Goal: Task Accomplishment & Management: Manage account settings

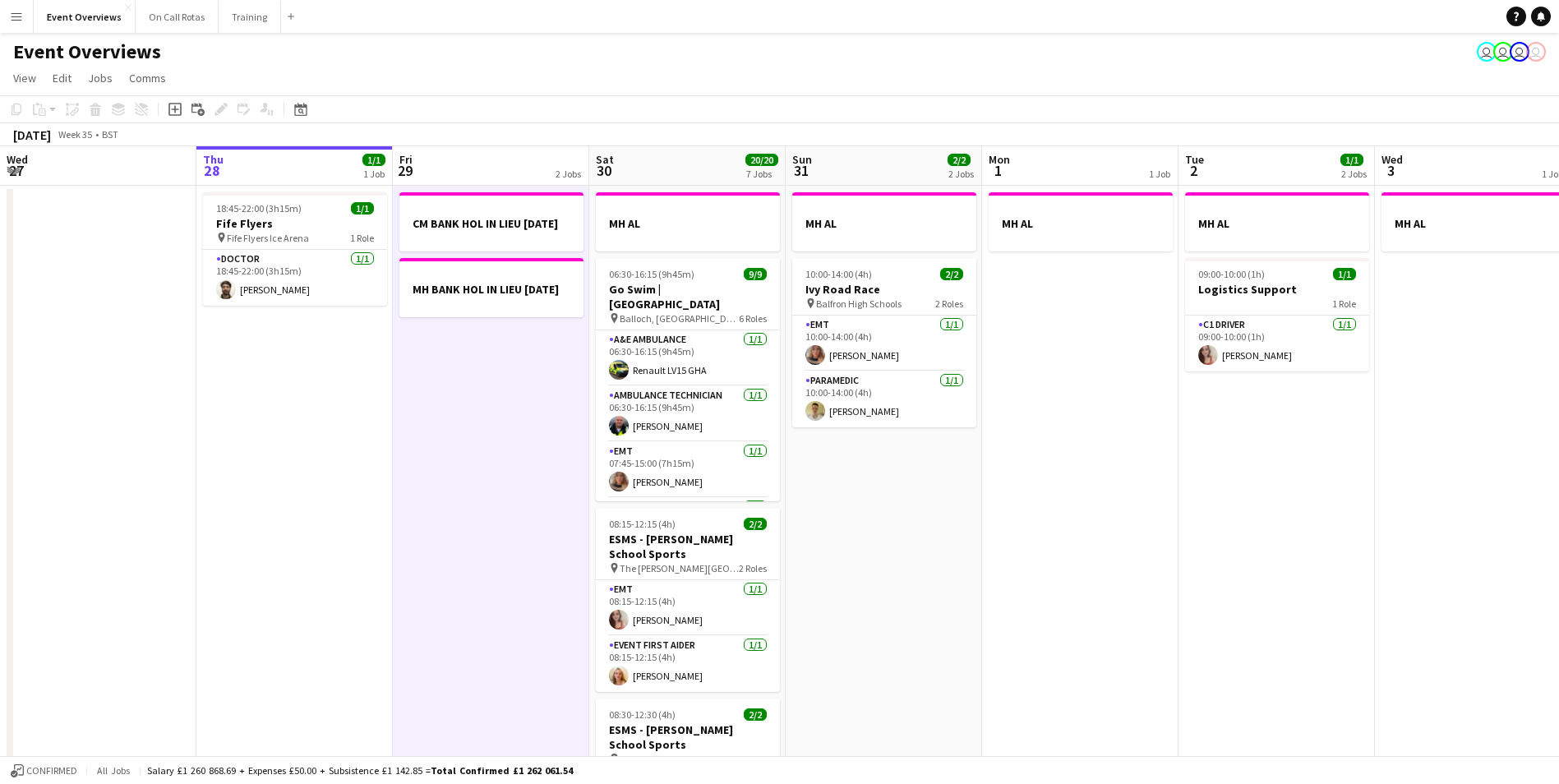
click at [498, 130] on div "August 2025 Week 35 • BST" at bounding box center [780, 135] width 1559 height 23
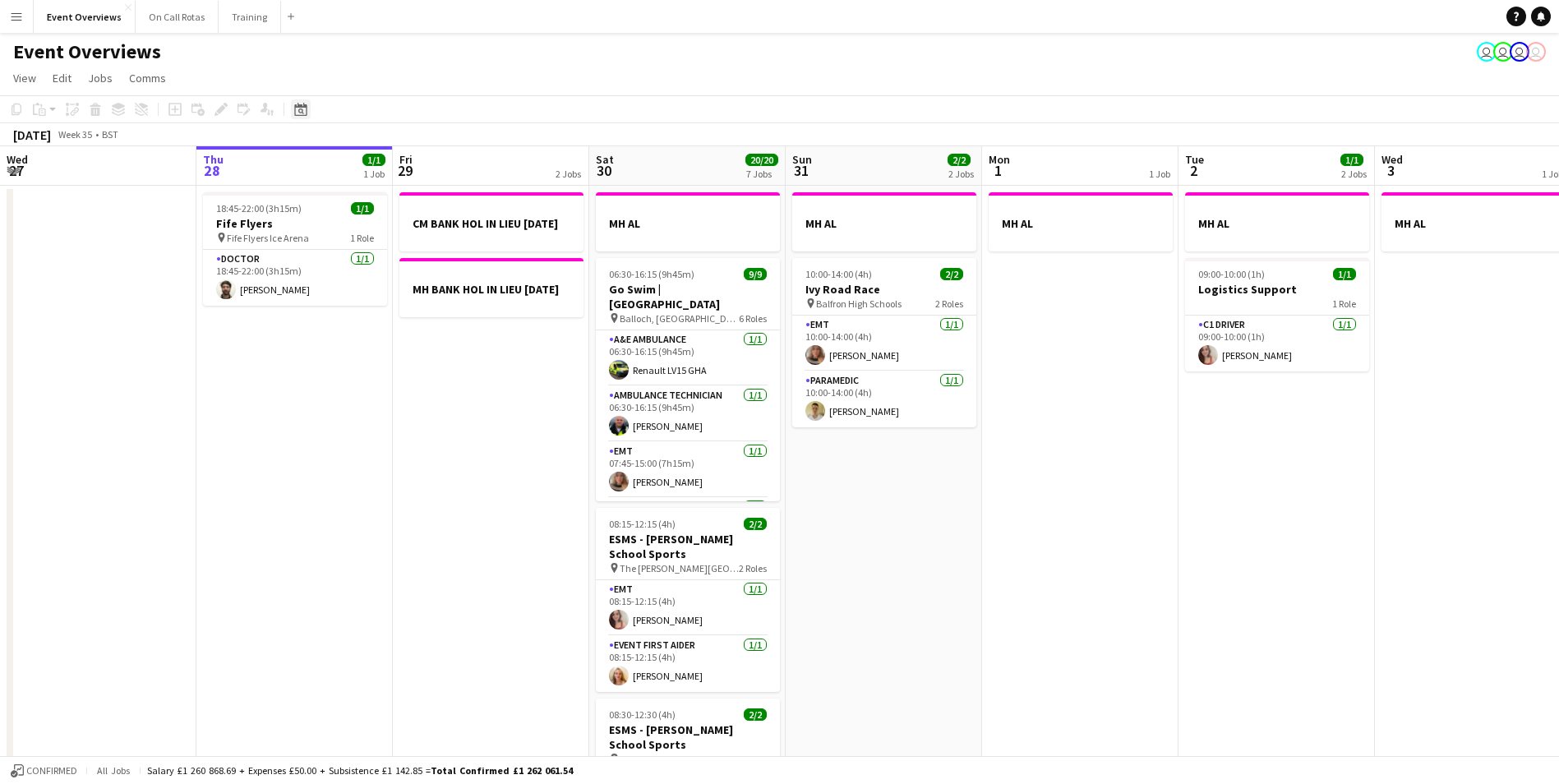
click at [298, 102] on div "Date picker" at bounding box center [300, 109] width 19 height 19
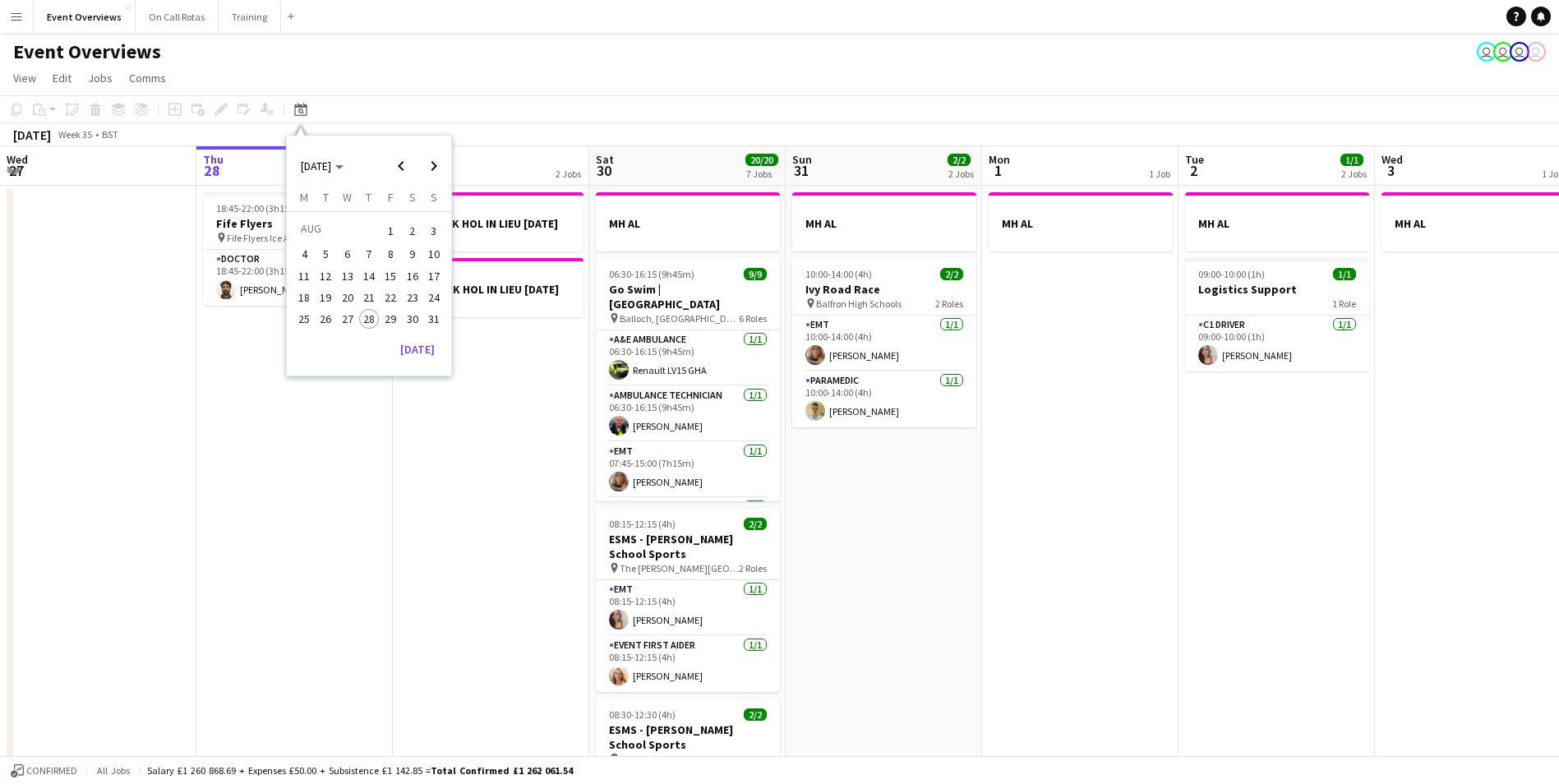
click at [395, 322] on span "29" at bounding box center [390, 318] width 19 height 19
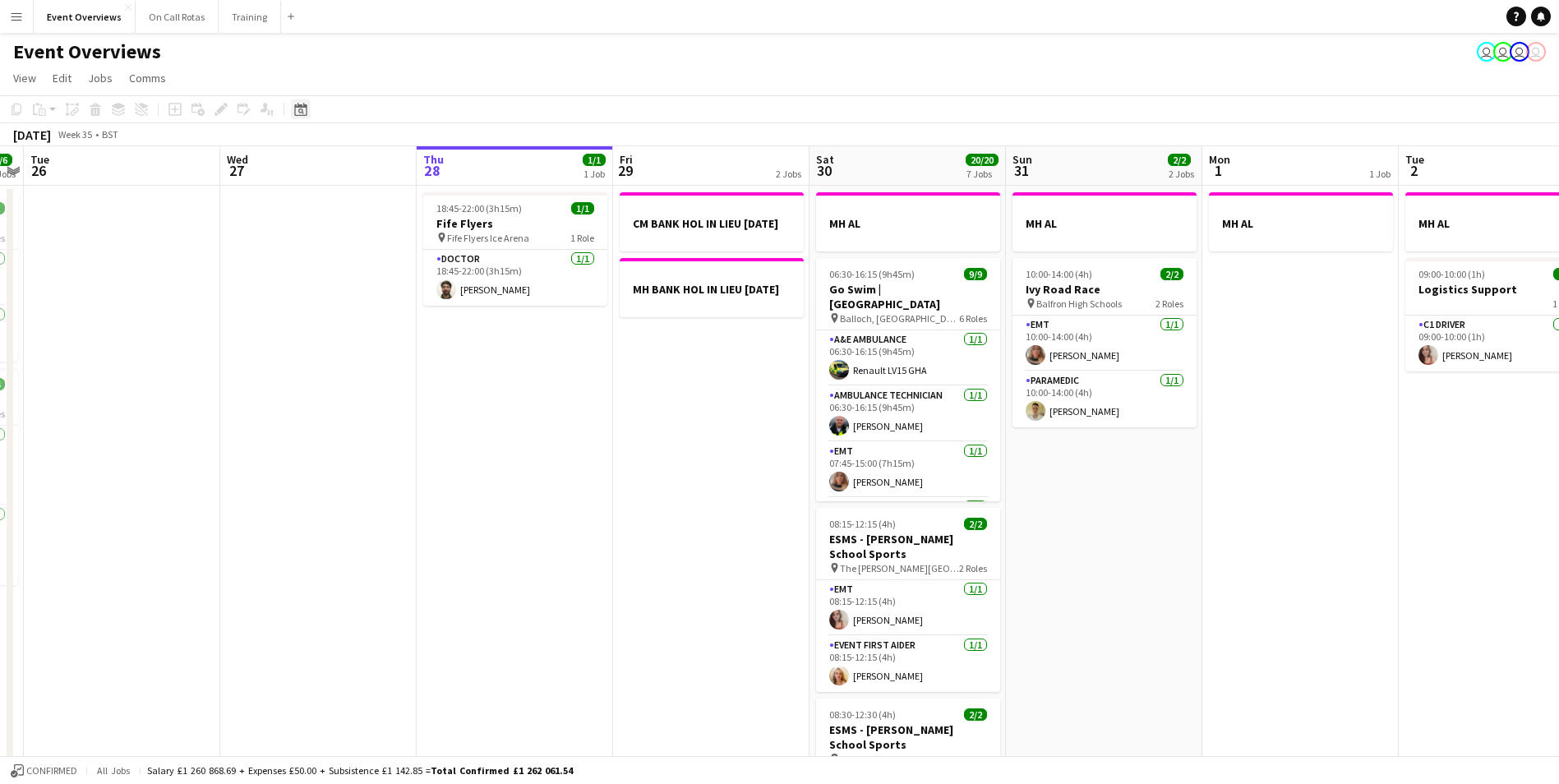
click at [305, 109] on icon "Date picker" at bounding box center [300, 110] width 13 height 13
click at [433, 164] on span "Next month" at bounding box center [434, 166] width 33 height 33
click at [330, 274] on span "9" at bounding box center [325, 272] width 19 height 19
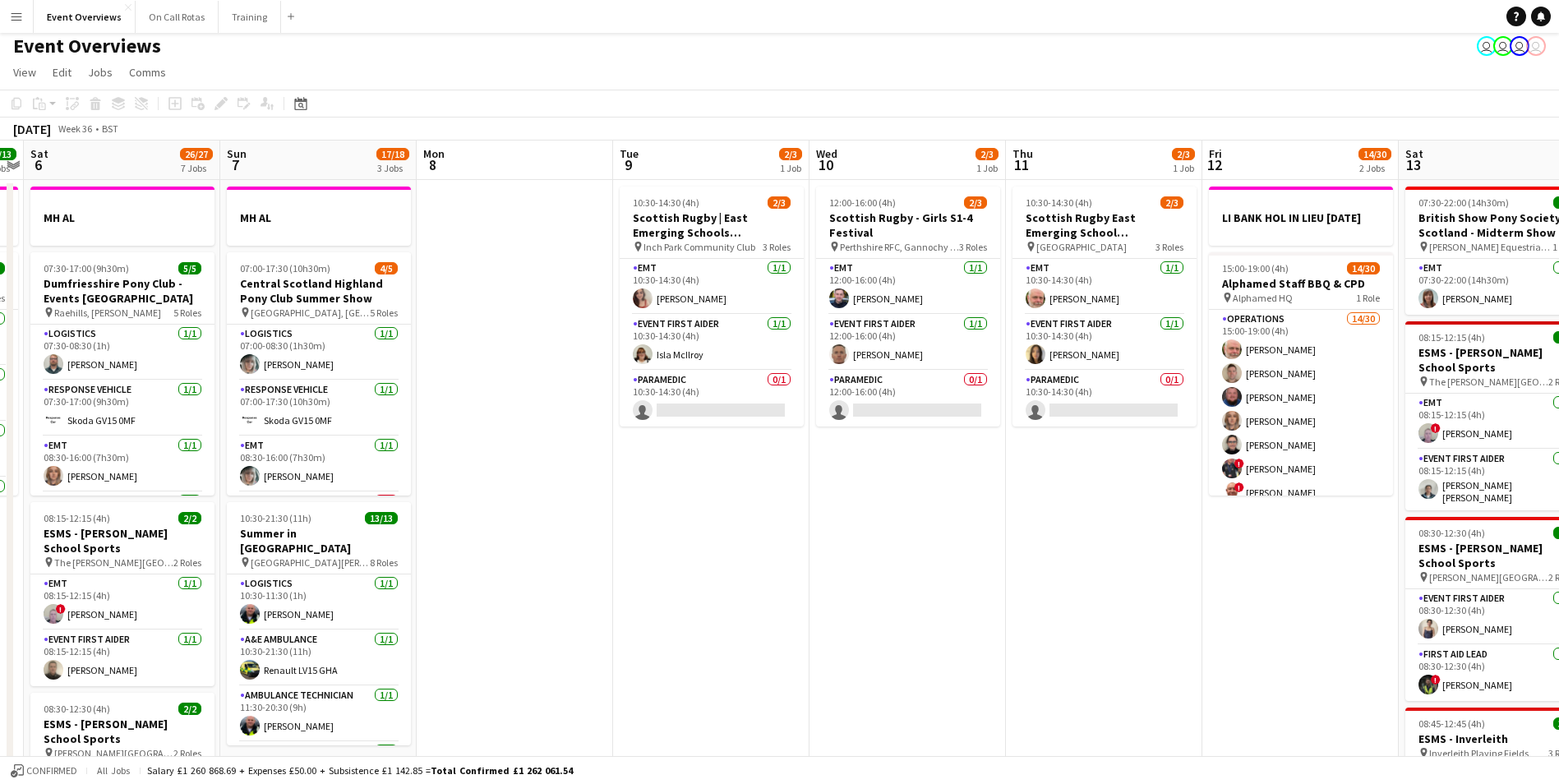
scroll to position [0, 0]
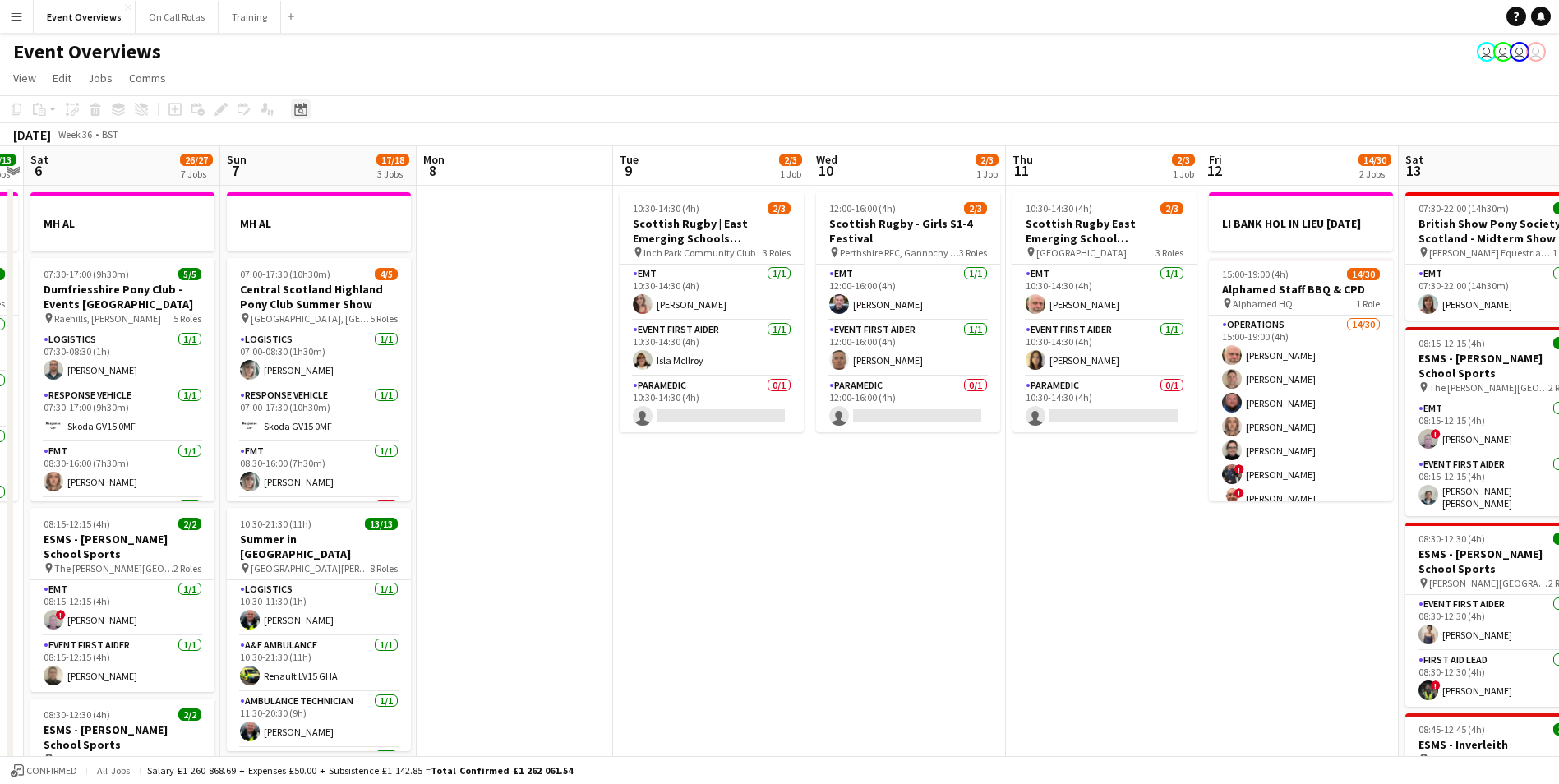
click at [297, 111] on icon "Date picker" at bounding box center [300, 110] width 13 height 13
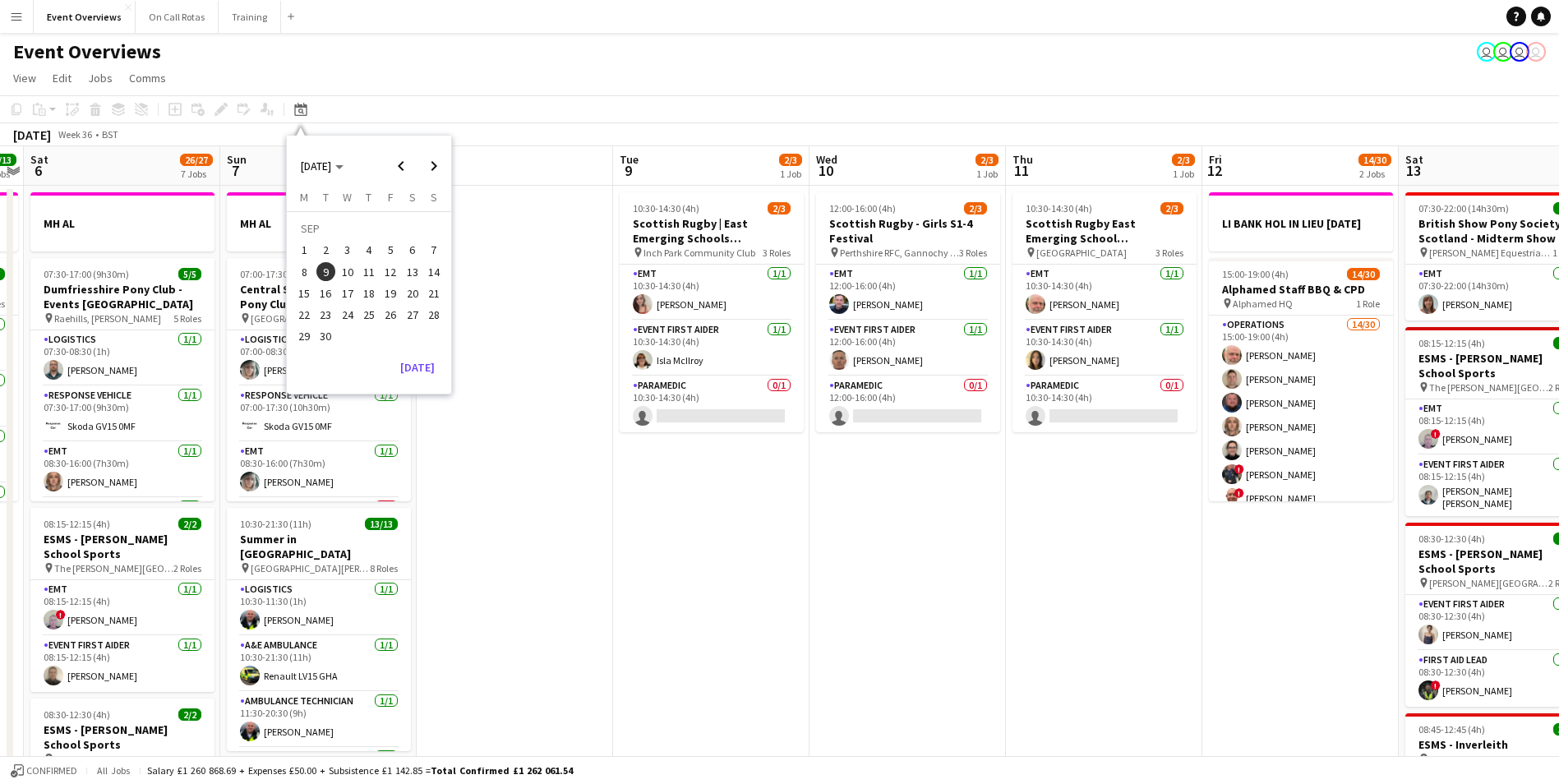
click at [314, 292] on button "15" at bounding box center [304, 293] width 21 height 21
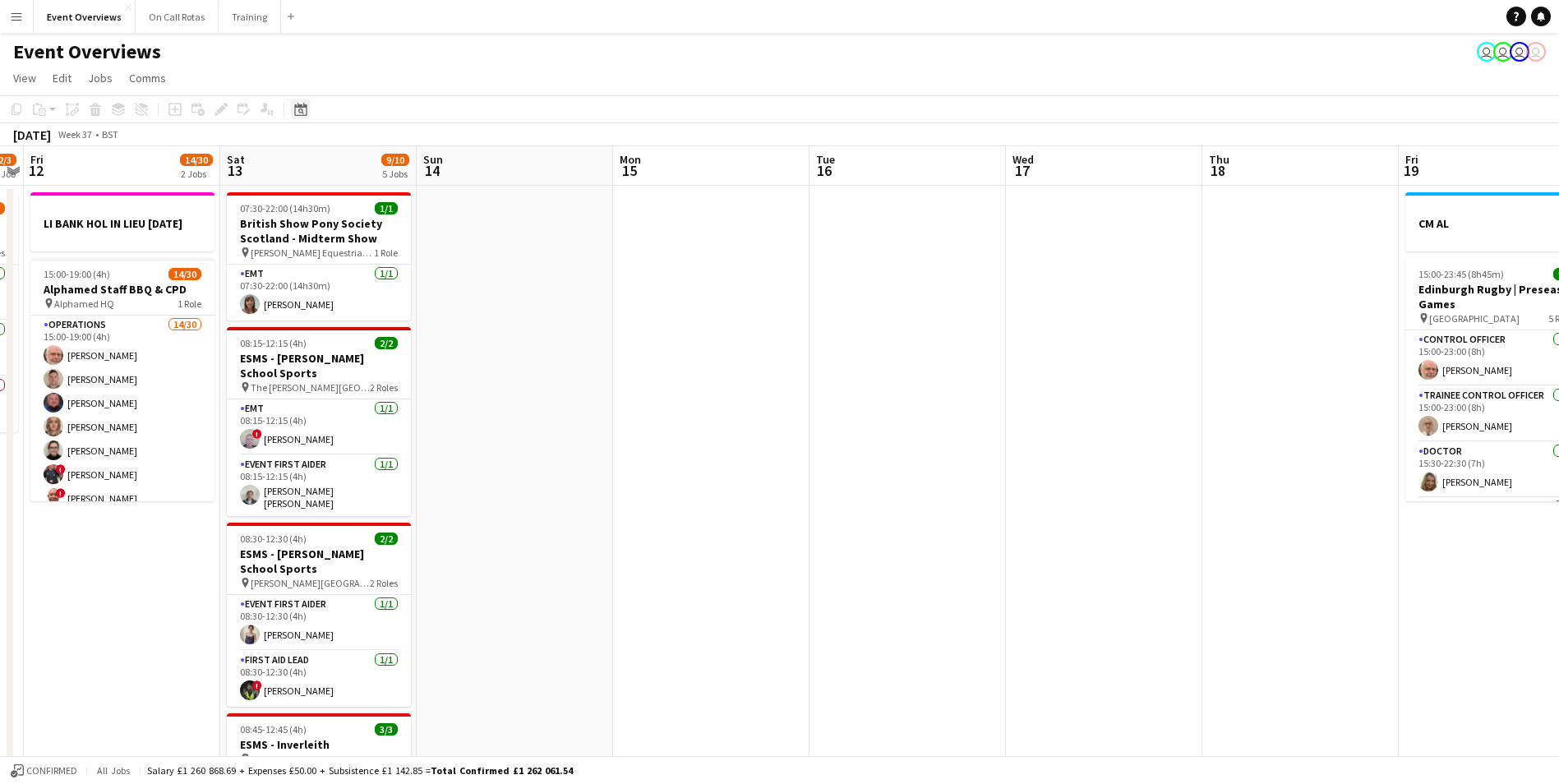
click at [305, 105] on icon at bounding box center [299, 110] width 12 height 13
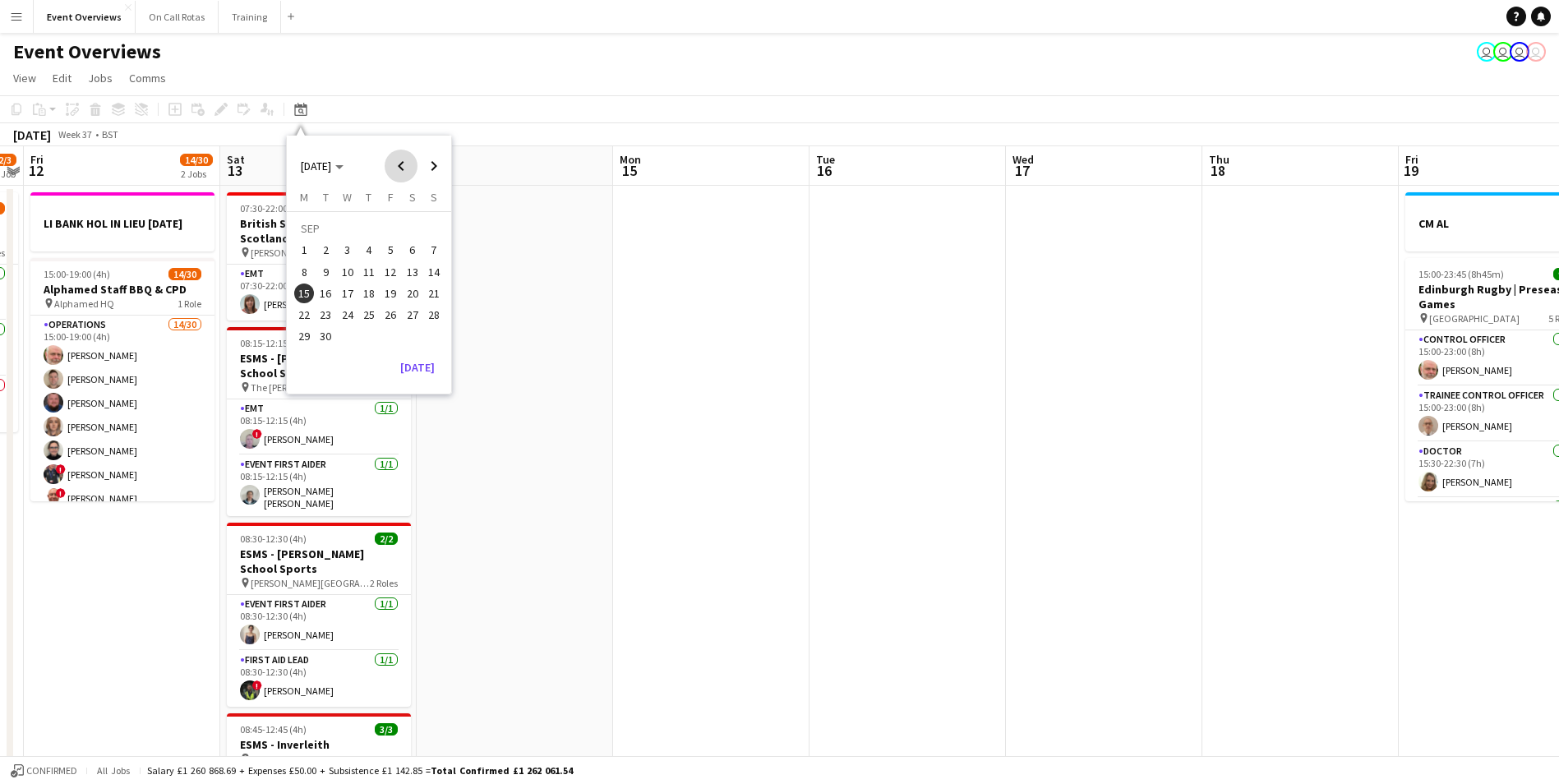
click at [405, 167] on span "Previous month" at bounding box center [402, 166] width 33 height 33
click at [365, 316] on span "28" at bounding box center [369, 318] width 19 height 19
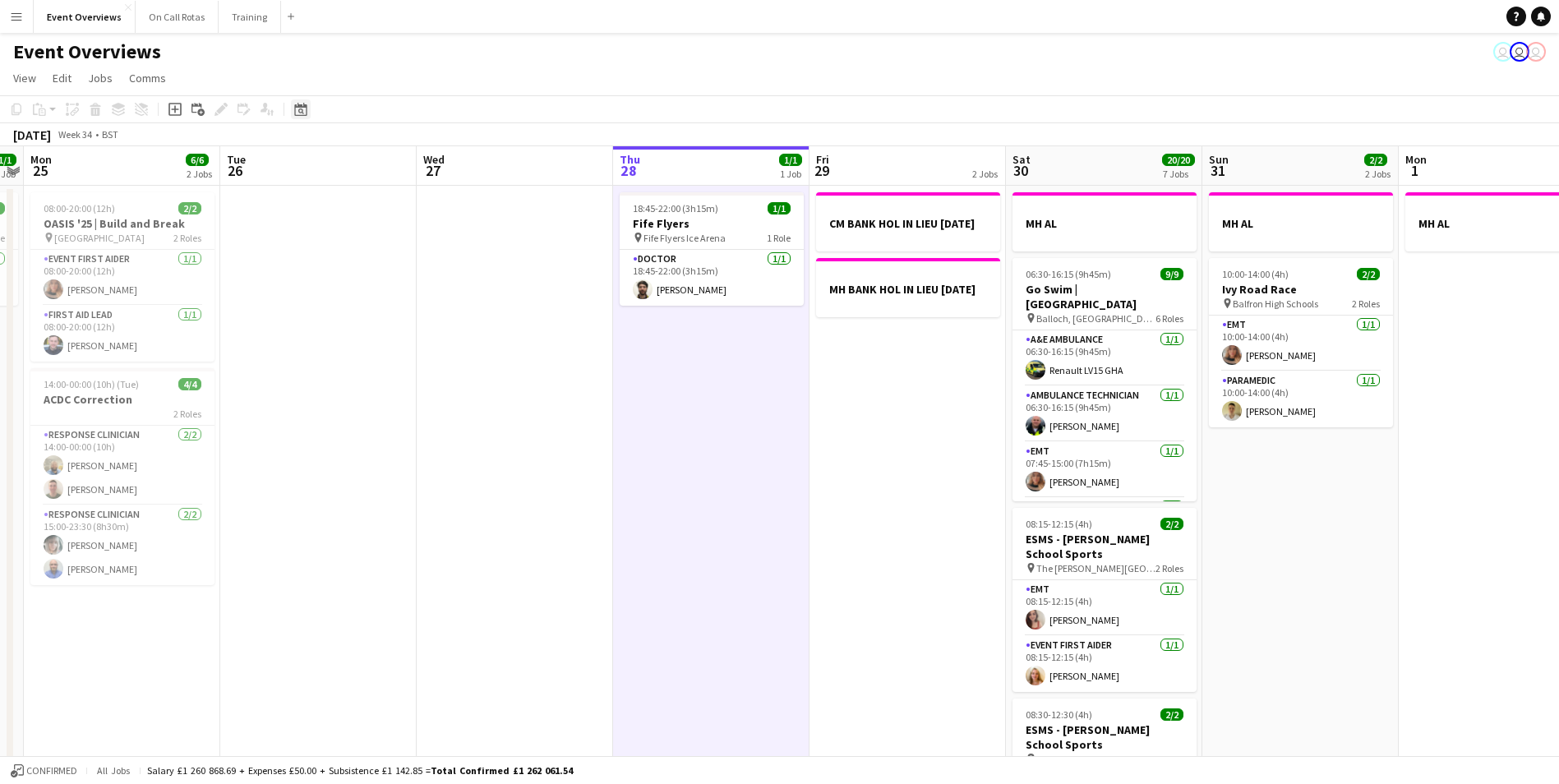
click at [295, 108] on icon at bounding box center [299, 110] width 12 height 13
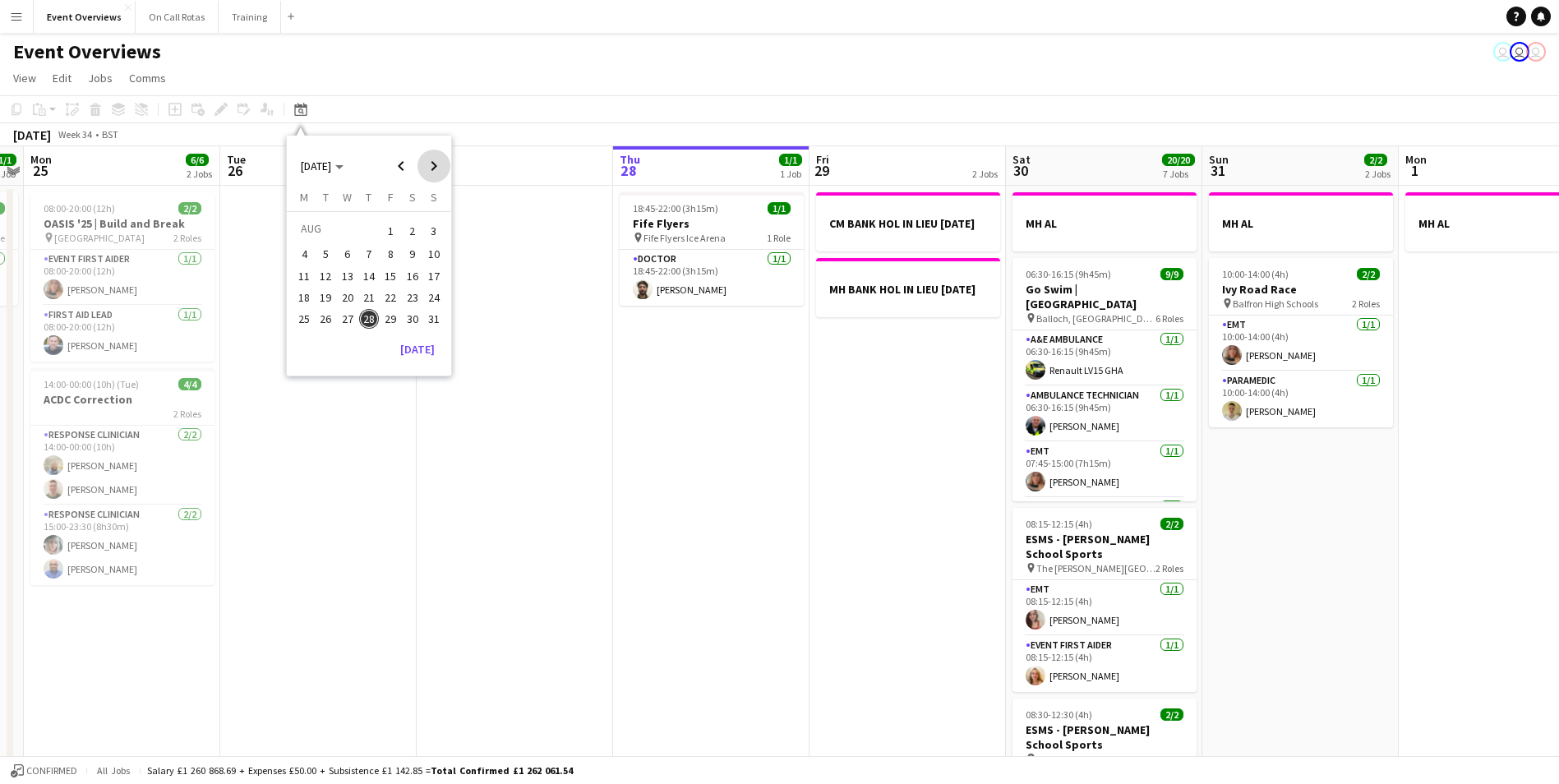
click at [431, 161] on span "Next month" at bounding box center [434, 166] width 33 height 33
click at [399, 165] on span "Previous month" at bounding box center [402, 166] width 33 height 33
click at [606, 47] on div "Event Overviews user user user" at bounding box center [780, 49] width 1559 height 31
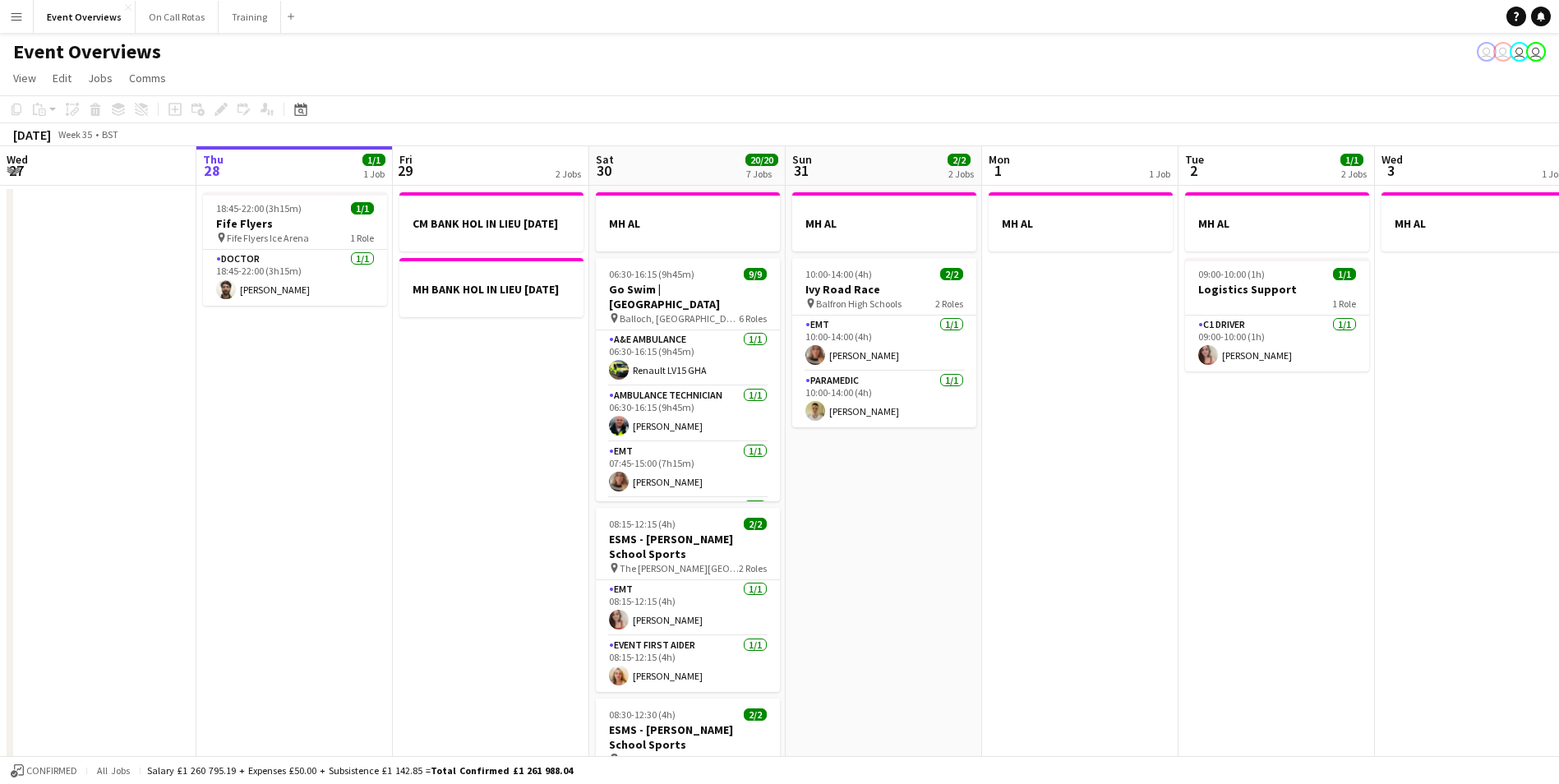
click at [17, 16] on app-icon "Menu" at bounding box center [17, 17] width 13 height 13
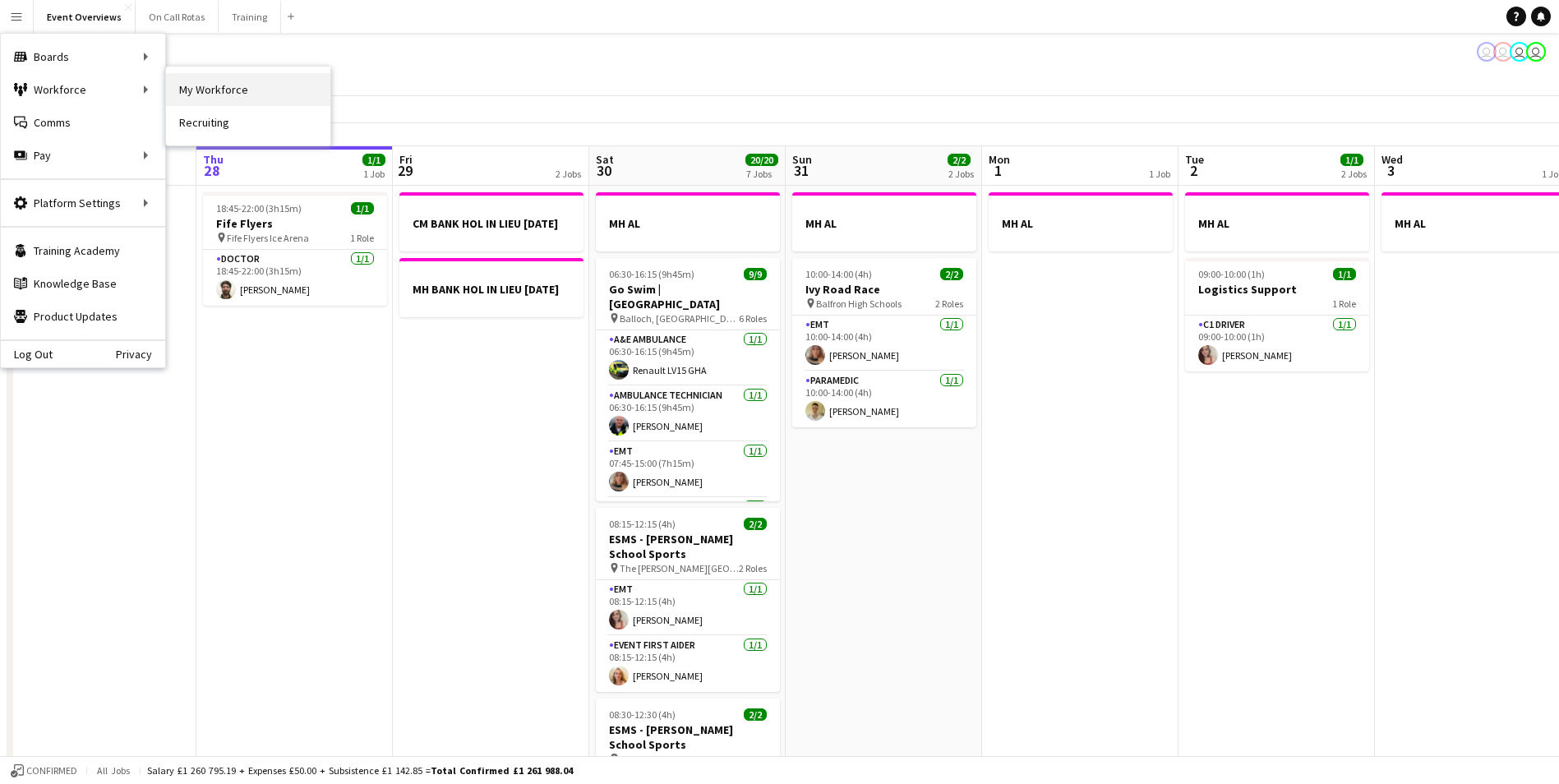
click at [187, 82] on link "My Workforce" at bounding box center [248, 89] width 164 height 33
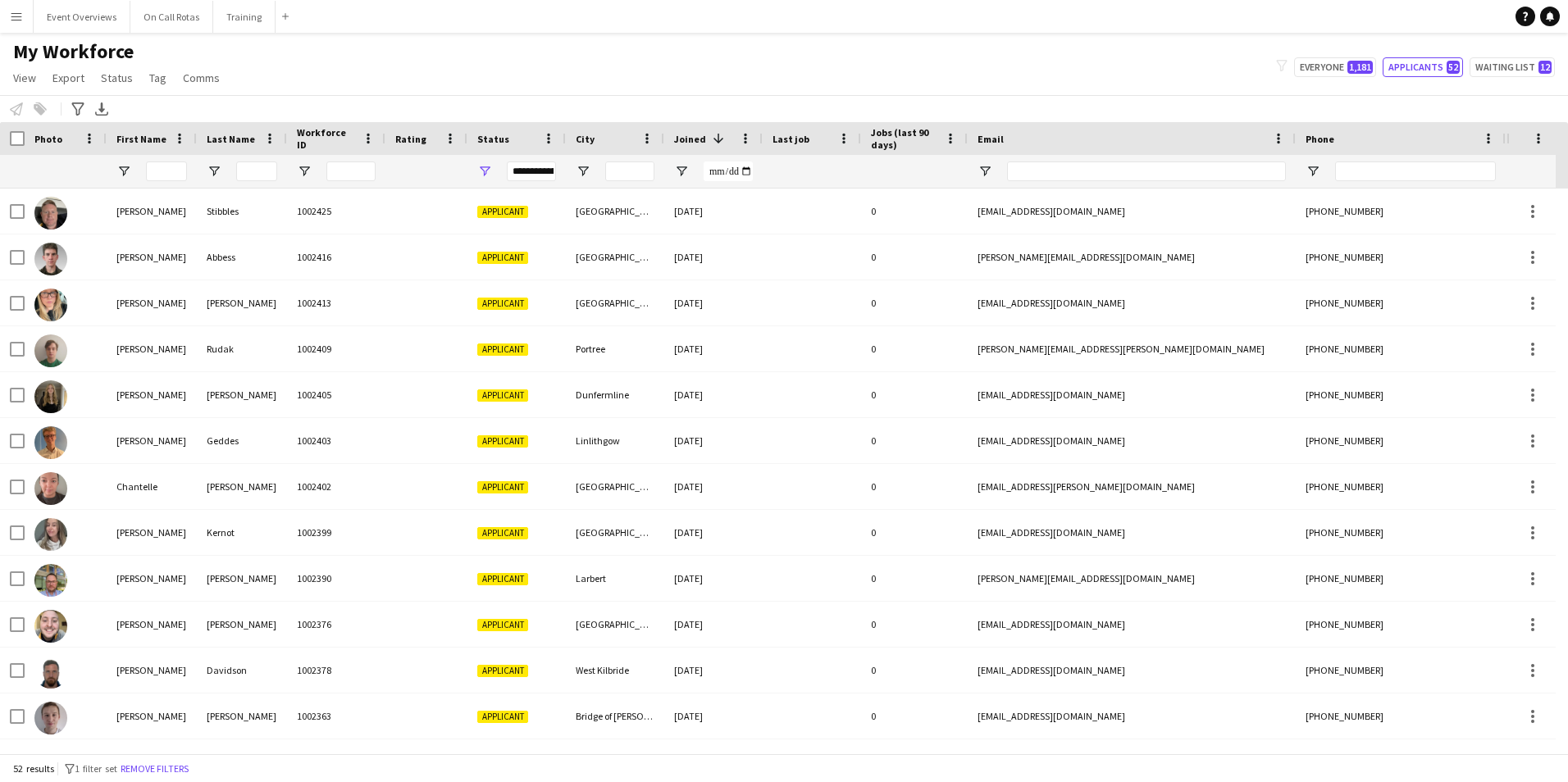
click at [507, 173] on div "**********" at bounding box center [531, 171] width 50 height 19
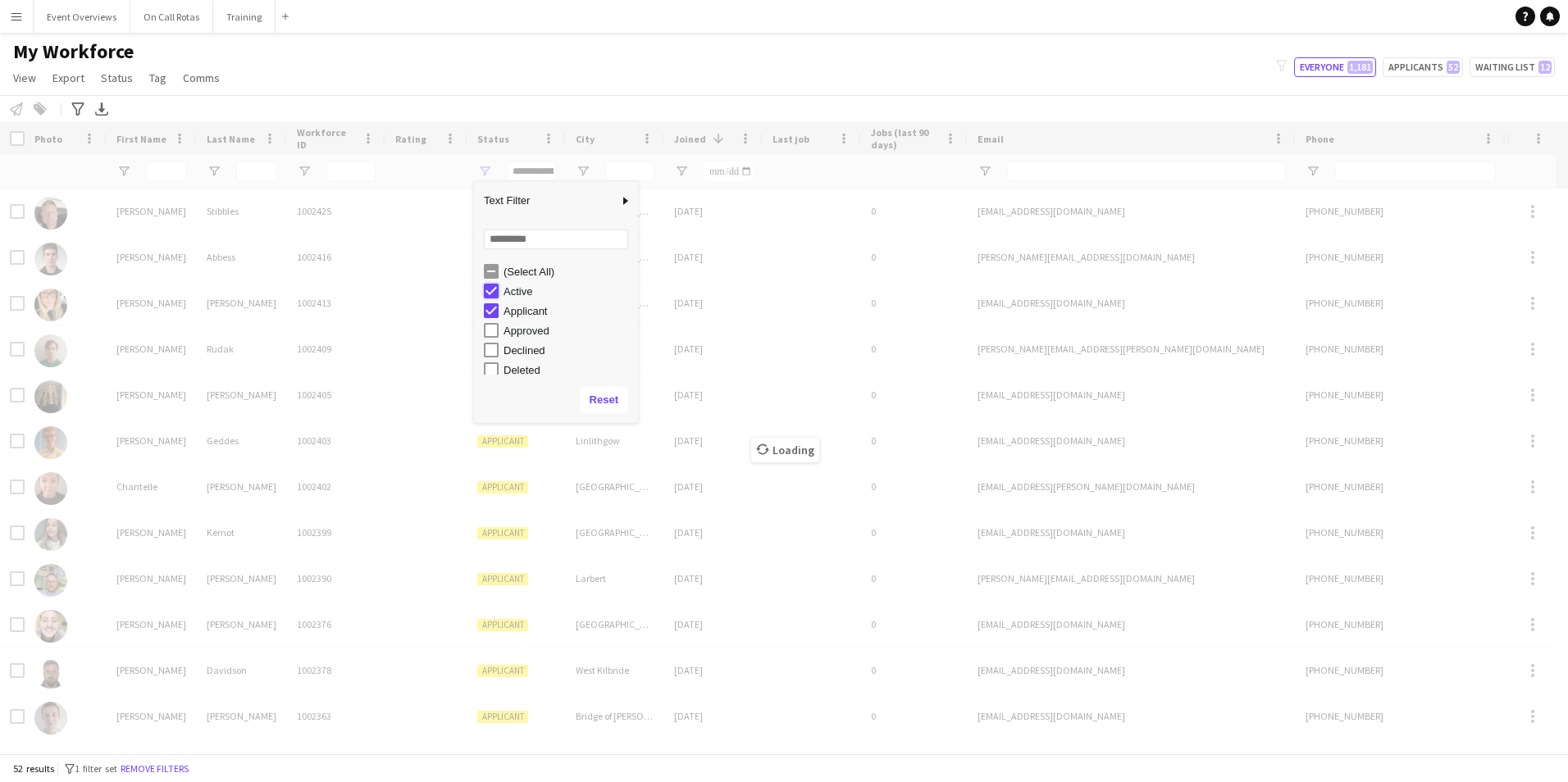
type input "**********"
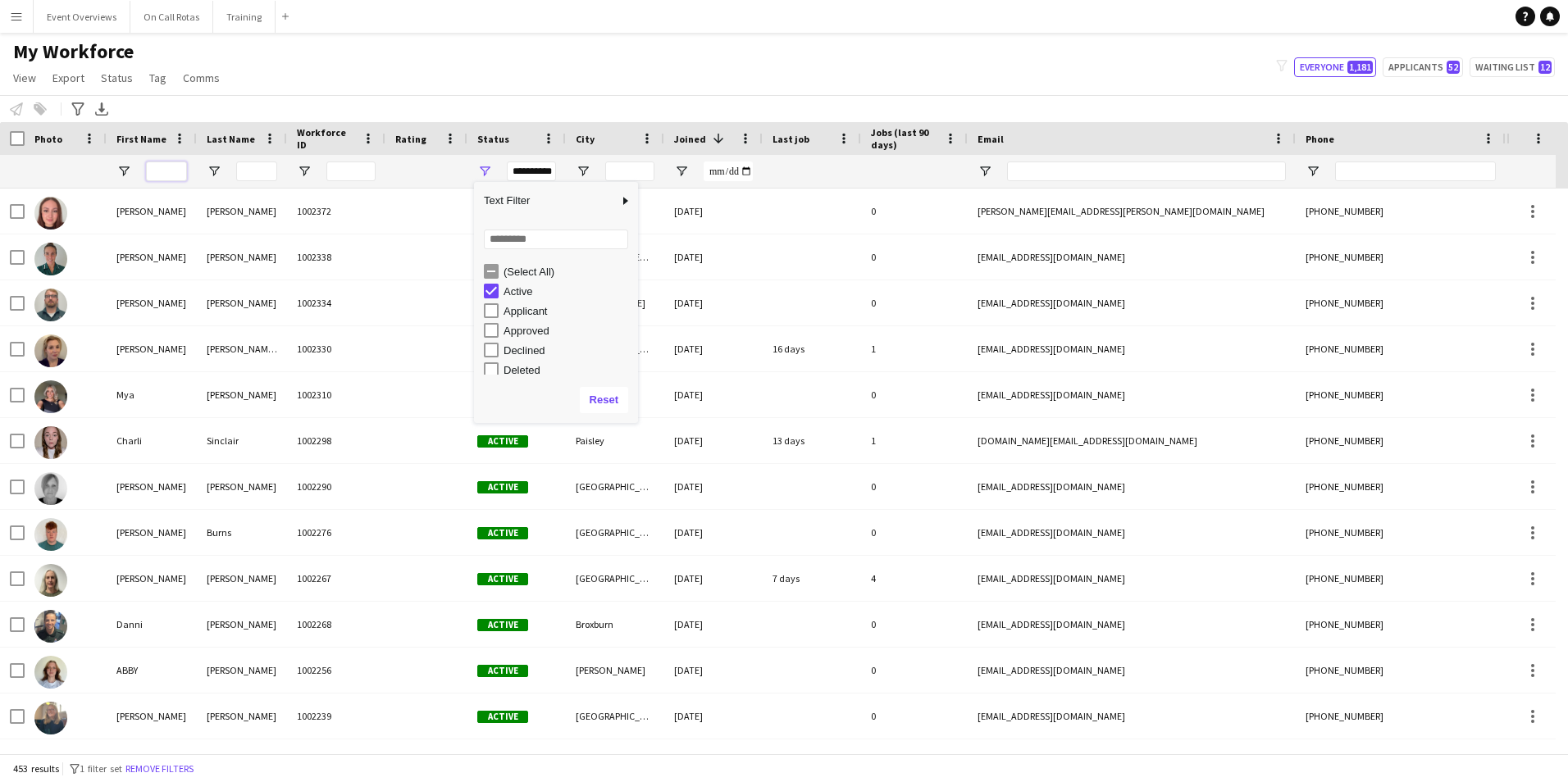
click at [162, 164] on input "First Name Filter Input" at bounding box center [166, 171] width 41 height 19
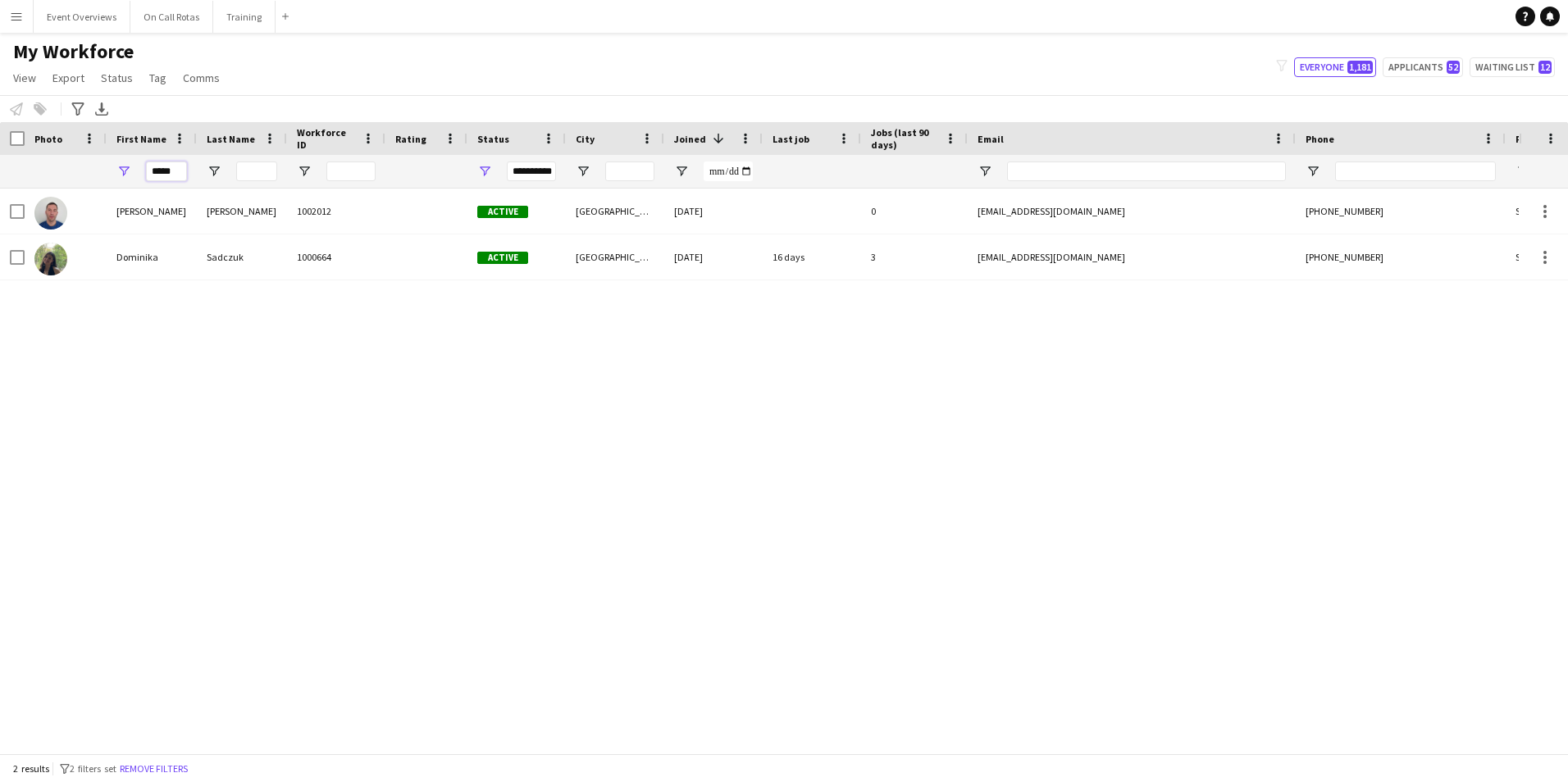
type input "*****"
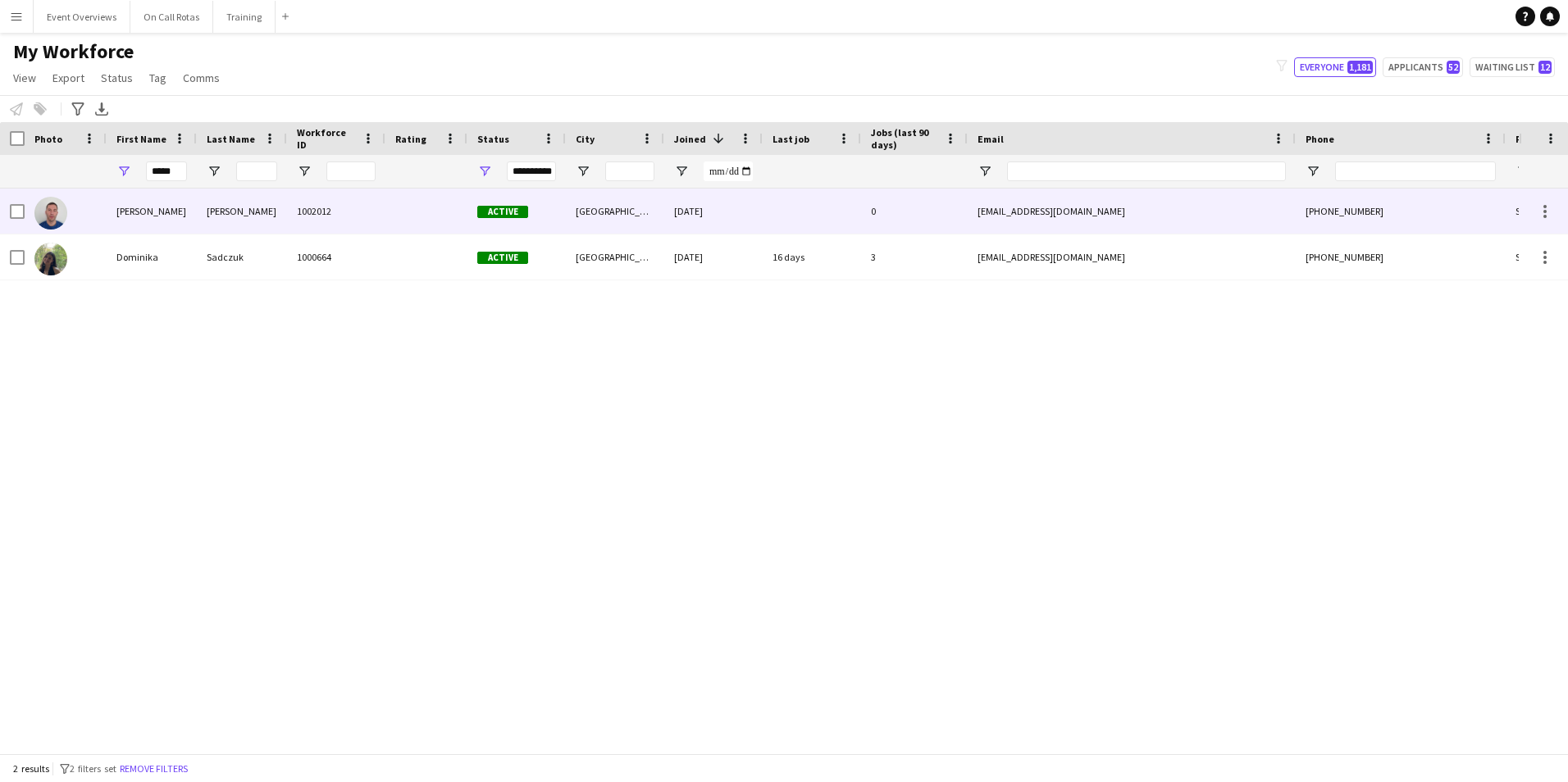
click at [414, 198] on div at bounding box center [426, 210] width 82 height 45
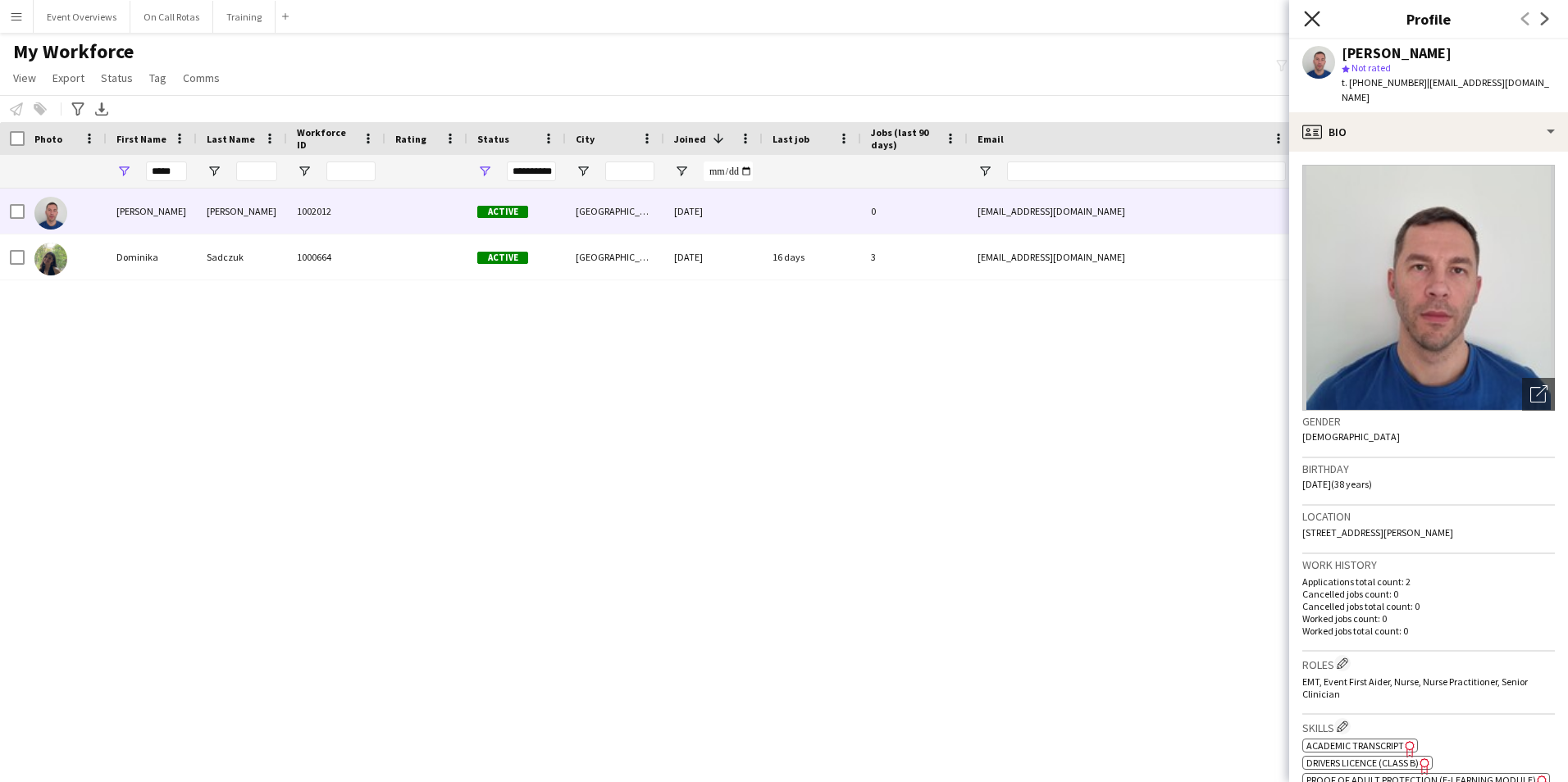
click at [1317, 21] on icon "Close pop-in" at bounding box center [1312, 18] width 16 height 16
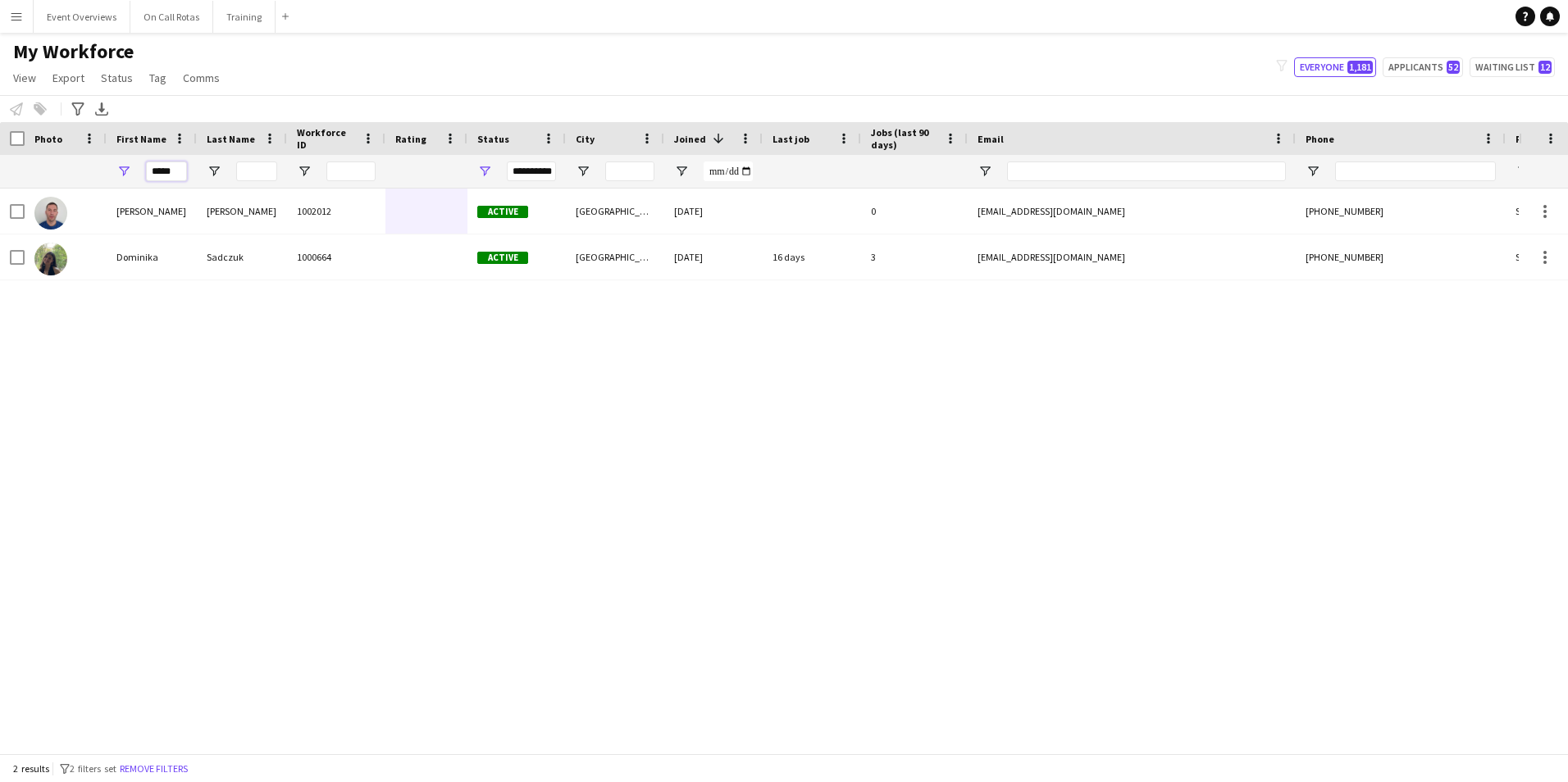
drag, startPoint x: 186, startPoint y: 176, endPoint x: 96, endPoint y: 184, distance: 90.4
click at [96, 184] on div "**********" at bounding box center [889, 172] width 1778 height 33
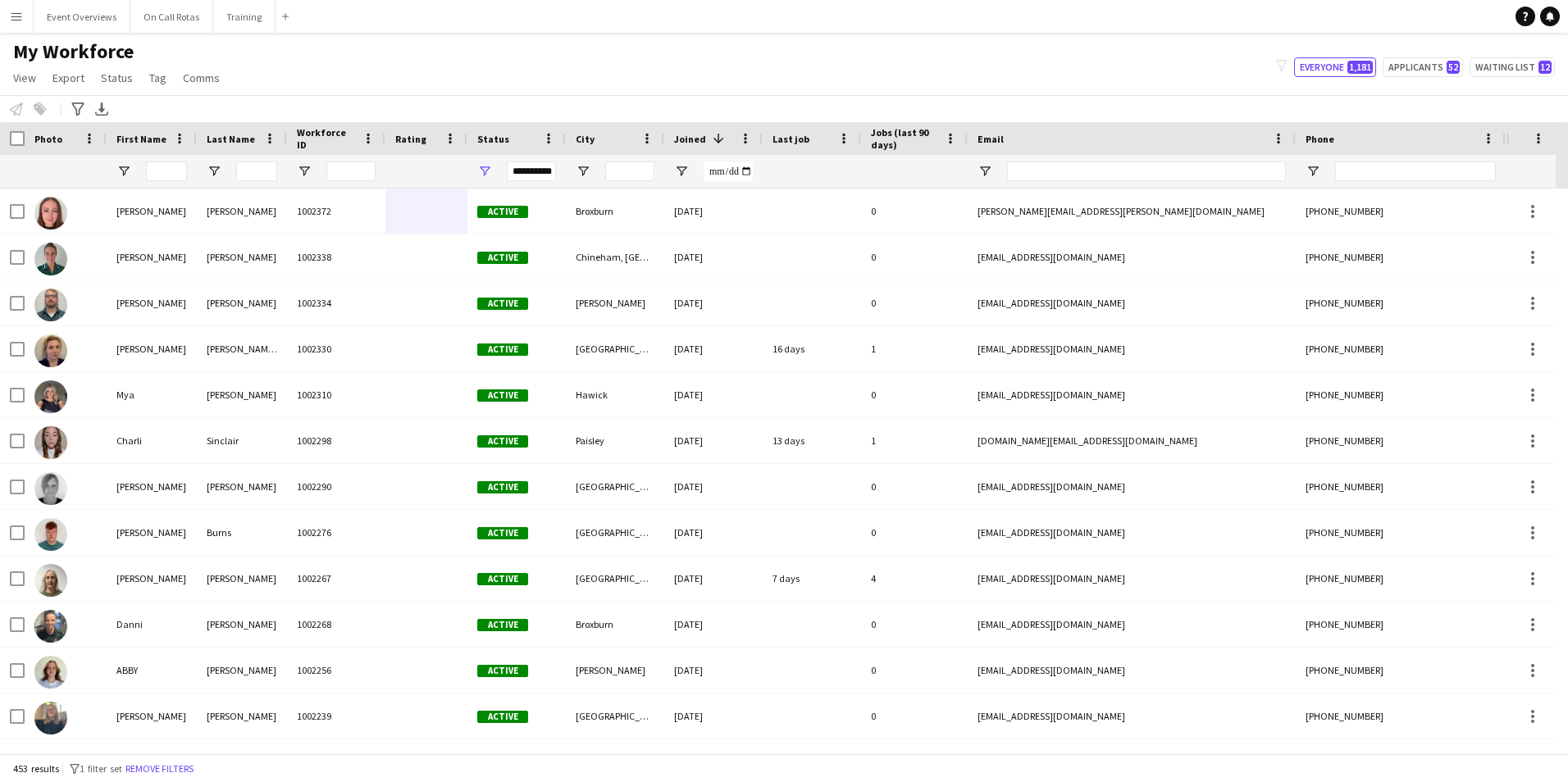
click at [1442, 57] on div "My Workforce View Views Default view Active Staff Applications - First Aider Ap…" at bounding box center [784, 67] width 1568 height 56
click at [1441, 64] on button "Applicants 52" at bounding box center [1422, 66] width 80 height 19
type input "**********"
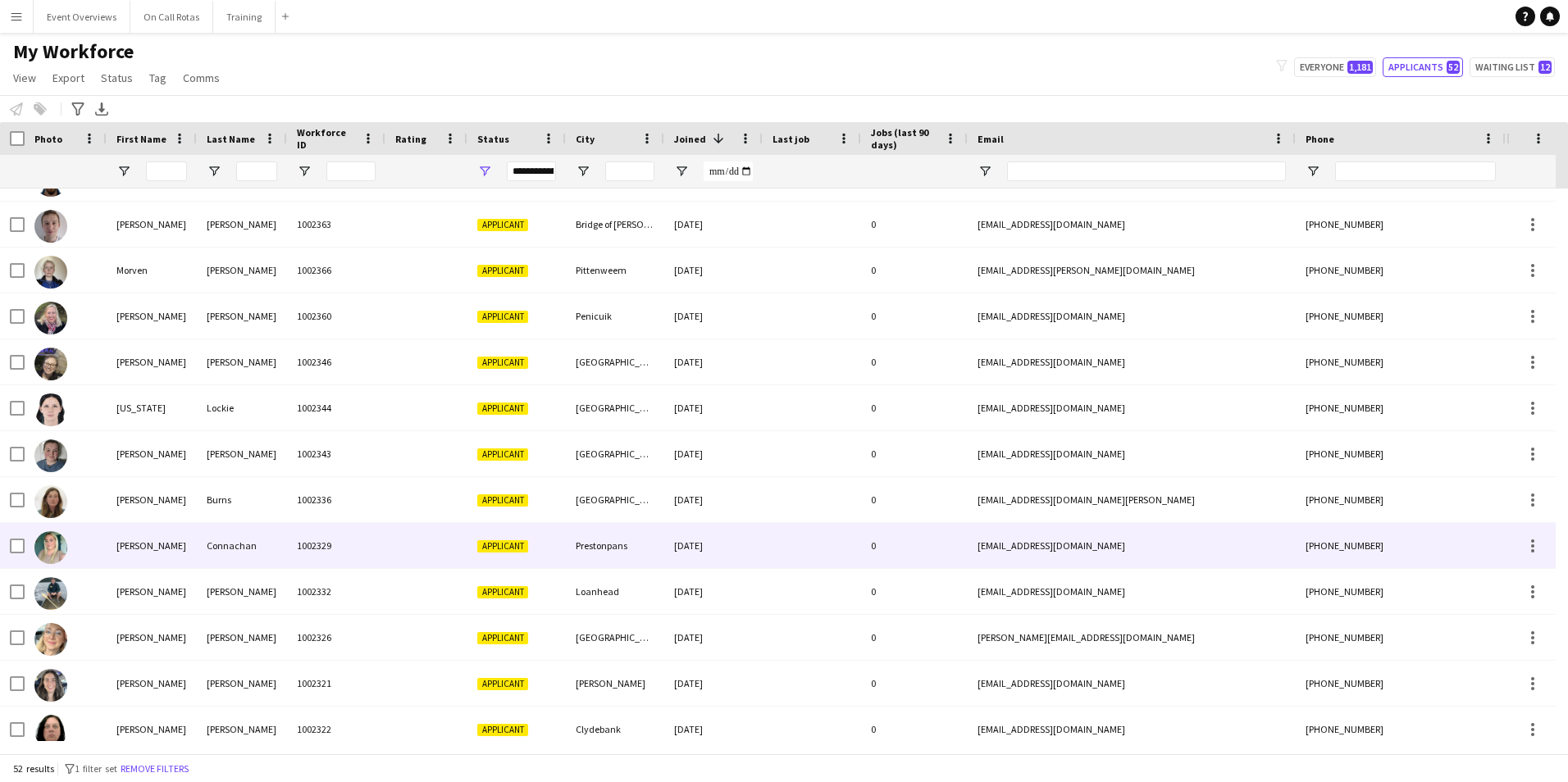
scroll to position [807, 0]
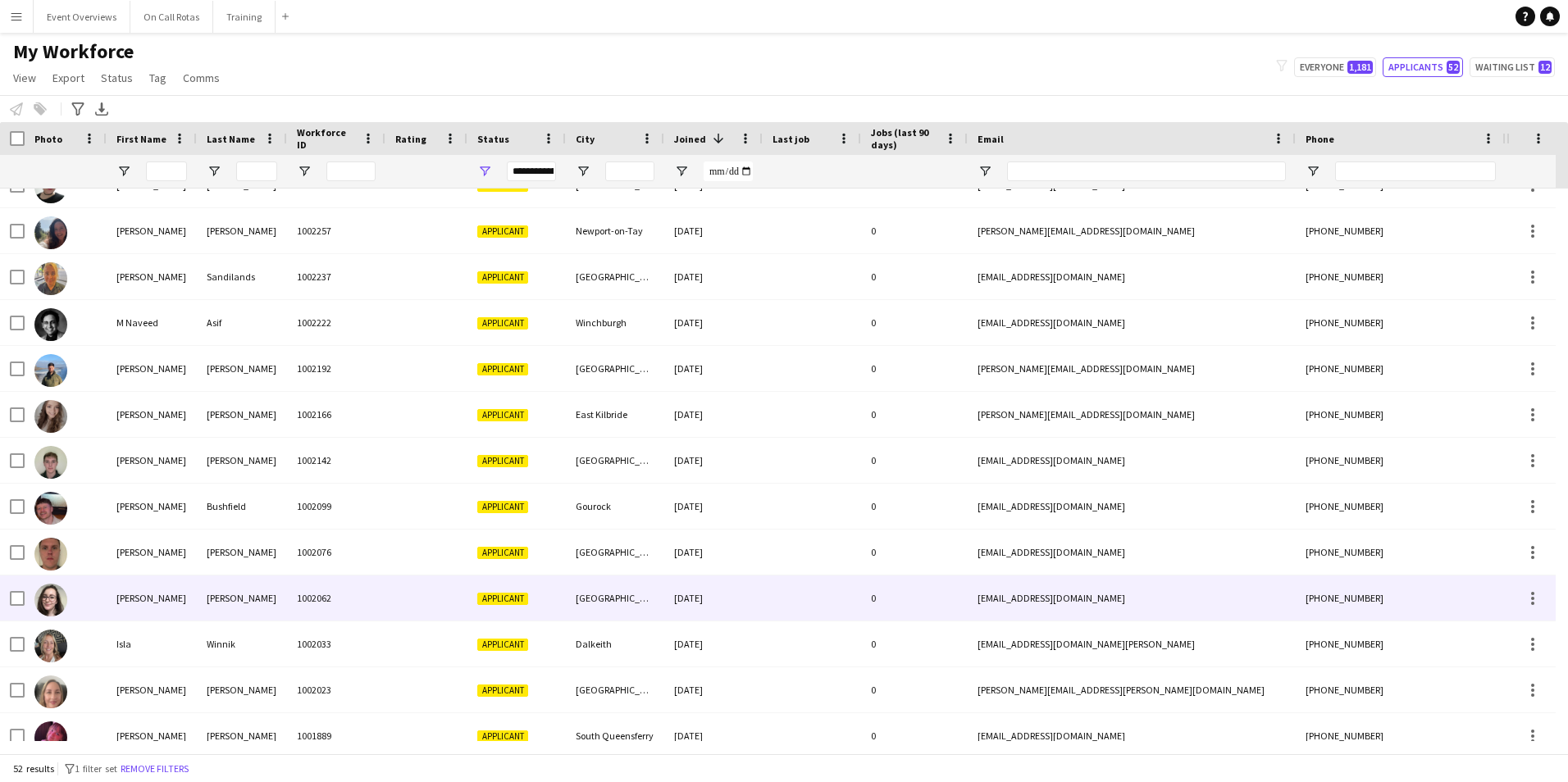
click at [463, 607] on div at bounding box center [426, 597] width 82 height 45
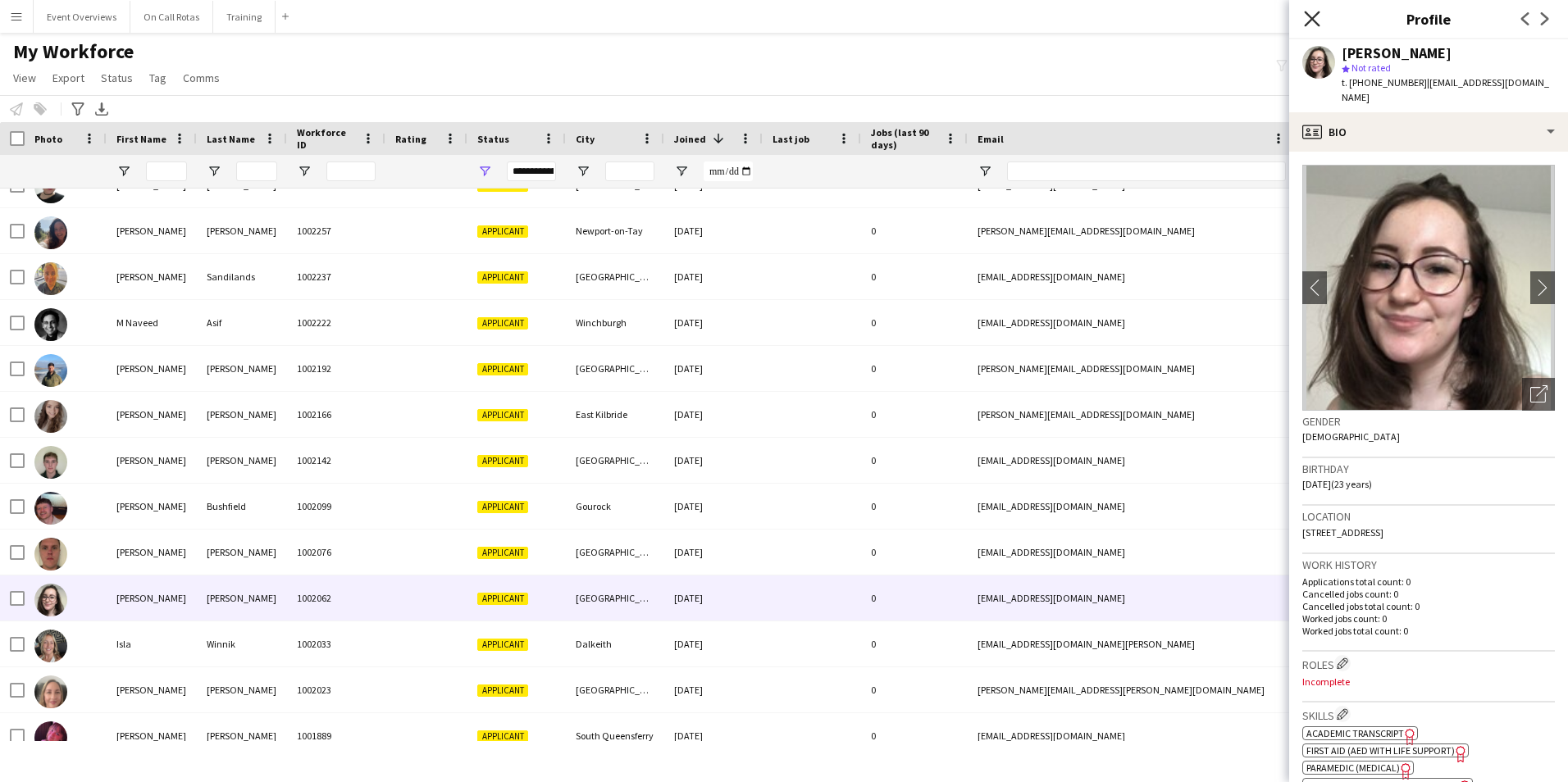
click at [1312, 15] on icon "Close pop-in" at bounding box center [1312, 18] width 16 height 16
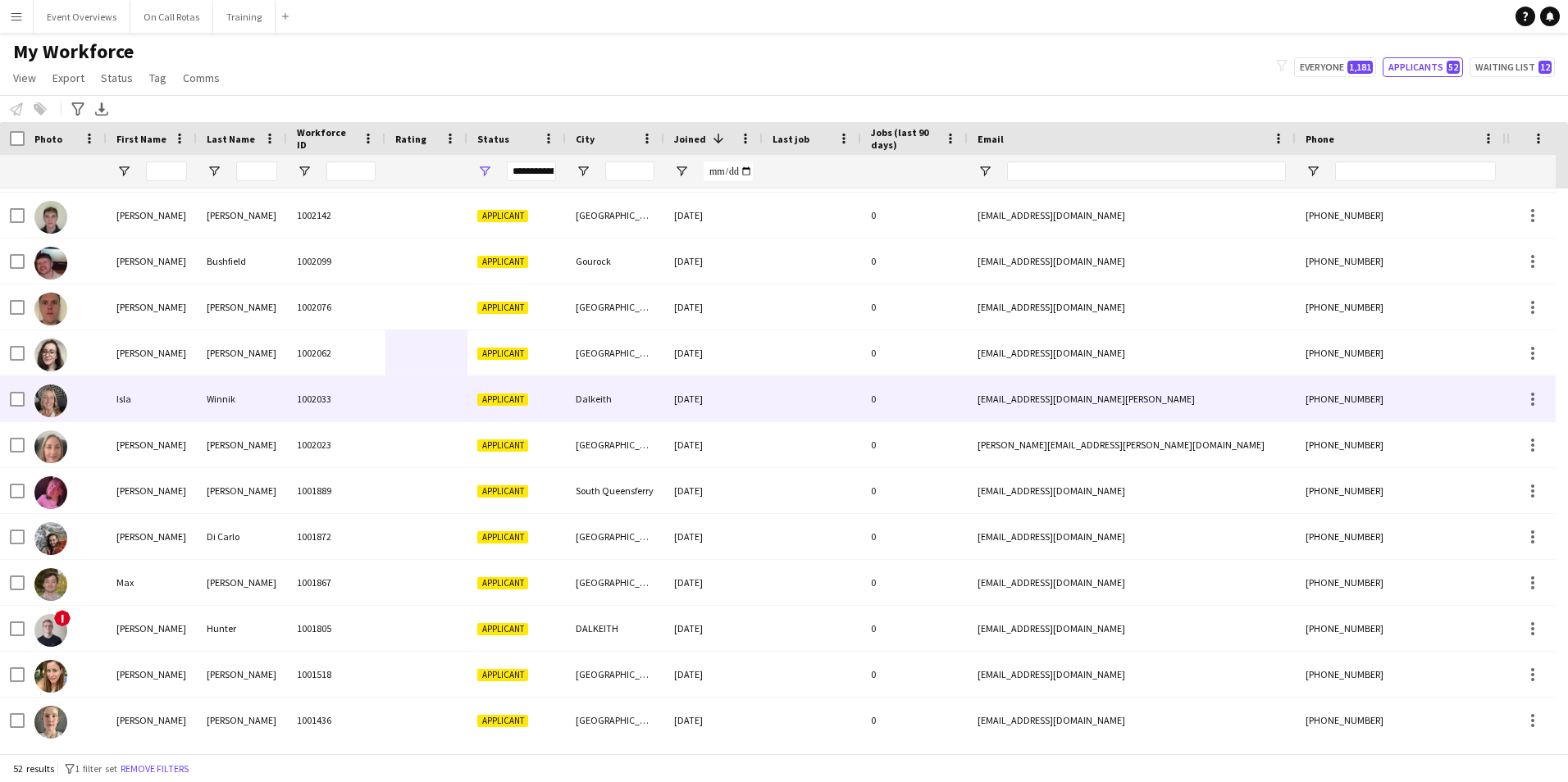
scroll to position [1558, 0]
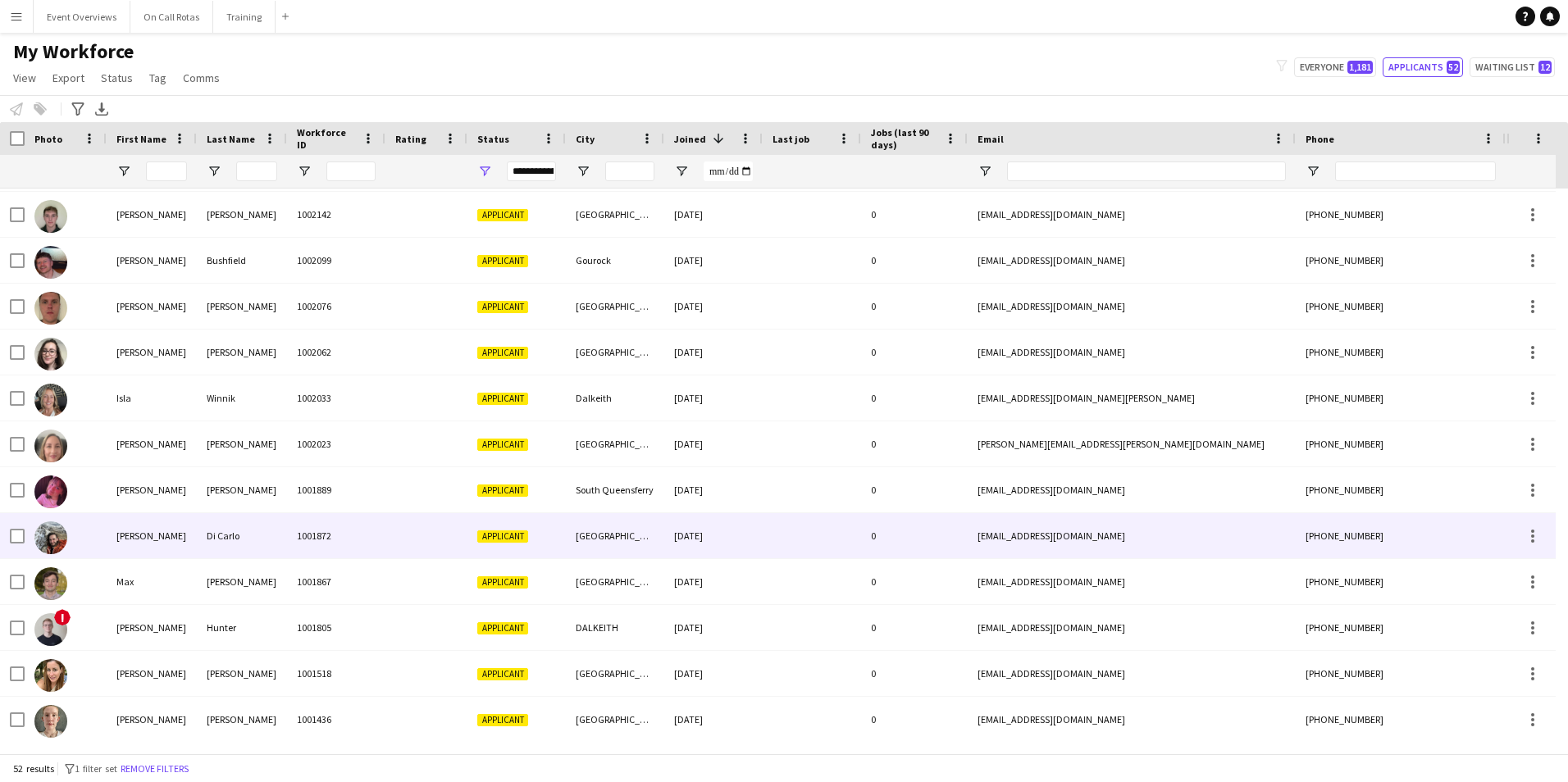
click at [785, 521] on div at bounding box center [812, 535] width 98 height 45
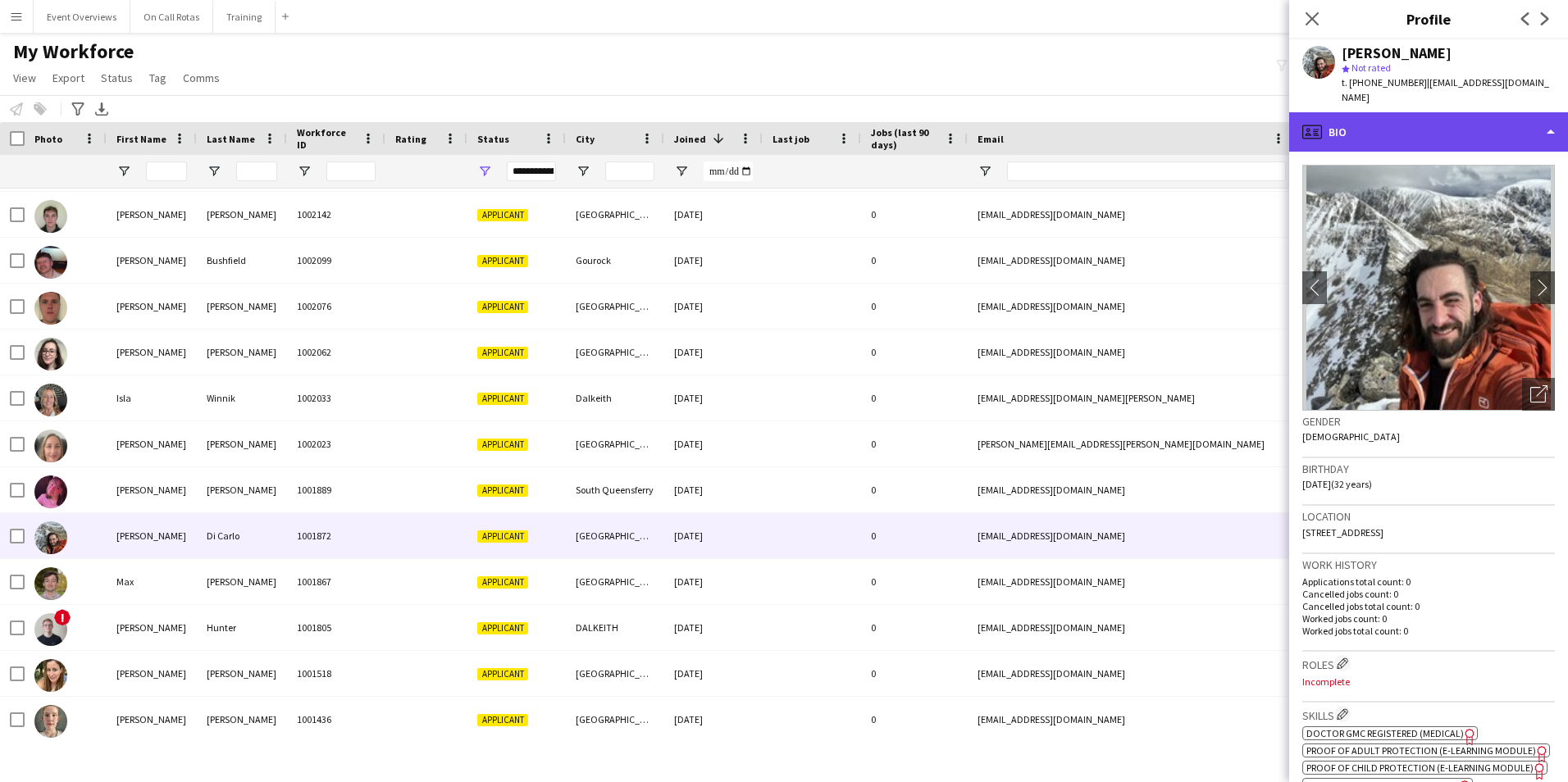
click at [1404, 112] on div "profile Bio" at bounding box center [1427, 131] width 278 height 40
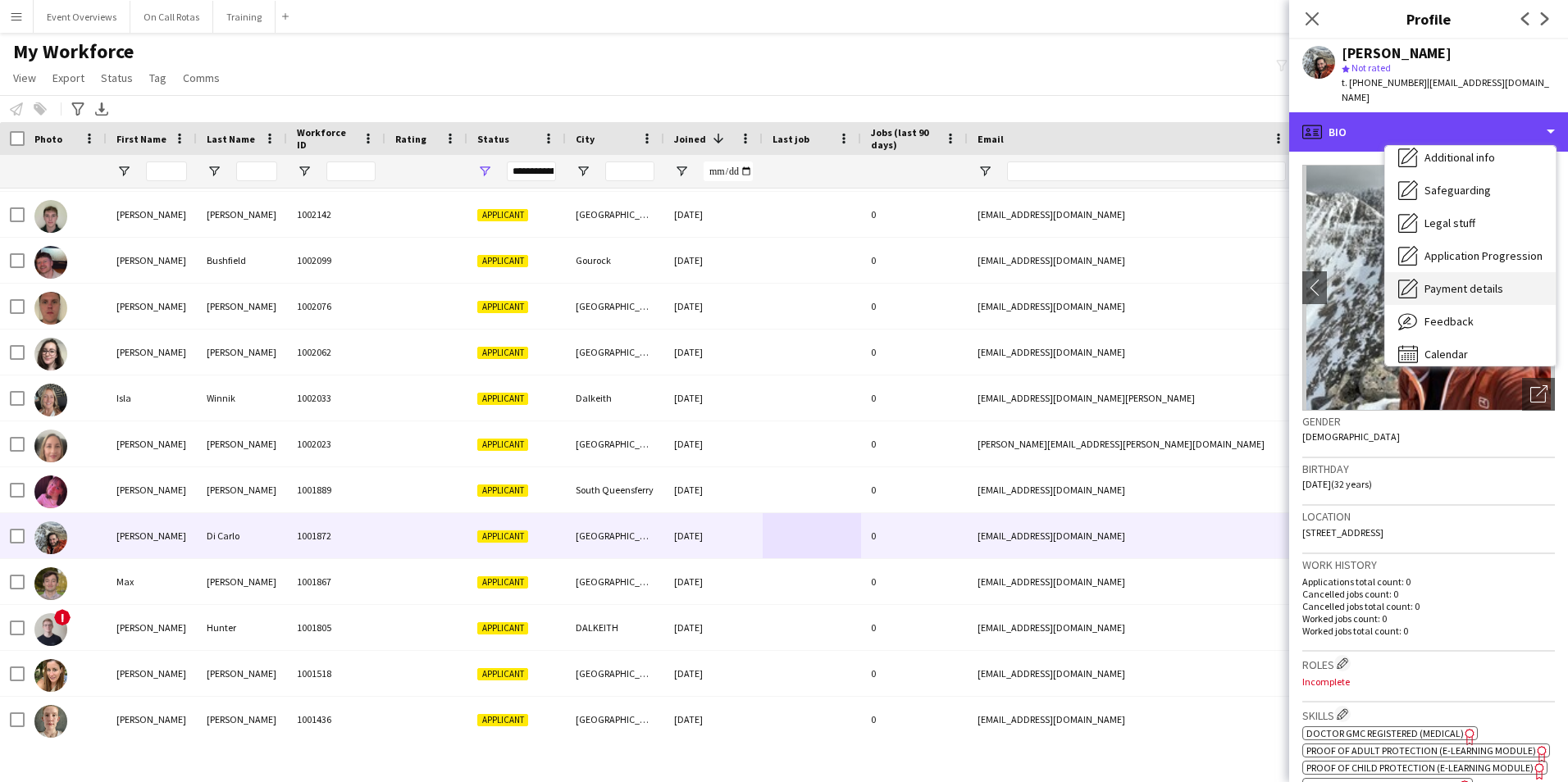
scroll to position [285, 0]
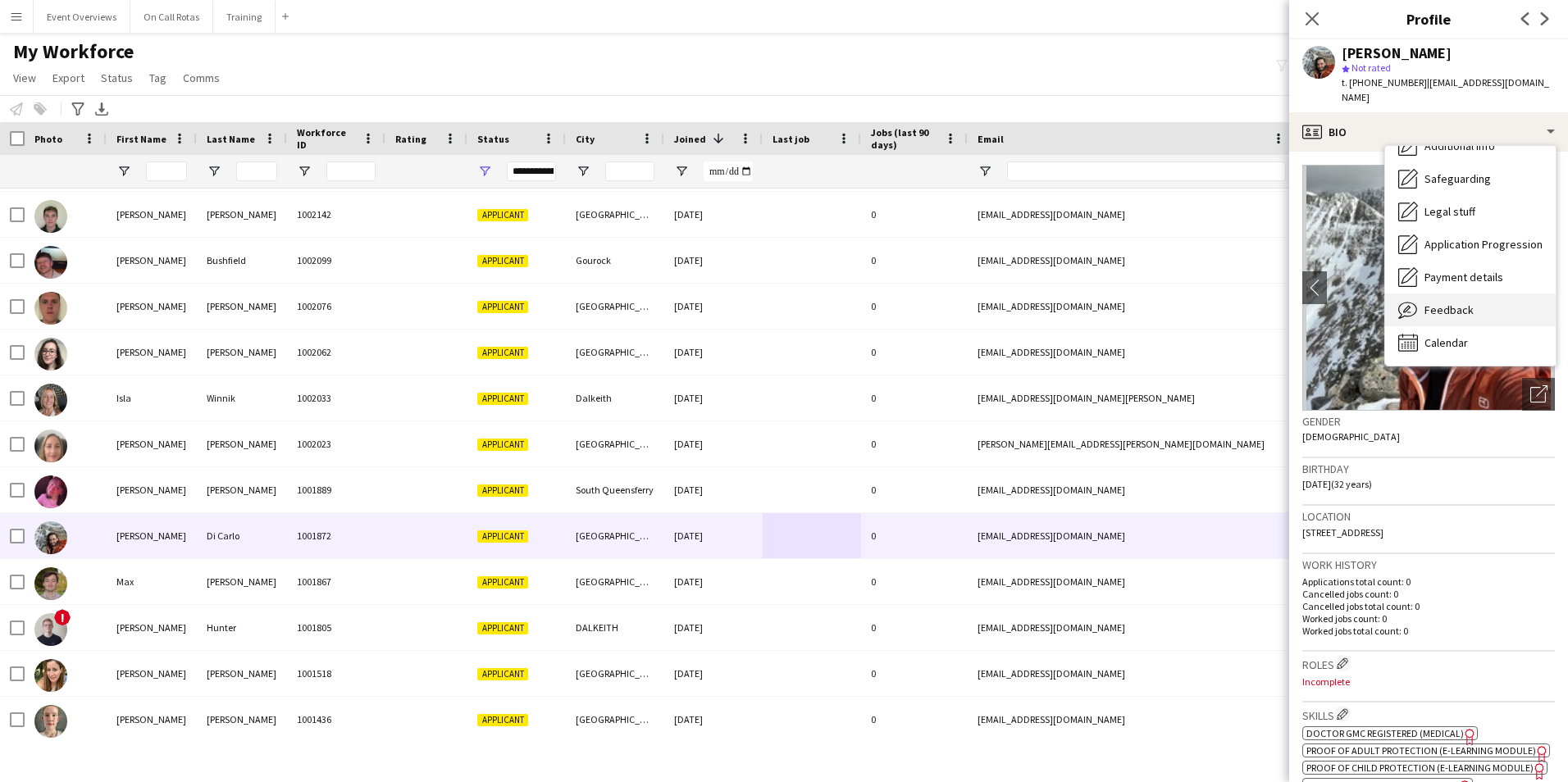
click at [1449, 293] on div "Feedback Feedback" at bounding box center [1471, 310] width 171 height 33
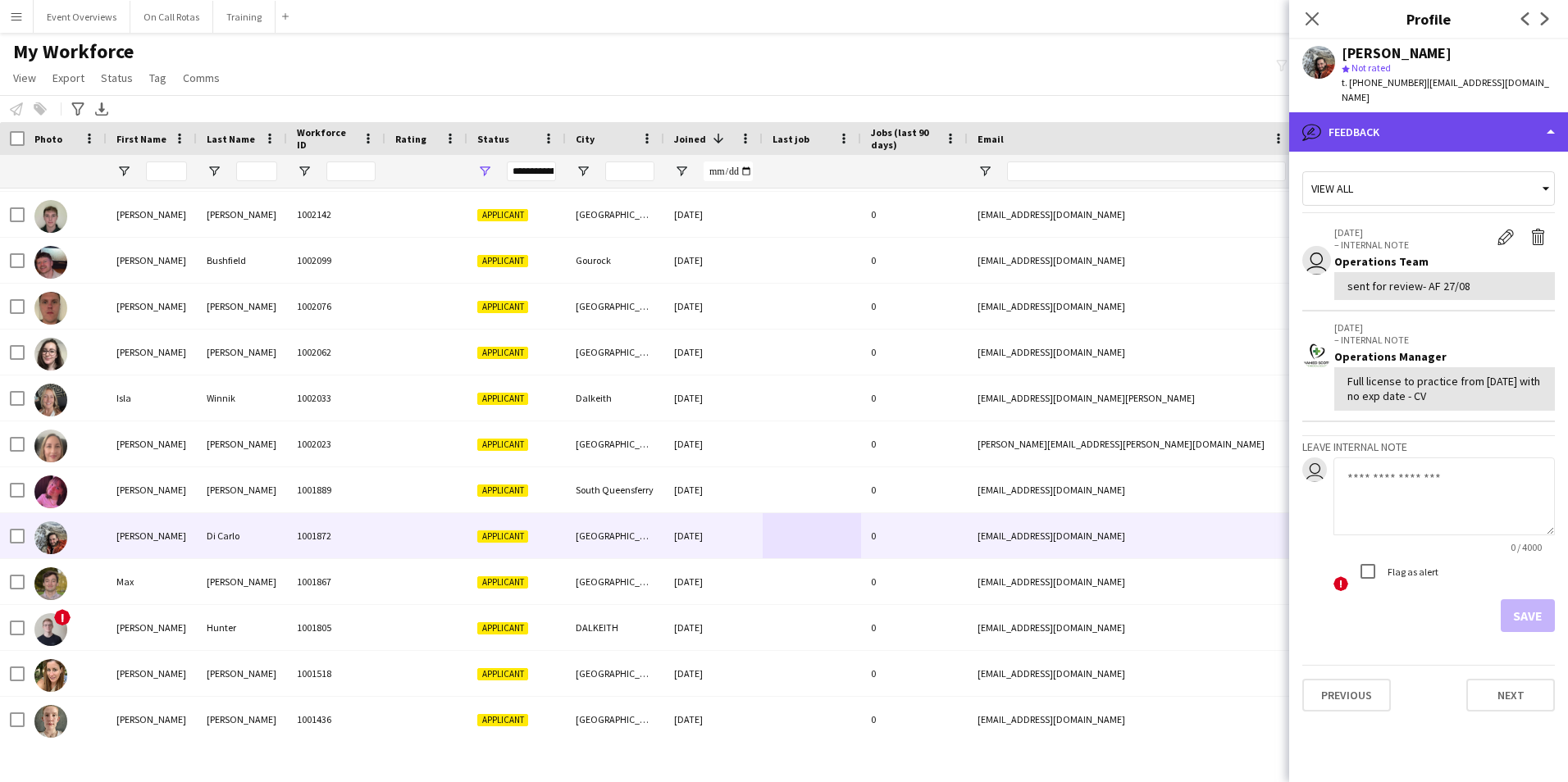
click at [1400, 131] on div "bubble-pencil Feedback" at bounding box center [1427, 131] width 278 height 40
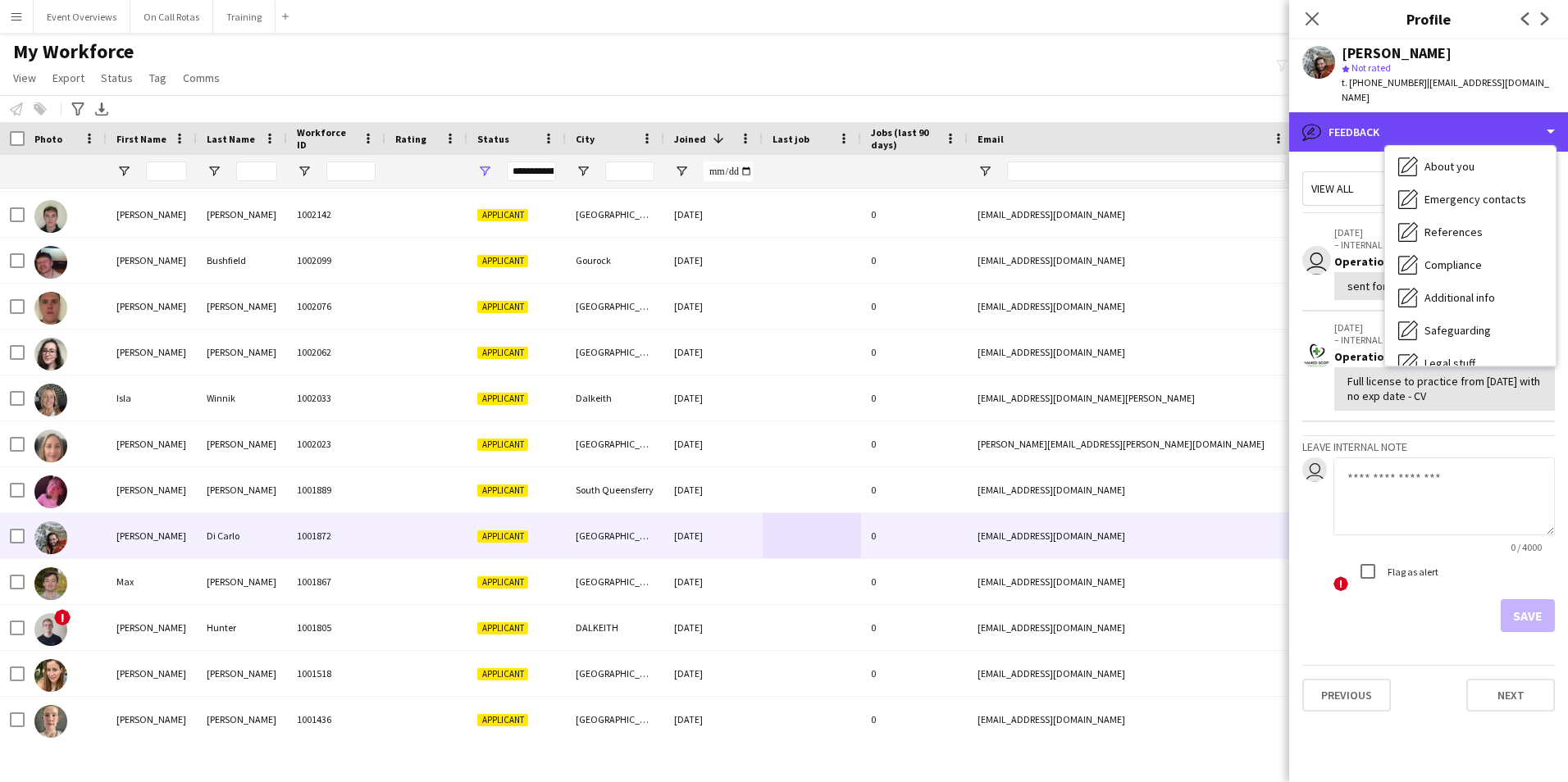
scroll to position [0, 0]
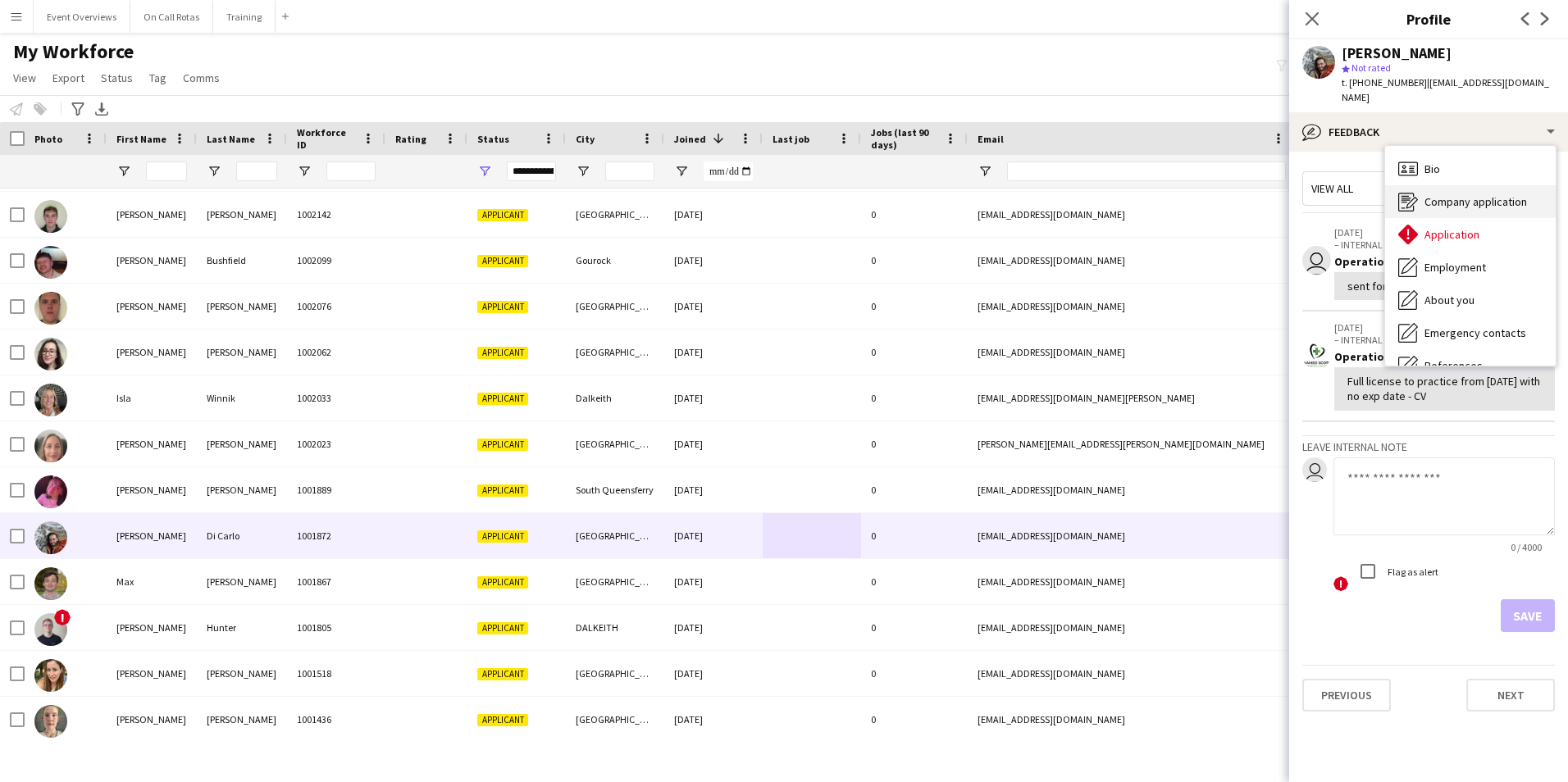
click at [1422, 186] on div "Company application Company application" at bounding box center [1471, 202] width 171 height 33
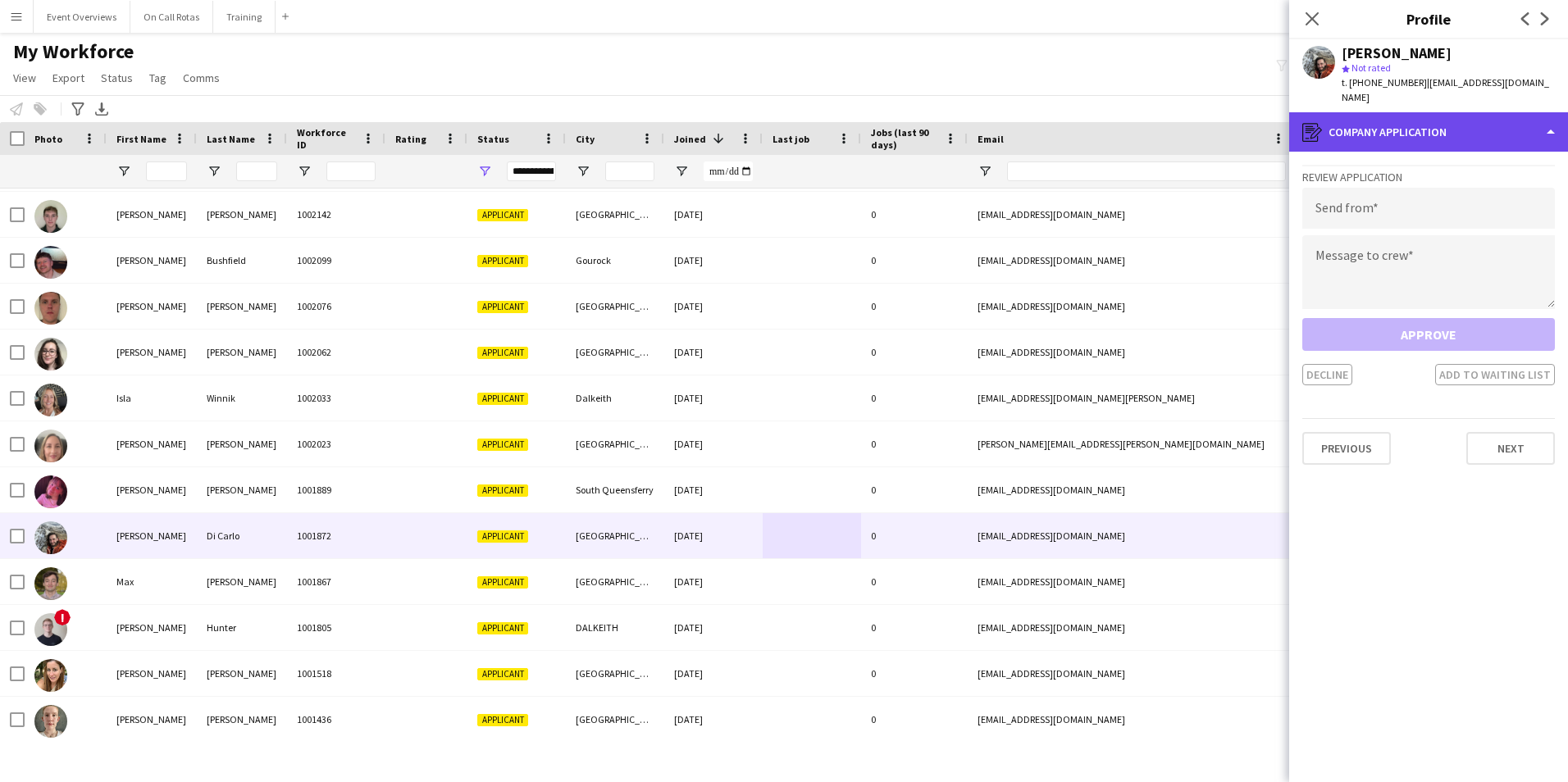
click at [1377, 118] on div "register Company application" at bounding box center [1427, 131] width 278 height 40
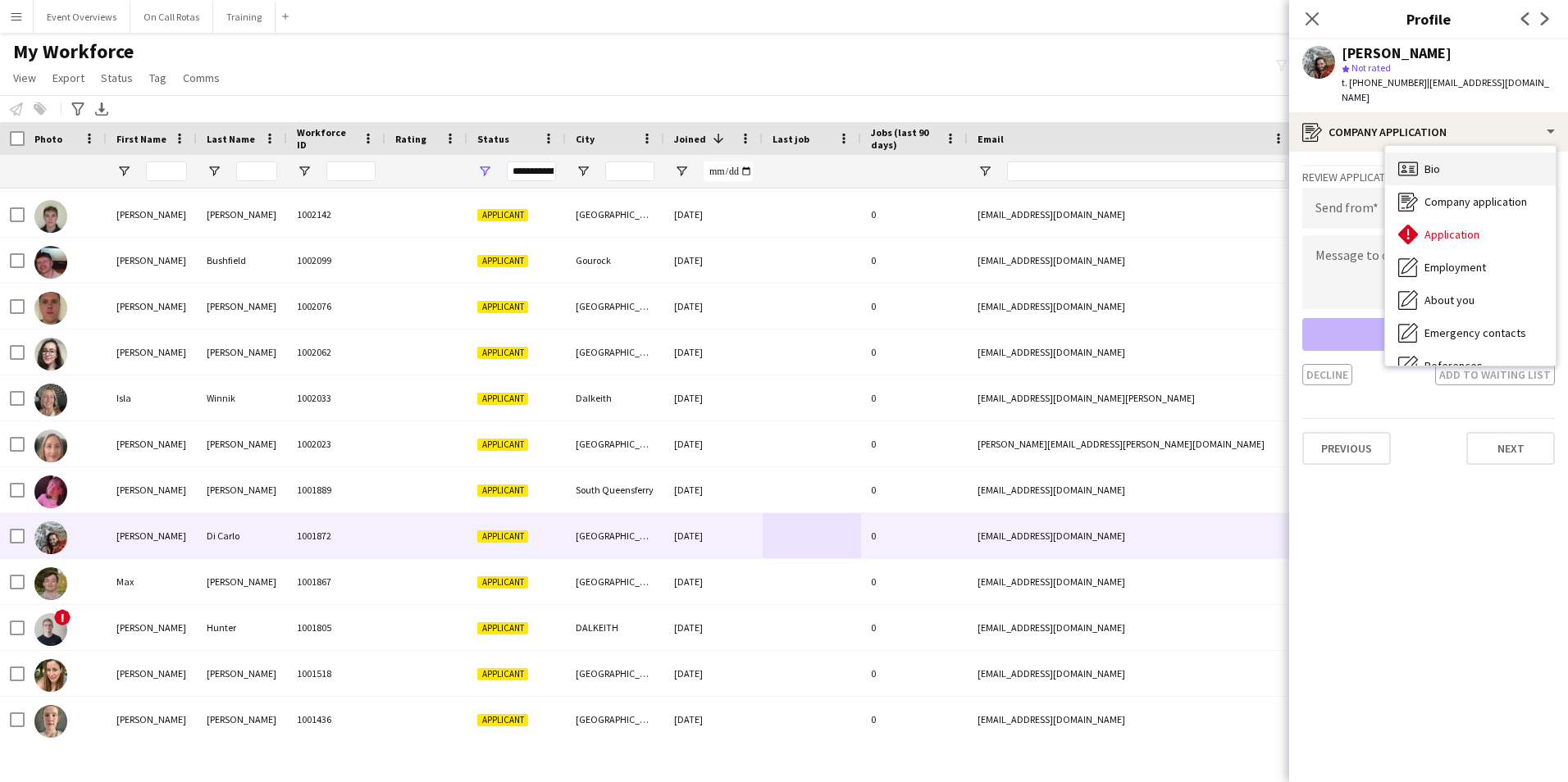
click at [1411, 159] on icon "Bio" at bounding box center [1407, 168] width 19 height 19
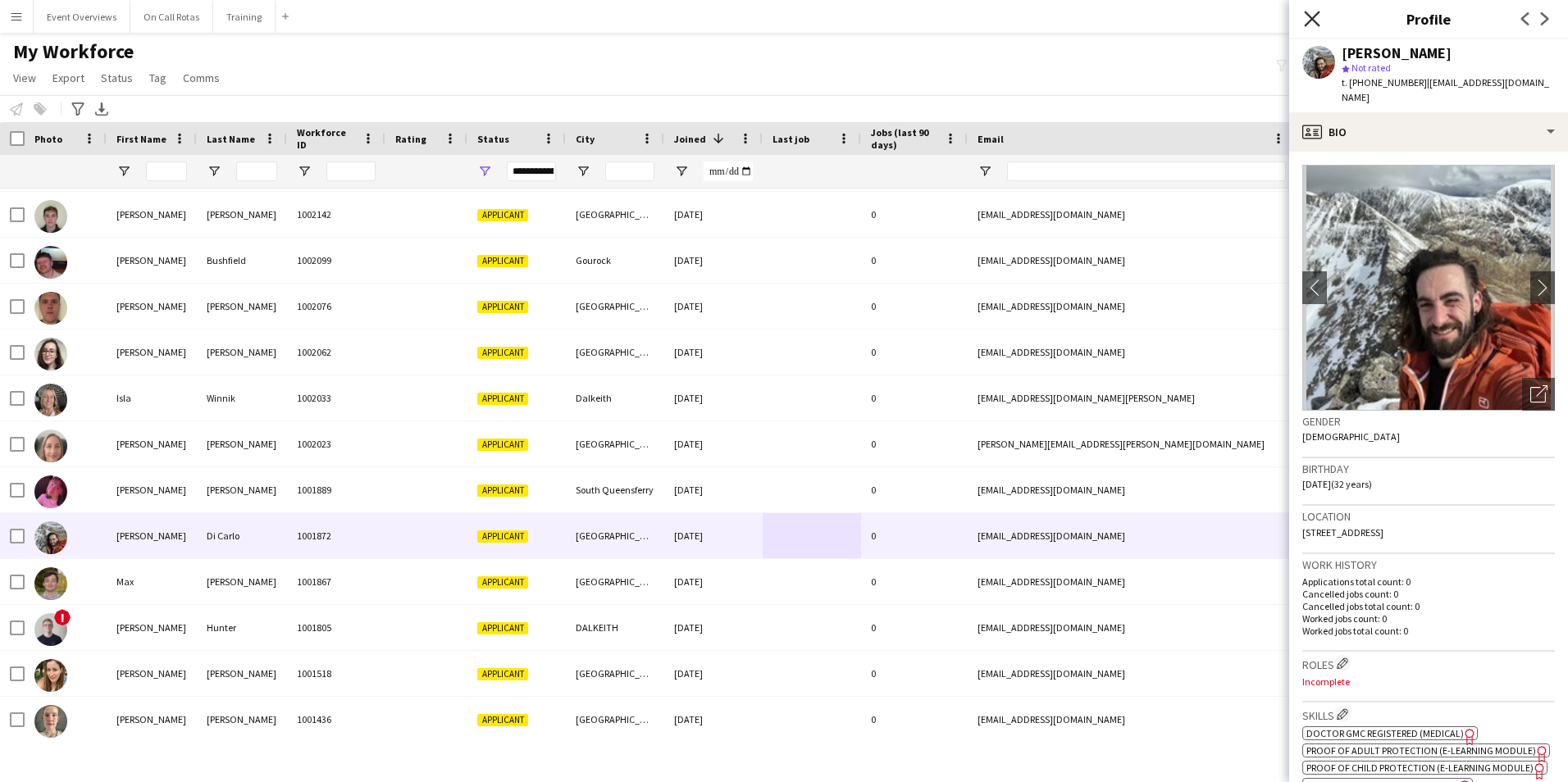
click at [1318, 21] on icon "Close pop-in" at bounding box center [1312, 18] width 16 height 16
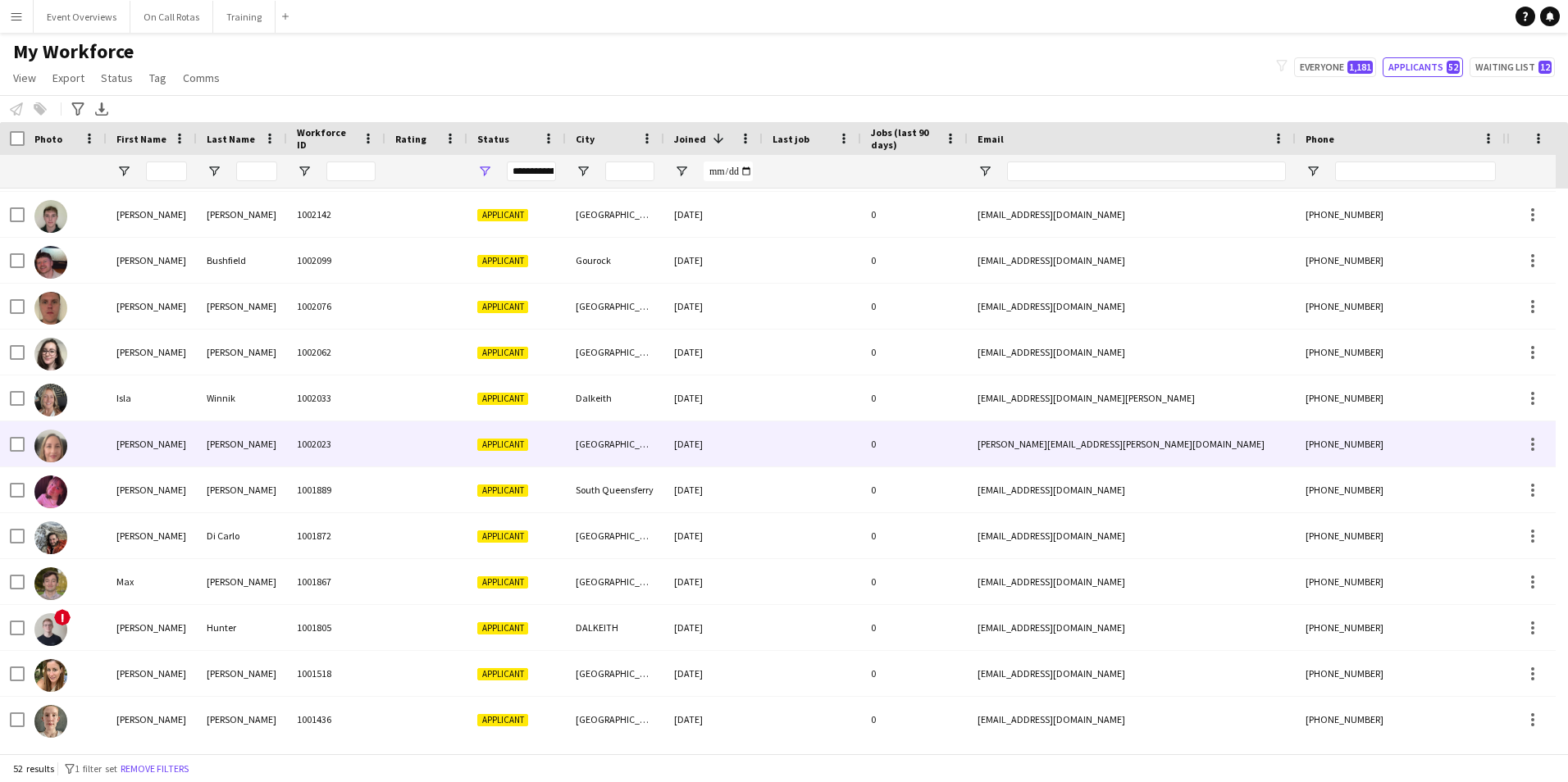
click at [505, 448] on span "Applicant" at bounding box center [502, 444] width 51 height 12
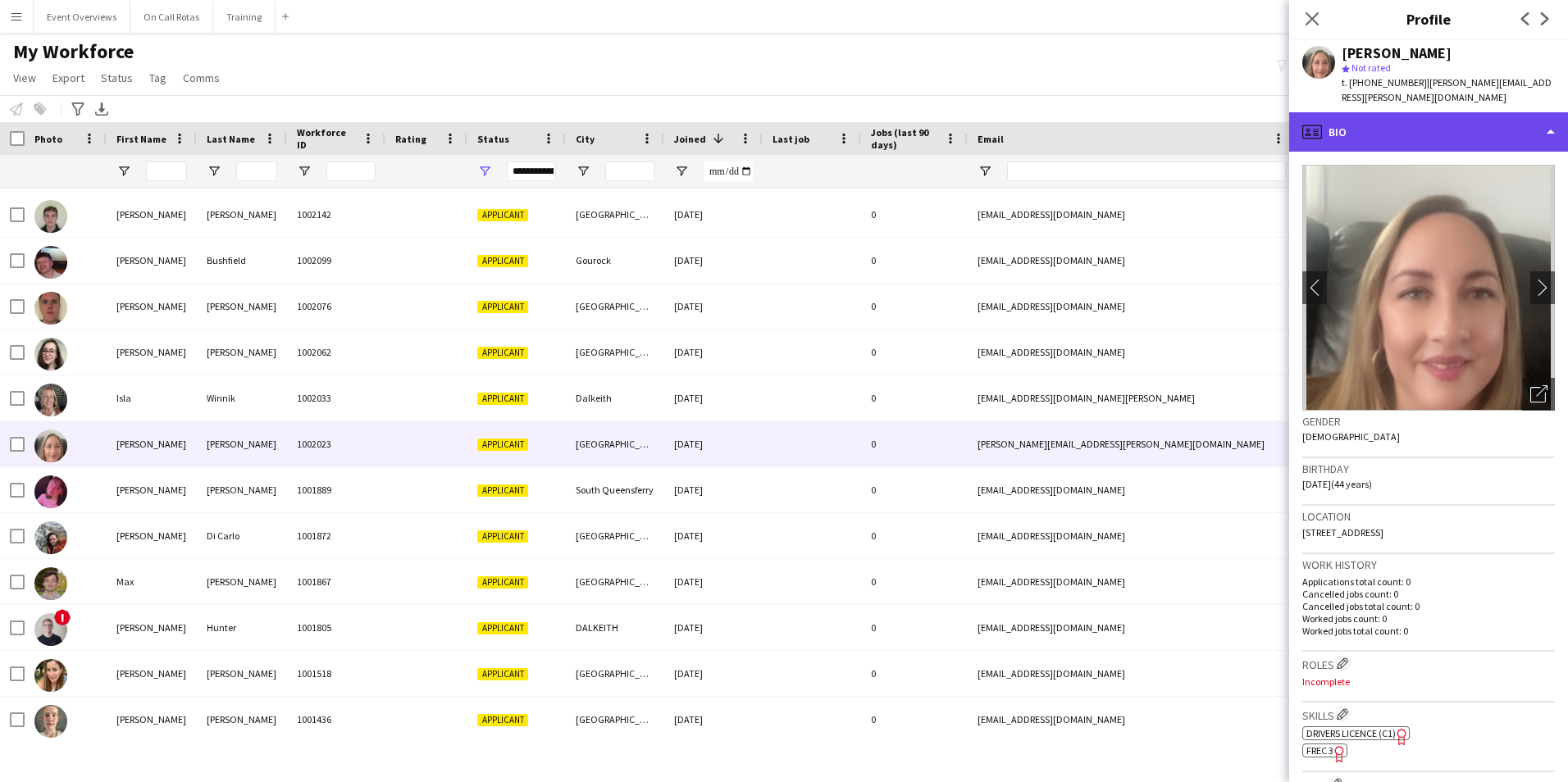
click at [1387, 129] on div "profile Bio" at bounding box center [1427, 131] width 278 height 40
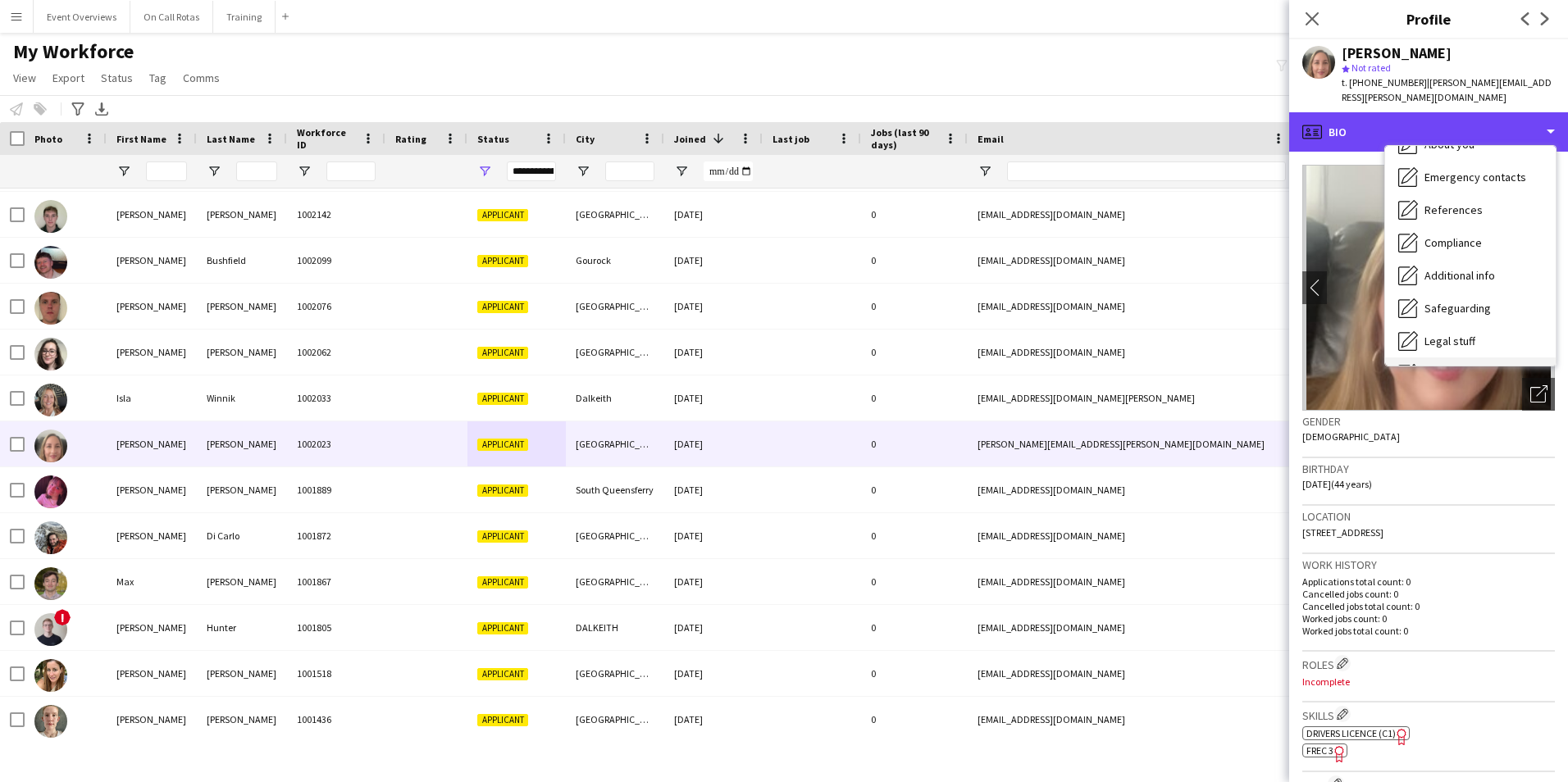
scroll to position [285, 0]
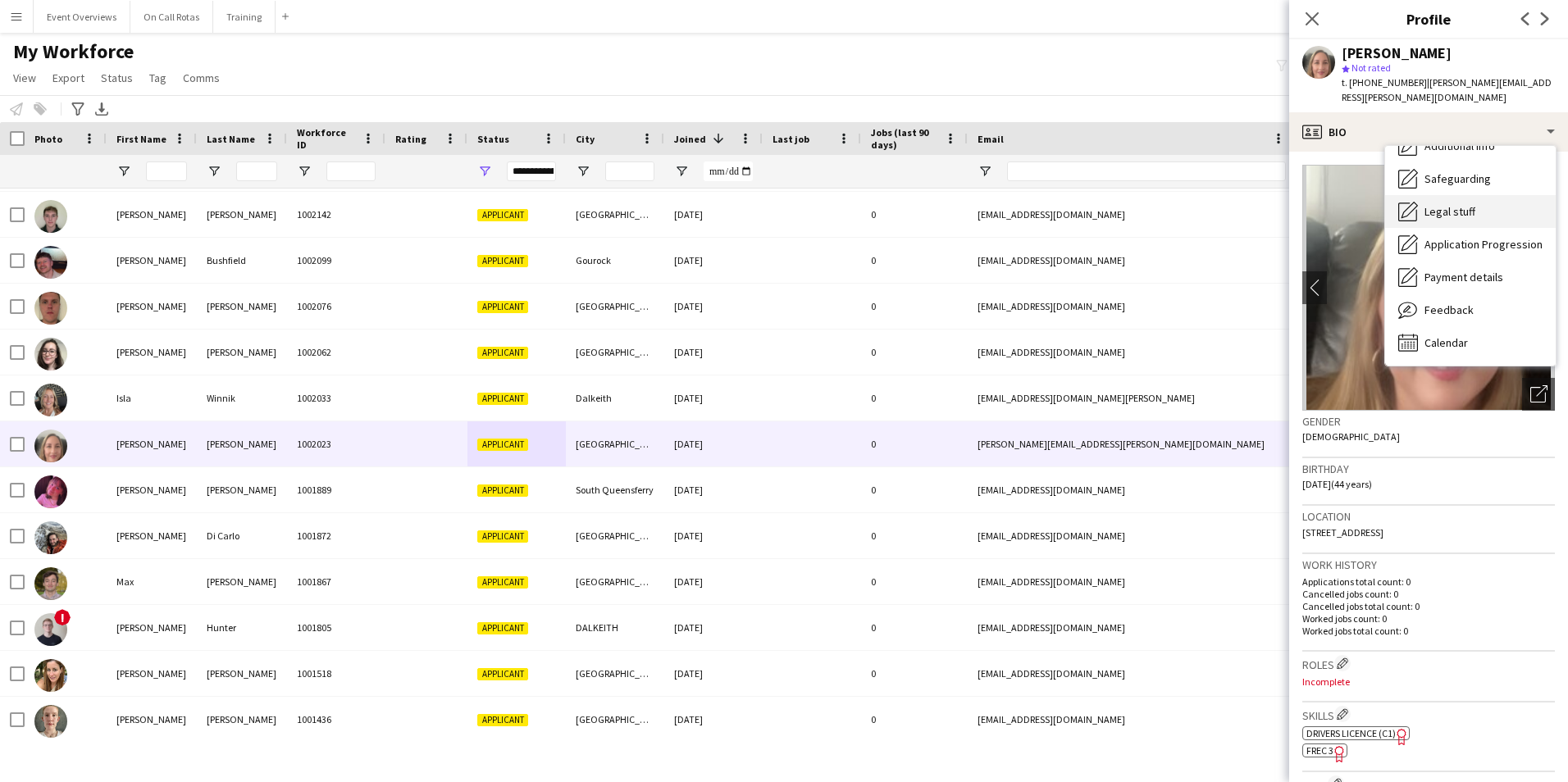
click at [1438, 195] on div "Legal stuff Legal stuff" at bounding box center [1471, 211] width 171 height 33
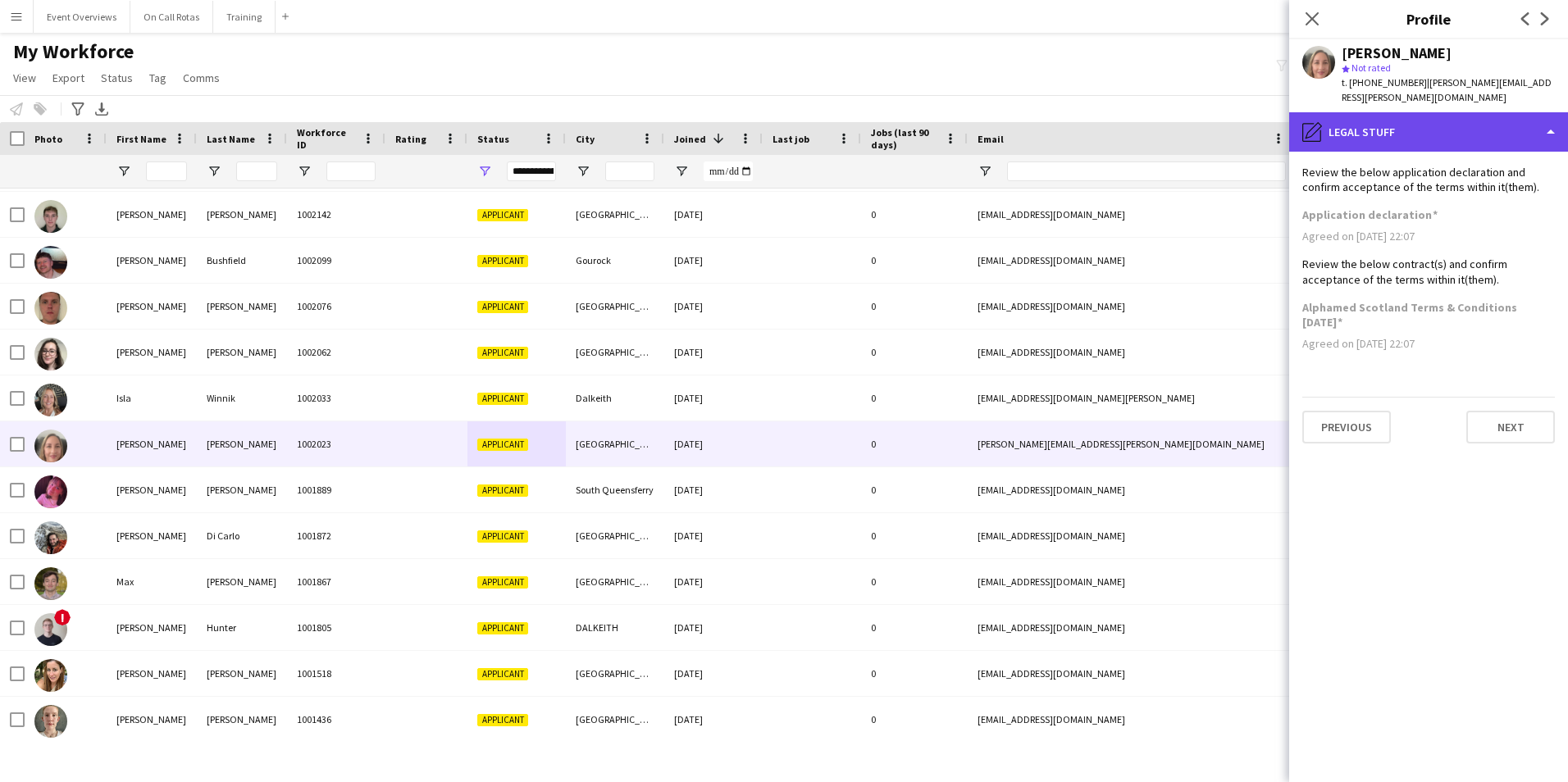
click at [1437, 133] on div "pencil4 Legal stuff" at bounding box center [1427, 131] width 278 height 40
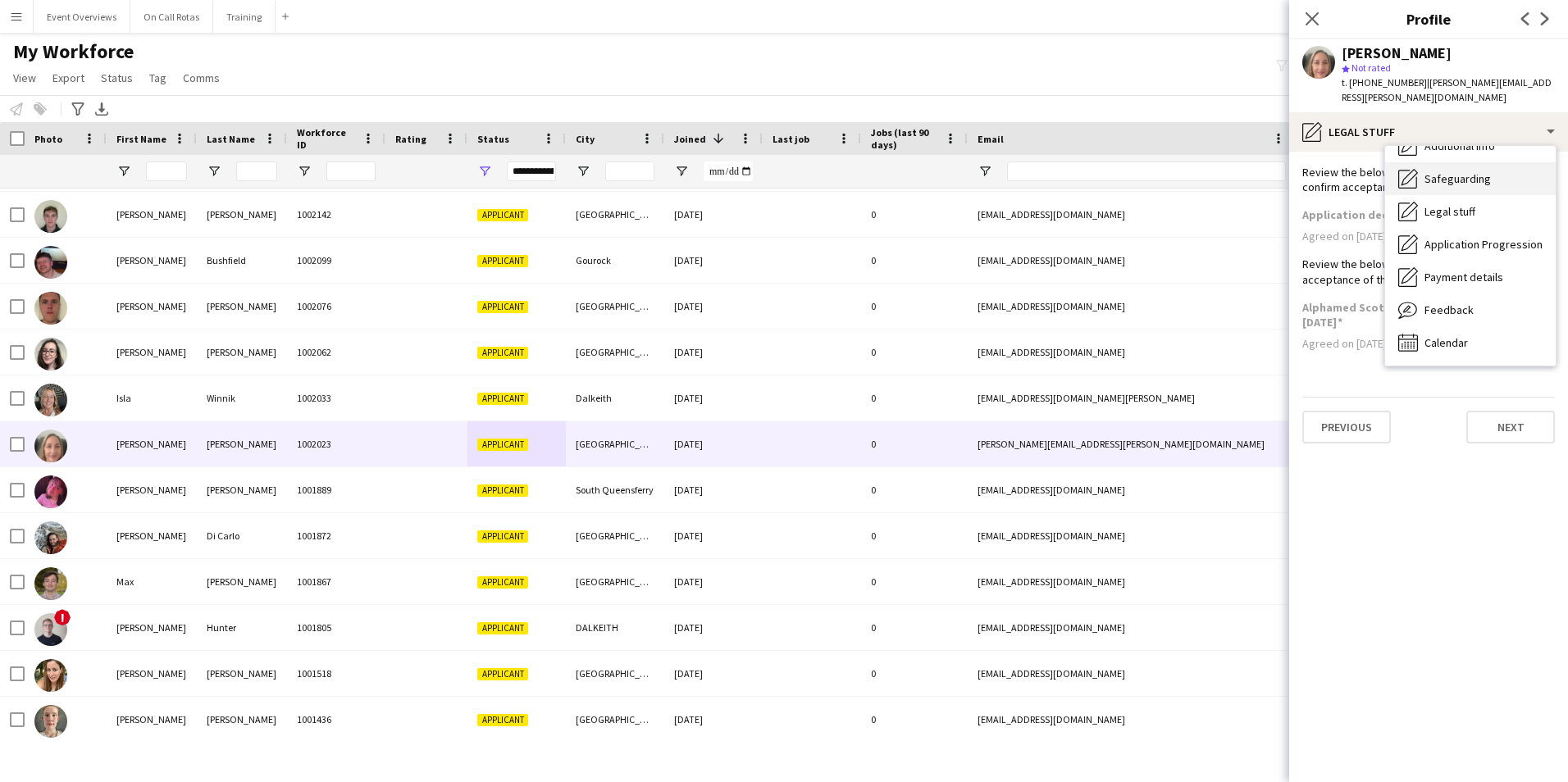
click at [1442, 171] on span "Safeguarding" at bounding box center [1458, 178] width 66 height 15
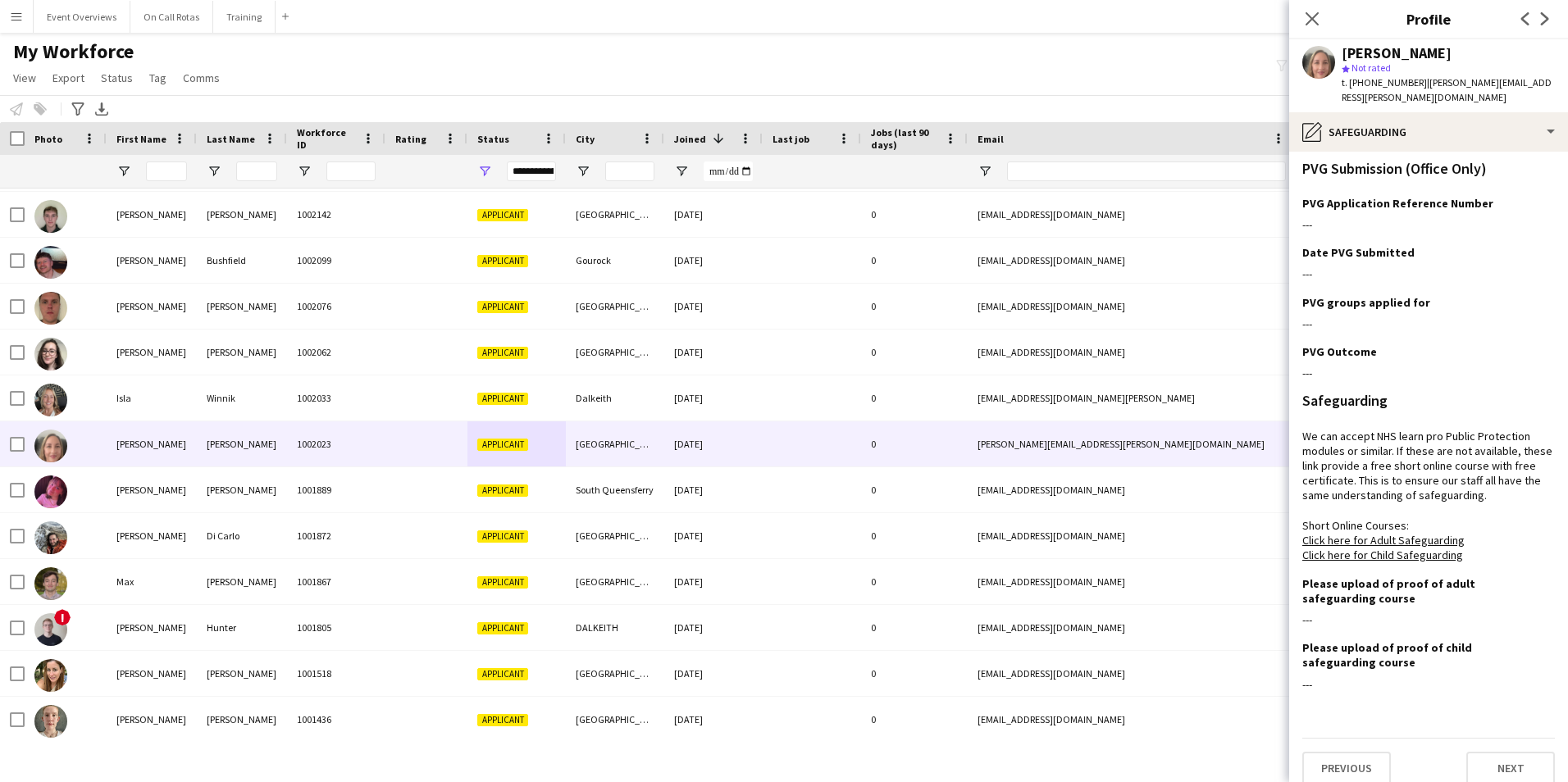
scroll to position [0, 0]
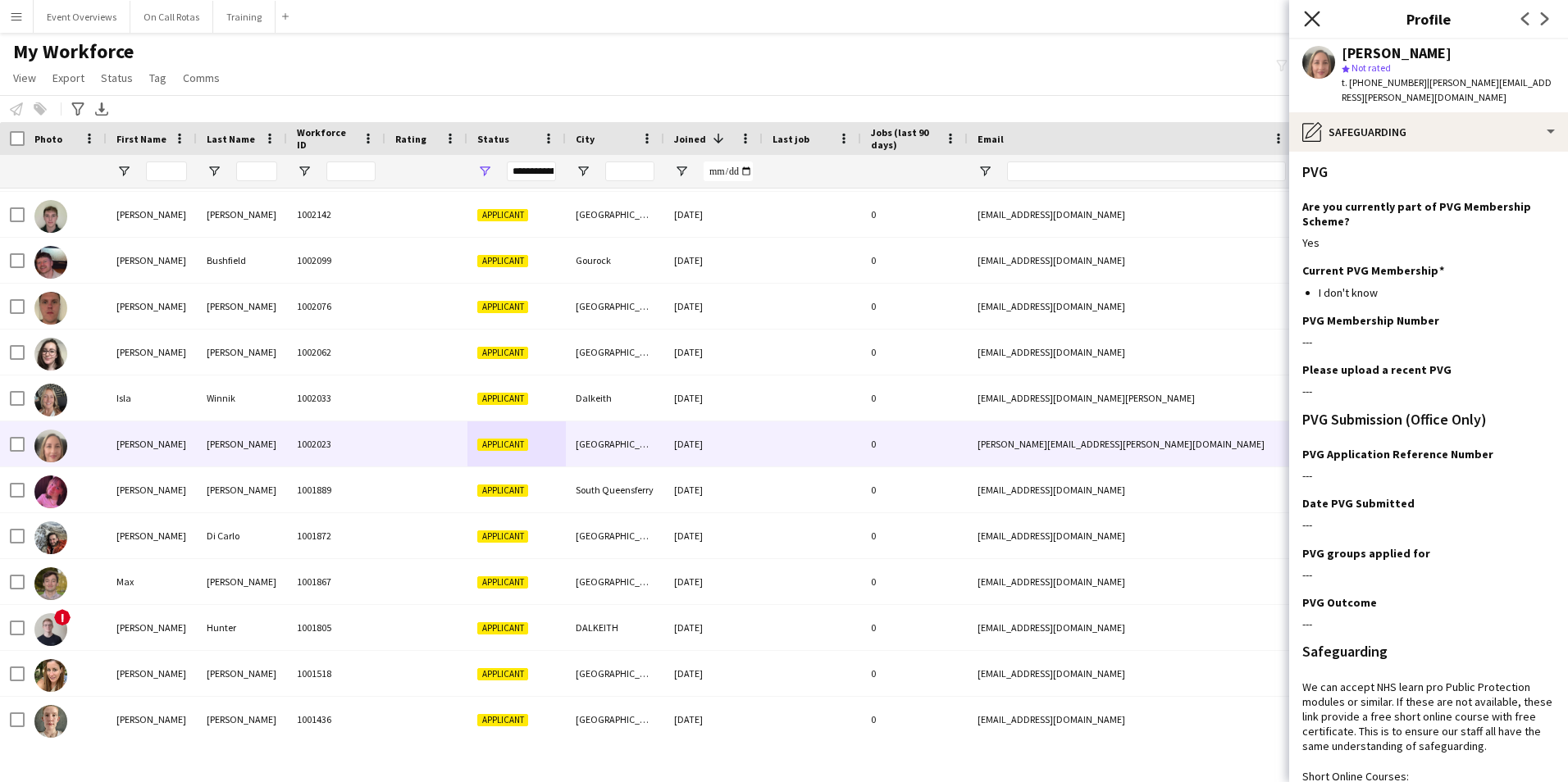
click at [1312, 26] on icon "Close pop-in" at bounding box center [1312, 18] width 16 height 16
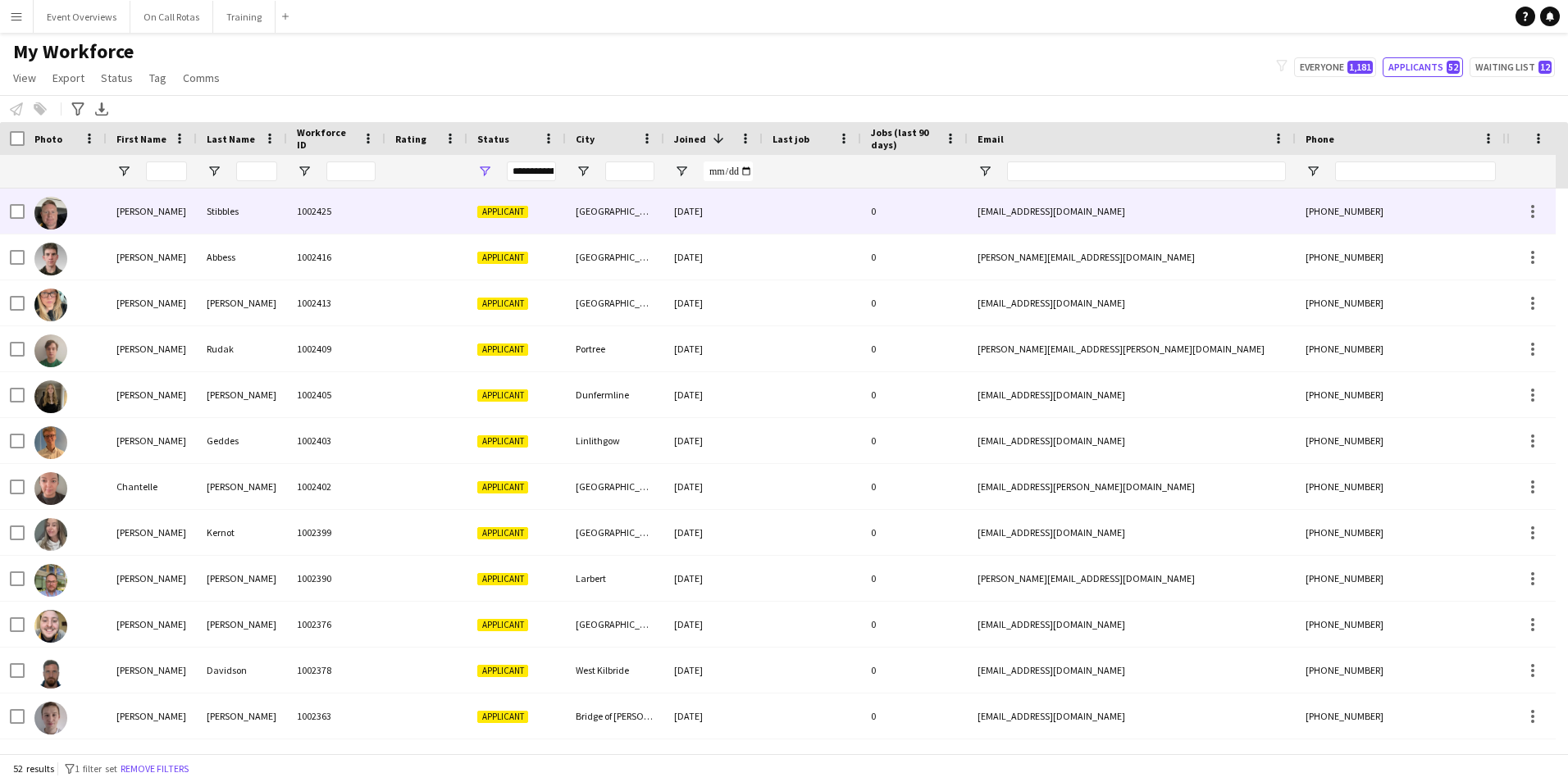
click at [670, 221] on div "26-08-2025" at bounding box center [713, 210] width 98 height 45
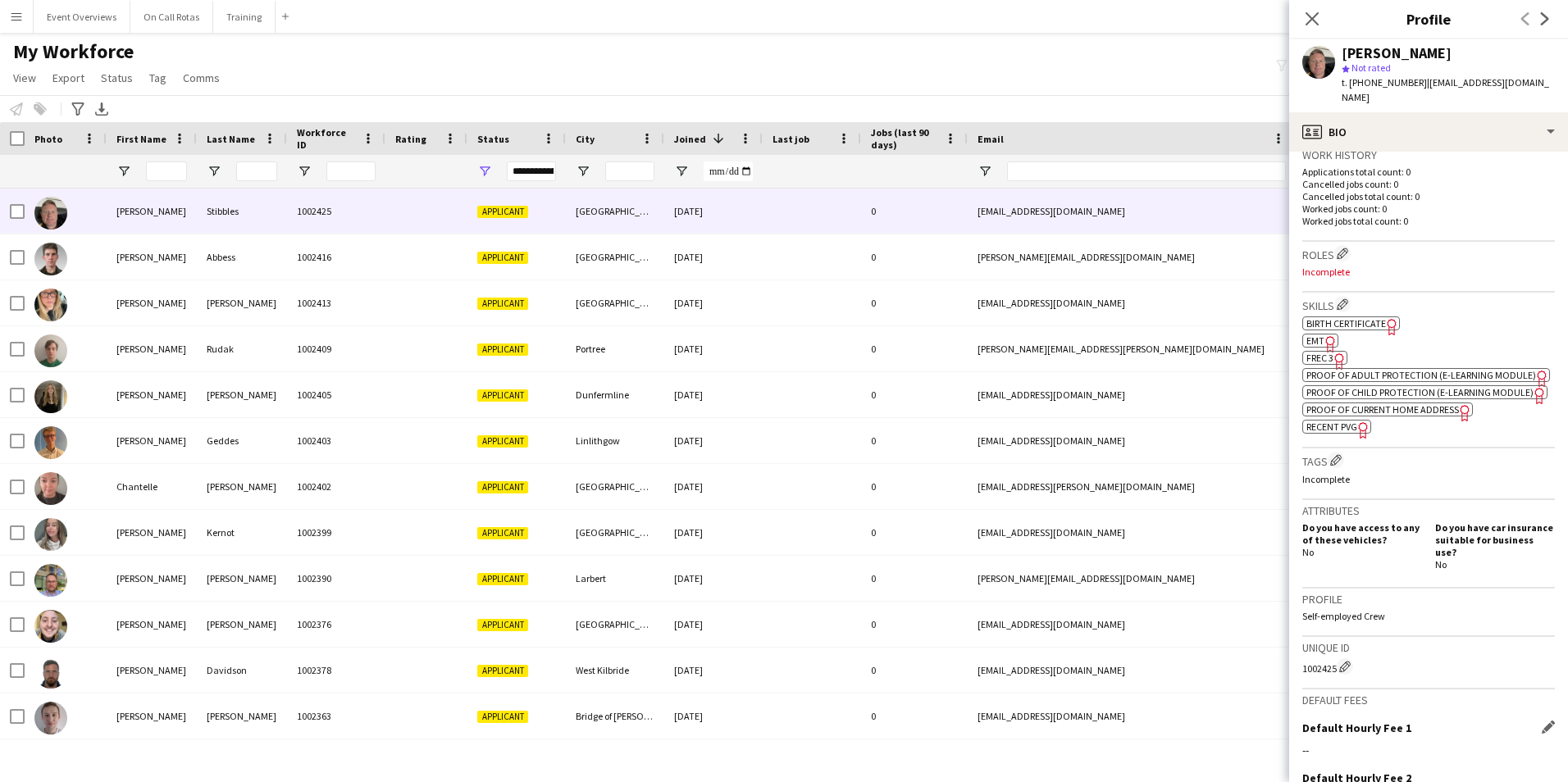
scroll to position [492, 0]
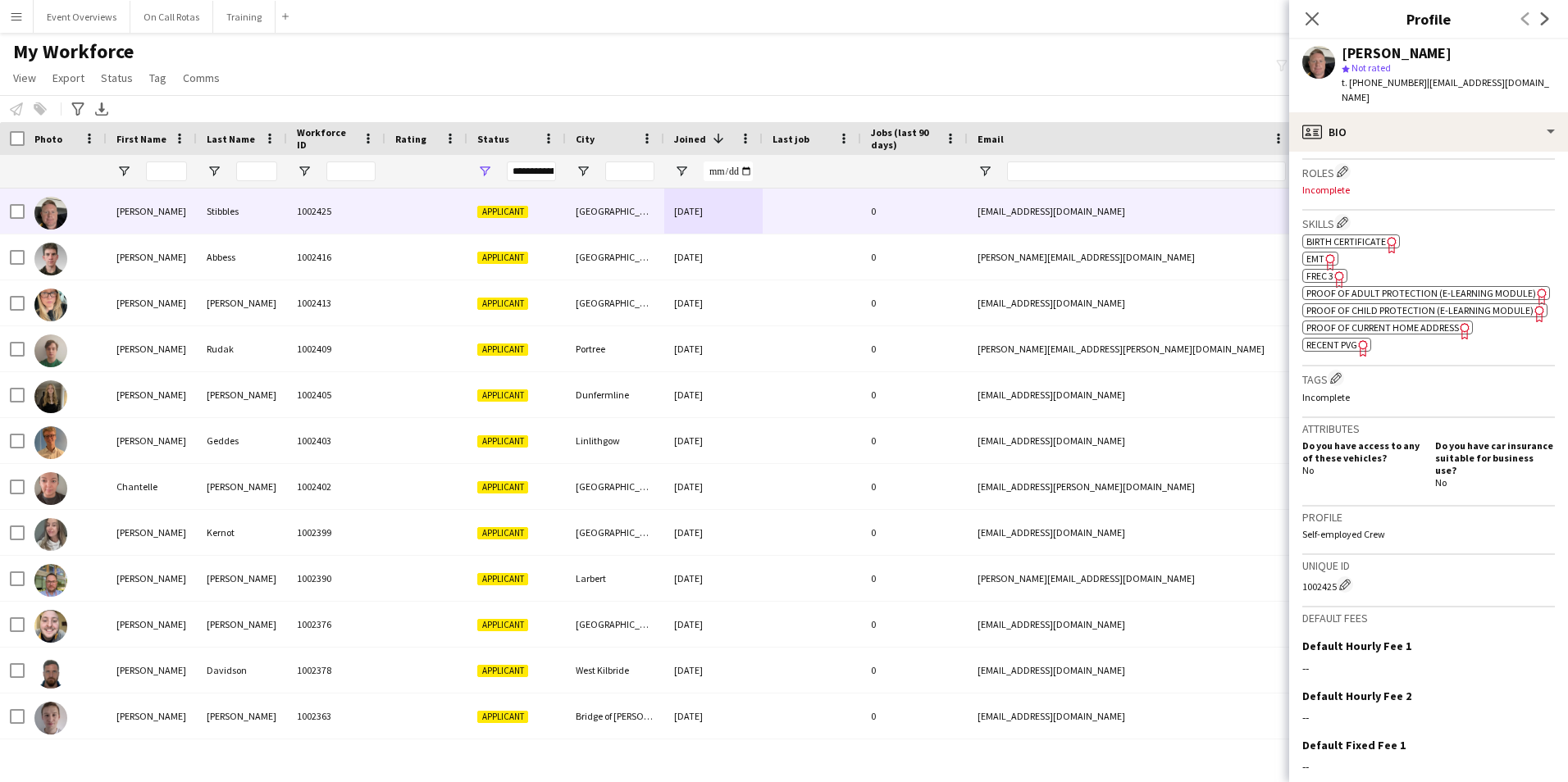
click at [1368, 235] on span "Birth Certificate" at bounding box center [1346, 241] width 80 height 12
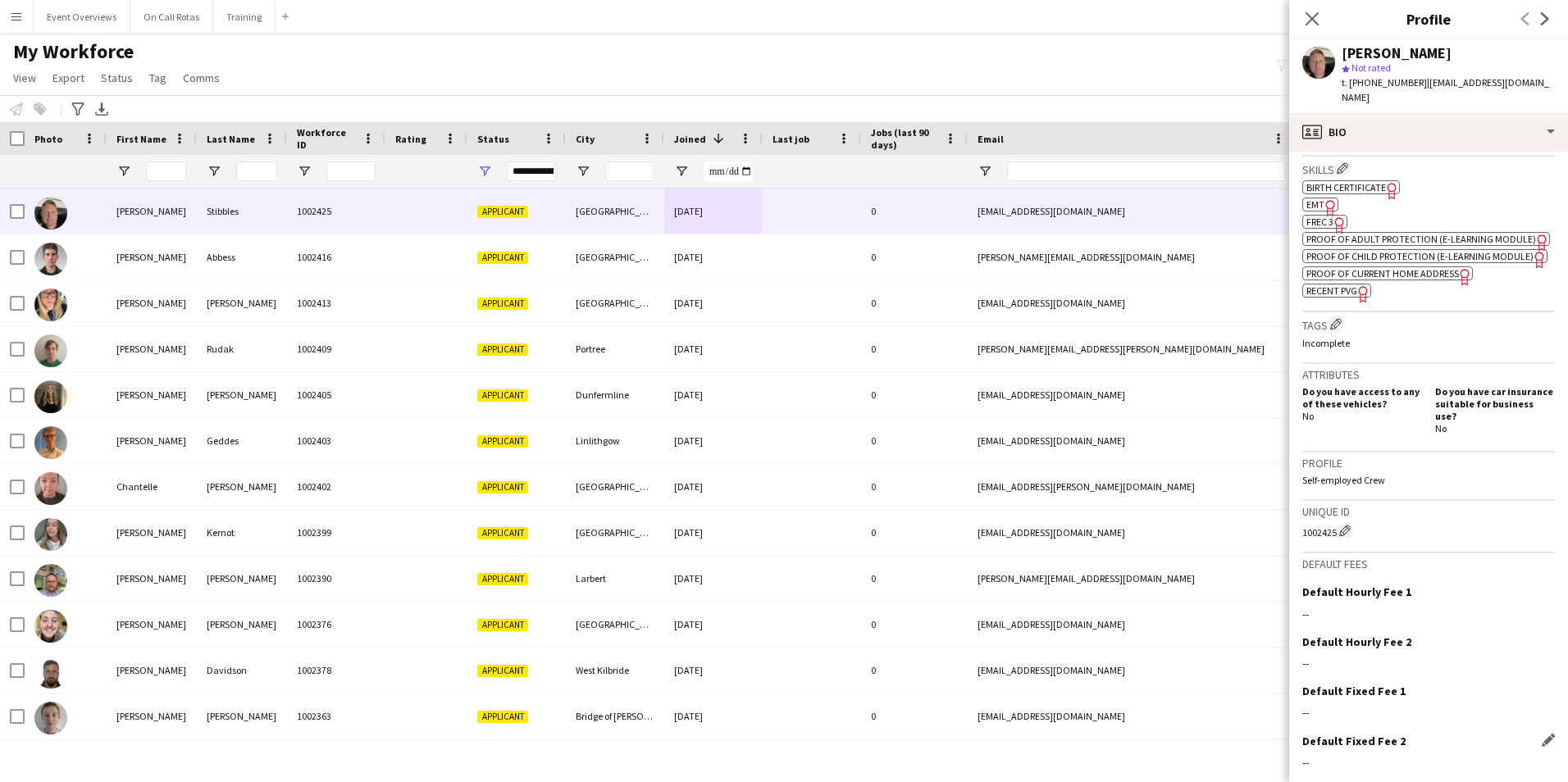
scroll to position [604, 0]
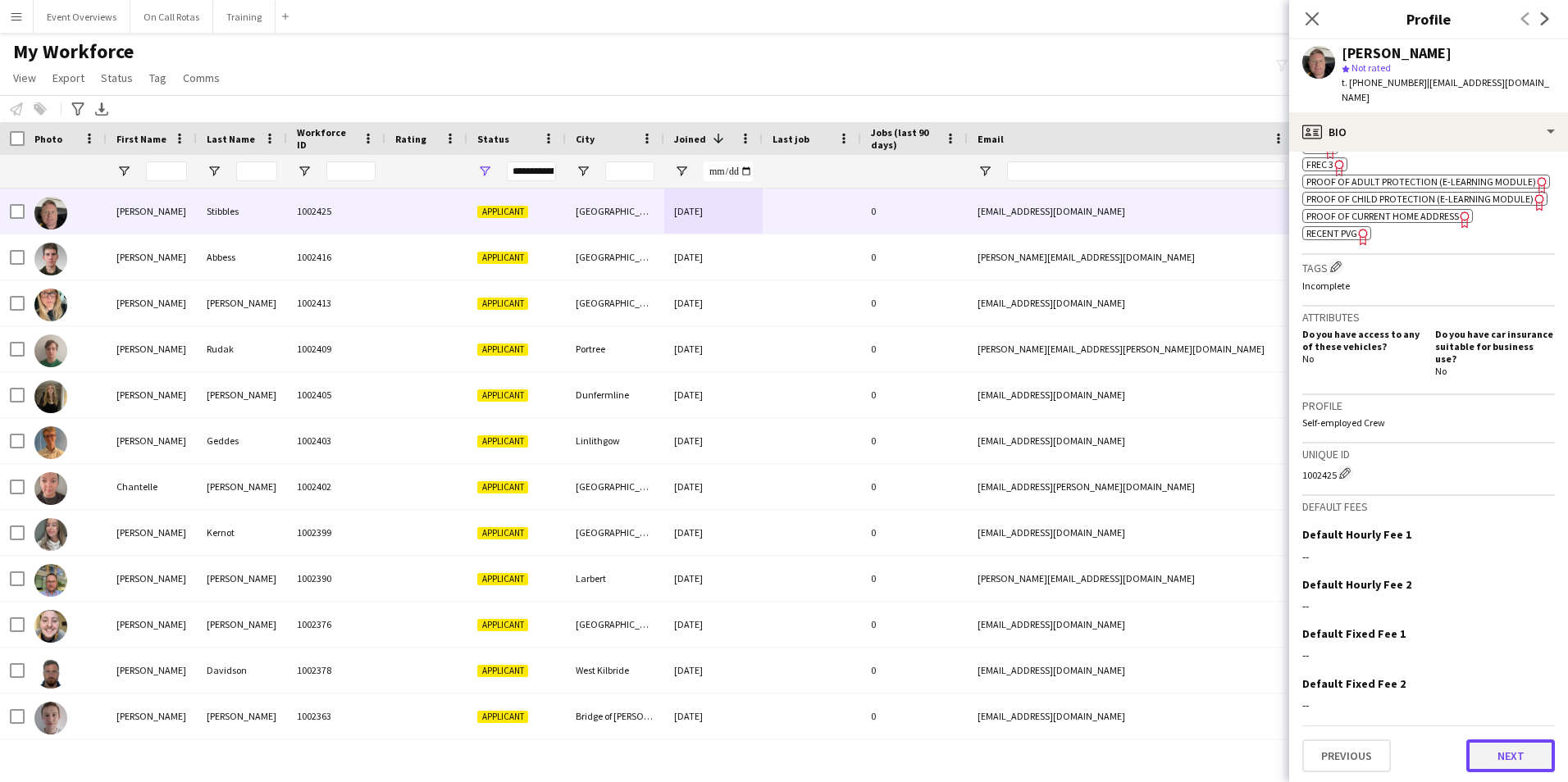
click at [1479, 742] on button "Next" at bounding box center [1510, 756] width 88 height 33
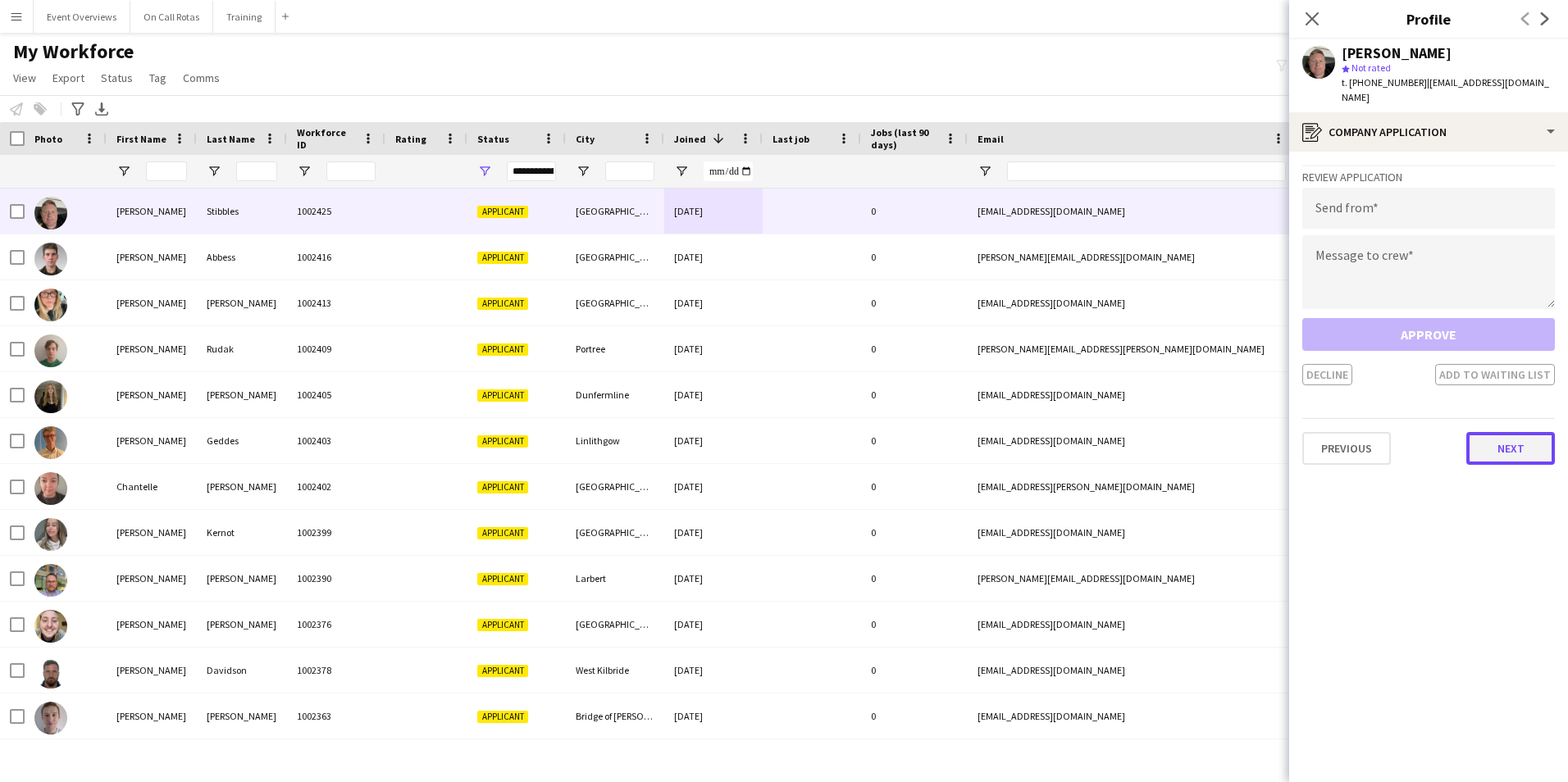
click at [1479, 432] on button "Next" at bounding box center [1510, 448] width 88 height 33
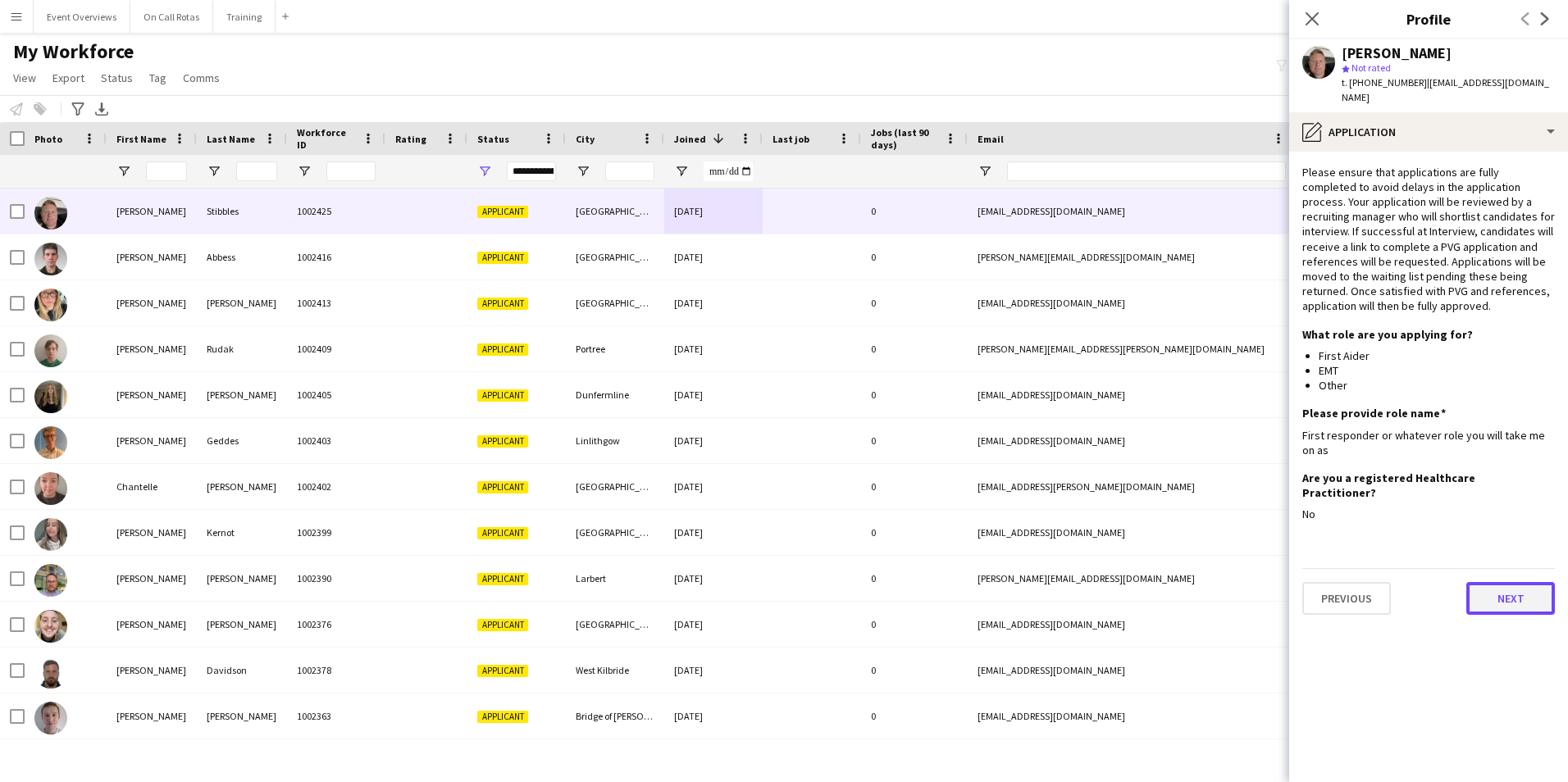
click at [1488, 582] on button "Next" at bounding box center [1510, 598] width 88 height 33
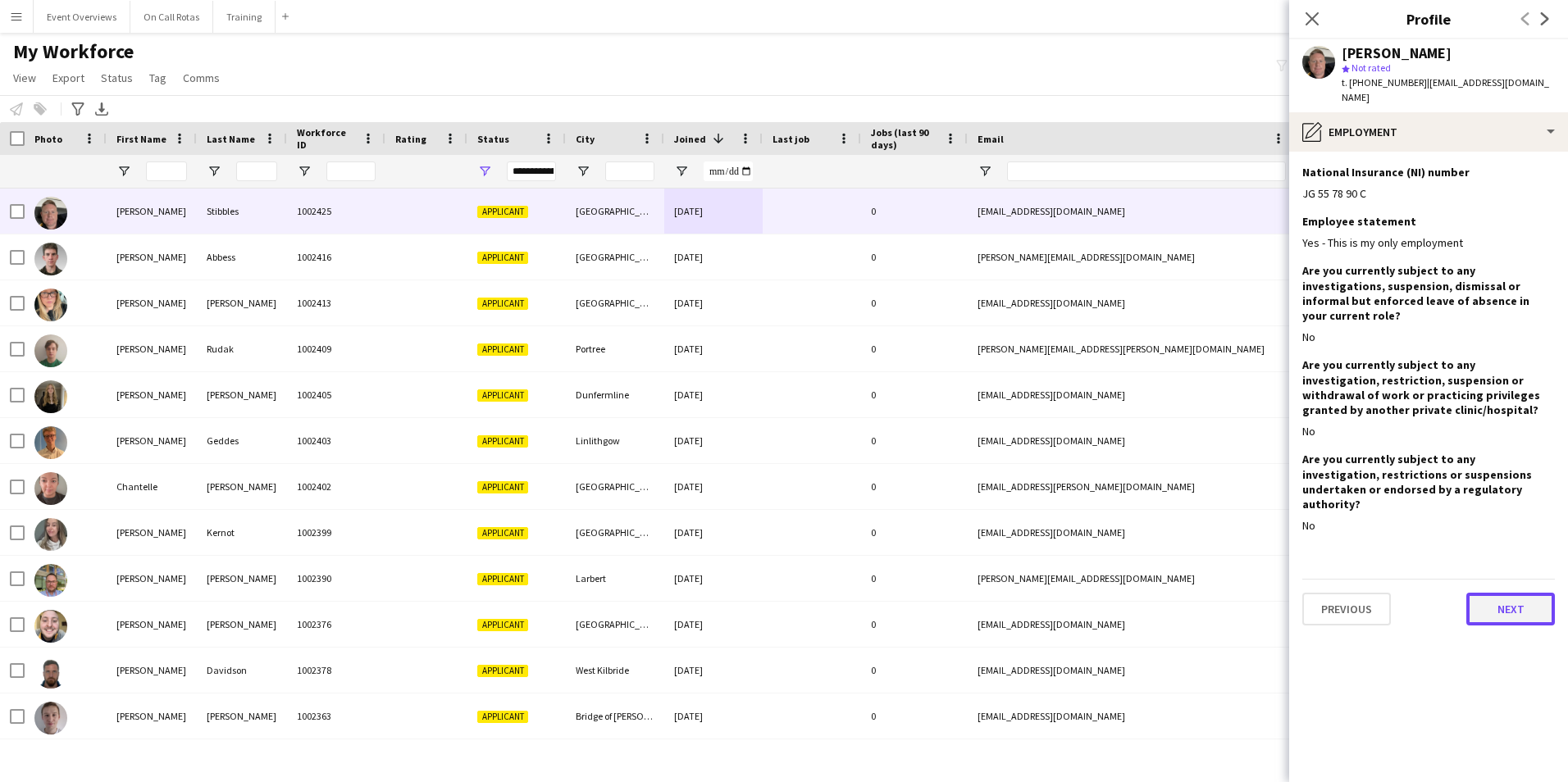
click at [1499, 593] on button "Next" at bounding box center [1510, 609] width 88 height 33
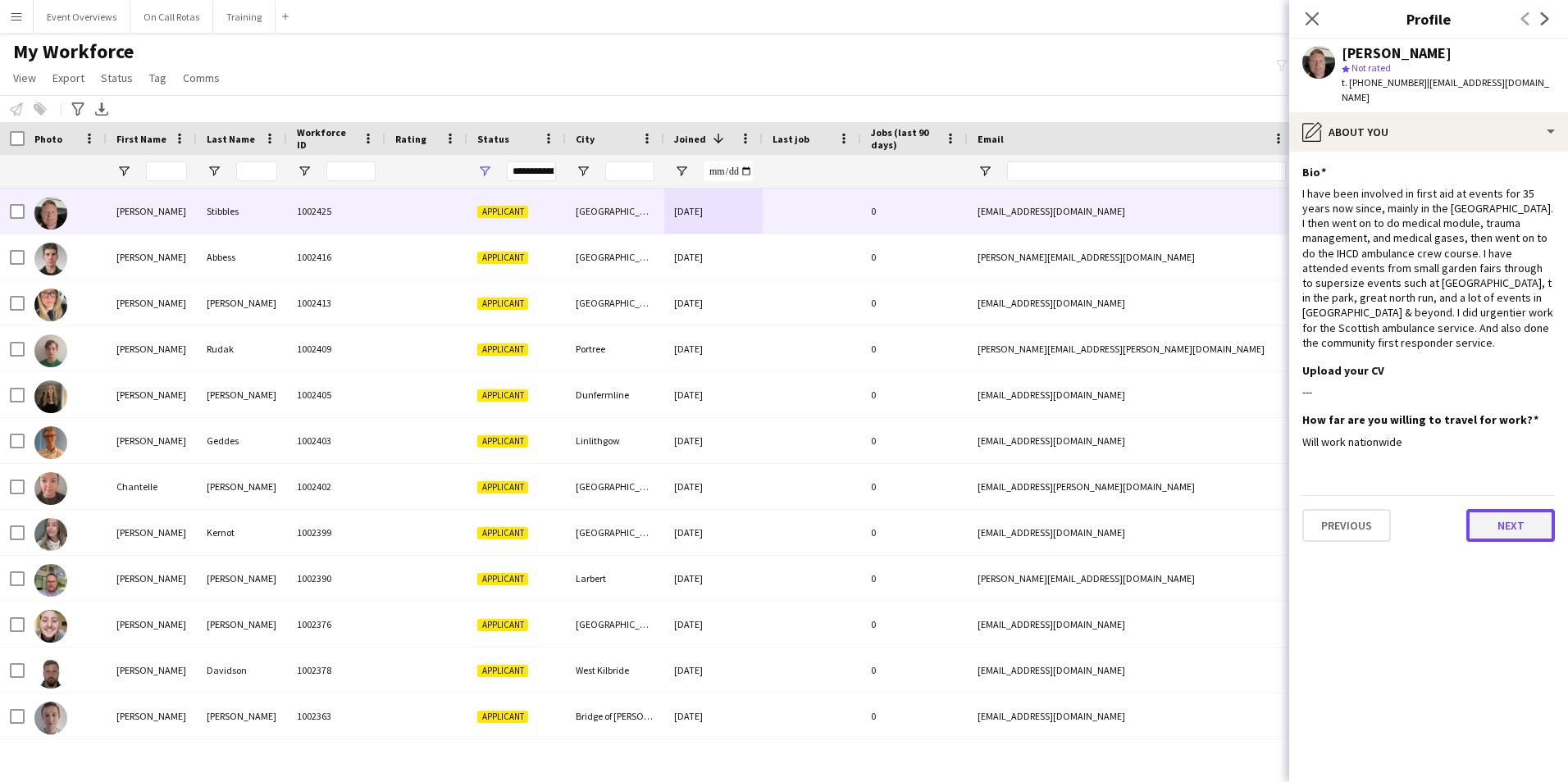
click at [1490, 509] on button "Next" at bounding box center [1510, 526] width 88 height 33
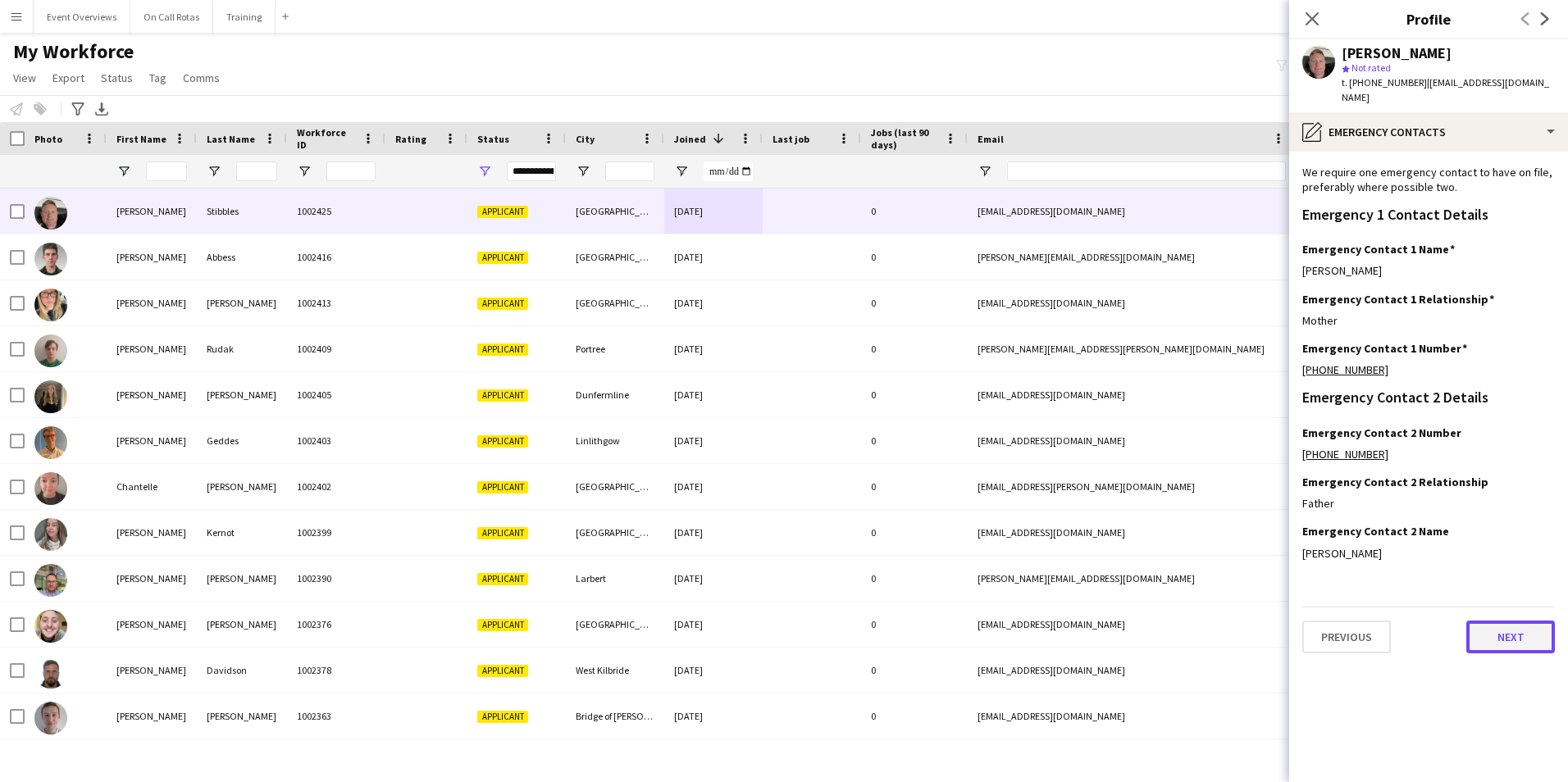
click at [1494, 625] on button "Next" at bounding box center [1510, 637] width 88 height 33
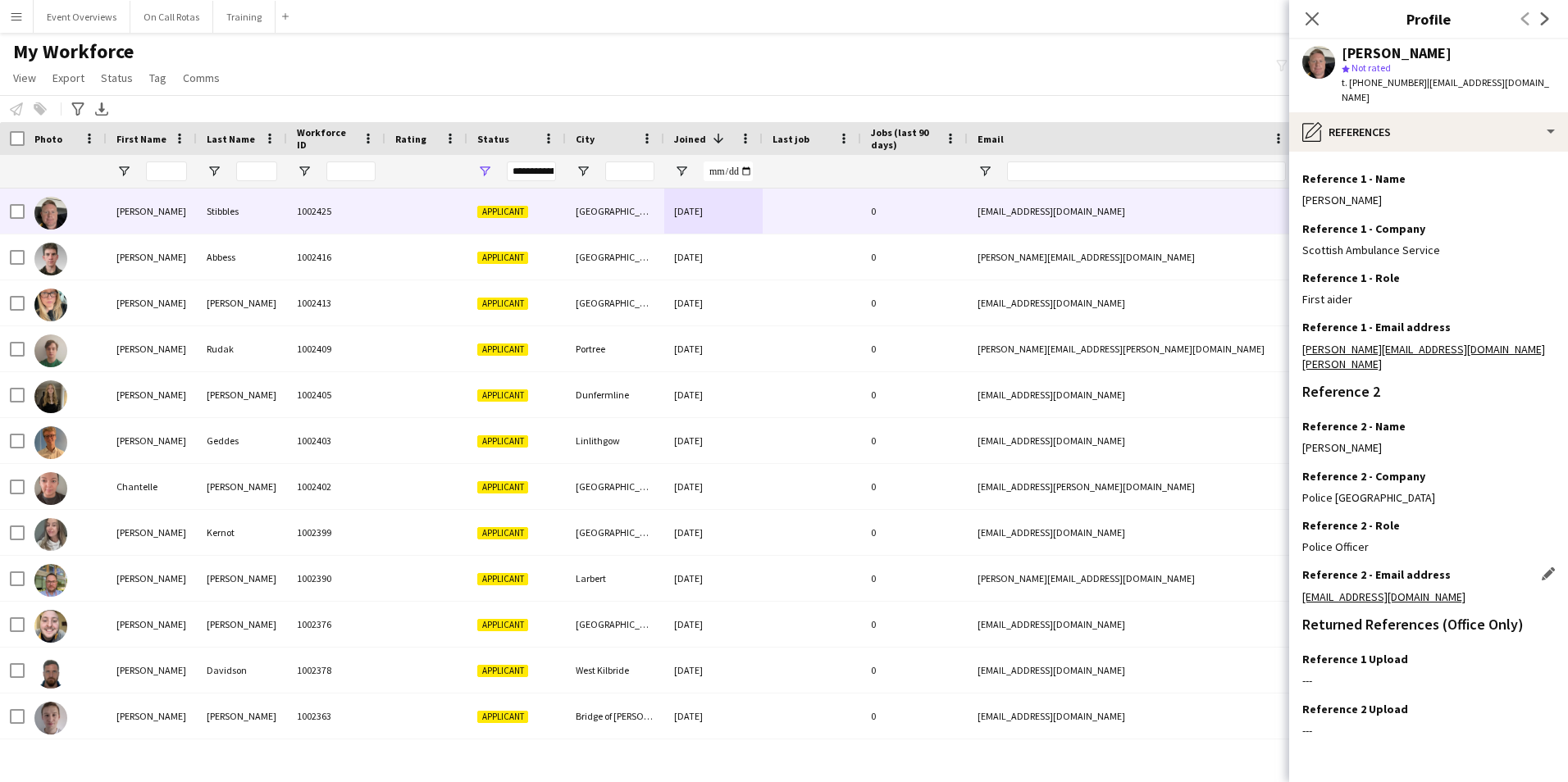
scroll to position [196, 0]
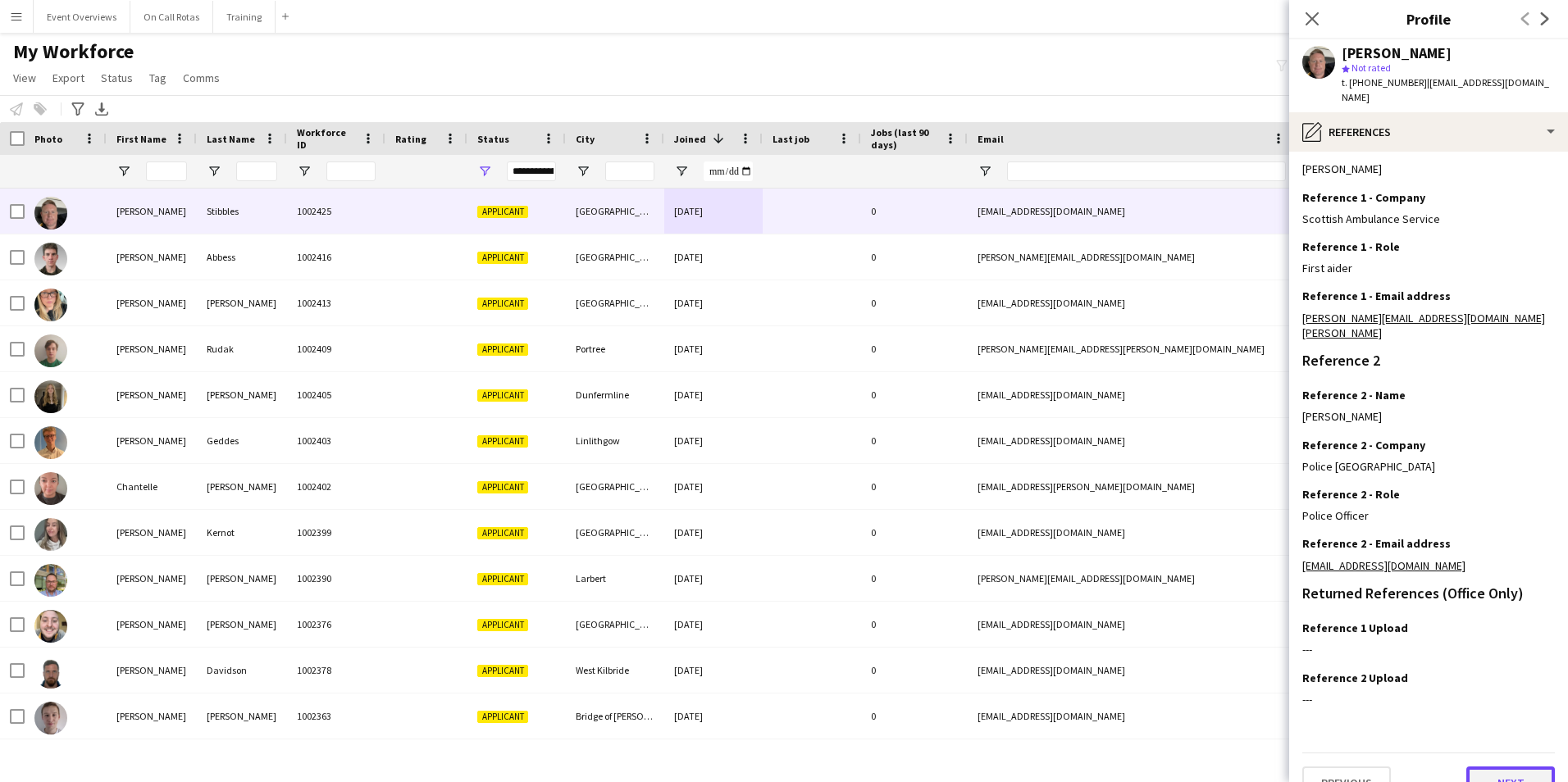
click at [1495, 766] on button "Next" at bounding box center [1510, 783] width 88 height 33
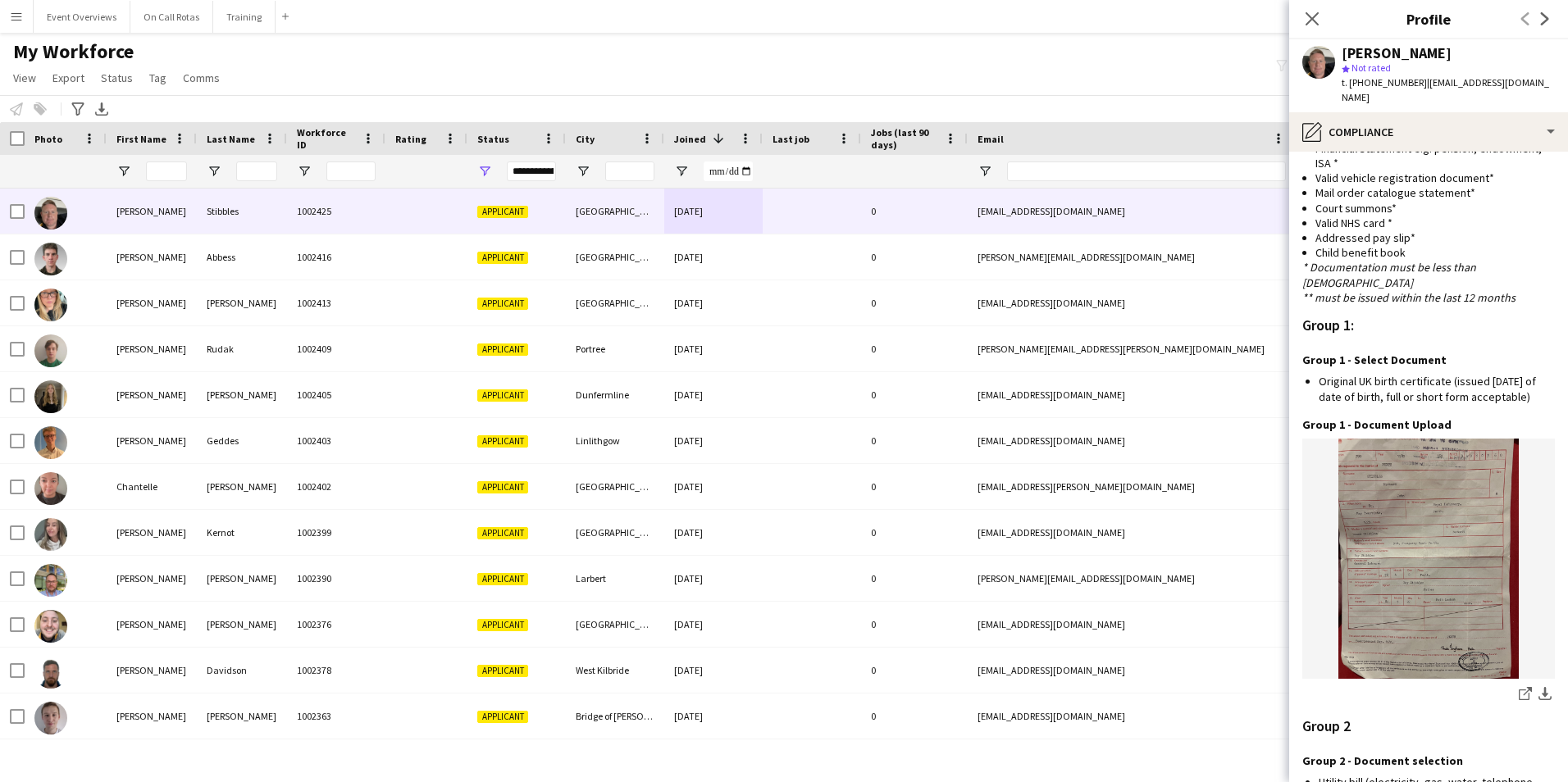
scroll to position [1727, 0]
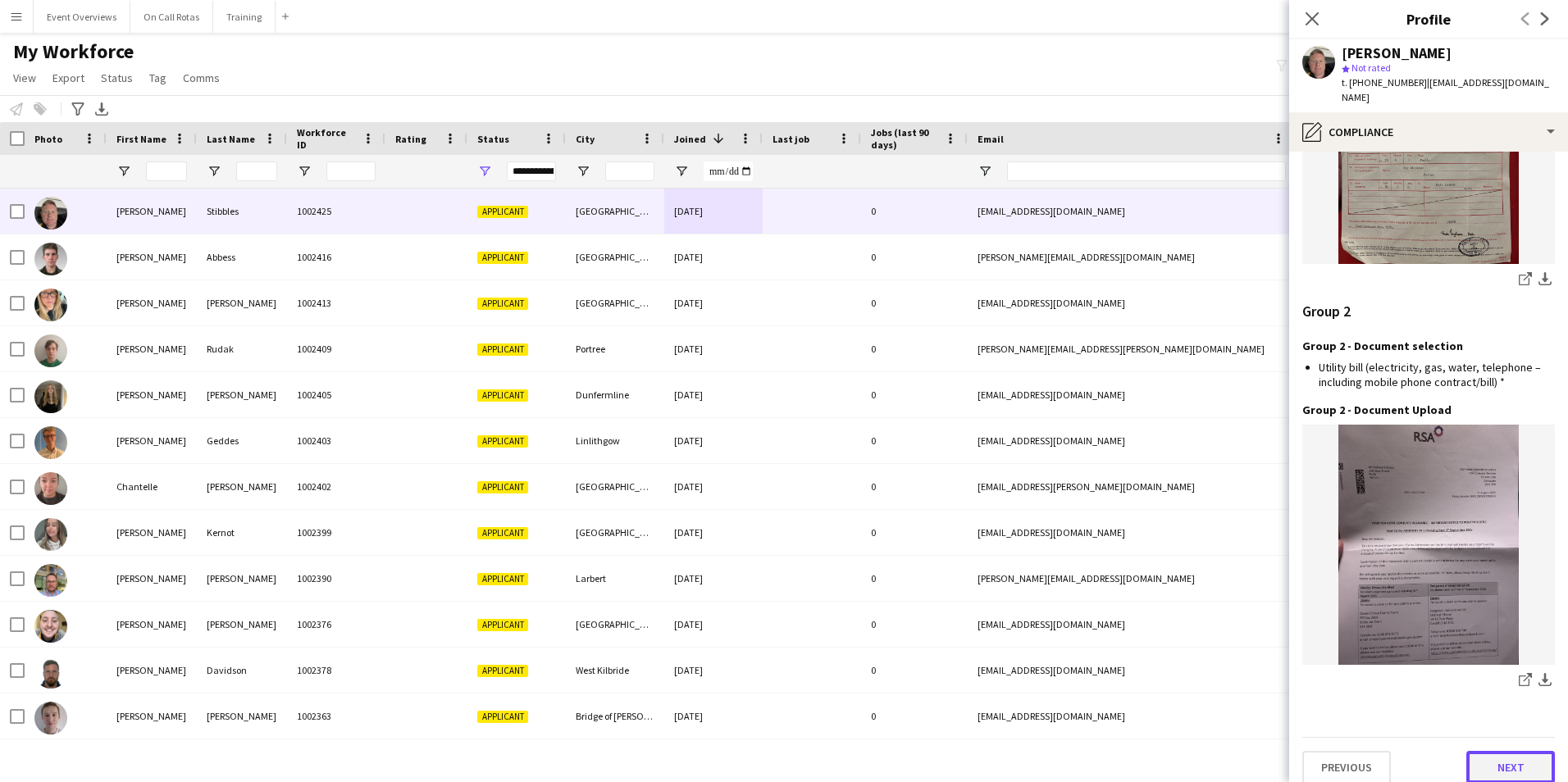
click at [1511, 758] on button "Next" at bounding box center [1510, 767] width 88 height 33
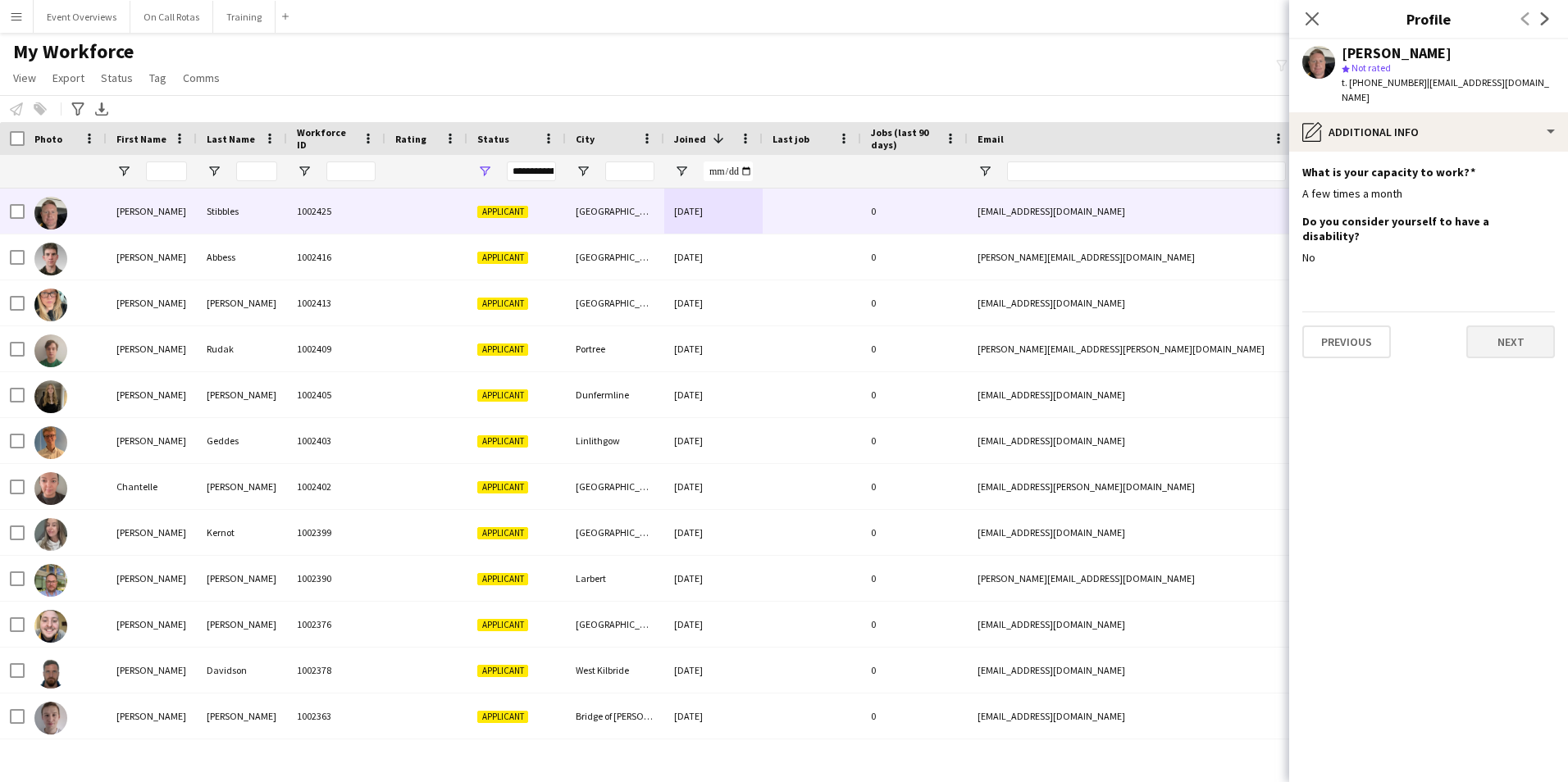
scroll to position [0, 0]
click at [1509, 325] on button "Next" at bounding box center [1510, 342] width 88 height 33
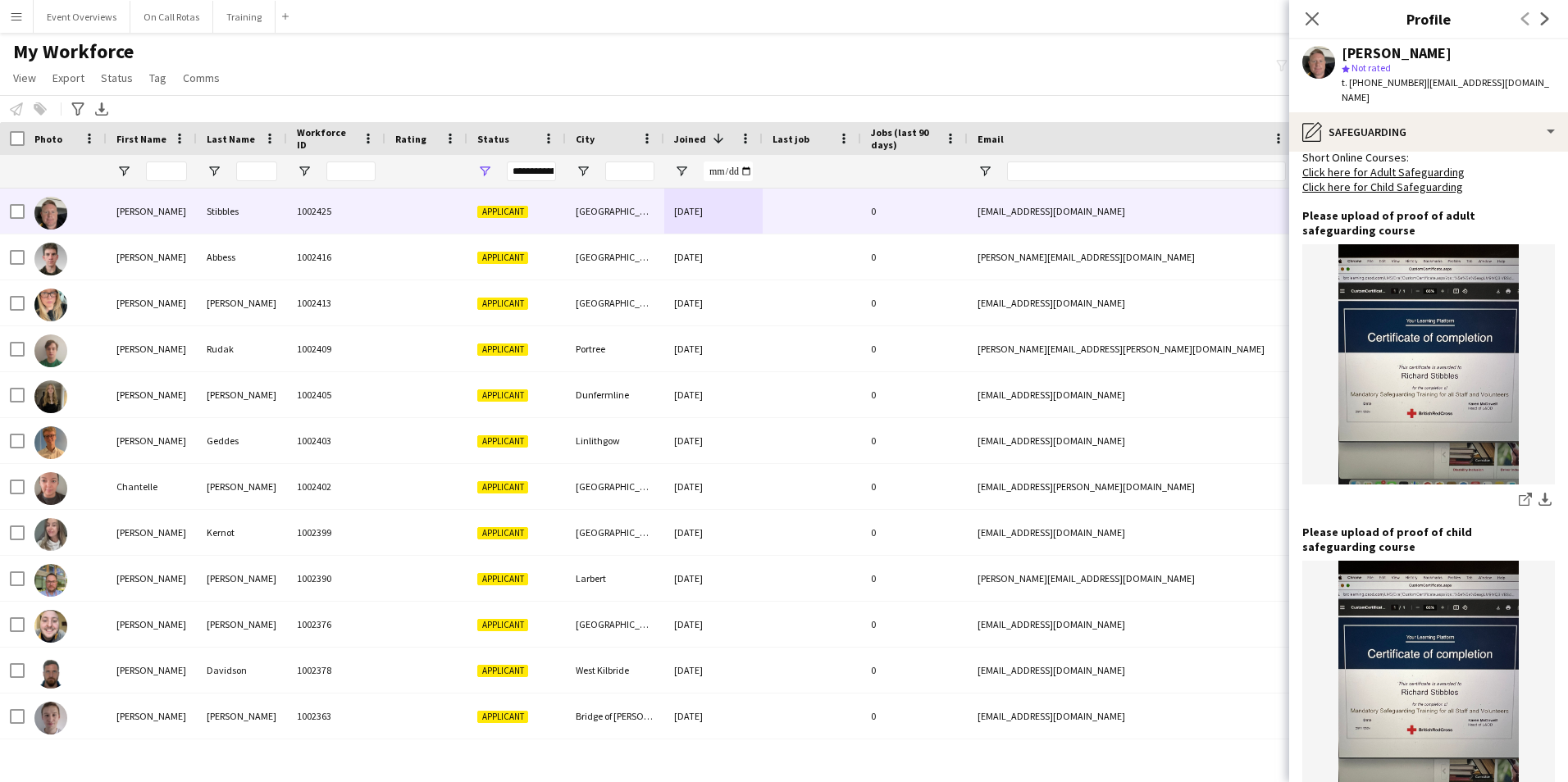
scroll to position [1056, 0]
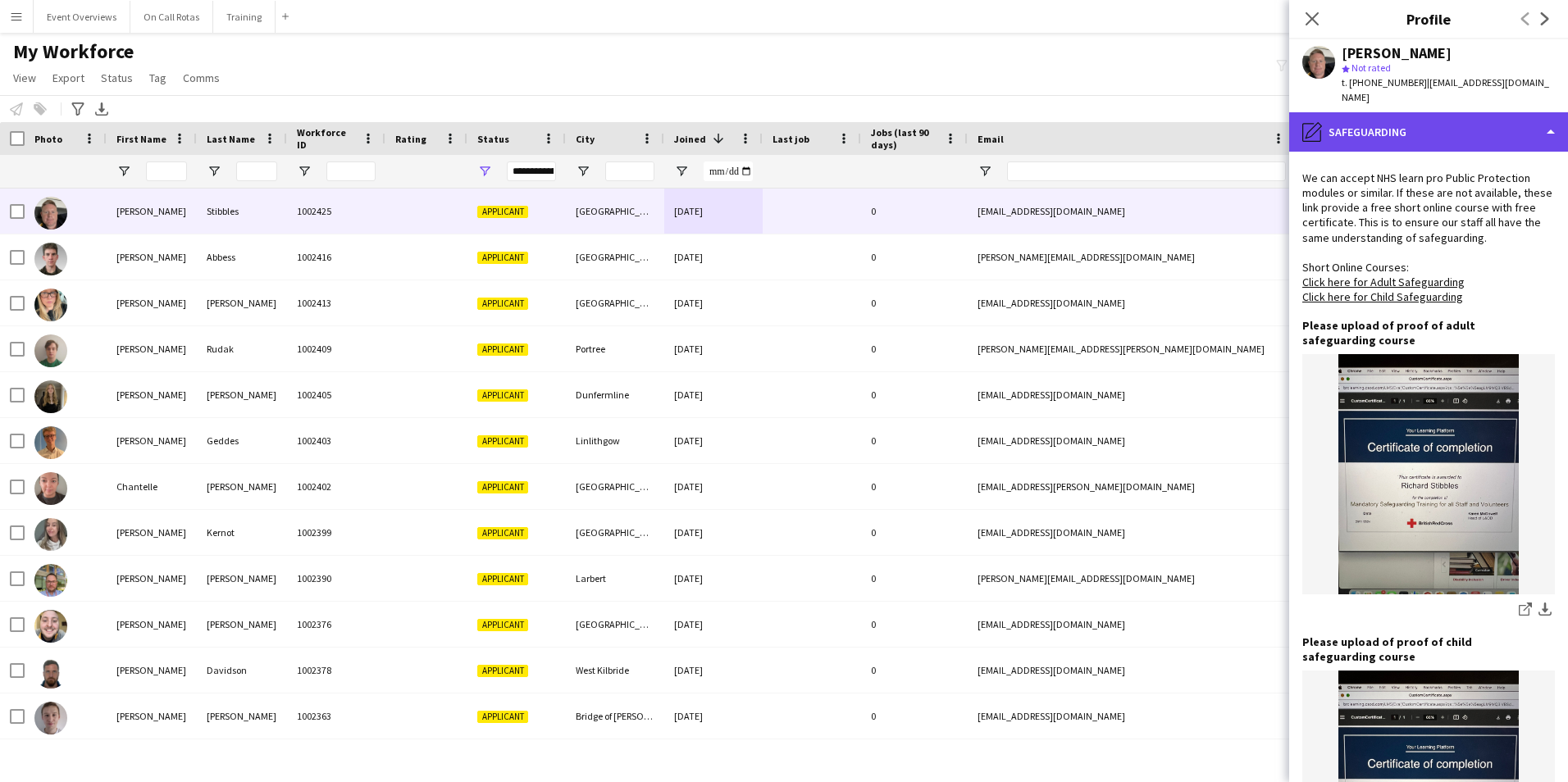
click at [1355, 114] on div "pencil4 Safeguarding" at bounding box center [1427, 131] width 278 height 40
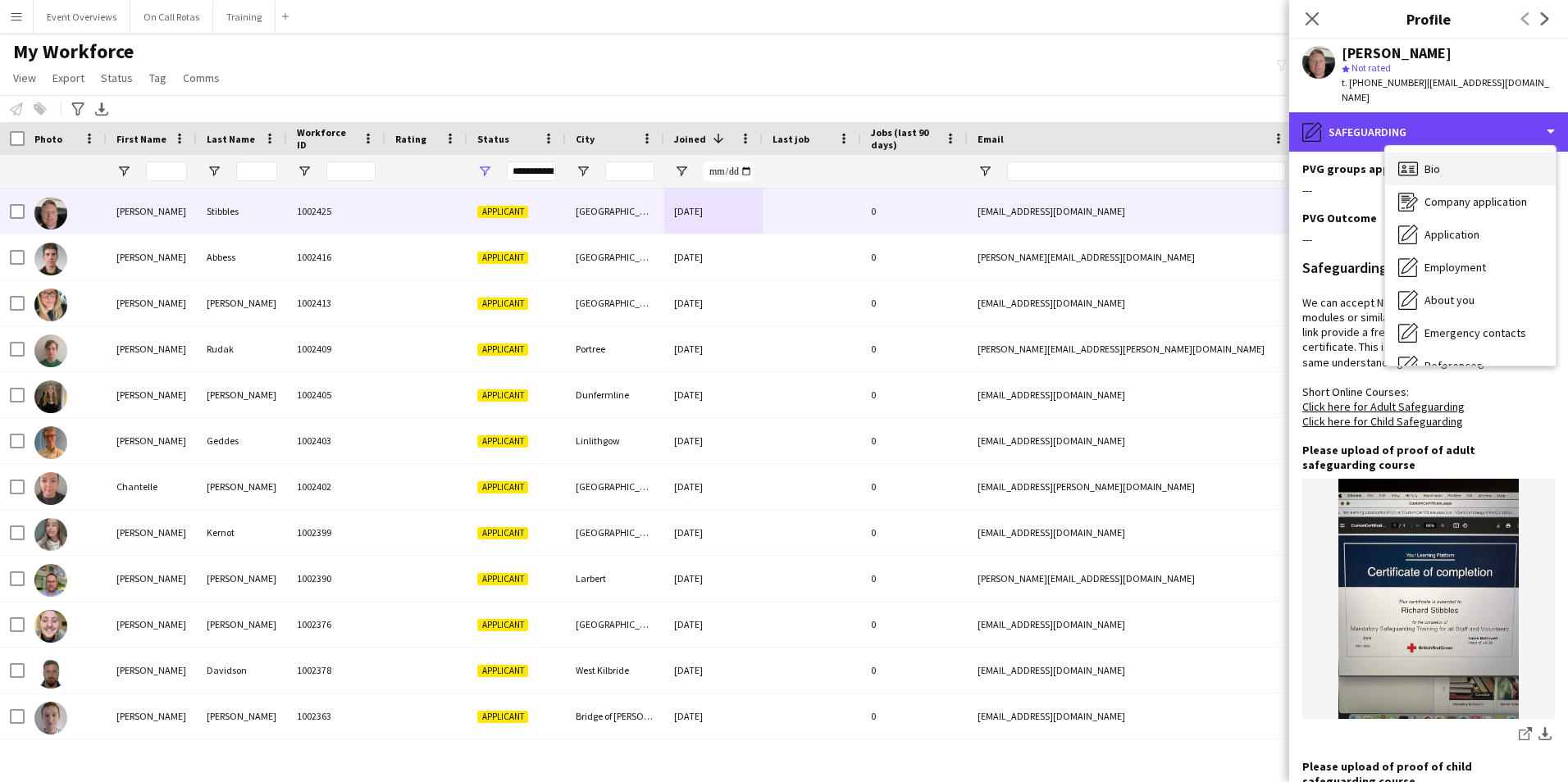
scroll to position [810, 0]
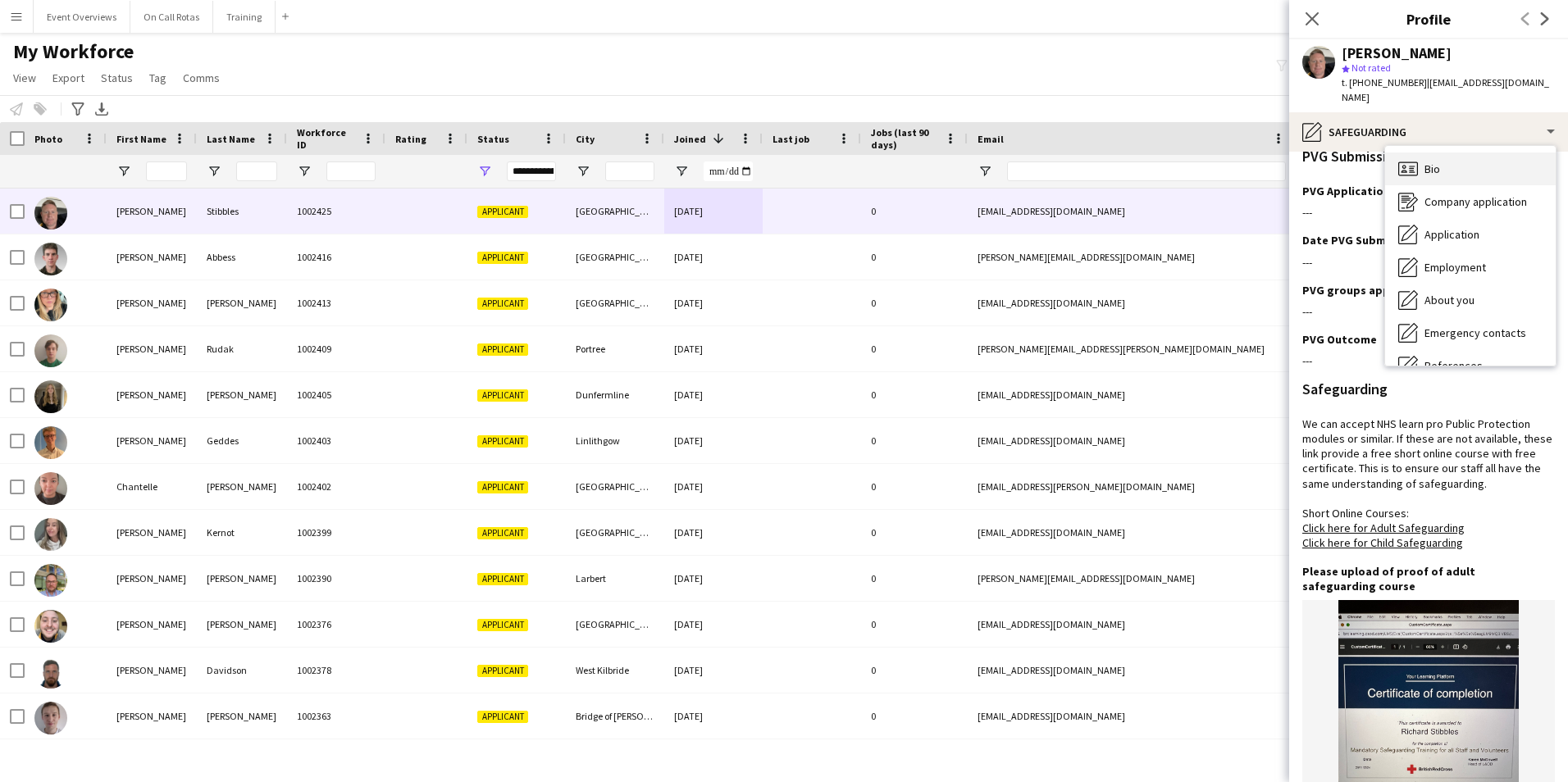
click at [1410, 159] on icon "Bio" at bounding box center [1407, 168] width 19 height 19
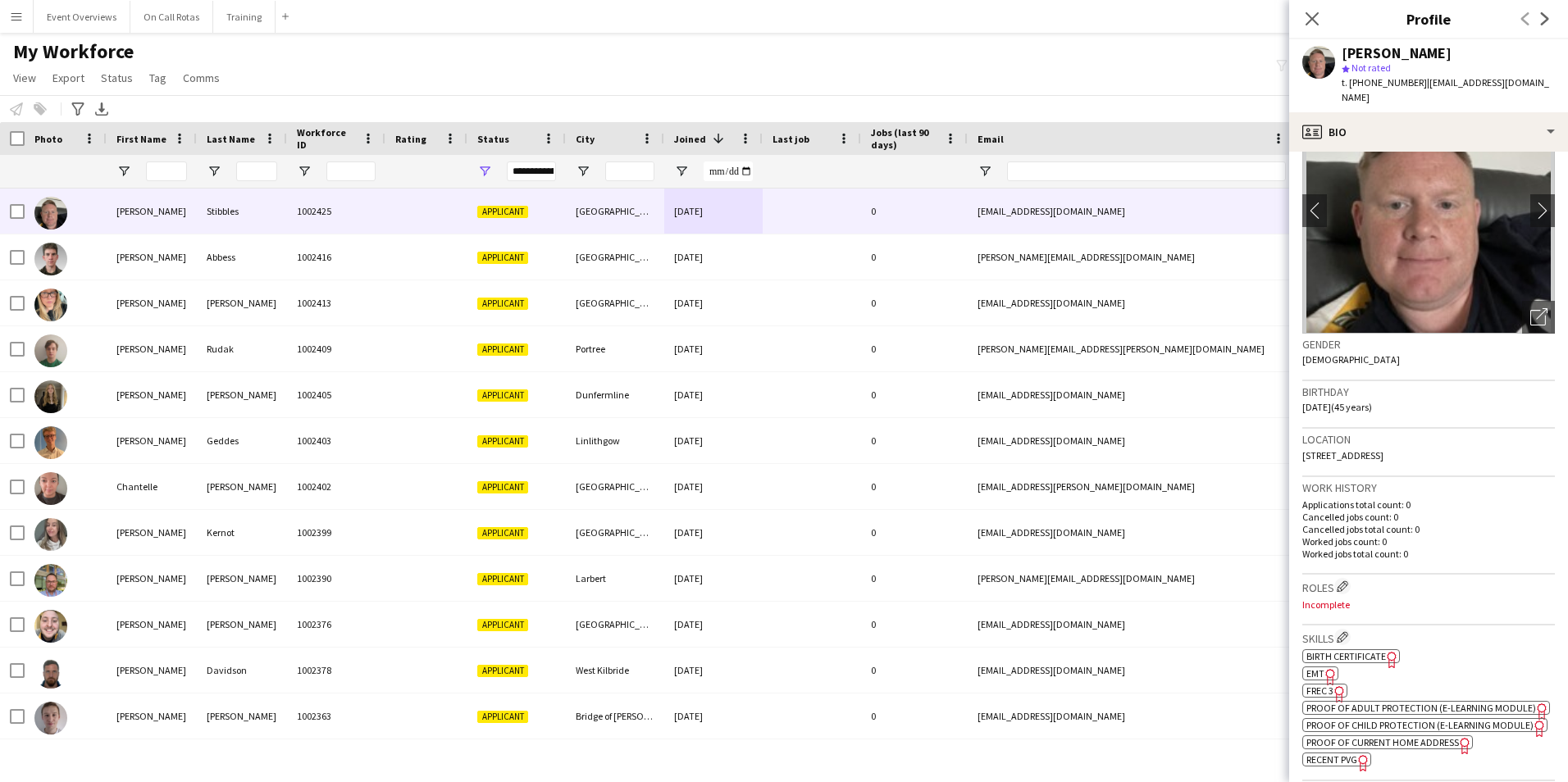
scroll to position [164, 0]
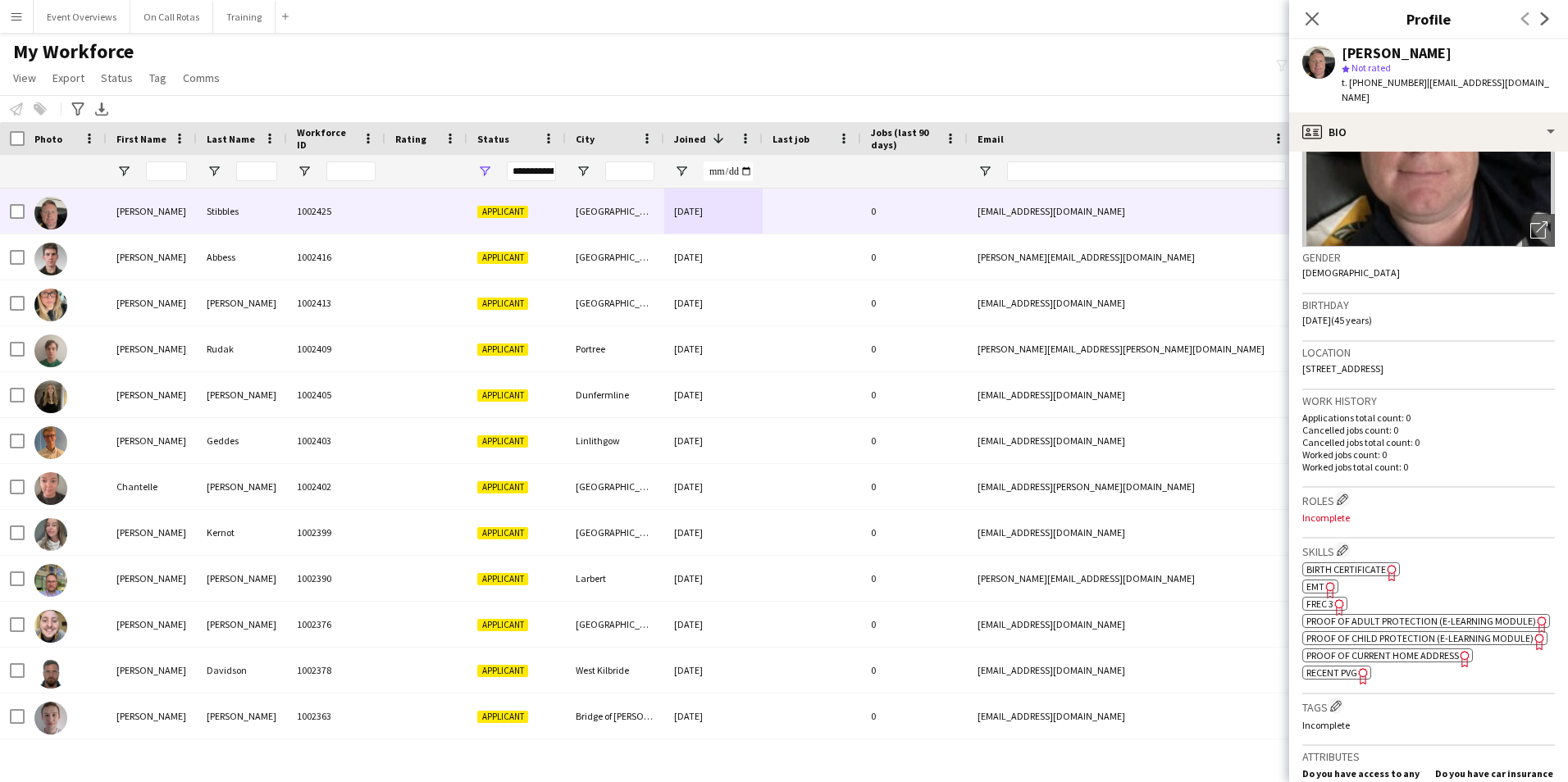
click at [1415, 595] on div "ok-circled2 background Layer 1 cross-circle-red background Layer 1 Birth Certif…" at bounding box center [1428, 618] width 253 height 120
click at [1415, 615] on span "Proof of Adult Protection (e-Learning Module)" at bounding box center [1421, 620] width 230 height 12
click at [1434, 645] on app-spec-pill "ok-circled2 background Layer 1 cross-circle-red background Layer 1 Proof of Chi…" at bounding box center [1425, 638] width 245 height 14
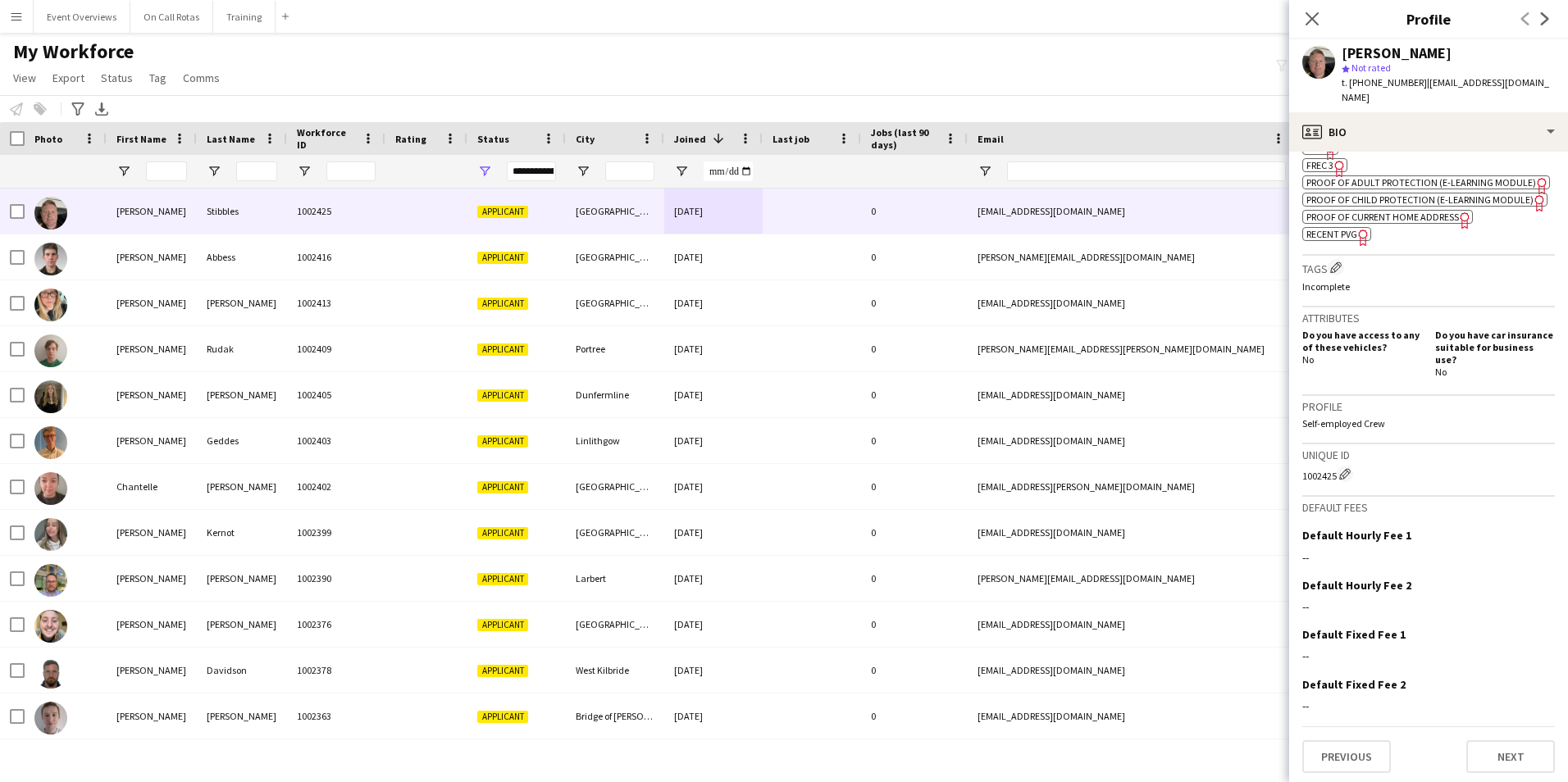
scroll to position [604, 0]
click at [1336, 240] on span "Recent PVG" at bounding box center [1331, 232] width 51 height 12
click at [1494, 765] on button "Next" at bounding box center [1510, 756] width 88 height 33
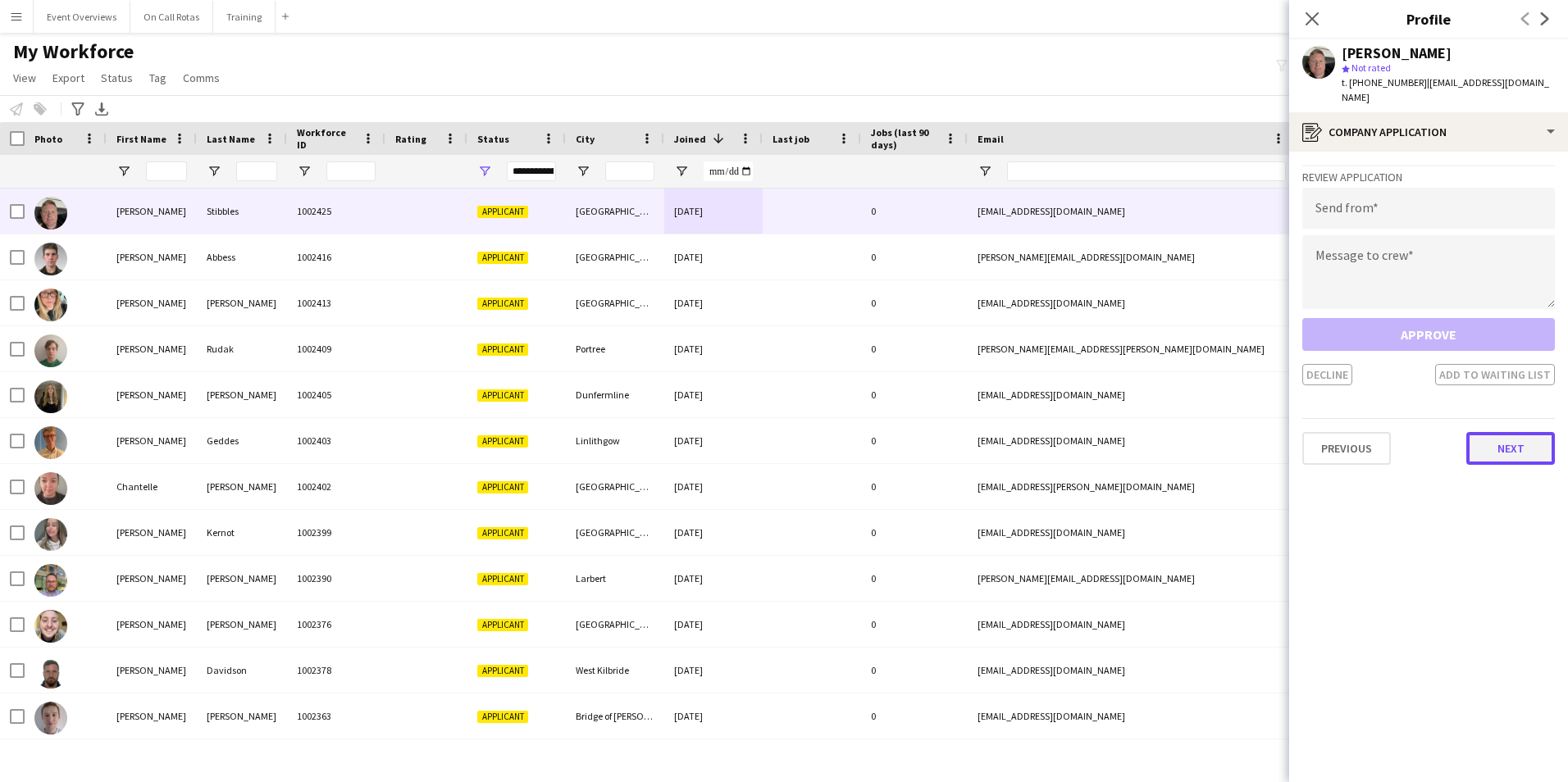
click at [1483, 441] on button "Next" at bounding box center [1510, 448] width 88 height 33
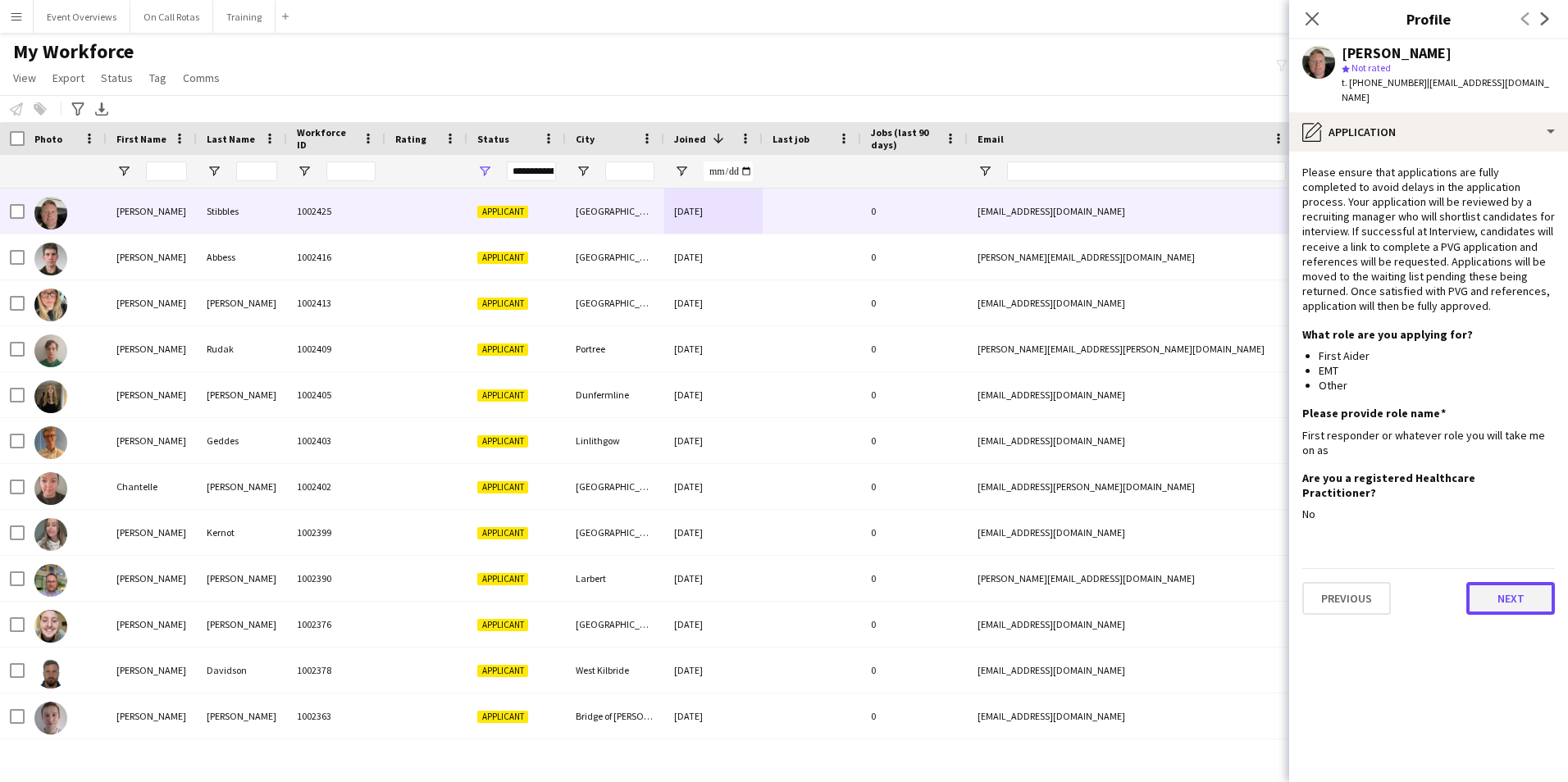
click at [1481, 582] on button "Next" at bounding box center [1510, 598] width 88 height 33
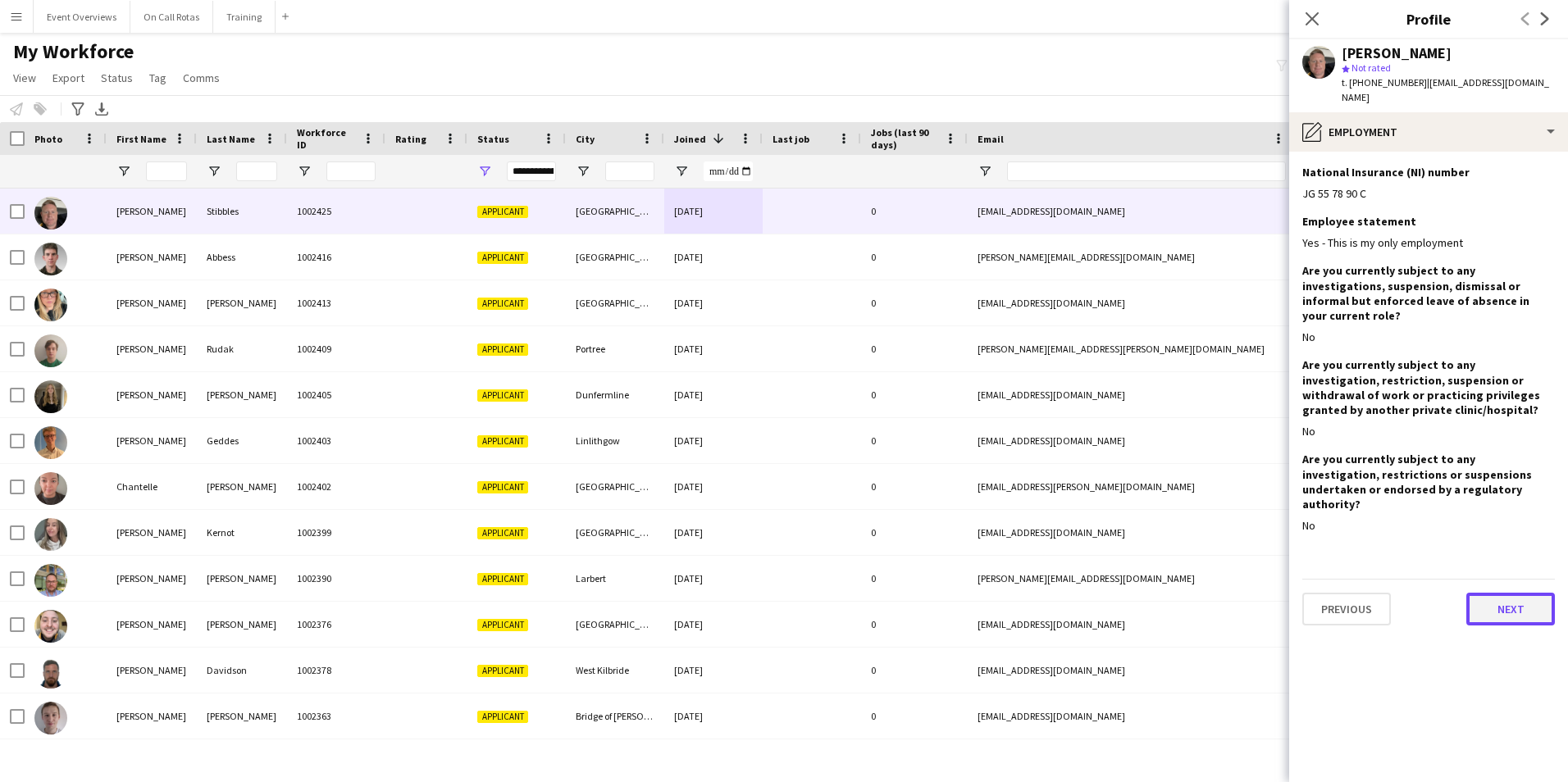
click at [1477, 593] on button "Next" at bounding box center [1510, 609] width 88 height 33
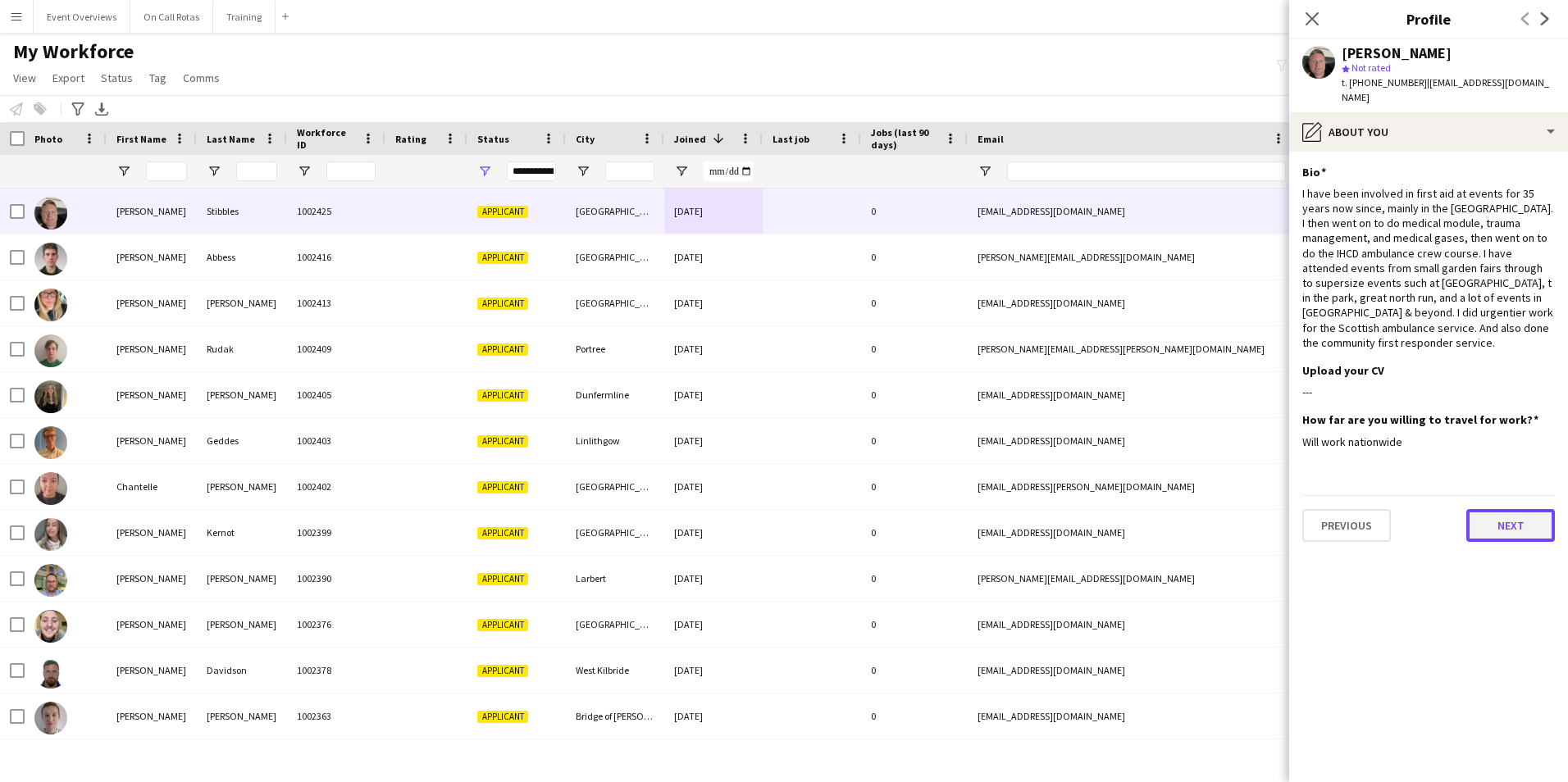
click at [1490, 509] on button "Next" at bounding box center [1510, 526] width 88 height 33
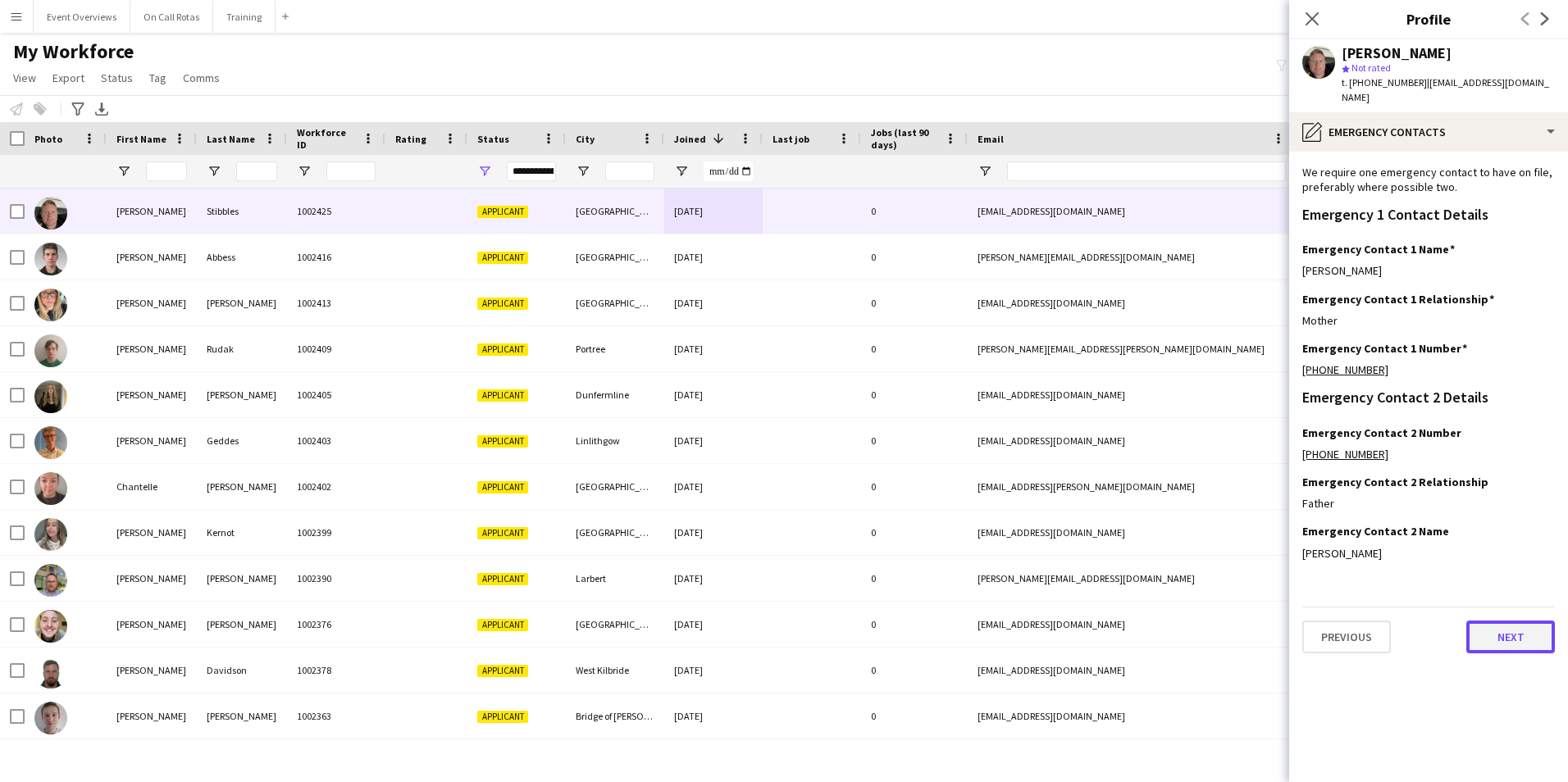
click at [1491, 624] on button "Next" at bounding box center [1510, 637] width 88 height 33
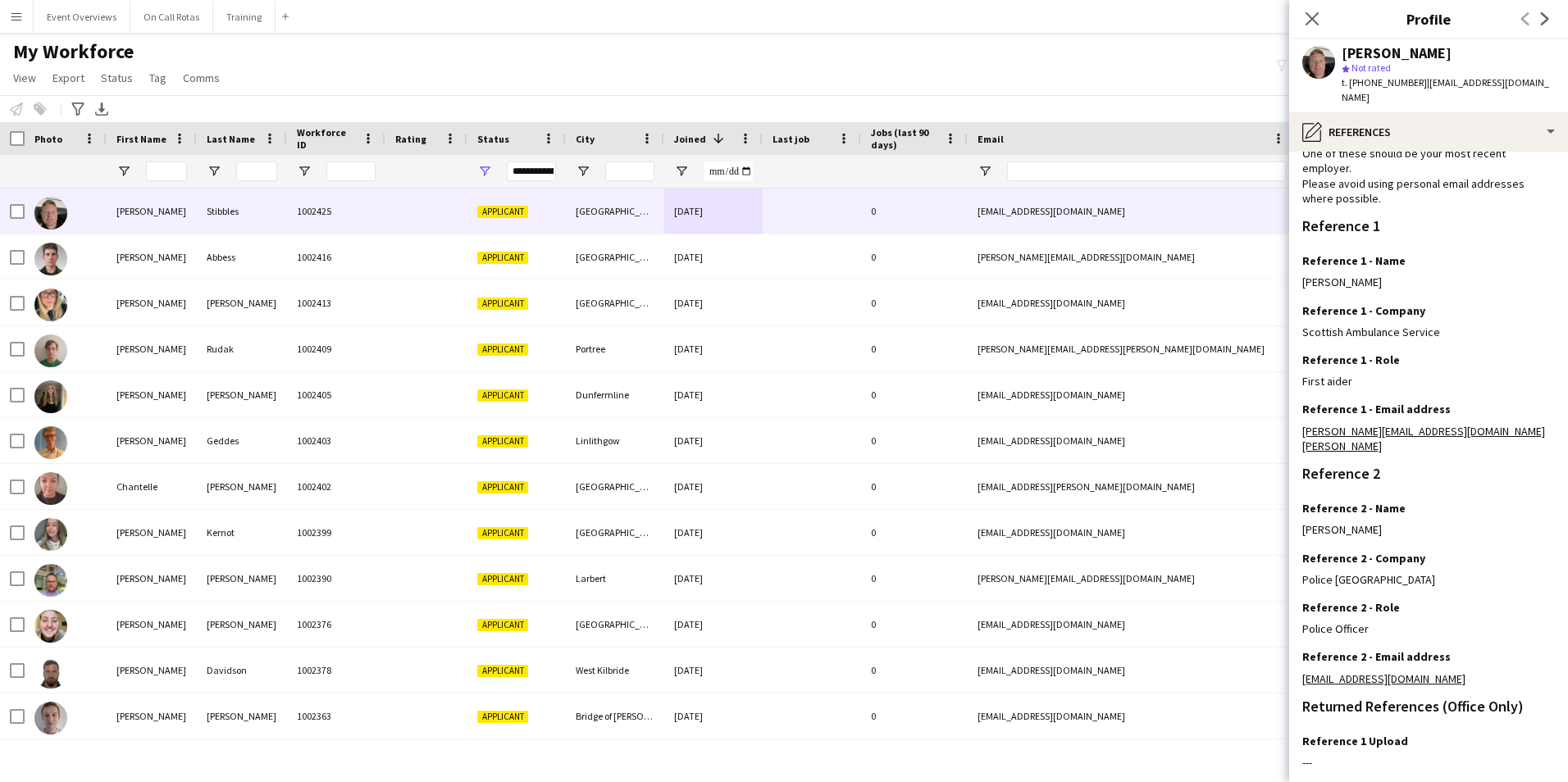
scroll to position [196, 0]
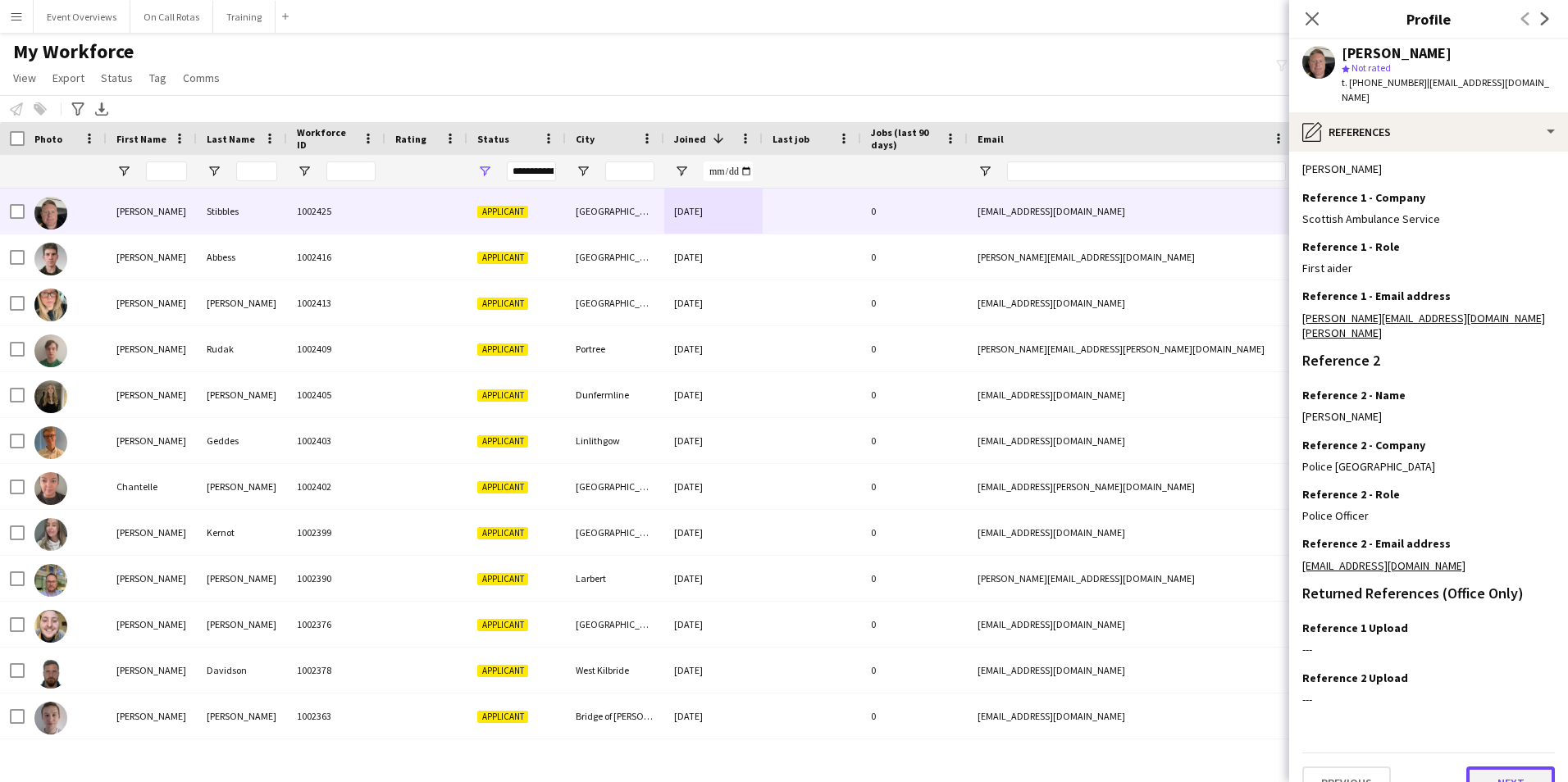
click at [1508, 766] on button "Next" at bounding box center [1510, 783] width 88 height 33
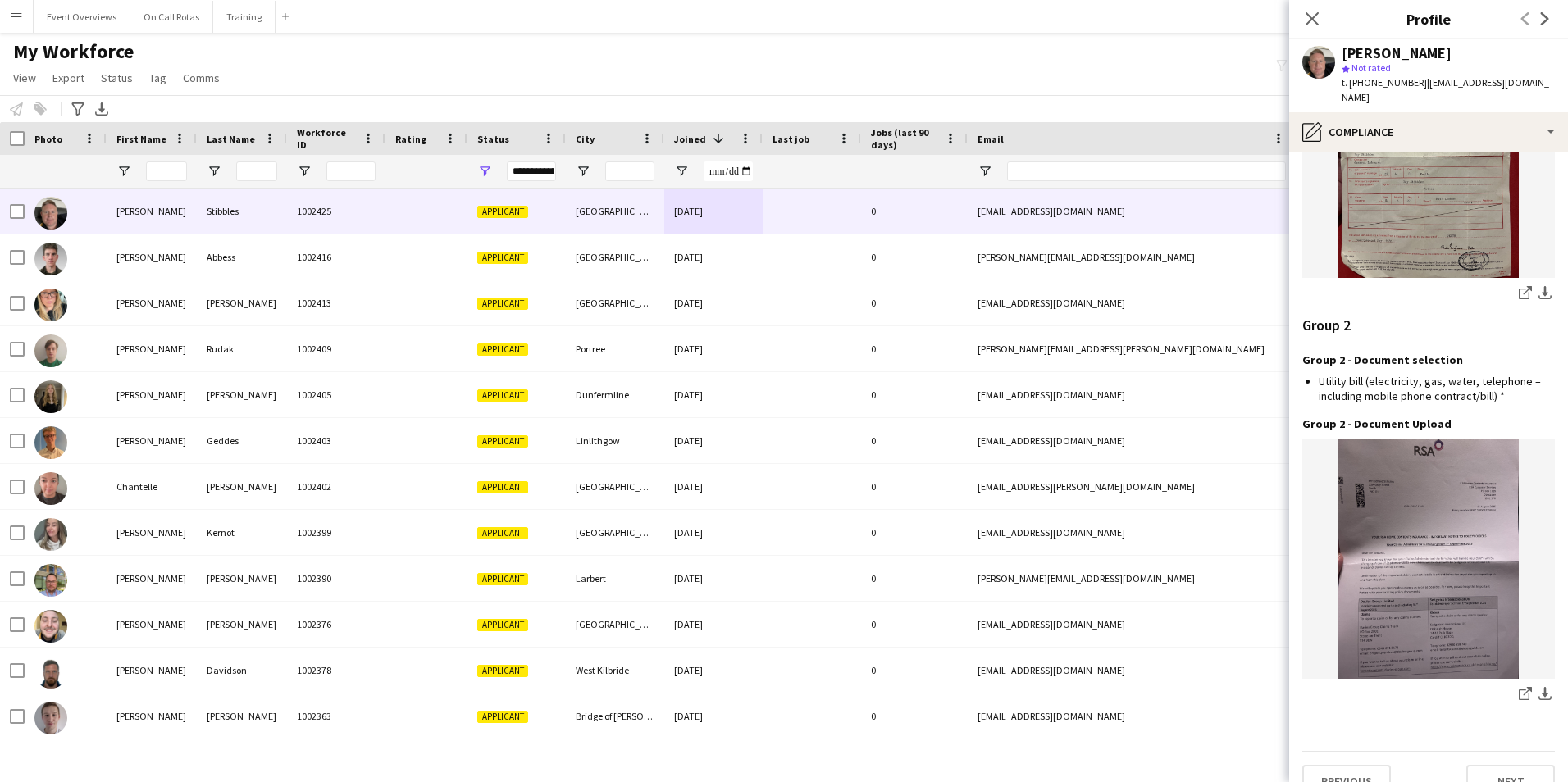
scroll to position [1727, 0]
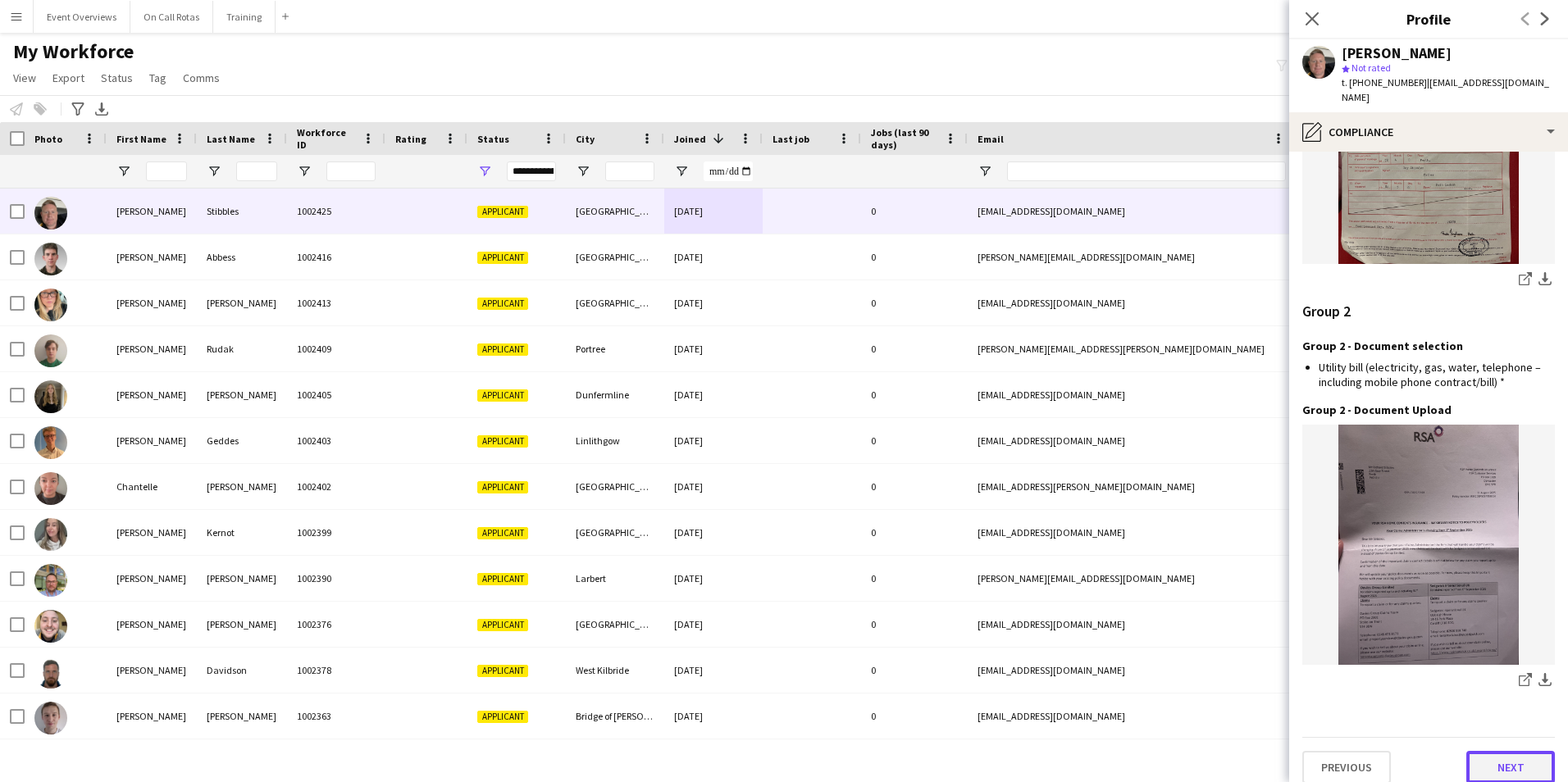
click at [1486, 754] on button "Next" at bounding box center [1510, 767] width 88 height 33
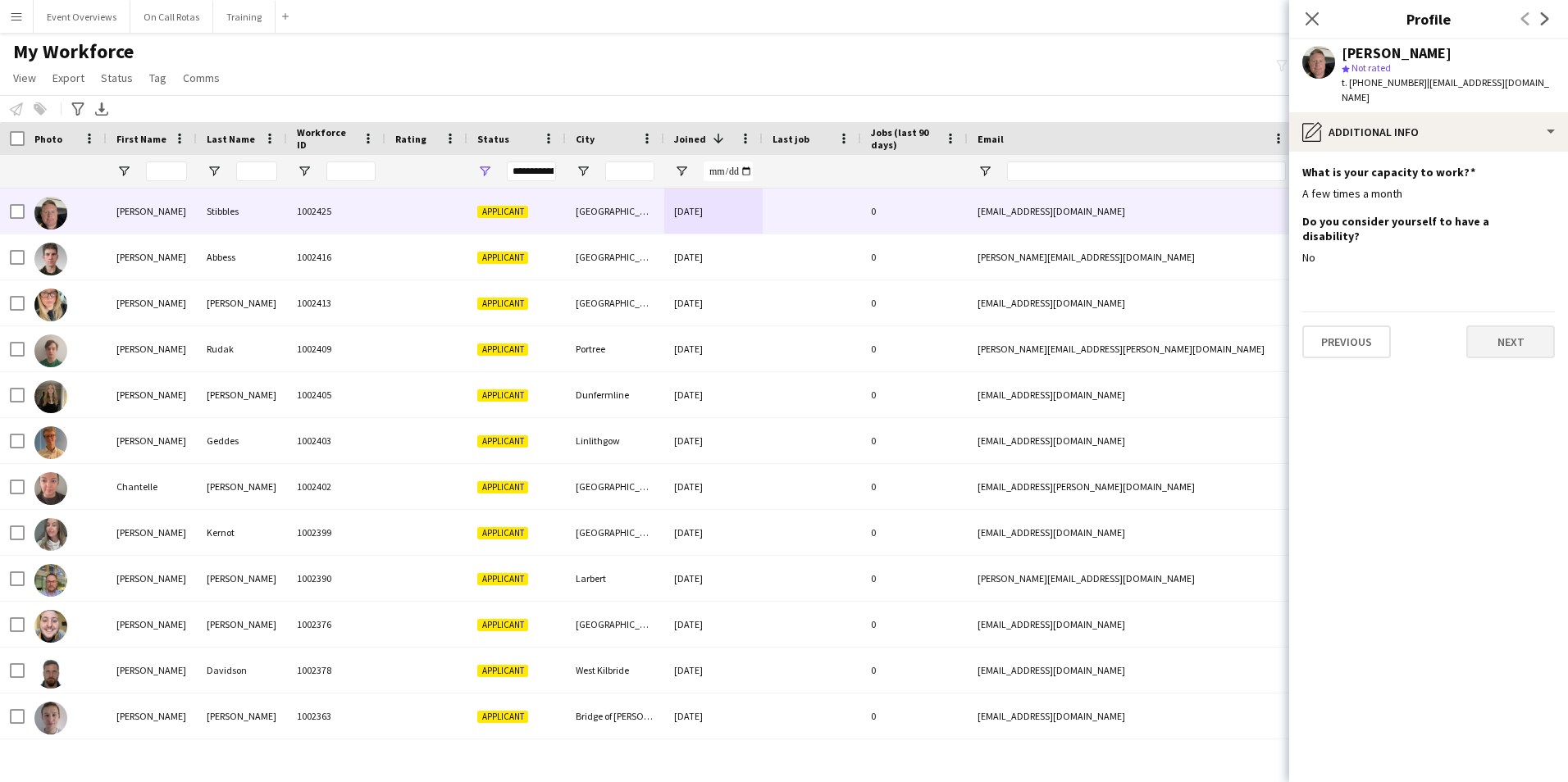
scroll to position [0, 0]
click at [1481, 325] on button "Next" at bounding box center [1510, 342] width 88 height 33
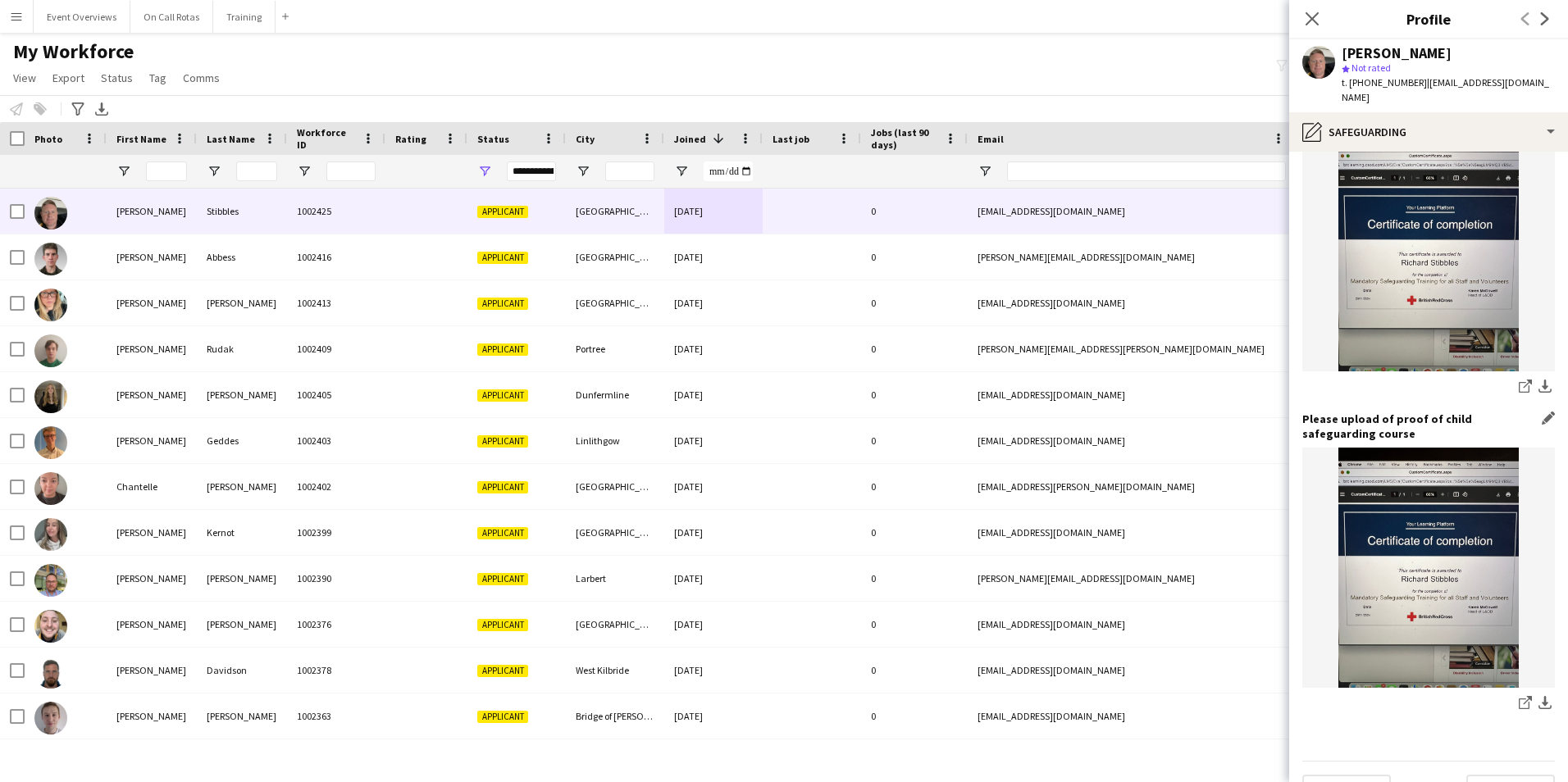
scroll to position [1302, 0]
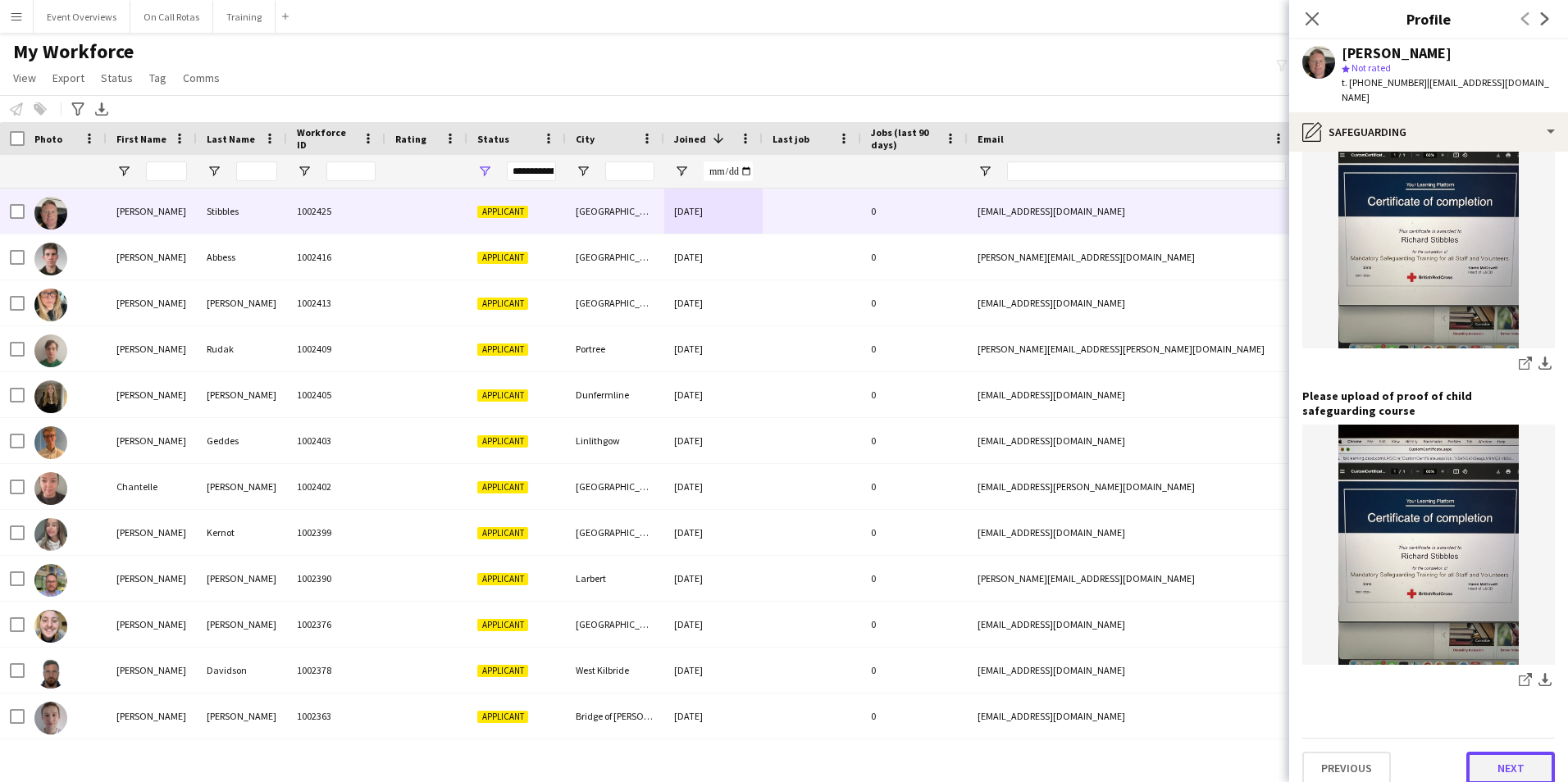
click at [1483, 752] on button "Next" at bounding box center [1510, 768] width 88 height 33
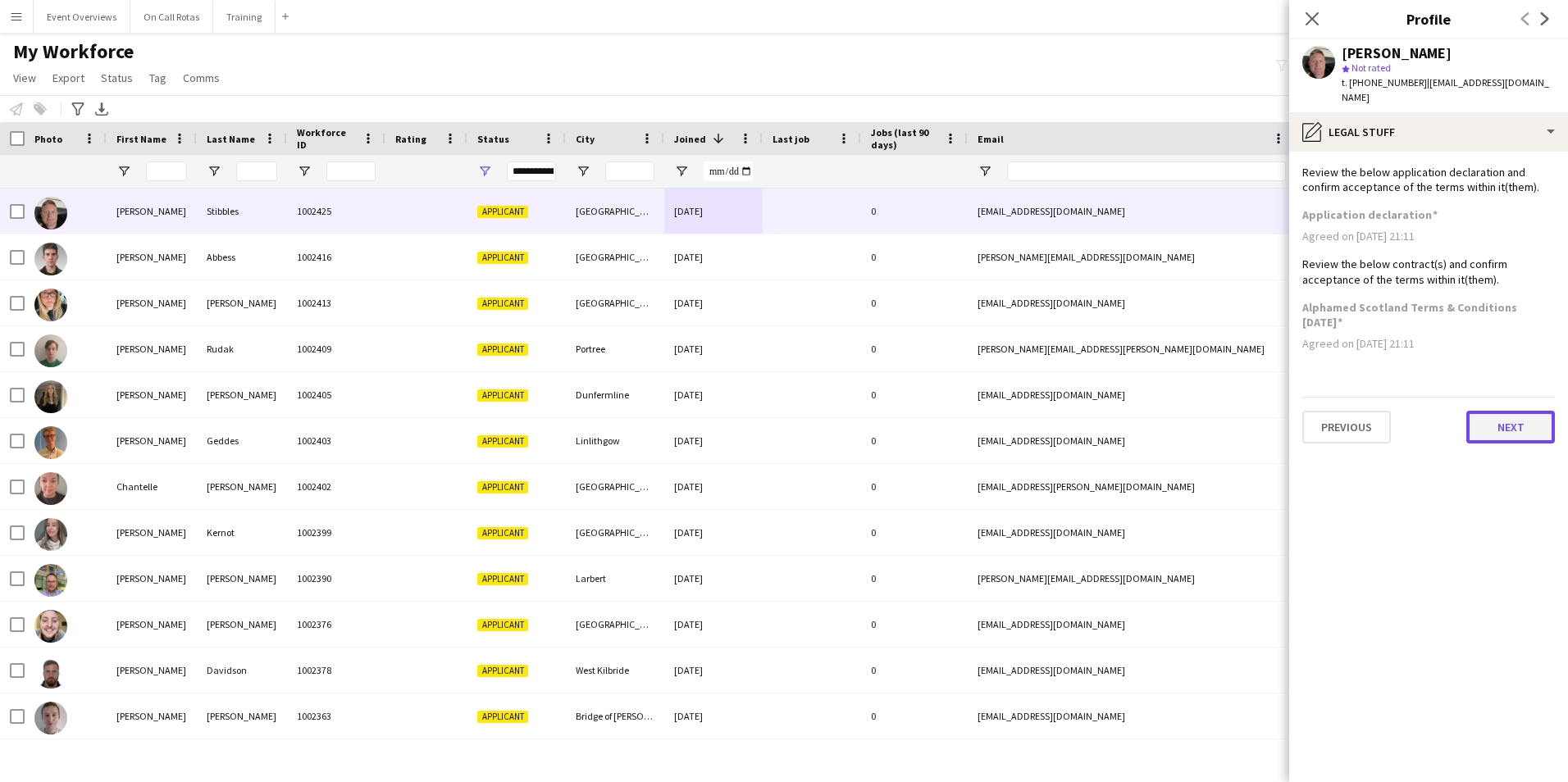
click at [1509, 411] on button "Next" at bounding box center [1510, 427] width 88 height 33
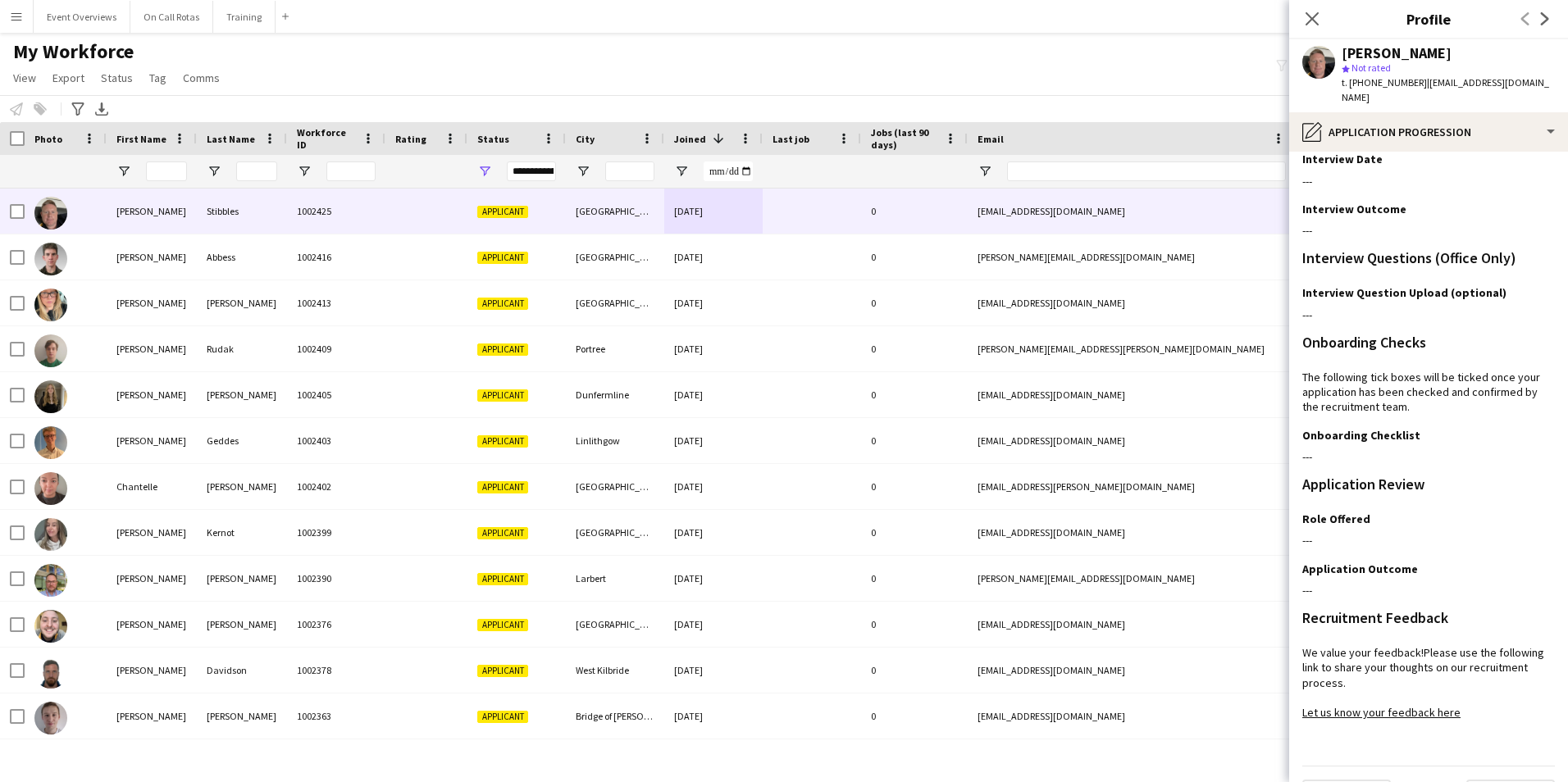
scroll to position [133, 0]
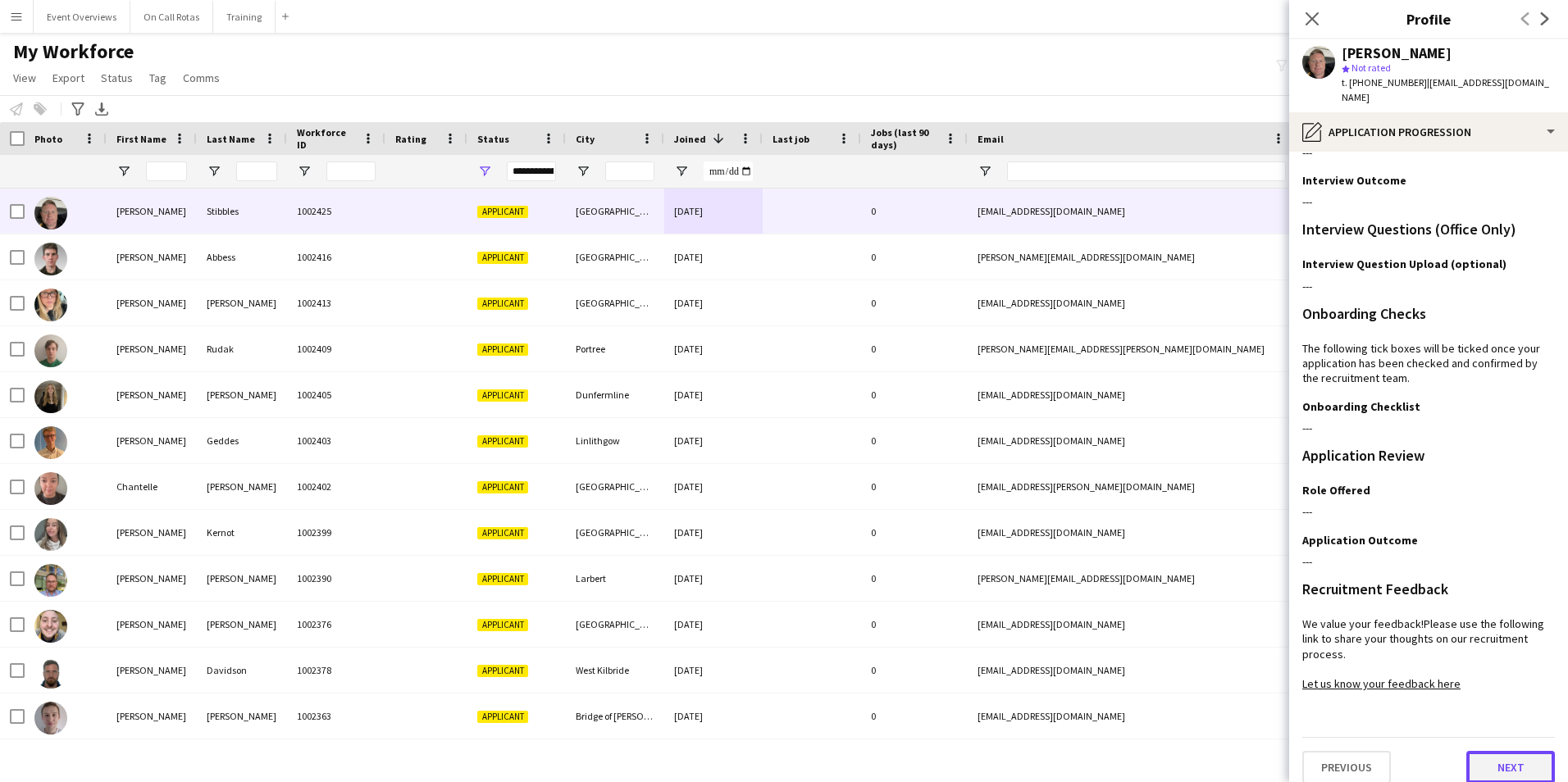
click at [1480, 760] on button "Next" at bounding box center [1510, 767] width 88 height 33
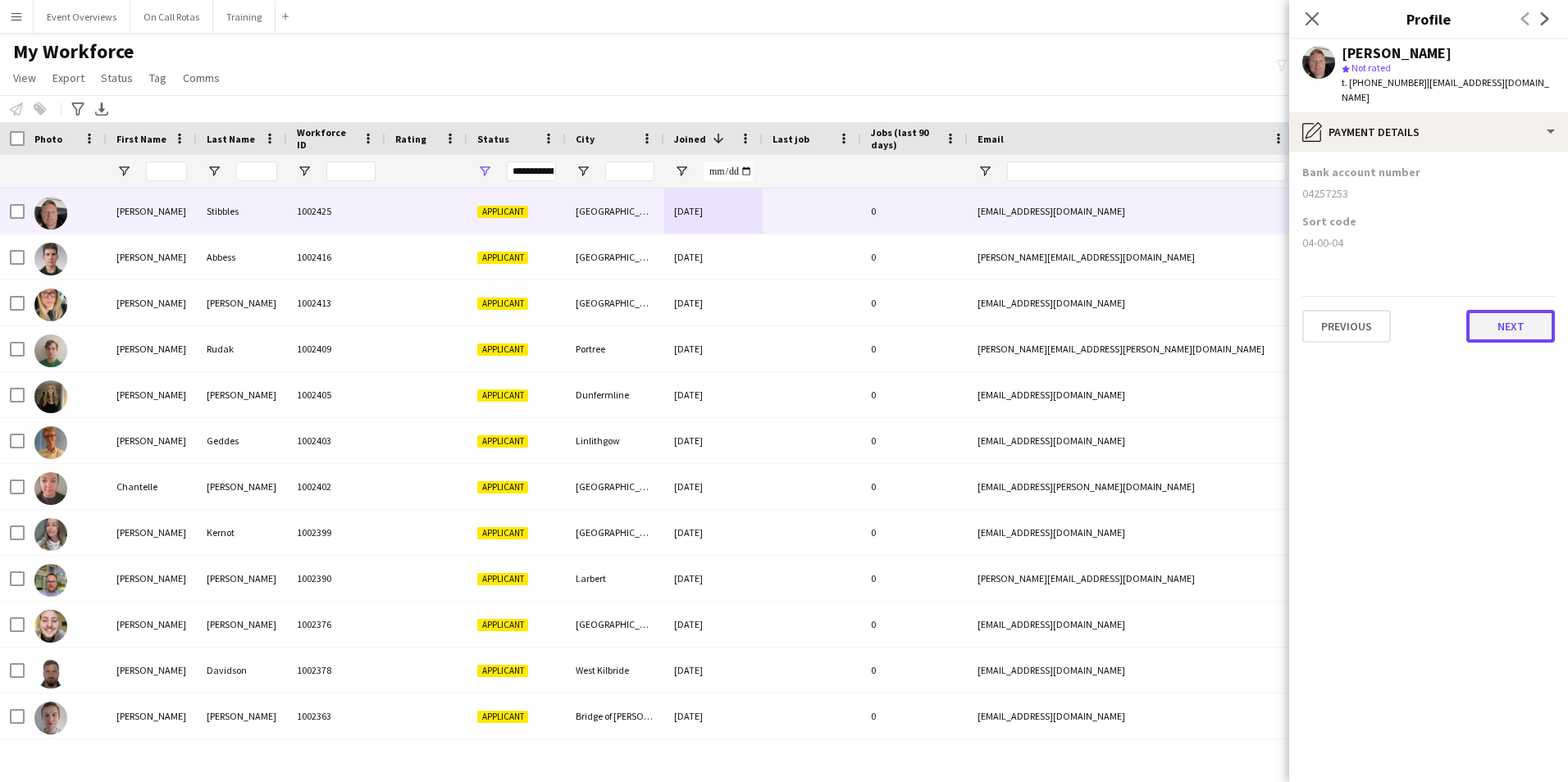
click at [1470, 310] on button "Next" at bounding box center [1510, 326] width 88 height 33
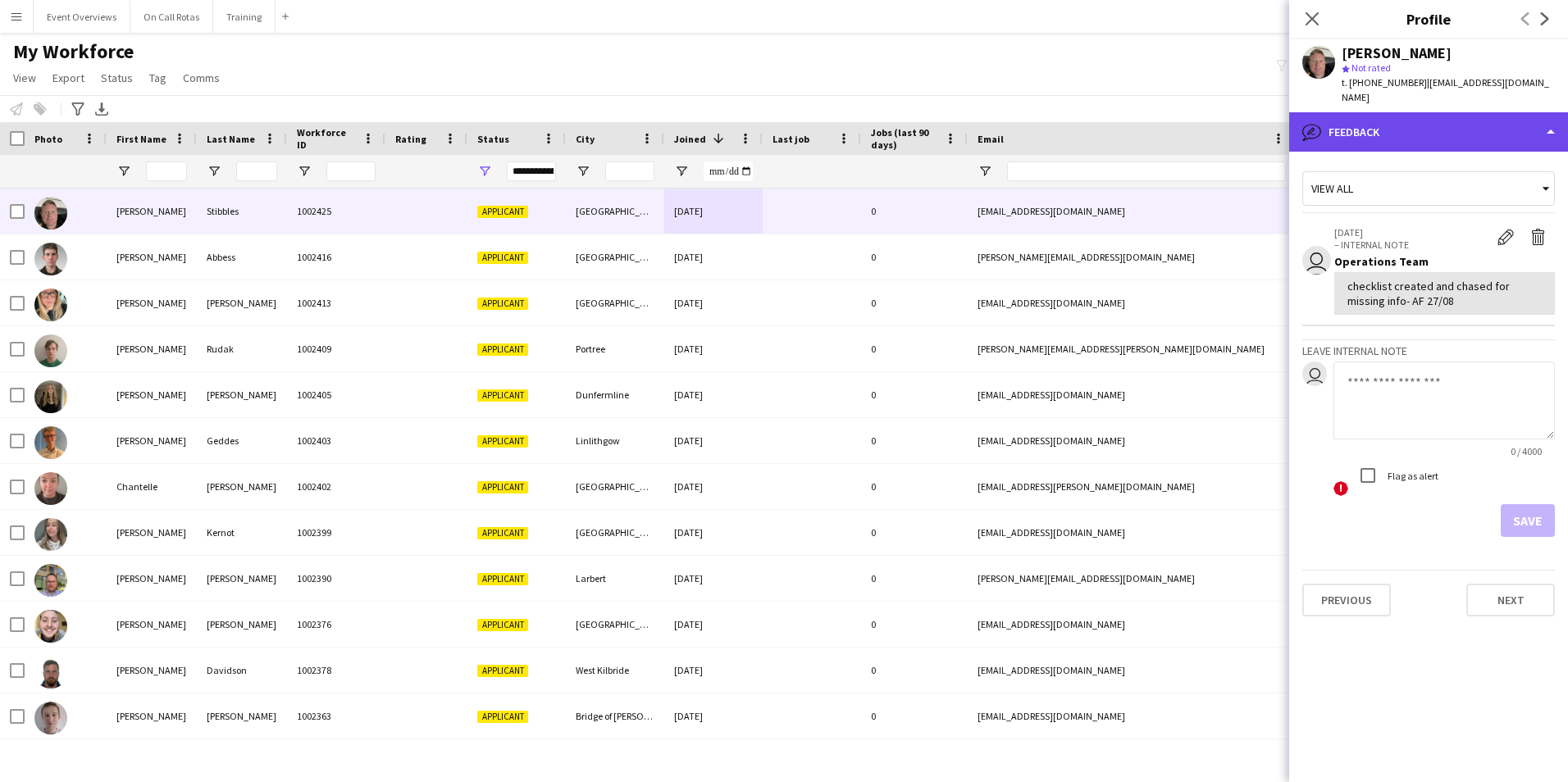
click at [1399, 112] on div "bubble-pencil Feedback" at bounding box center [1427, 131] width 278 height 40
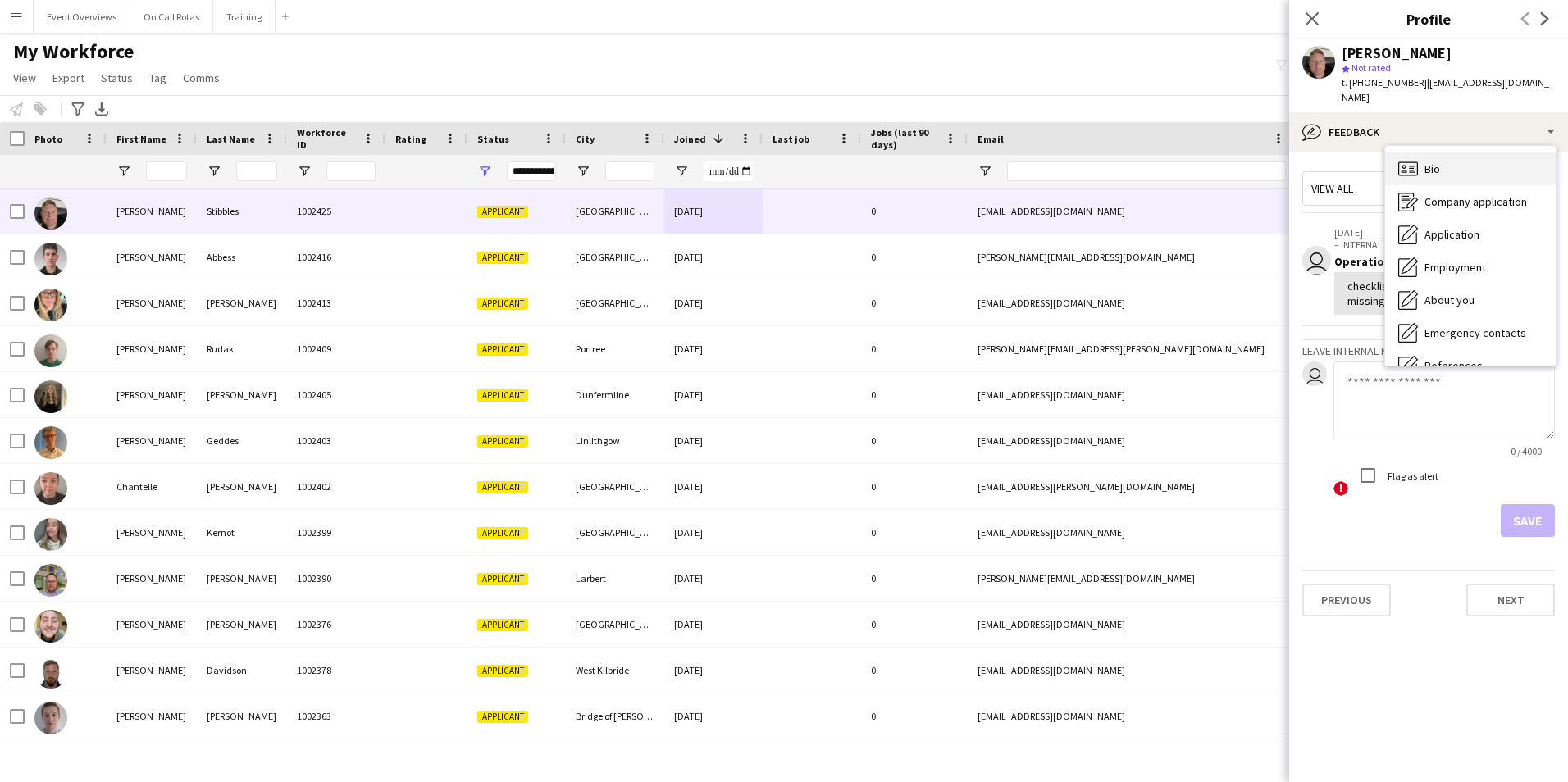
click at [1421, 153] on div "Bio Bio" at bounding box center [1471, 169] width 171 height 33
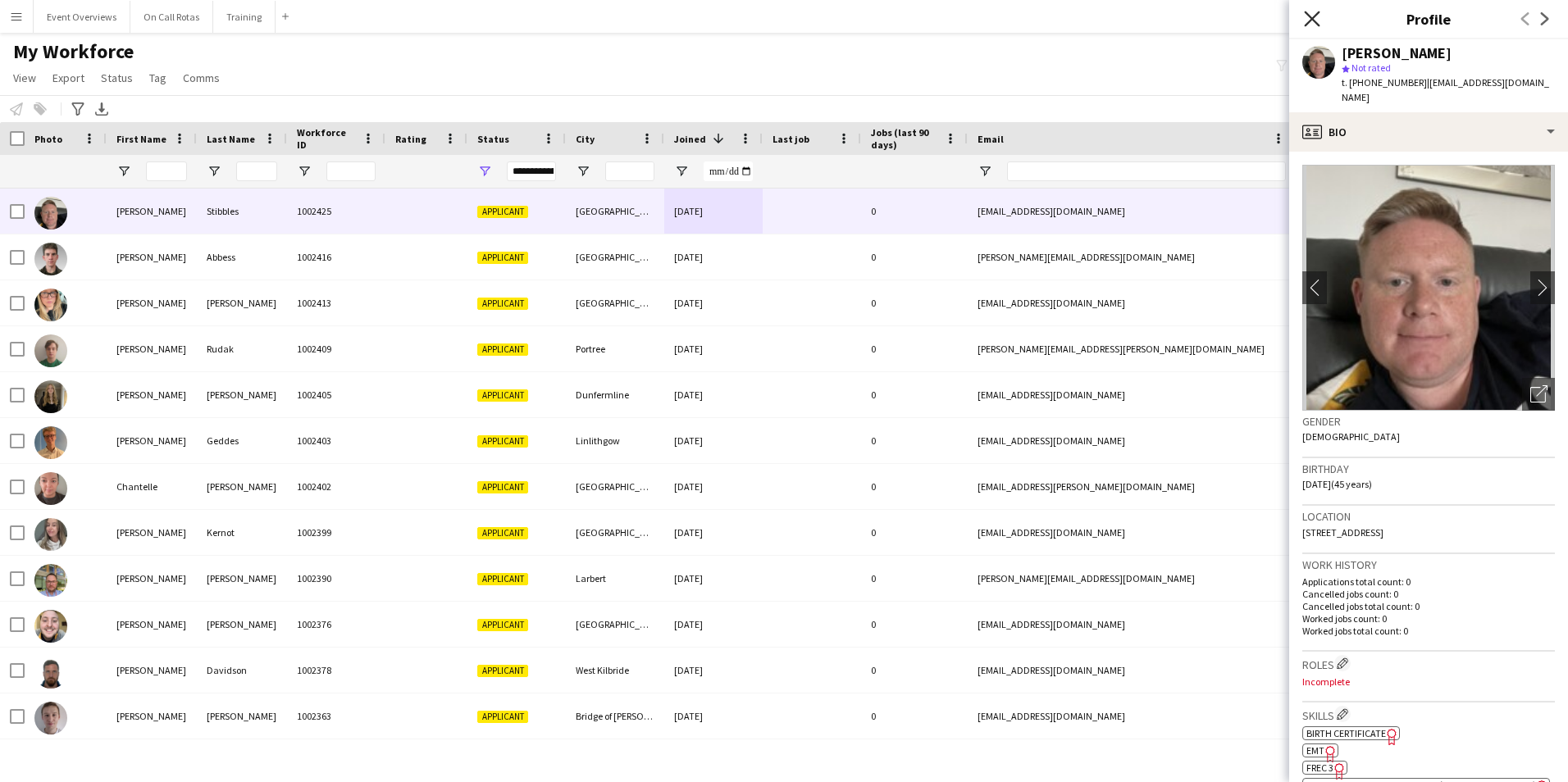
click at [1318, 15] on icon "Close pop-in" at bounding box center [1312, 18] width 16 height 16
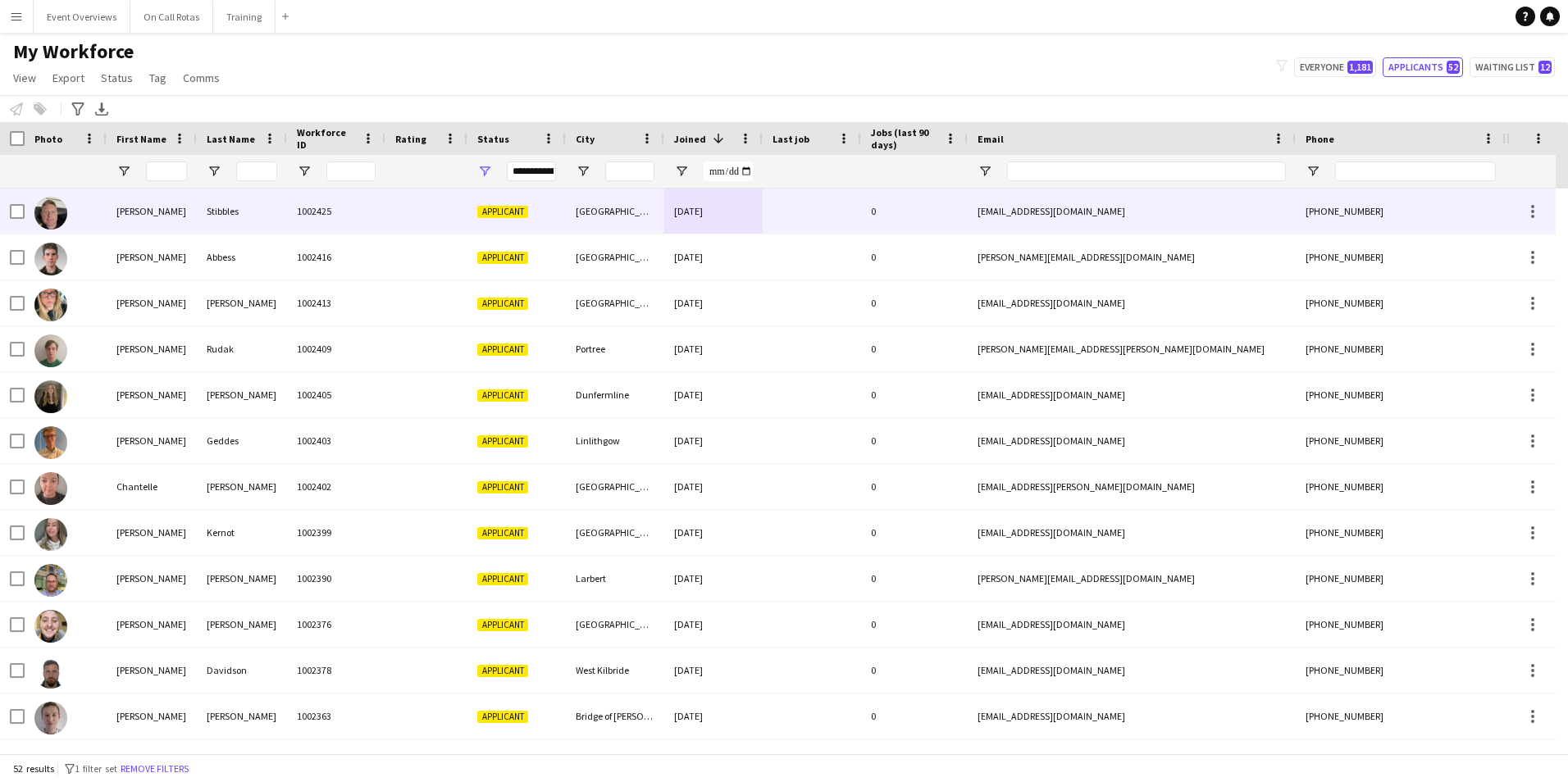
click at [201, 208] on div "Stibbles" at bounding box center [242, 210] width 90 height 45
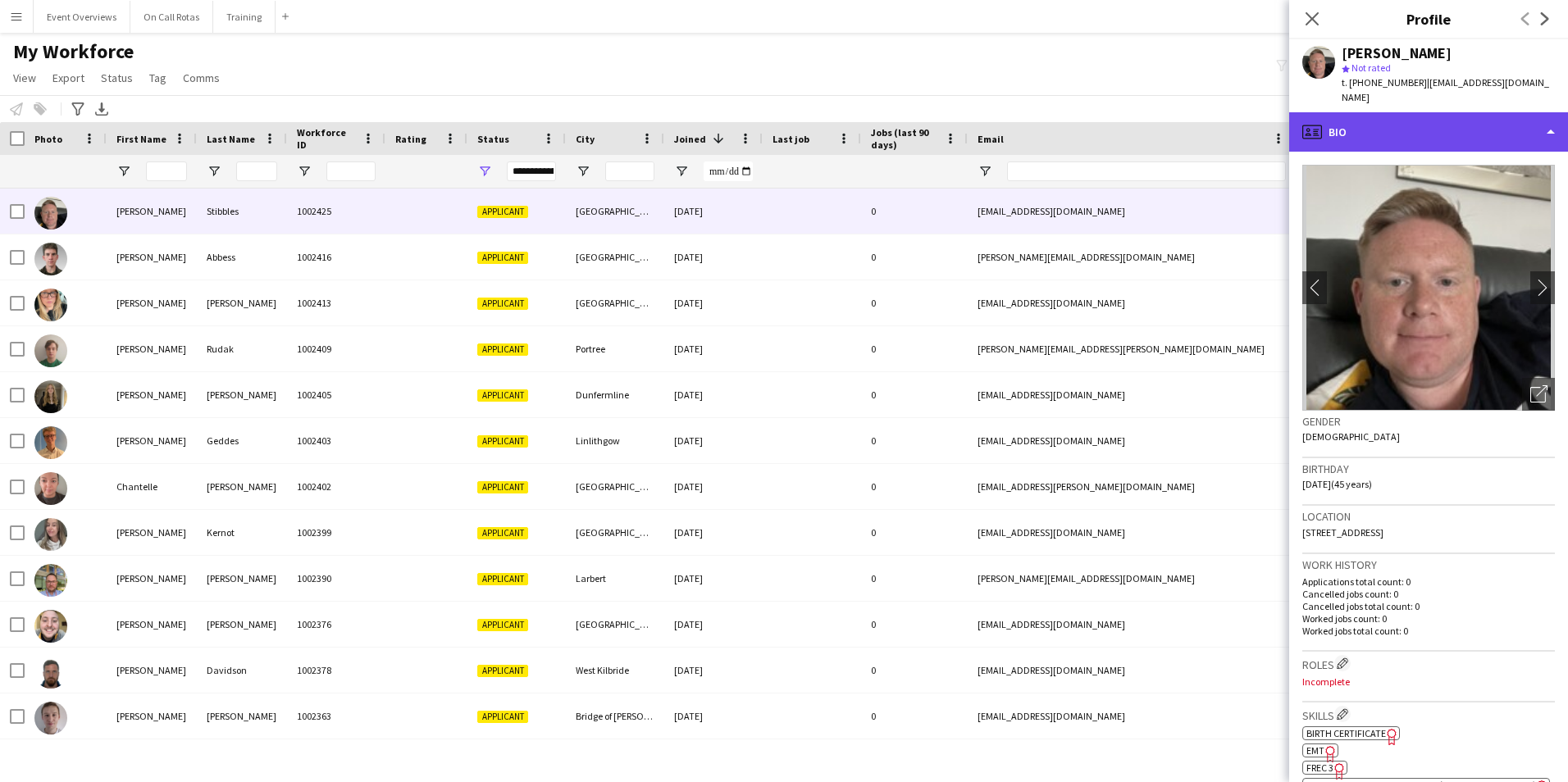
click at [1369, 116] on div "profile Bio" at bounding box center [1427, 131] width 278 height 40
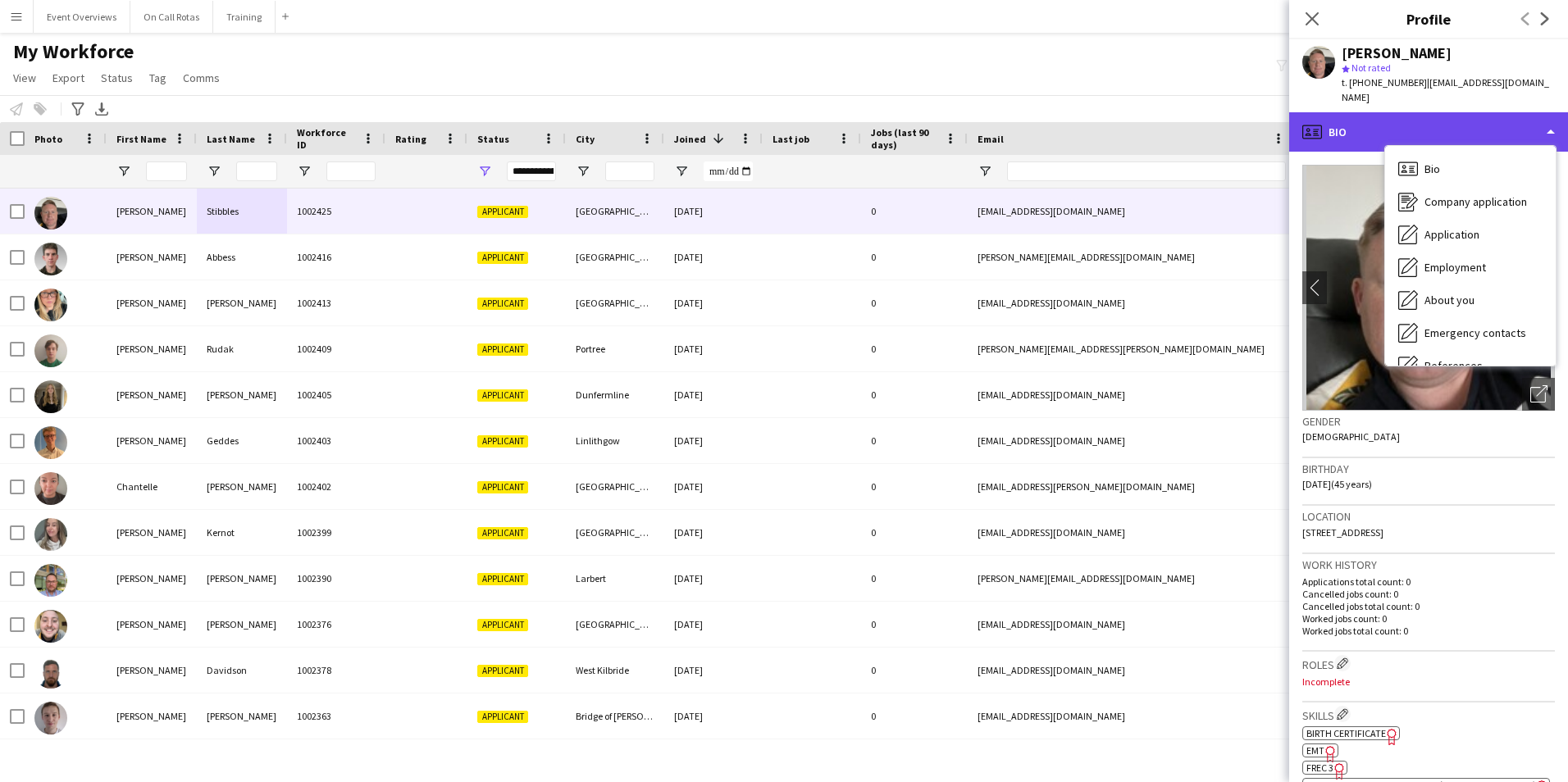
click at [1426, 112] on div "profile Bio" at bounding box center [1427, 131] width 278 height 40
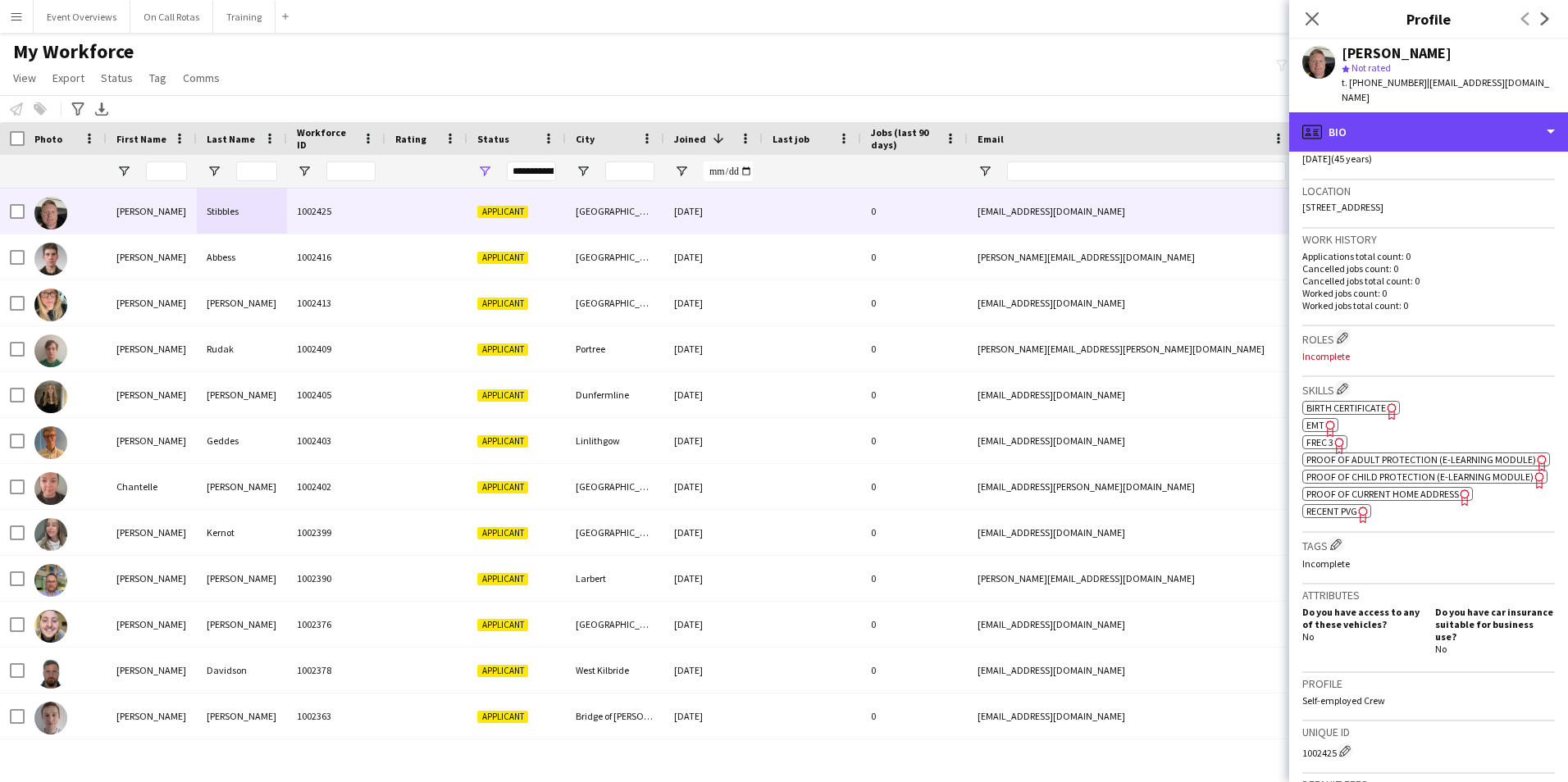
scroll to position [604, 0]
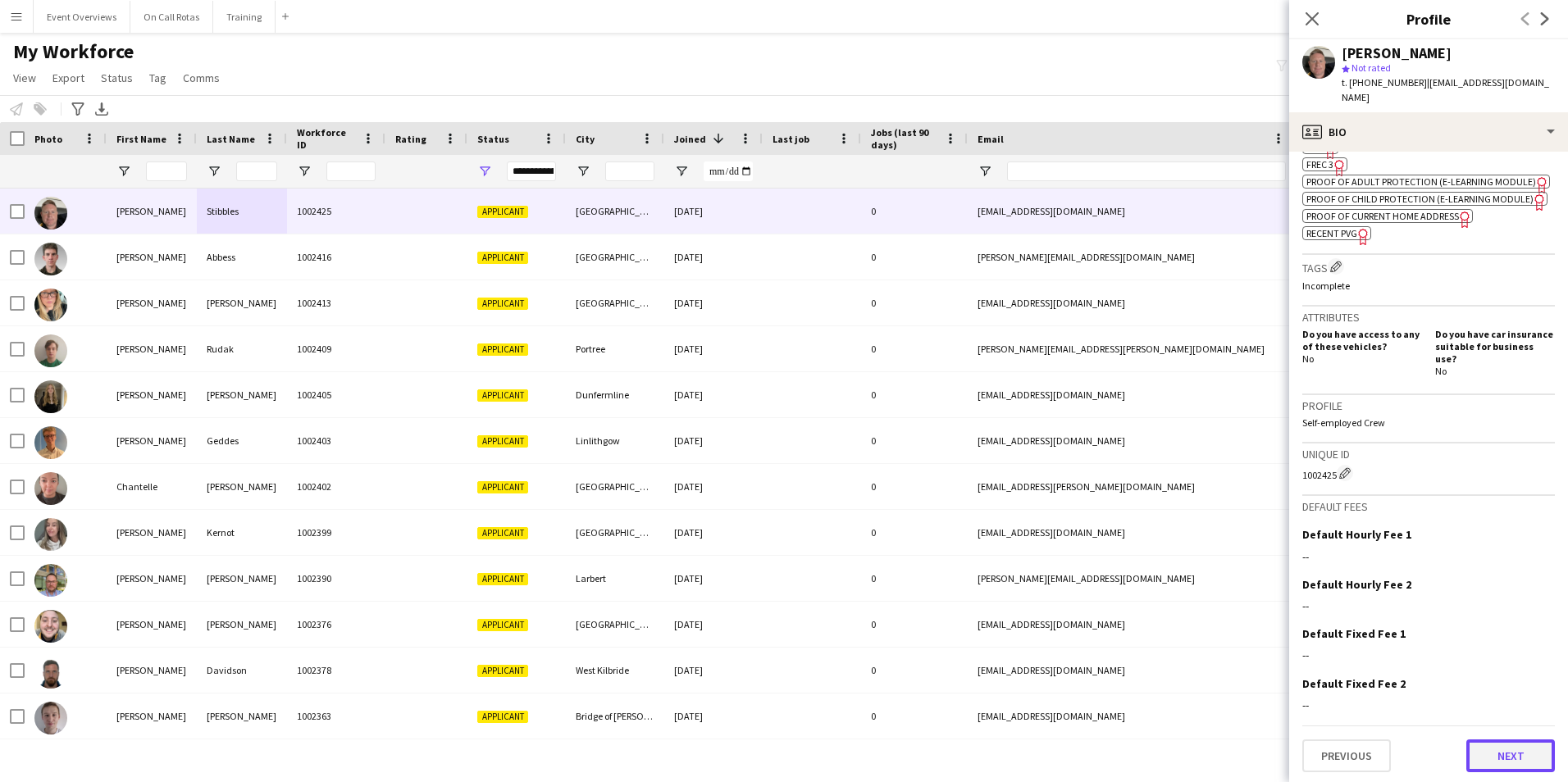
click at [1493, 757] on button "Next" at bounding box center [1510, 756] width 88 height 33
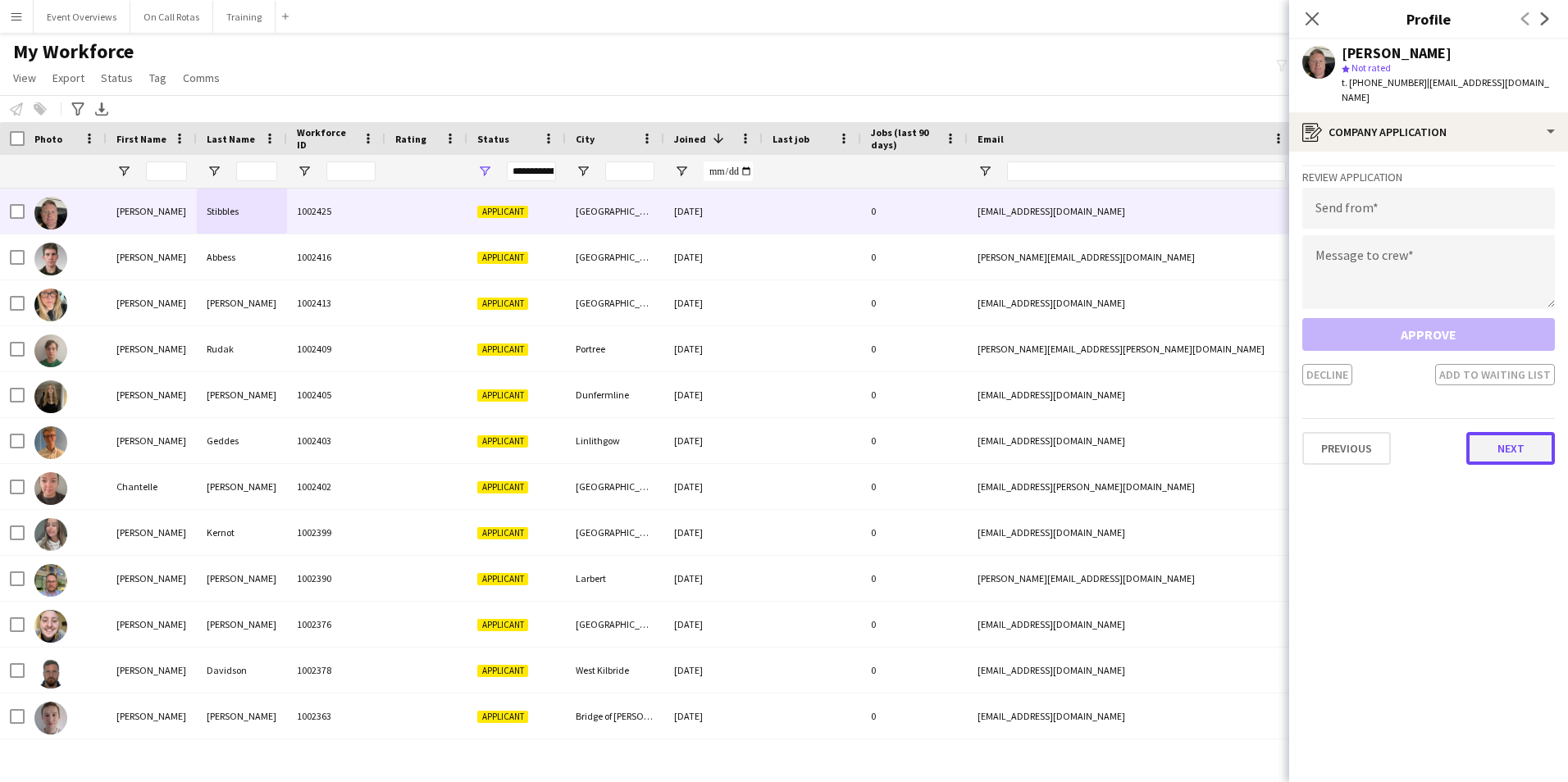
click at [1471, 432] on button "Next" at bounding box center [1510, 448] width 88 height 33
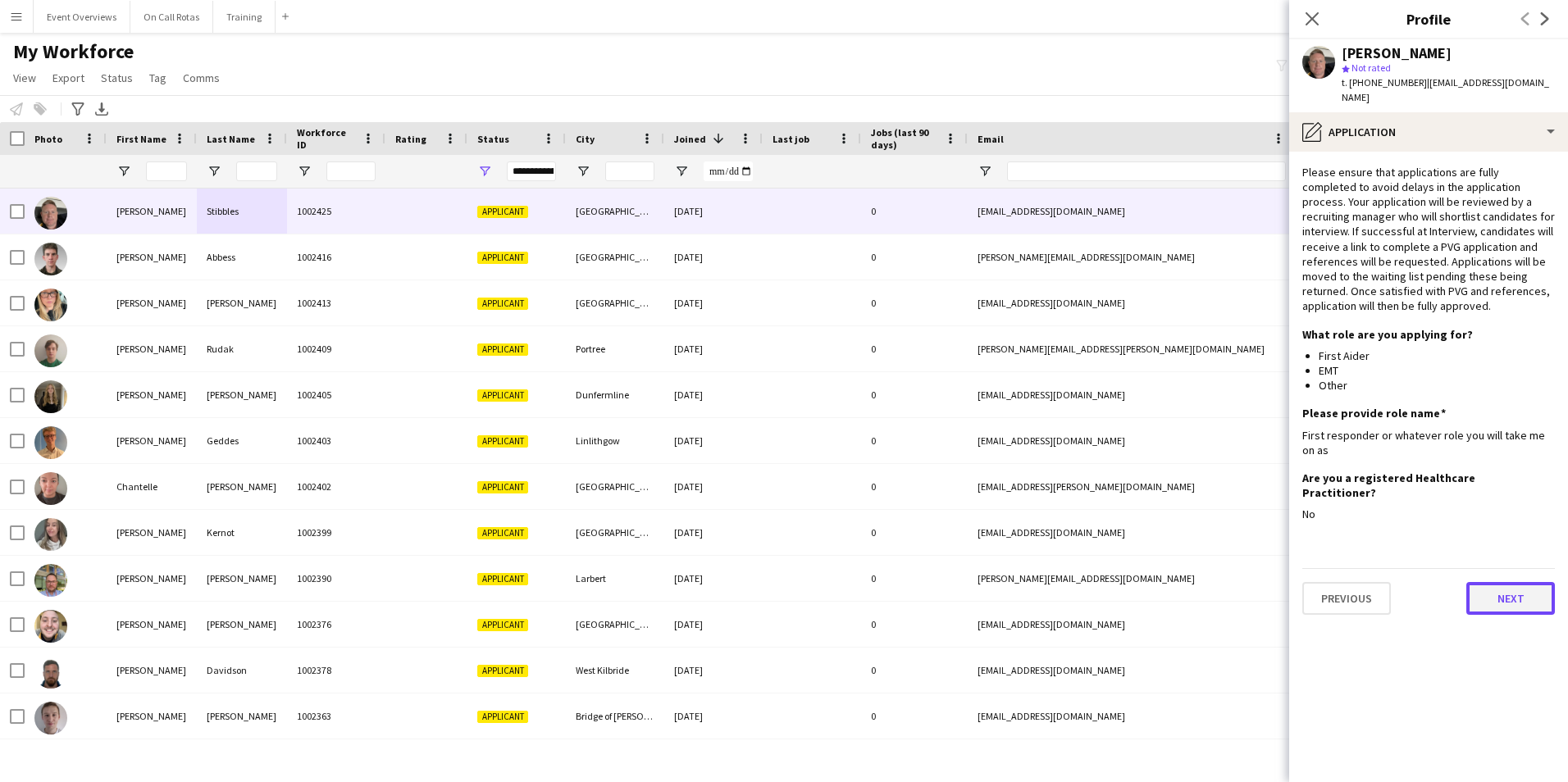
click at [1487, 582] on button "Next" at bounding box center [1510, 598] width 88 height 33
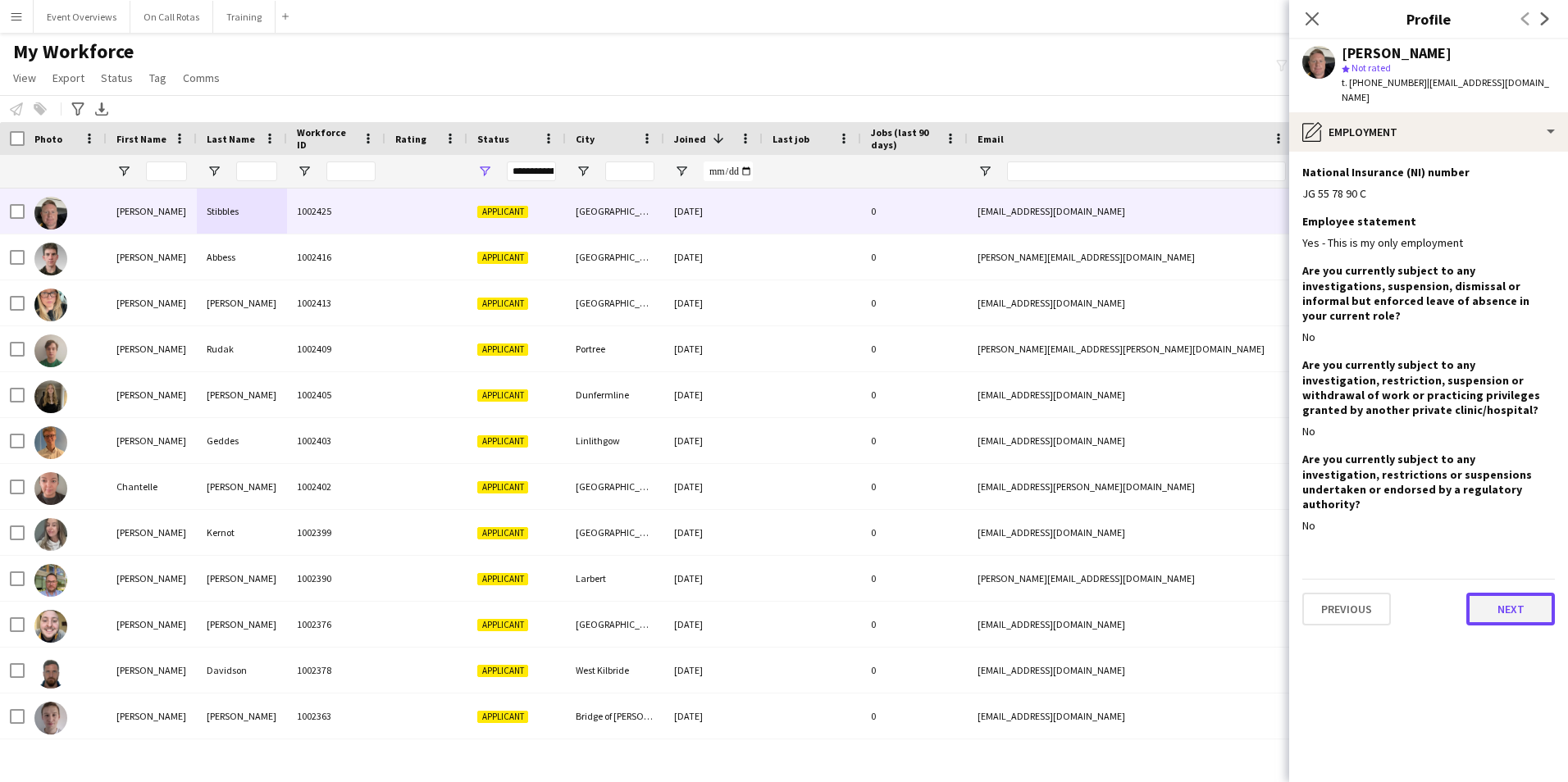
click at [1467, 593] on button "Next" at bounding box center [1510, 609] width 88 height 33
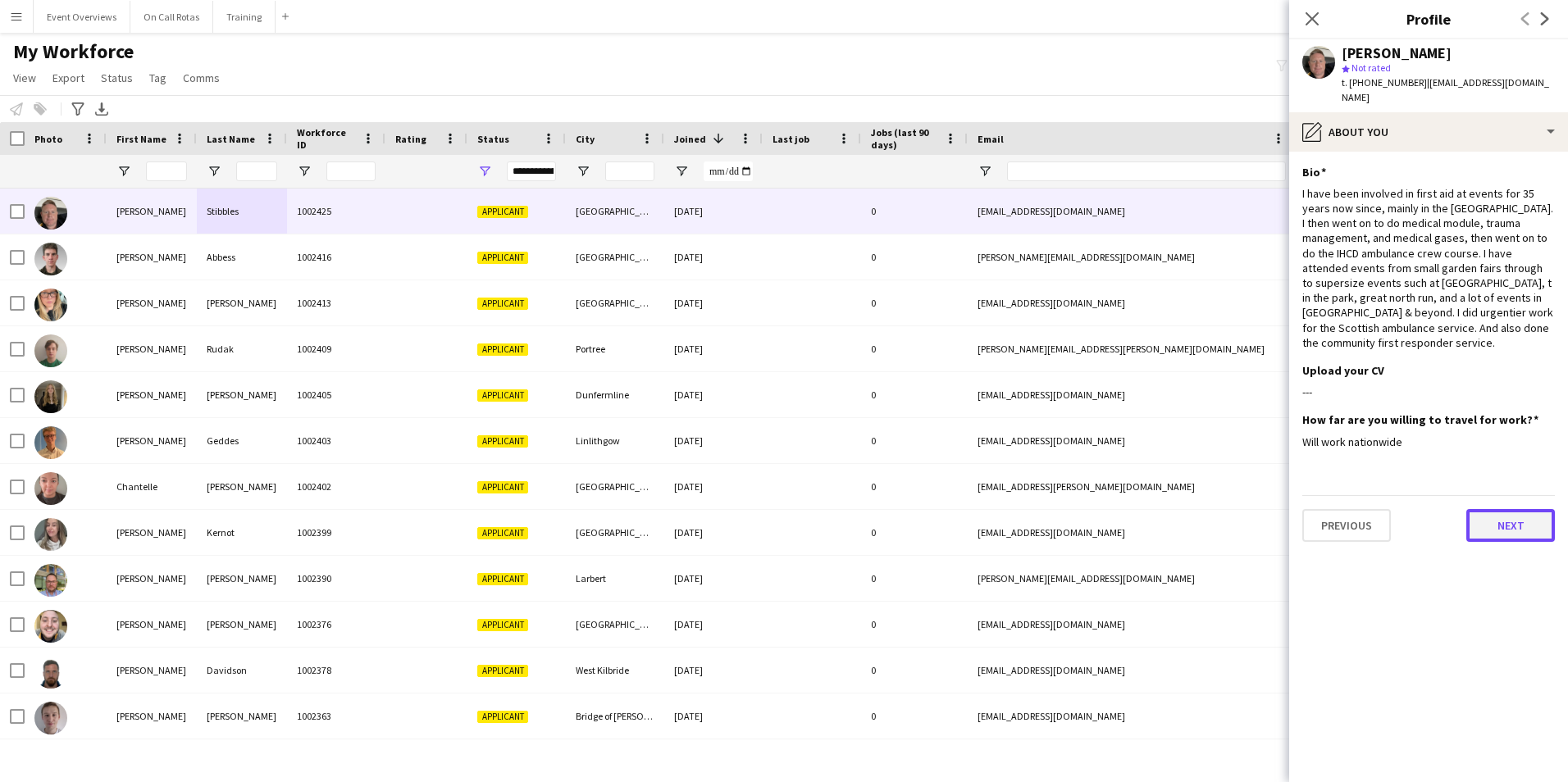
click at [1504, 509] on button "Next" at bounding box center [1510, 526] width 88 height 33
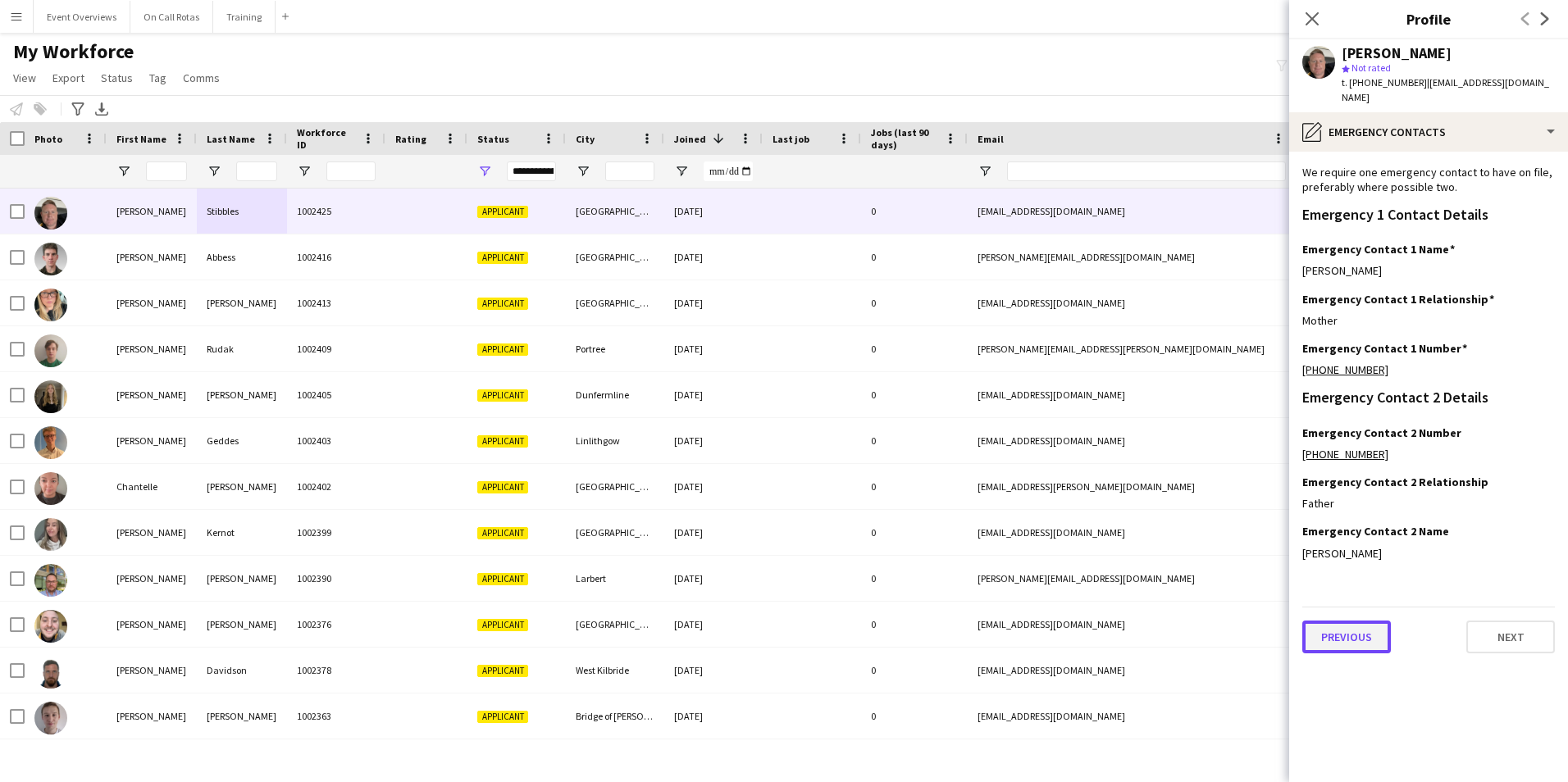
click at [1365, 621] on button "Previous" at bounding box center [1346, 637] width 88 height 33
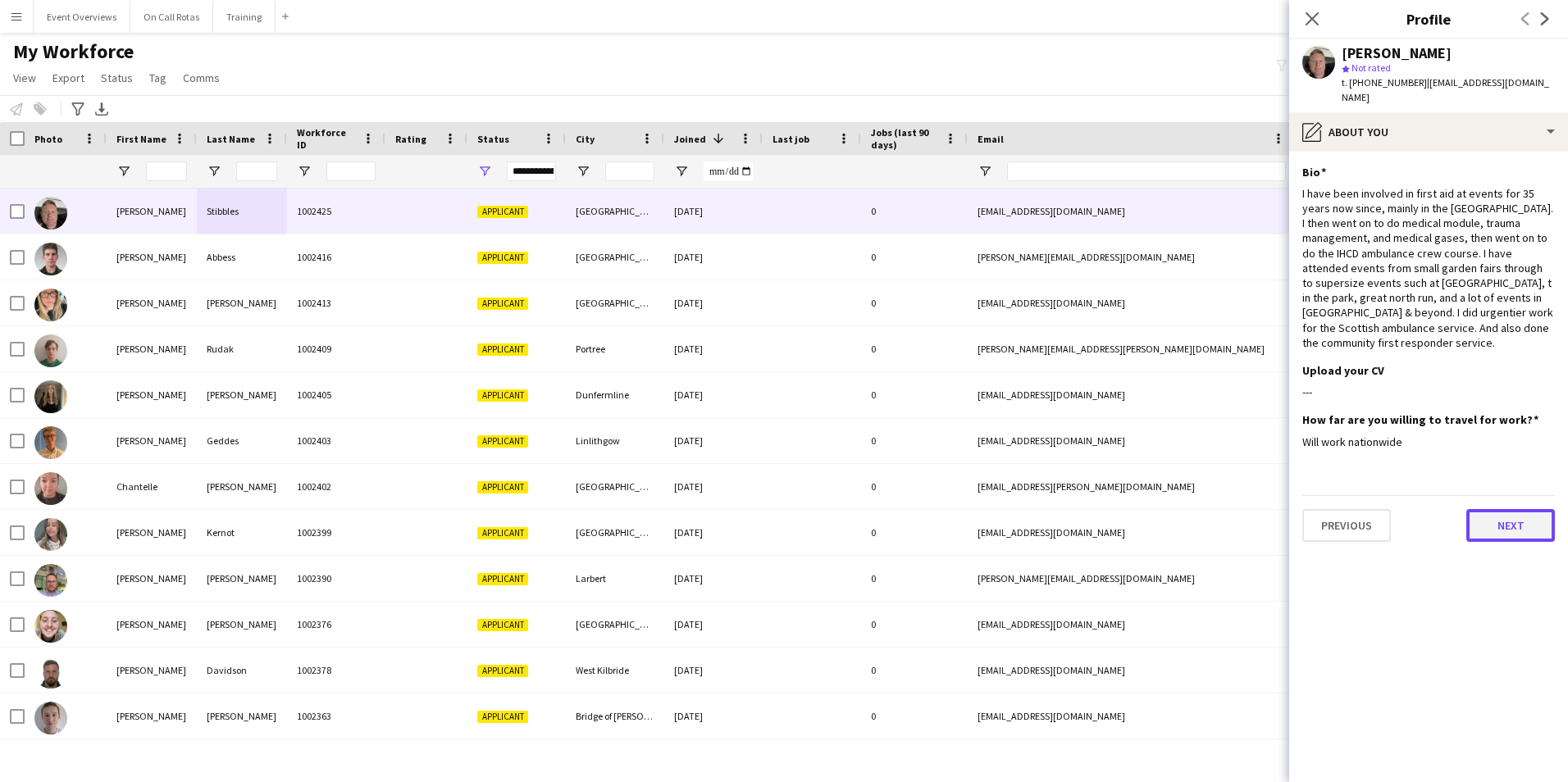
click at [1535, 509] on button "Next" at bounding box center [1510, 526] width 88 height 33
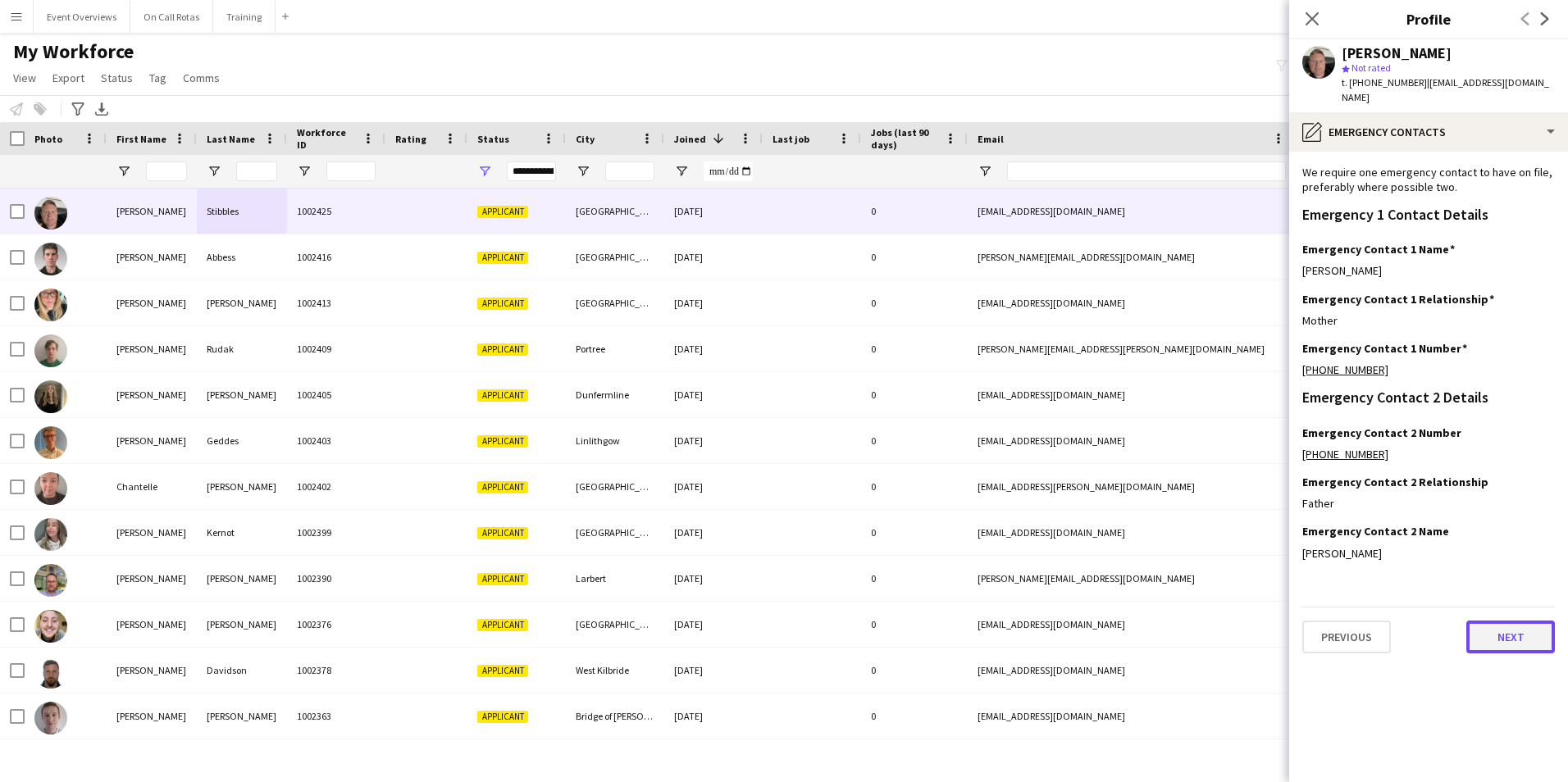
click at [1496, 620] on button "Next" at bounding box center [1510, 637] width 88 height 33
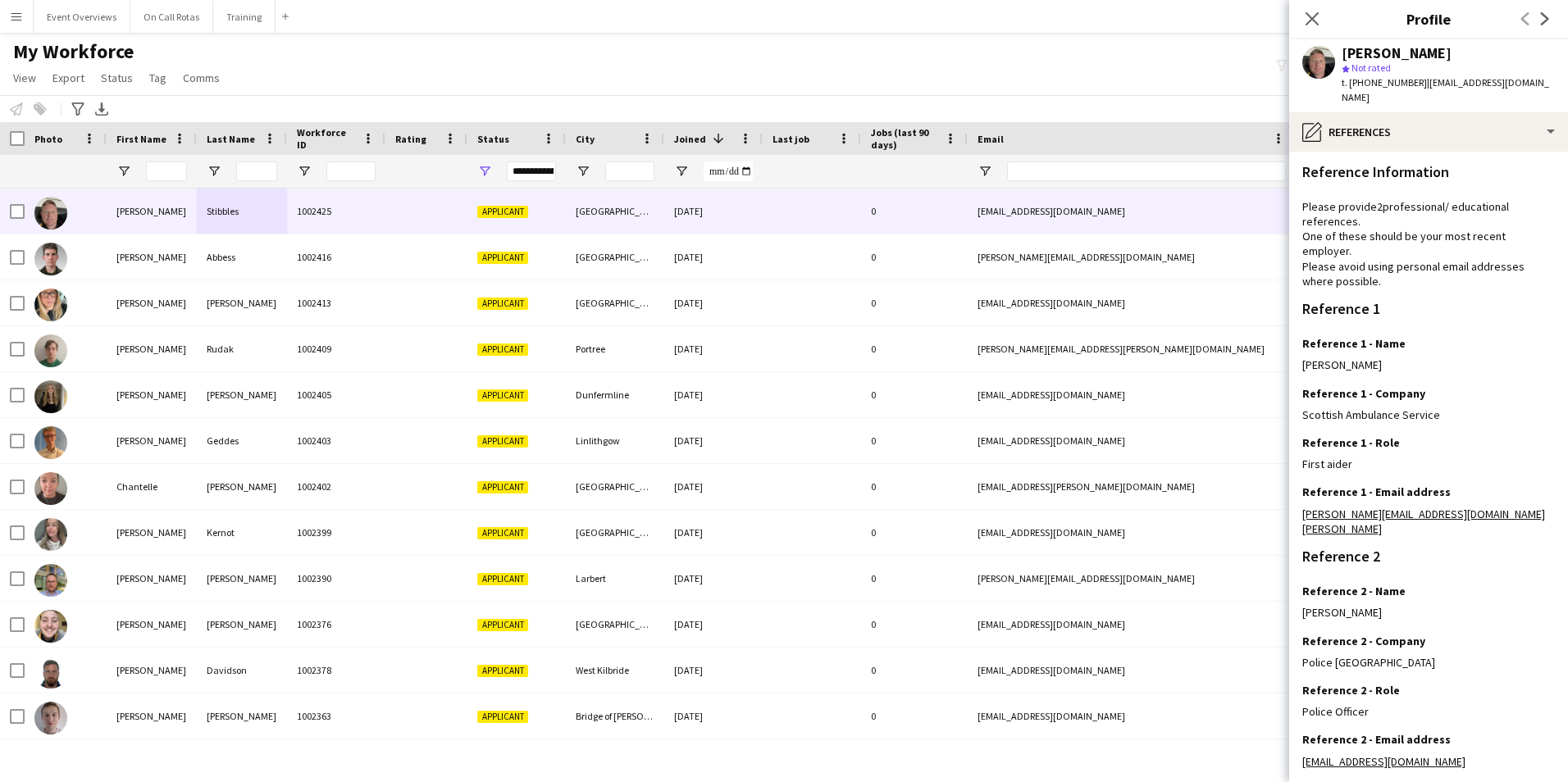
scroll to position [196, 0]
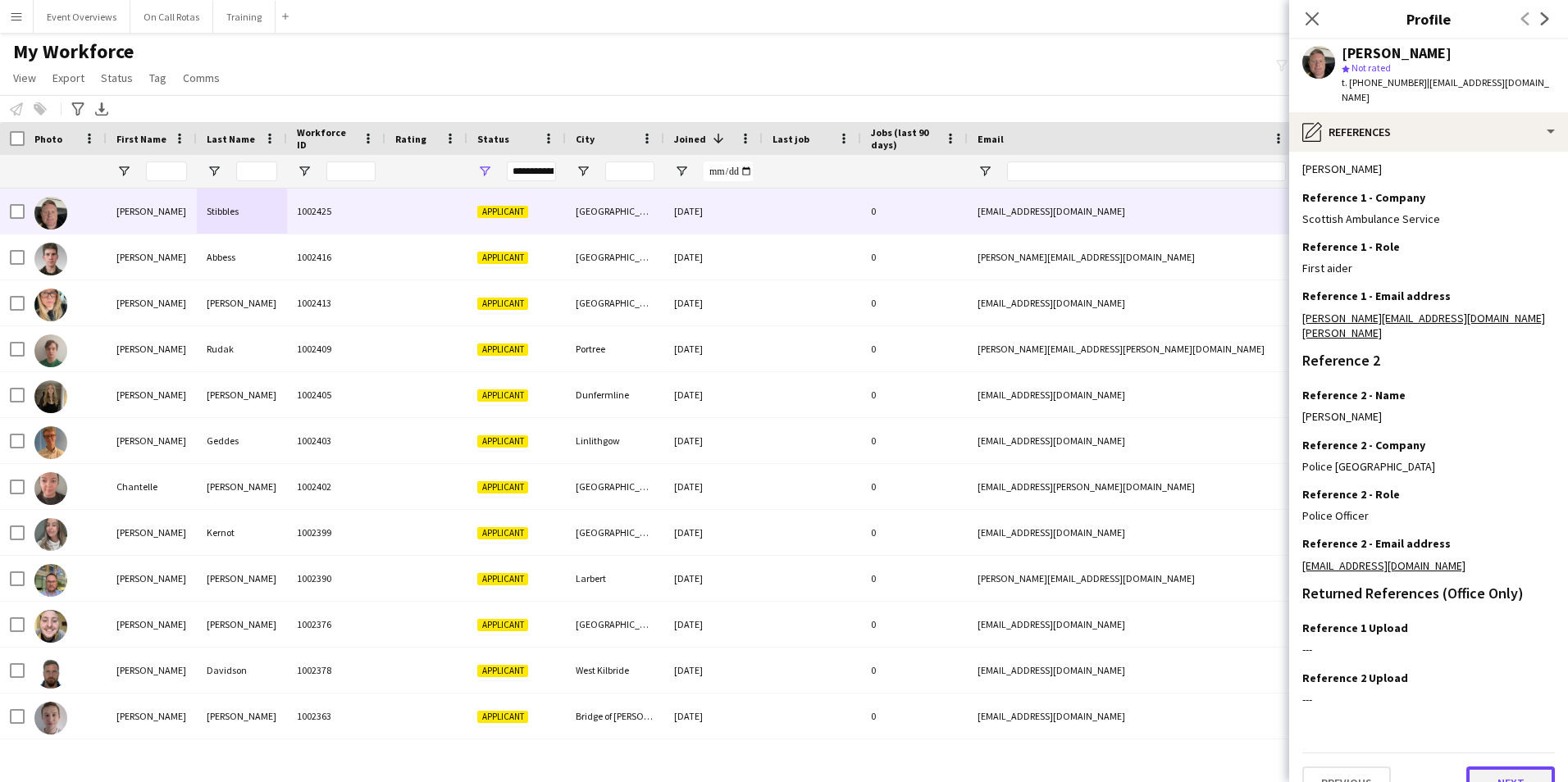
click at [1494, 766] on button "Next" at bounding box center [1510, 783] width 88 height 33
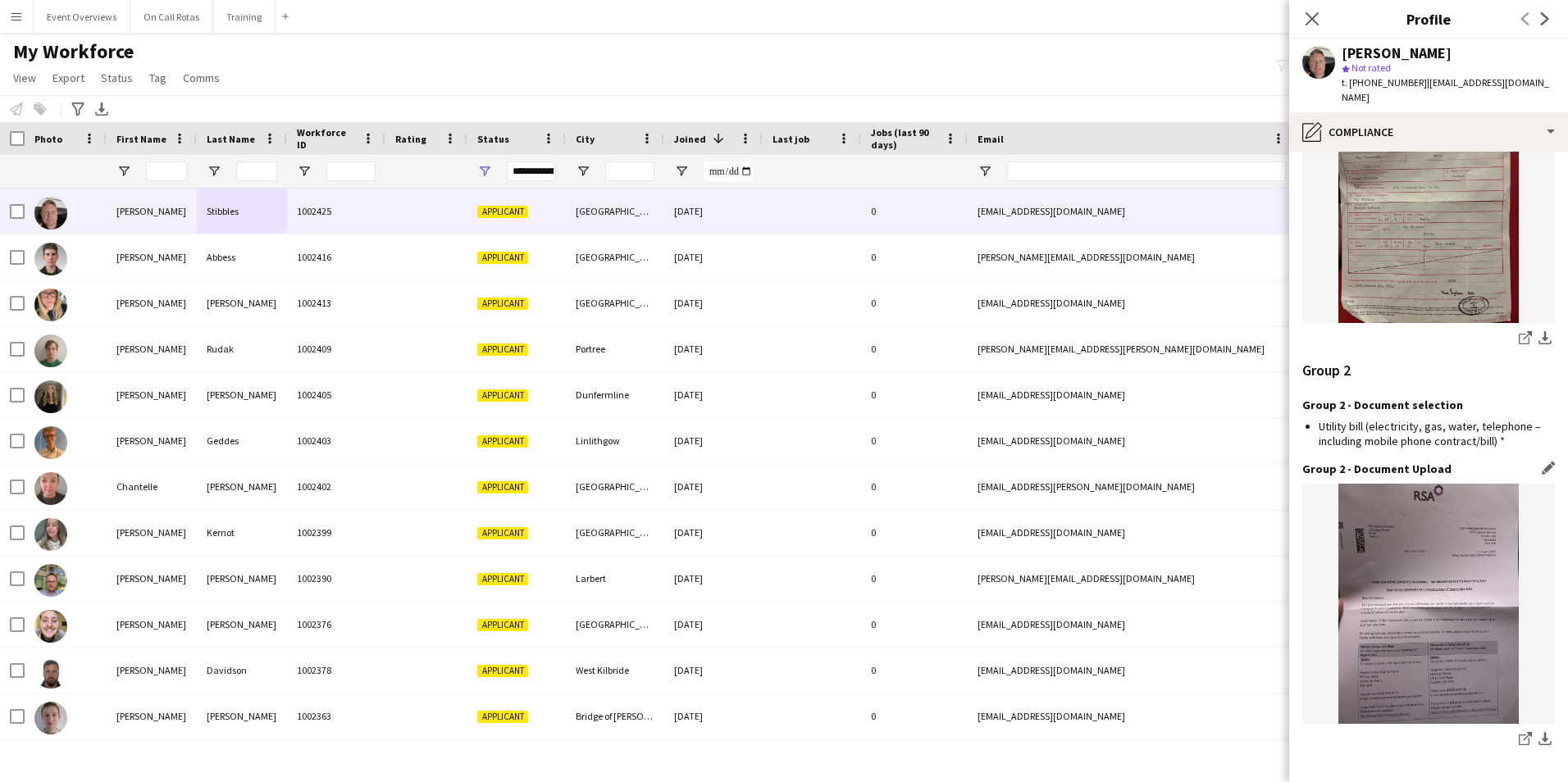
scroll to position [1727, 0]
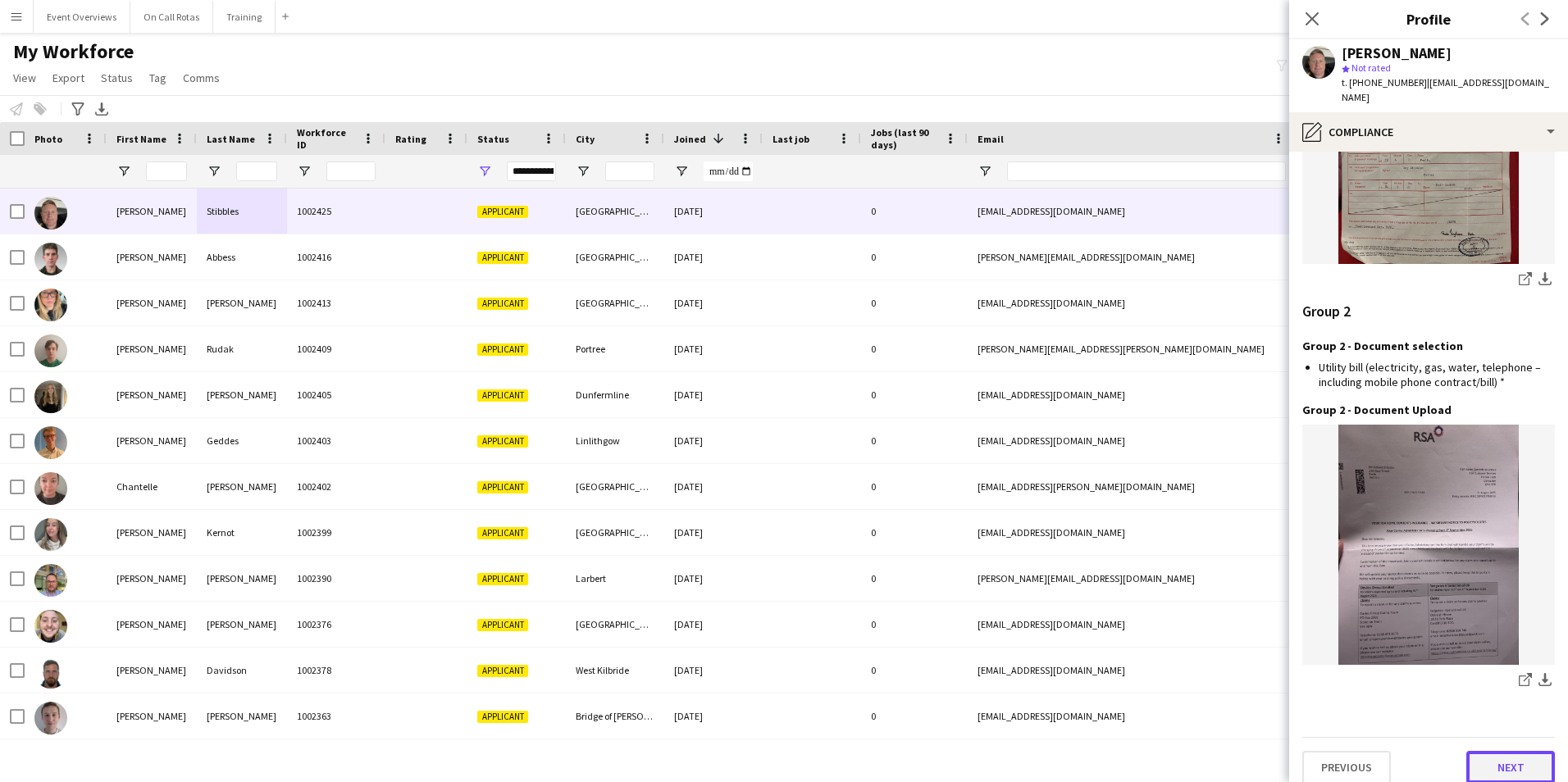
click at [1494, 754] on button "Next" at bounding box center [1510, 767] width 88 height 33
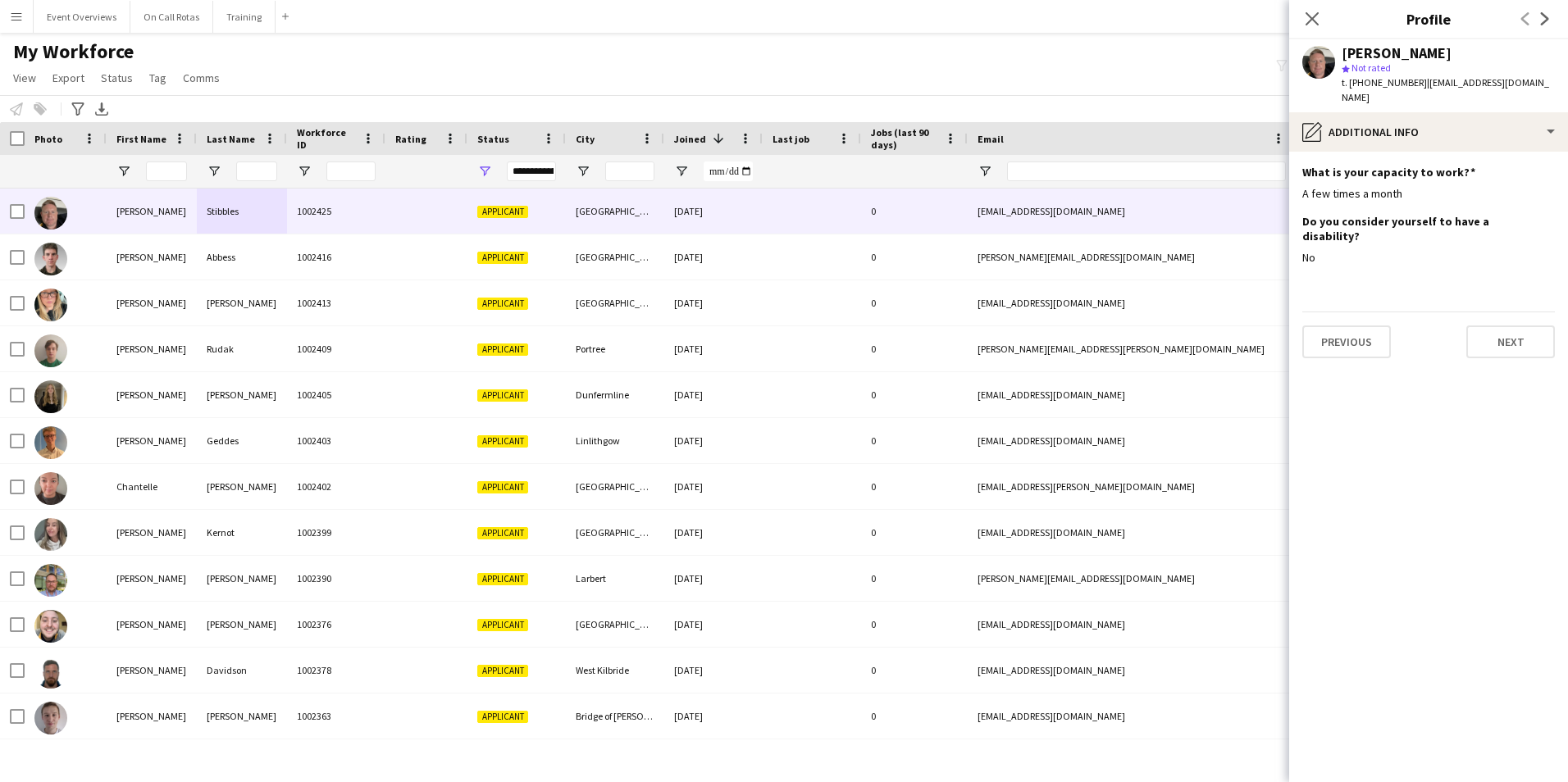
click at [1464, 312] on div "Previous Next" at bounding box center [1428, 334] width 253 height 47
click at [1521, 325] on button "Next" at bounding box center [1510, 342] width 88 height 33
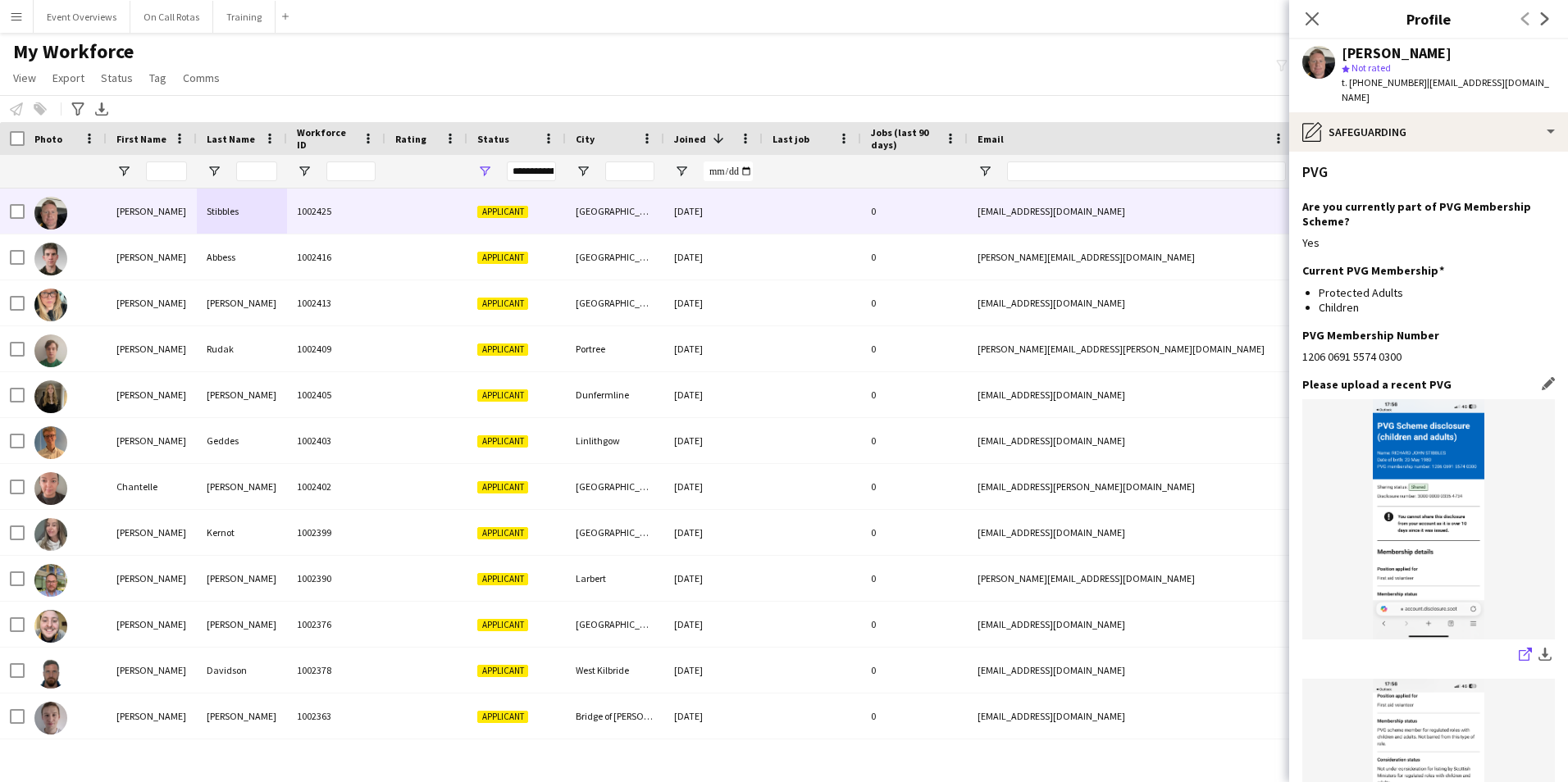
click at [1518, 650] on icon at bounding box center [1524, 655] width 11 height 11
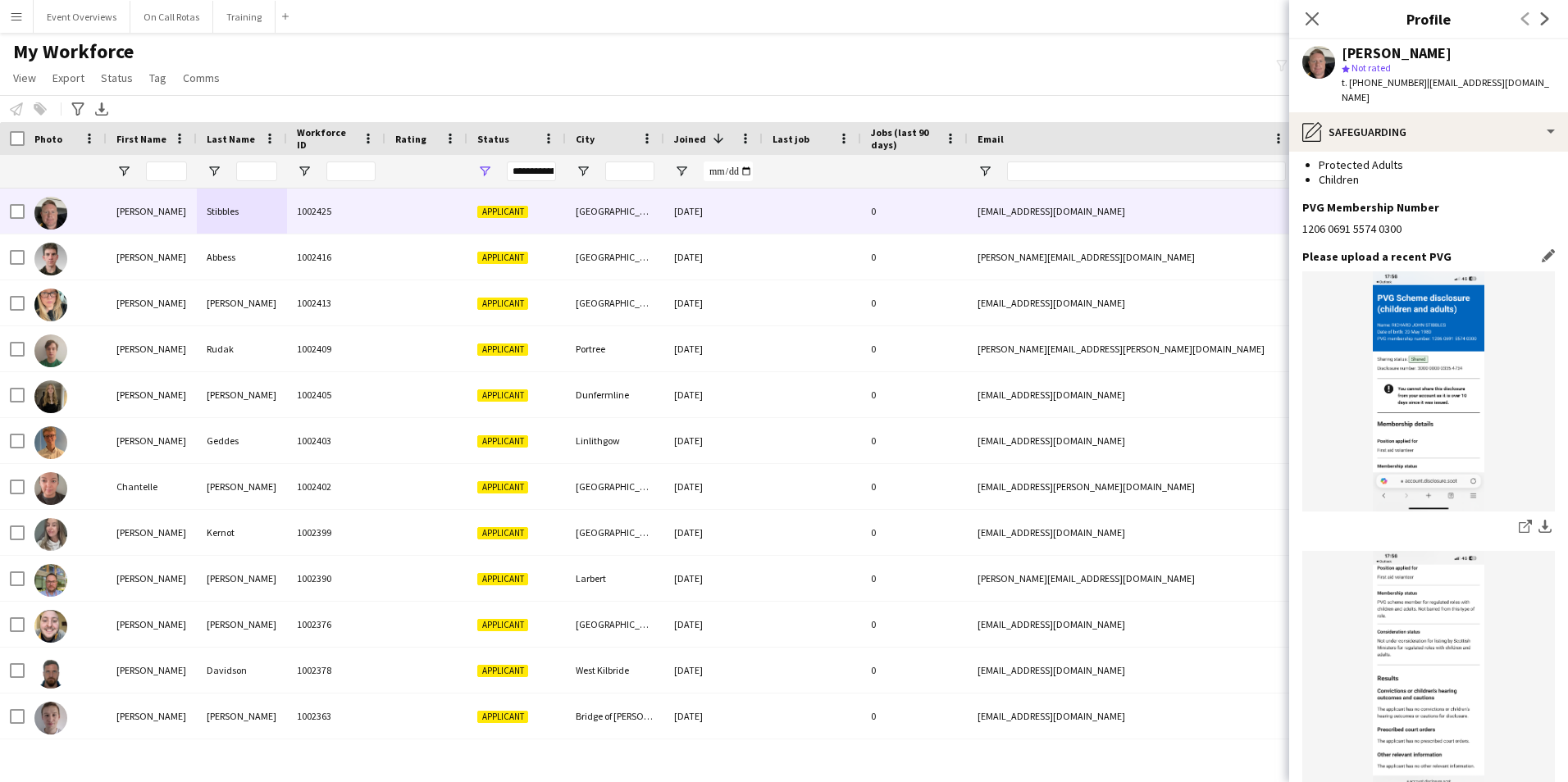
scroll to position [164, 0]
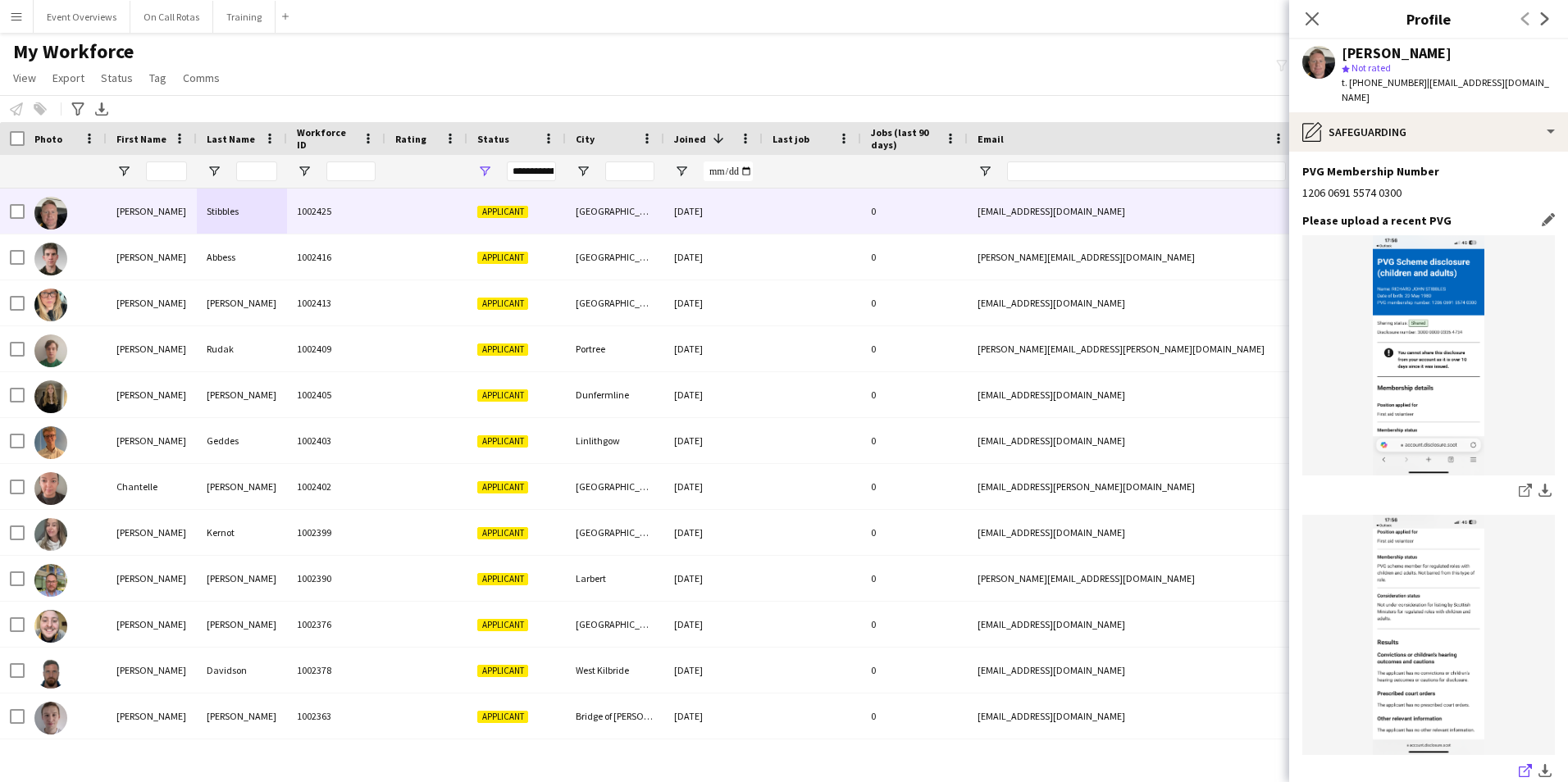
click at [1518, 765] on app-icon "share-external-link-1" at bounding box center [1525, 773] width 13 height 17
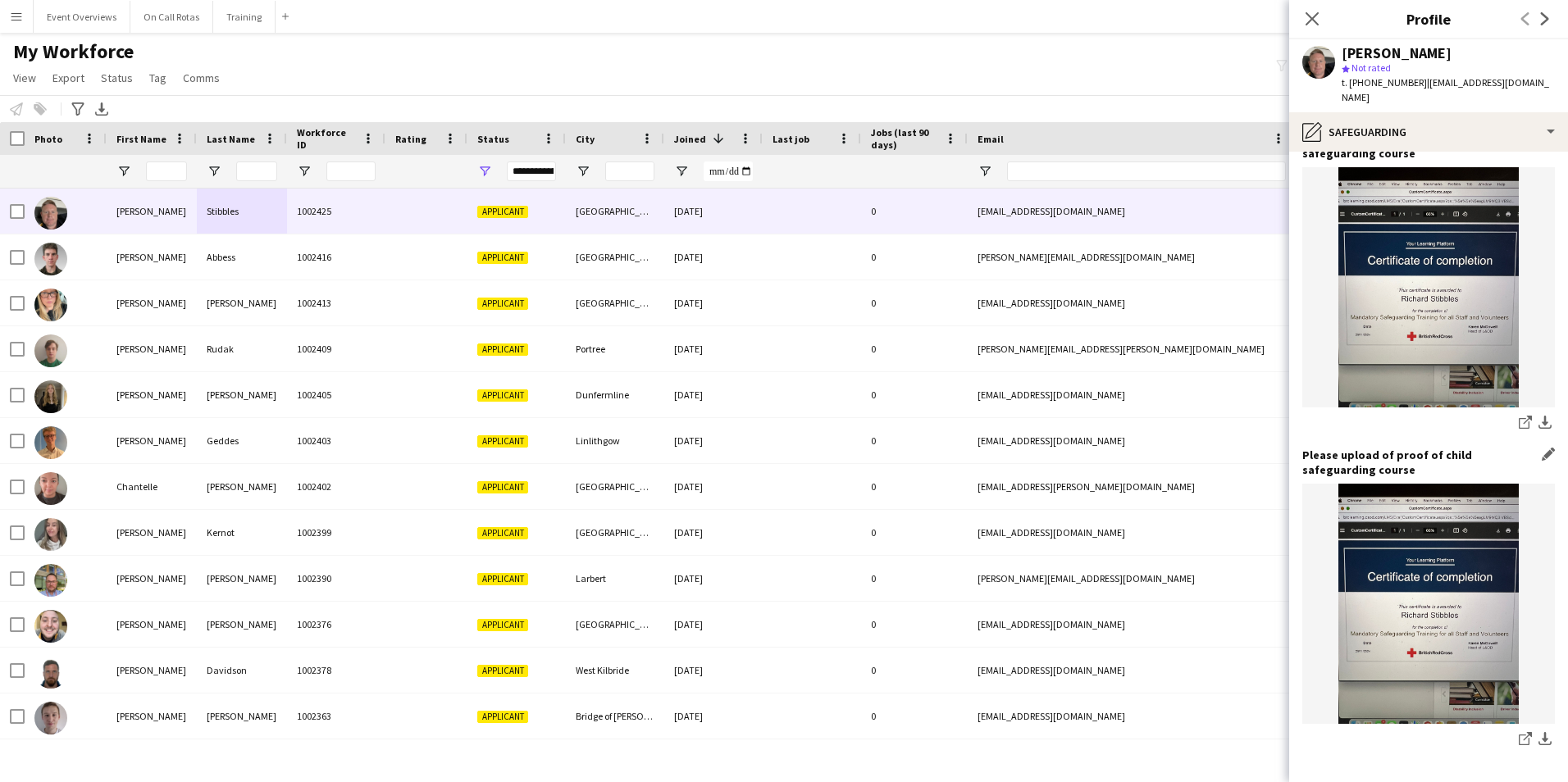
scroll to position [1302, 0]
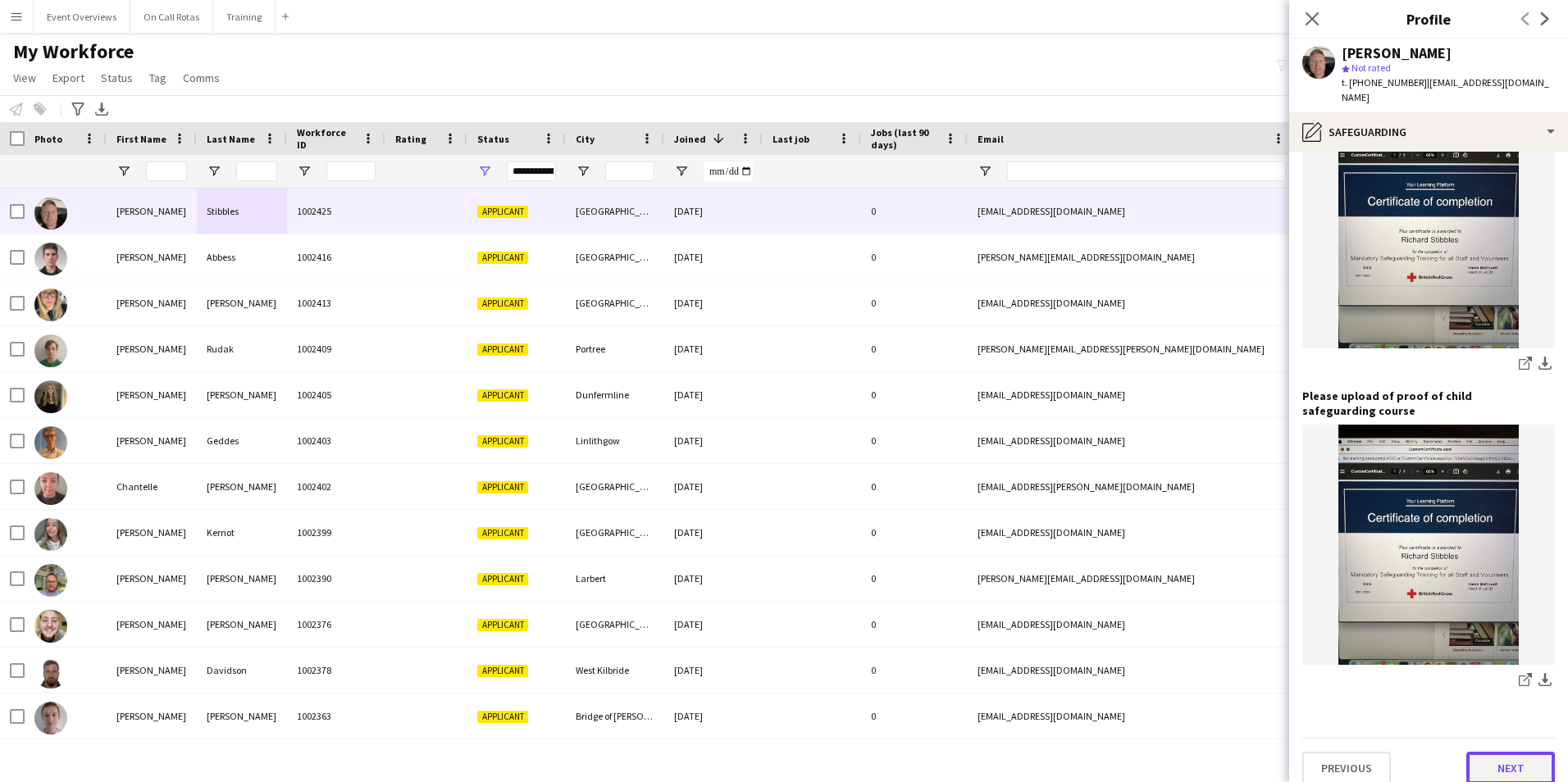
click at [1468, 756] on button "Next" at bounding box center [1510, 768] width 88 height 33
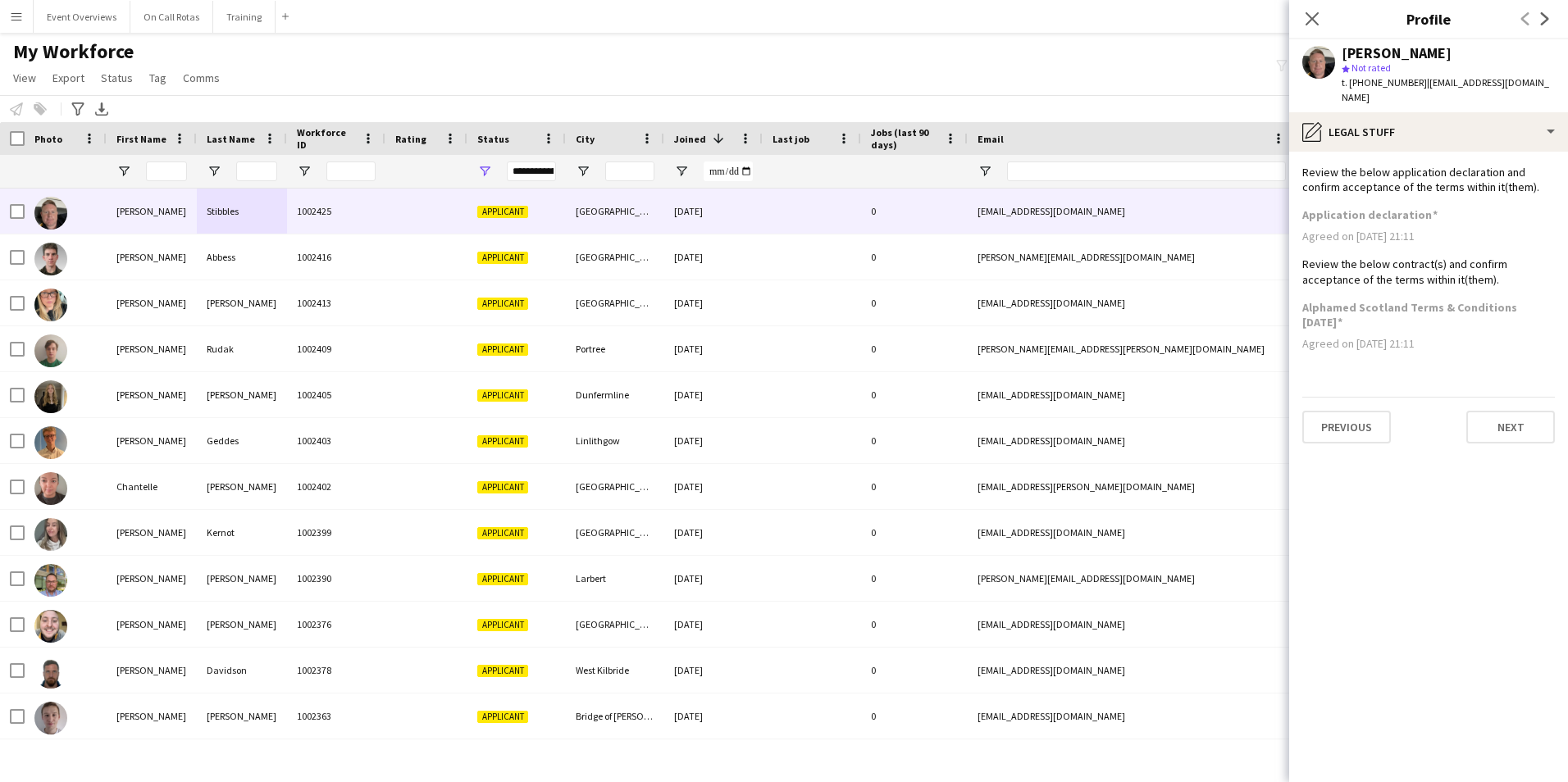
click at [1506, 430] on app-section-data-types "Review the below application declaration and confirm acceptance of the terms wi…" at bounding box center [1427, 467] width 278 height 630
click at [1501, 415] on button "Next" at bounding box center [1510, 427] width 88 height 33
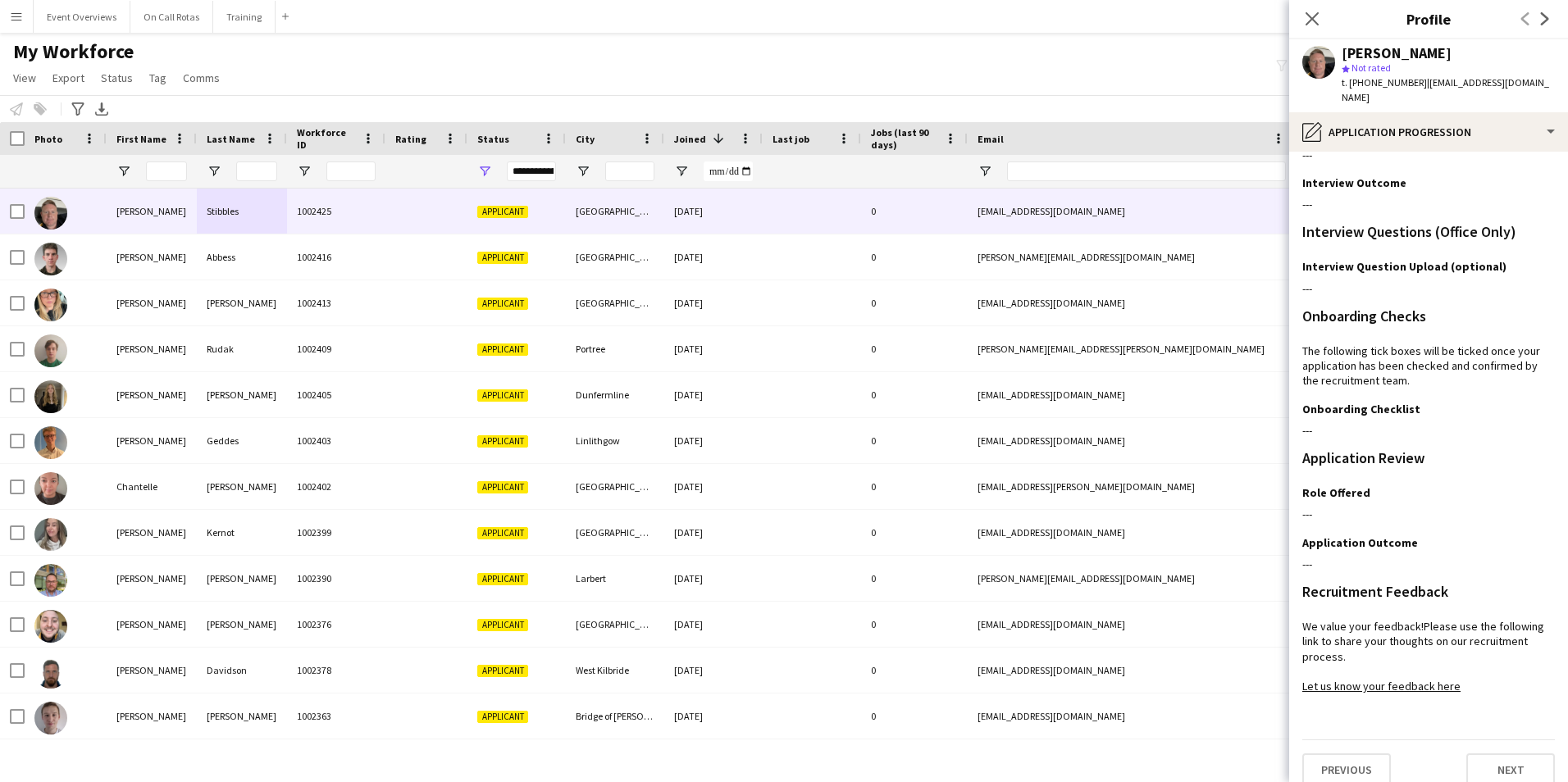
scroll to position [133, 0]
click at [1474, 751] on button "Next" at bounding box center [1510, 767] width 88 height 33
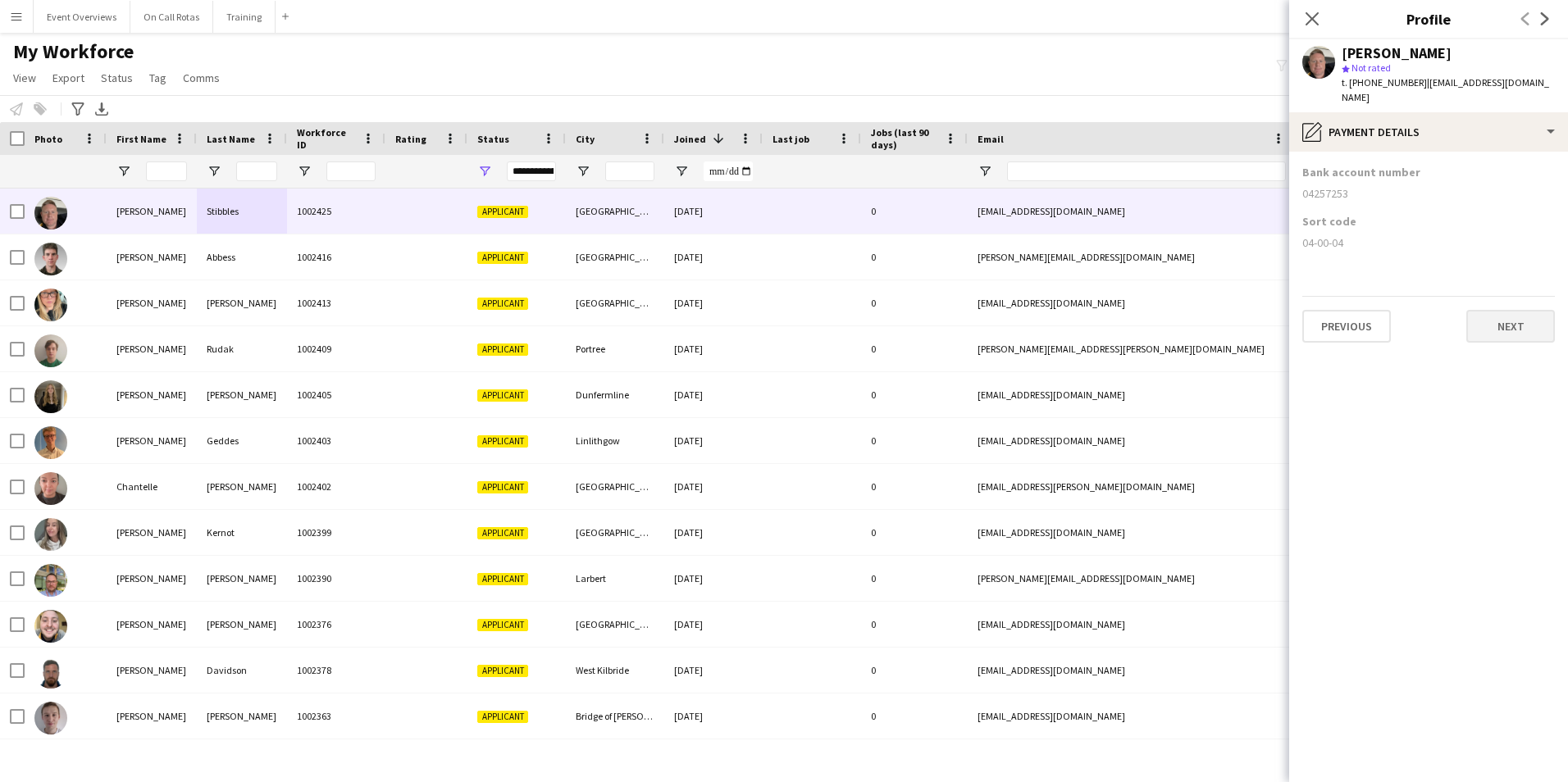
scroll to position [0, 0]
click at [1512, 310] on button "Next" at bounding box center [1510, 326] width 88 height 33
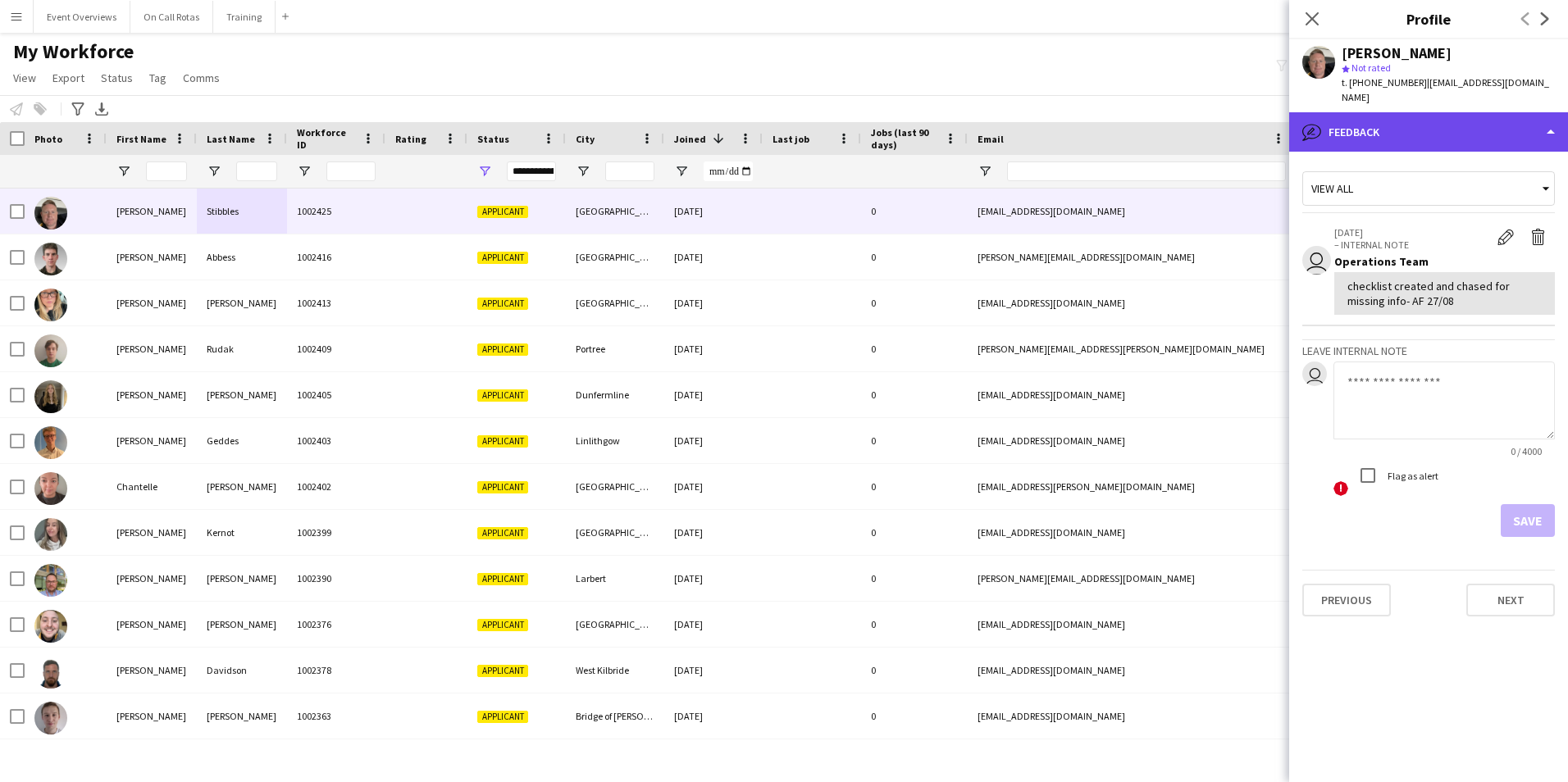
click at [1421, 112] on div "bubble-pencil Feedback" at bounding box center [1427, 131] width 278 height 40
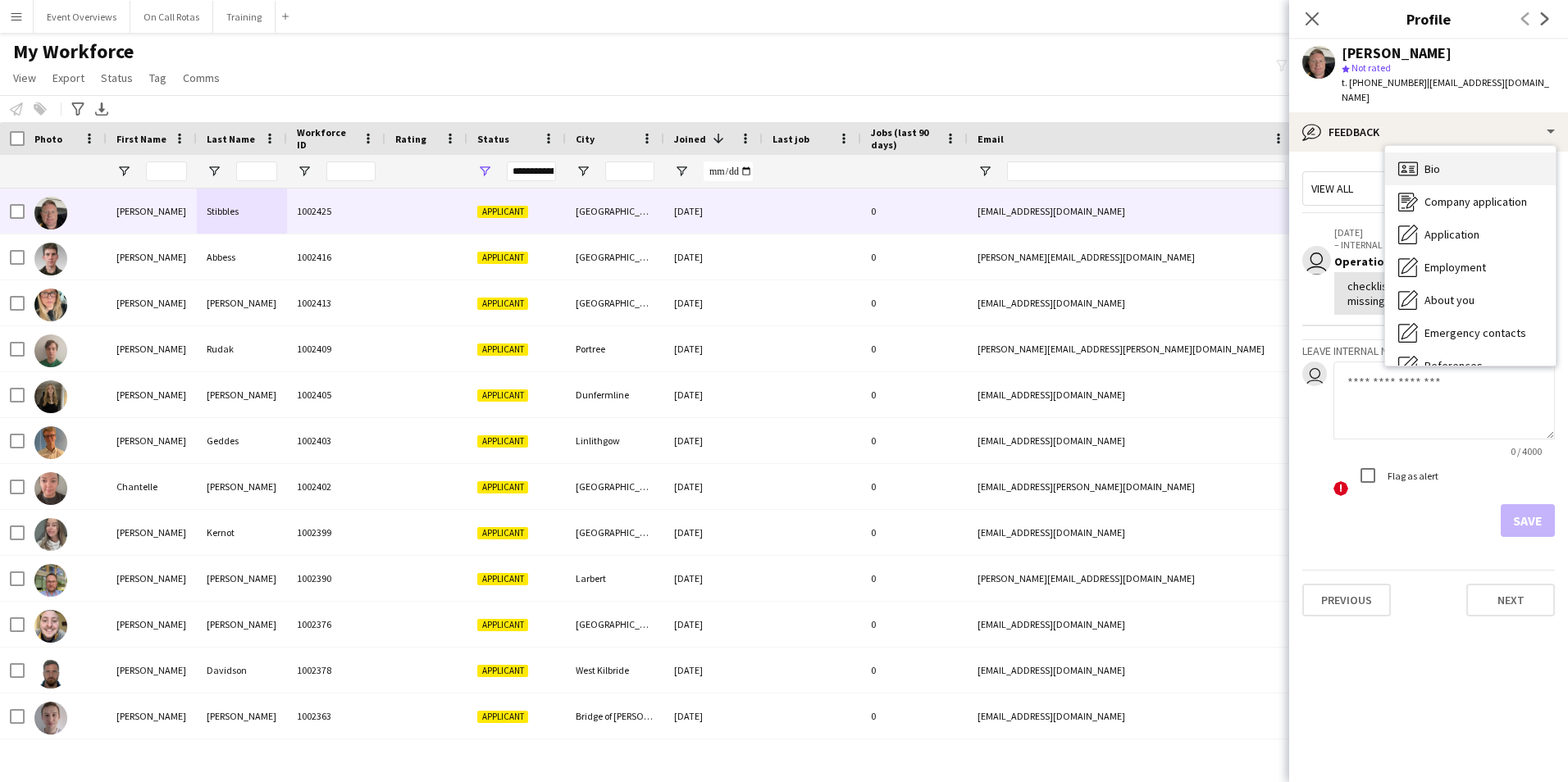
click at [1427, 162] on span "Bio" at bounding box center [1432, 169] width 16 height 15
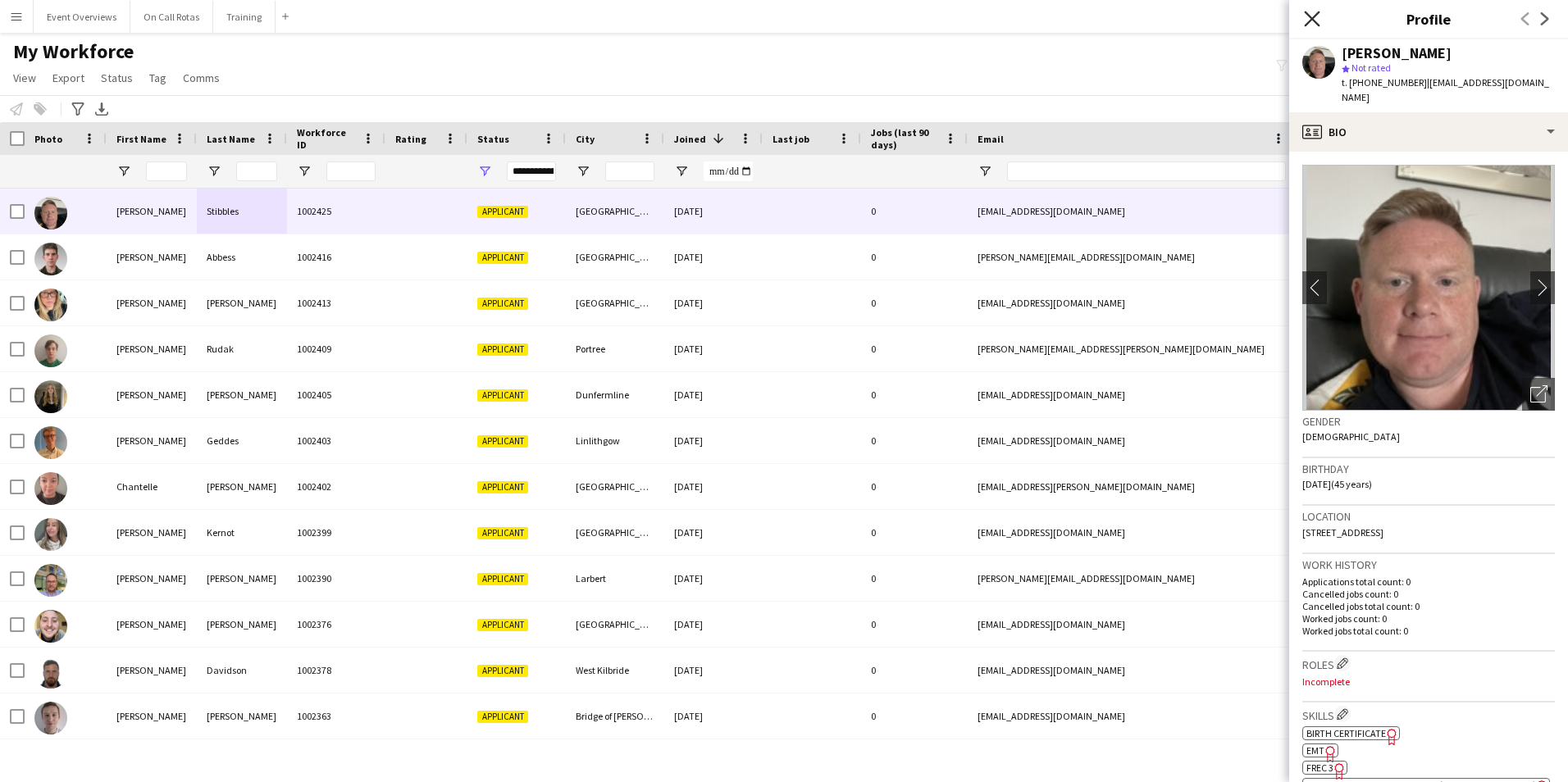
click at [1311, 17] on icon at bounding box center [1312, 18] width 16 height 16
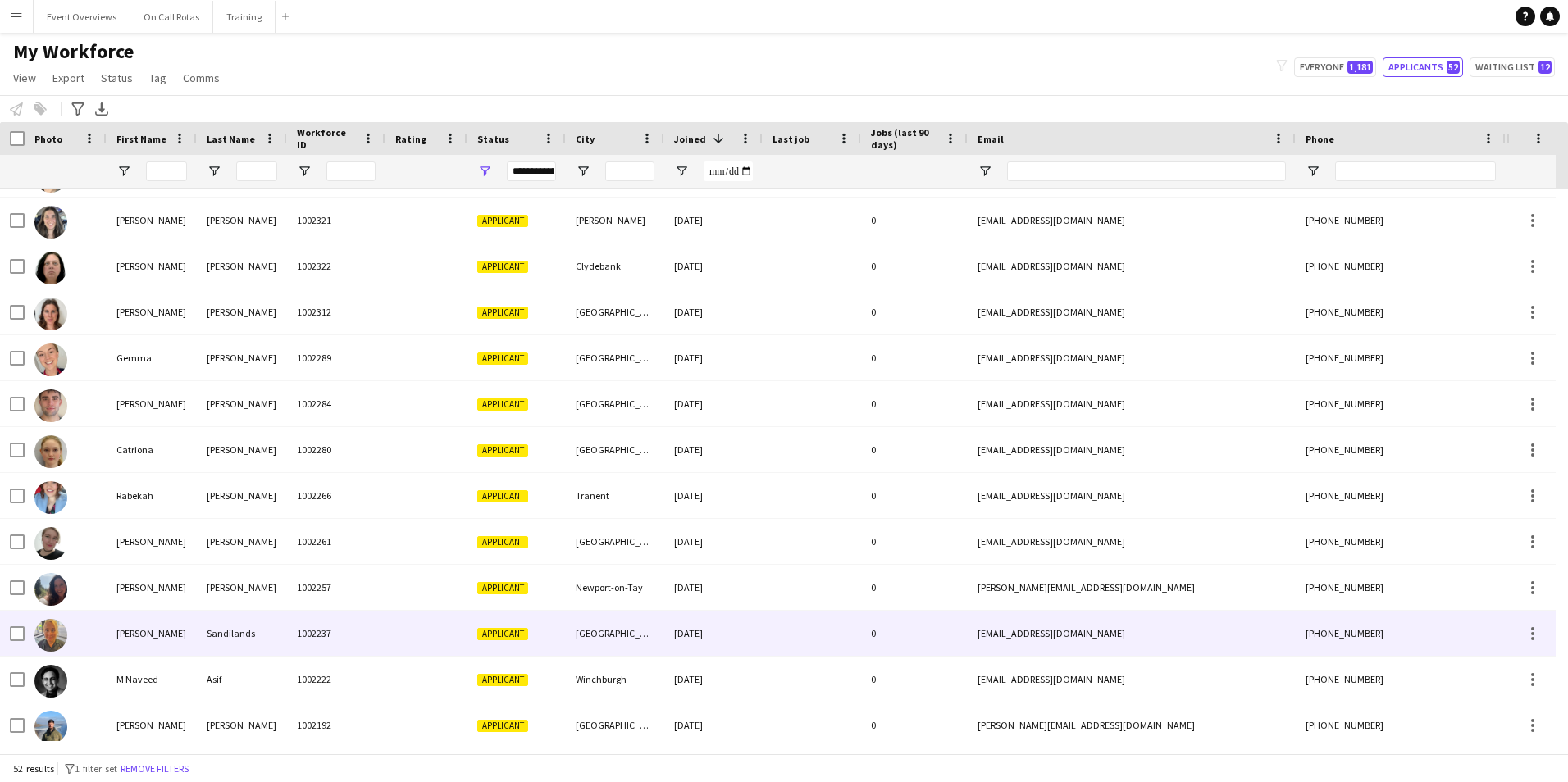
scroll to position [984, 0]
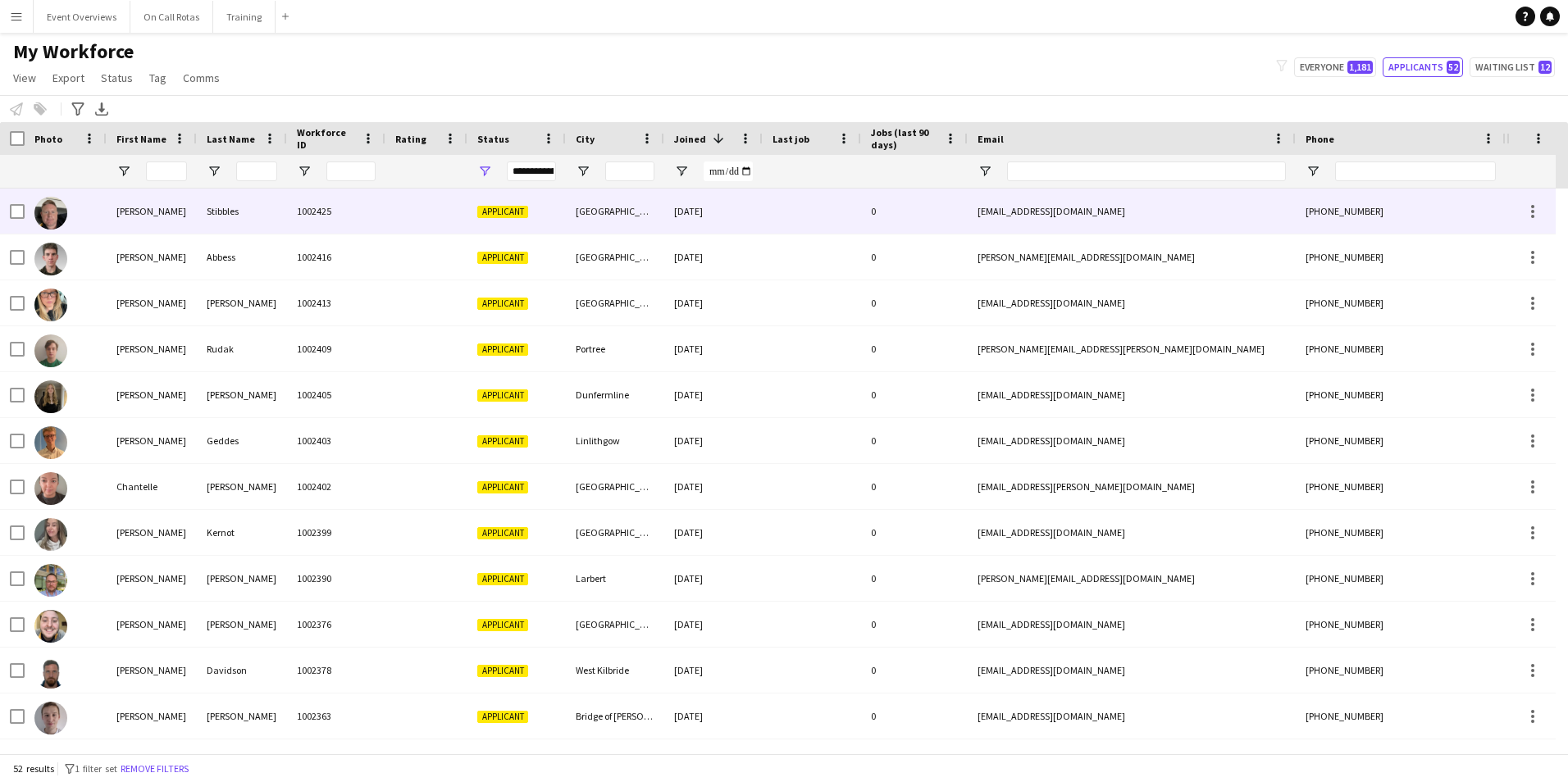
click at [403, 220] on div at bounding box center [426, 210] width 82 height 45
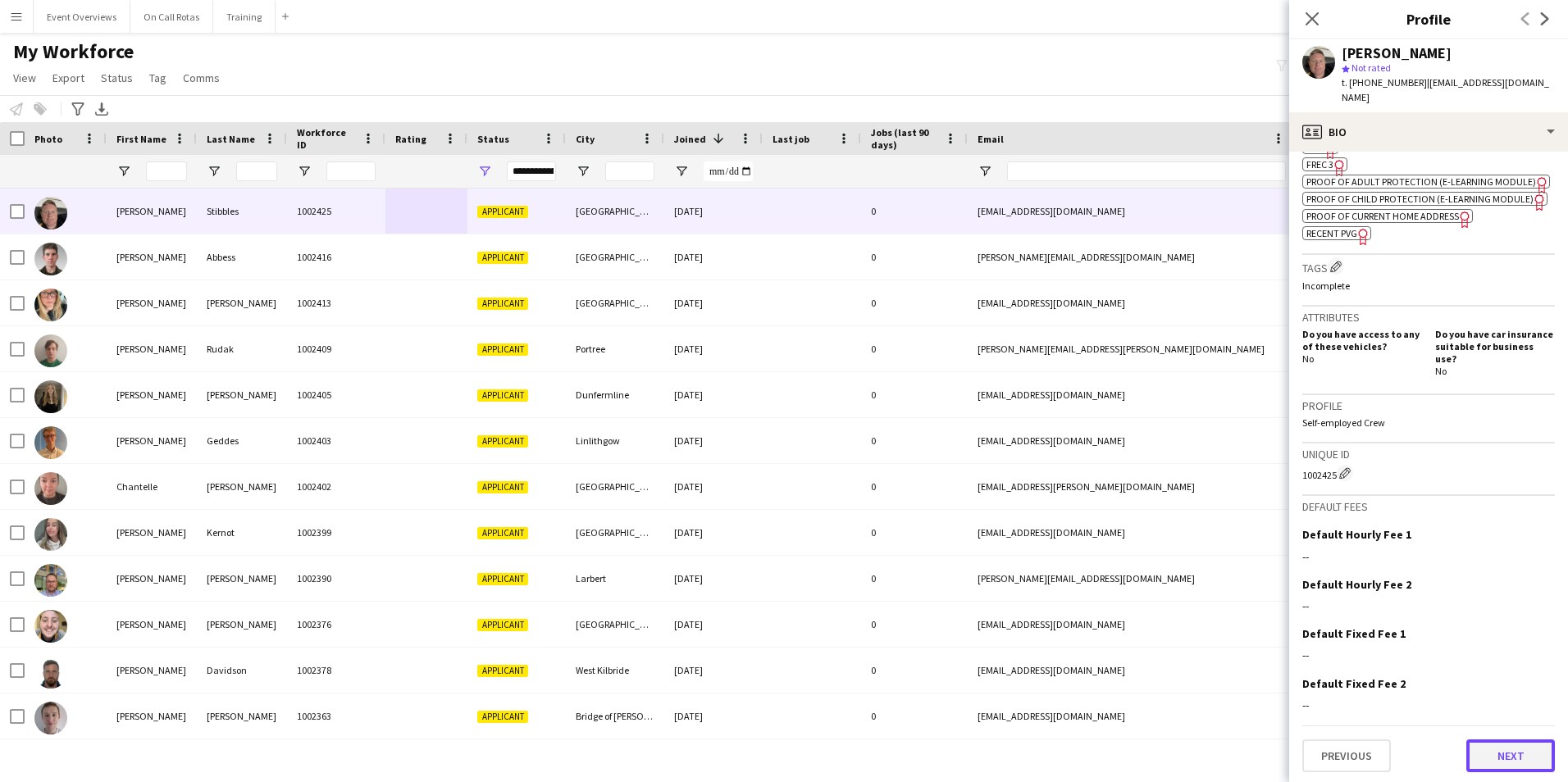
click at [1504, 765] on button "Next" at bounding box center [1510, 756] width 88 height 33
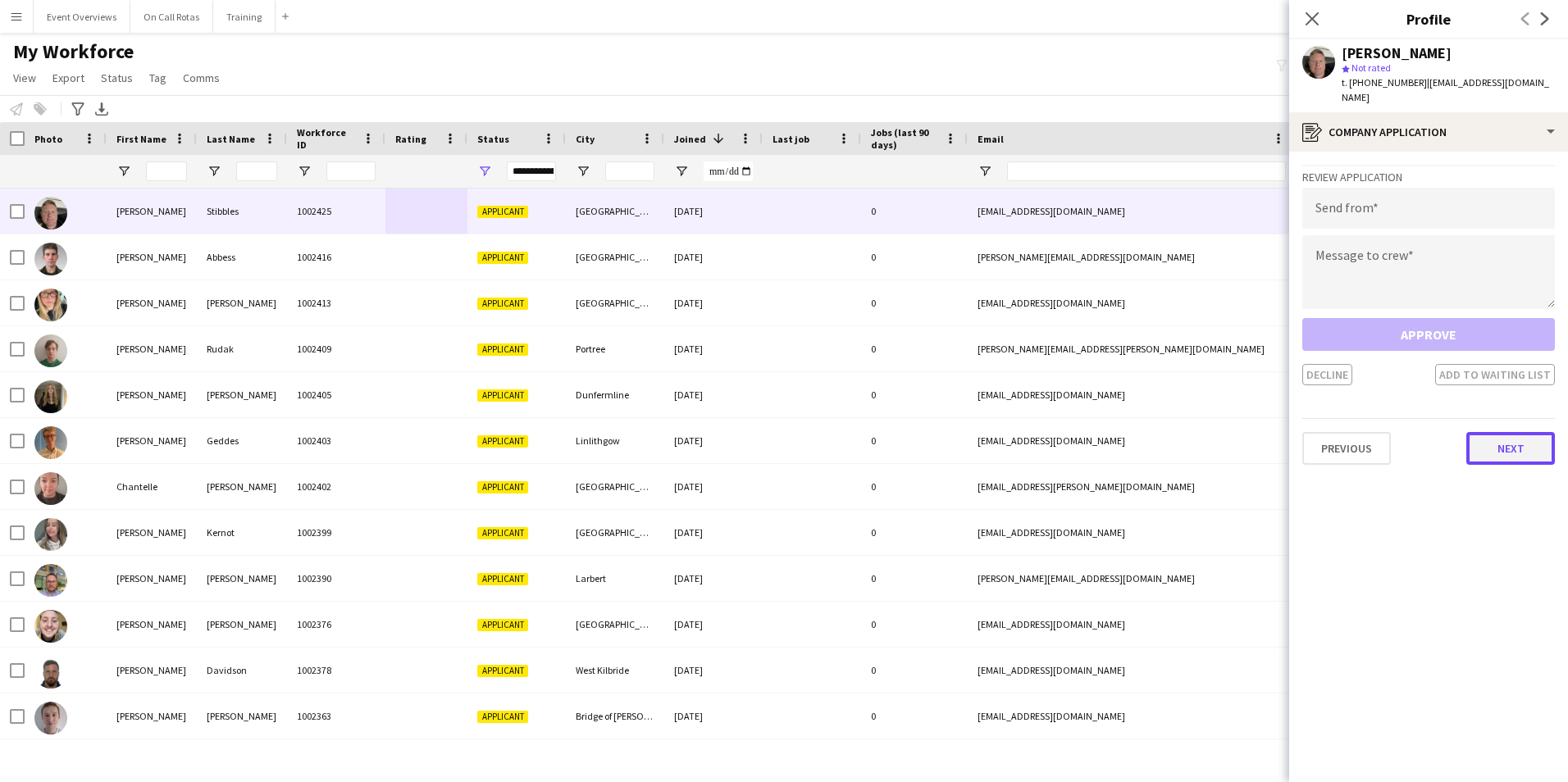
click at [1509, 445] on button "Next" at bounding box center [1510, 448] width 88 height 33
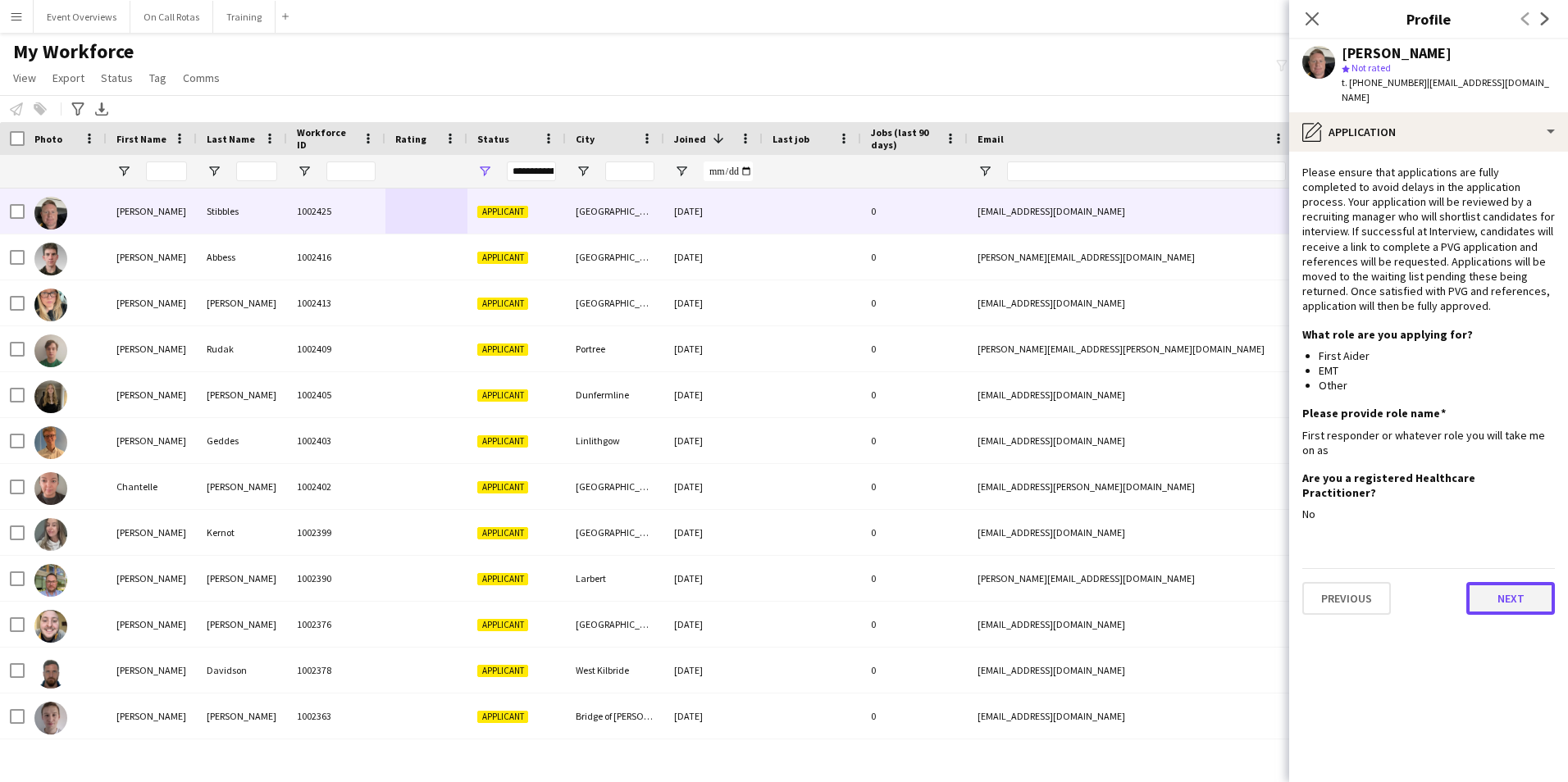
click at [1483, 582] on button "Next" at bounding box center [1510, 598] width 88 height 33
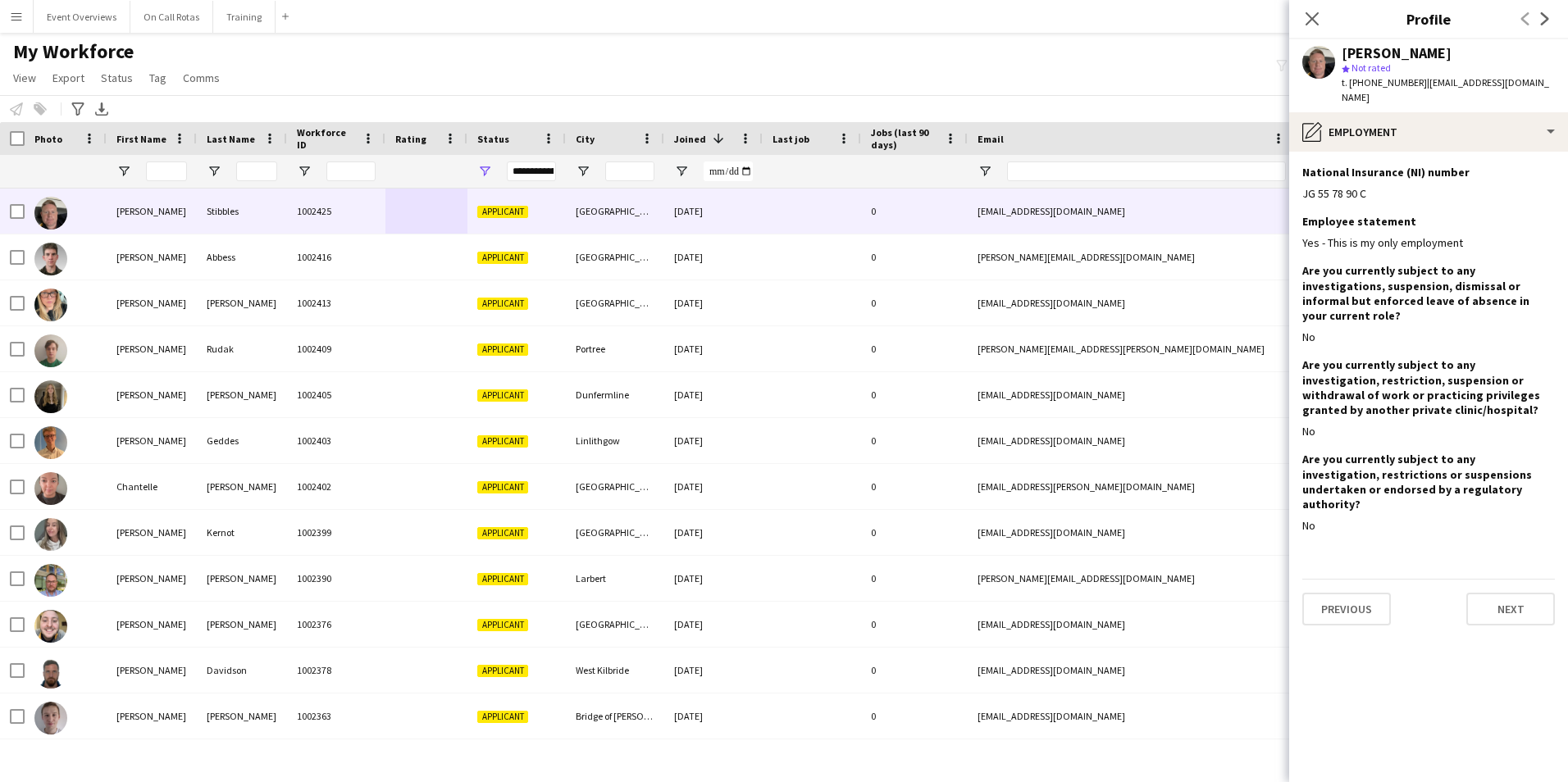
click at [1487, 582] on app-section-data-types "National Insurance (NI) number Edit this field JG 55 78 90 C Employee statement…" at bounding box center [1427, 467] width 278 height 630
click at [1484, 593] on button "Next" at bounding box center [1510, 609] width 88 height 33
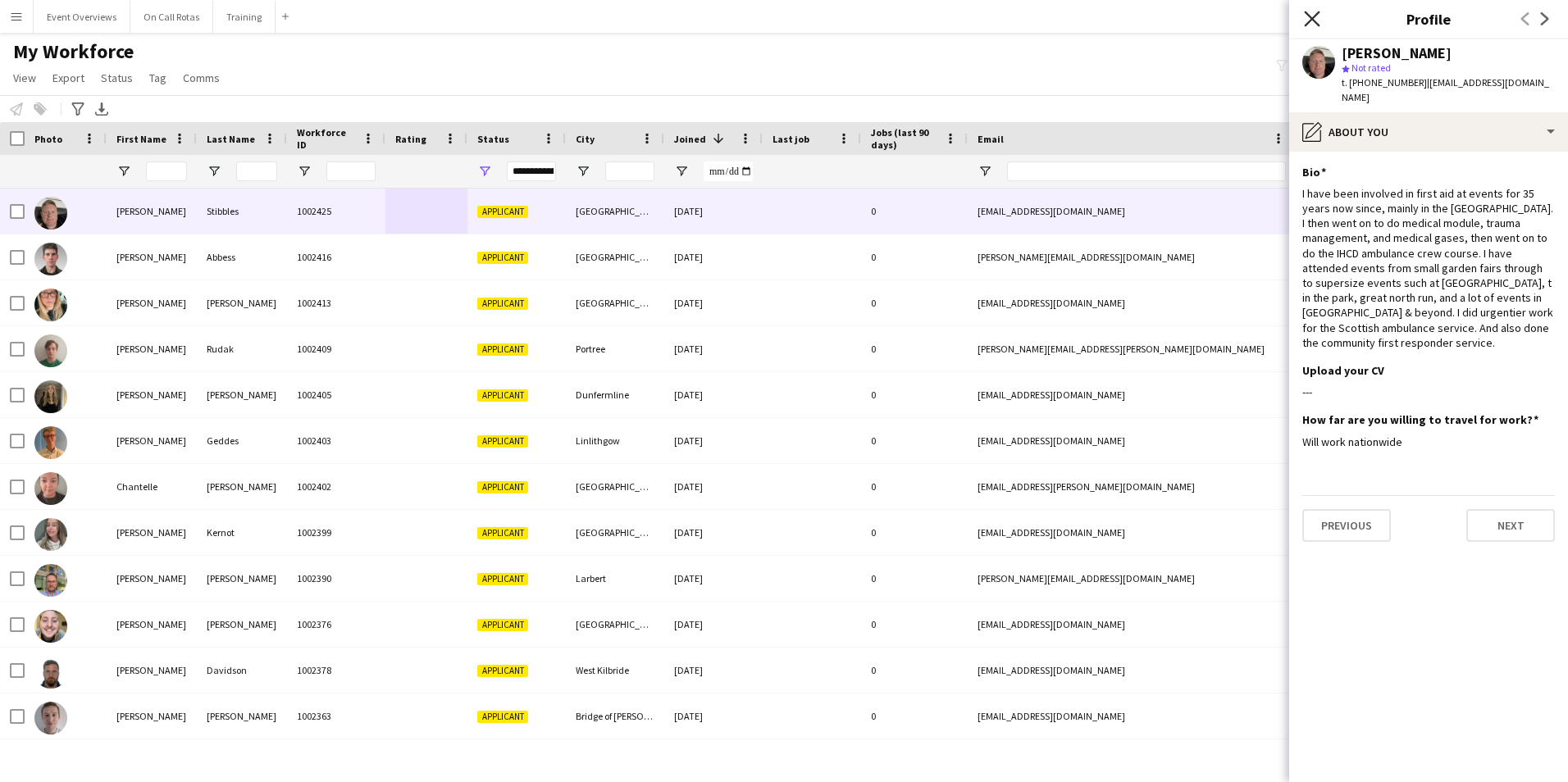
click at [1311, 19] on icon "Close pop-in" at bounding box center [1312, 18] width 16 height 16
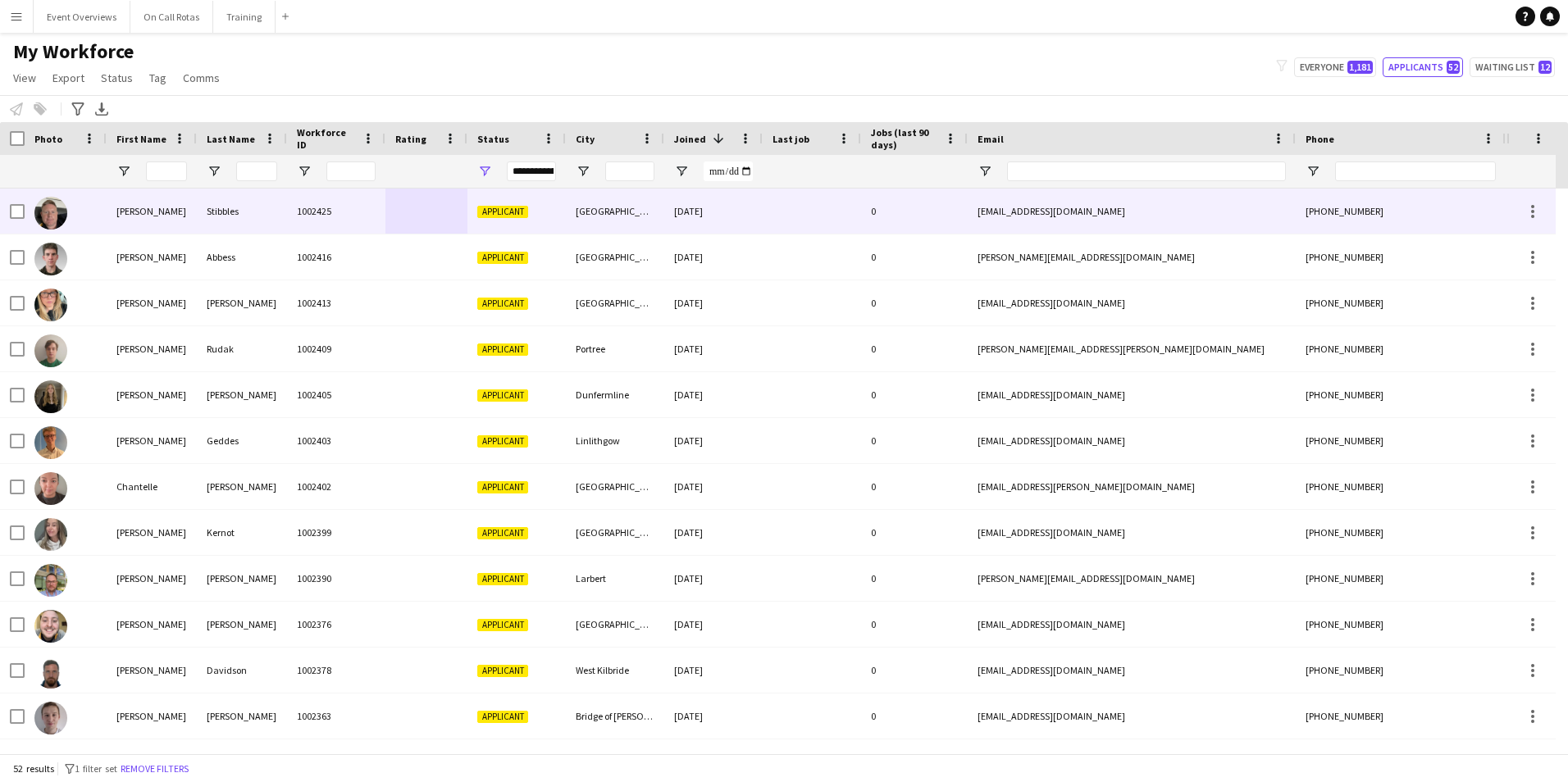
click at [288, 210] on div "1002425" at bounding box center [335, 210] width 98 height 45
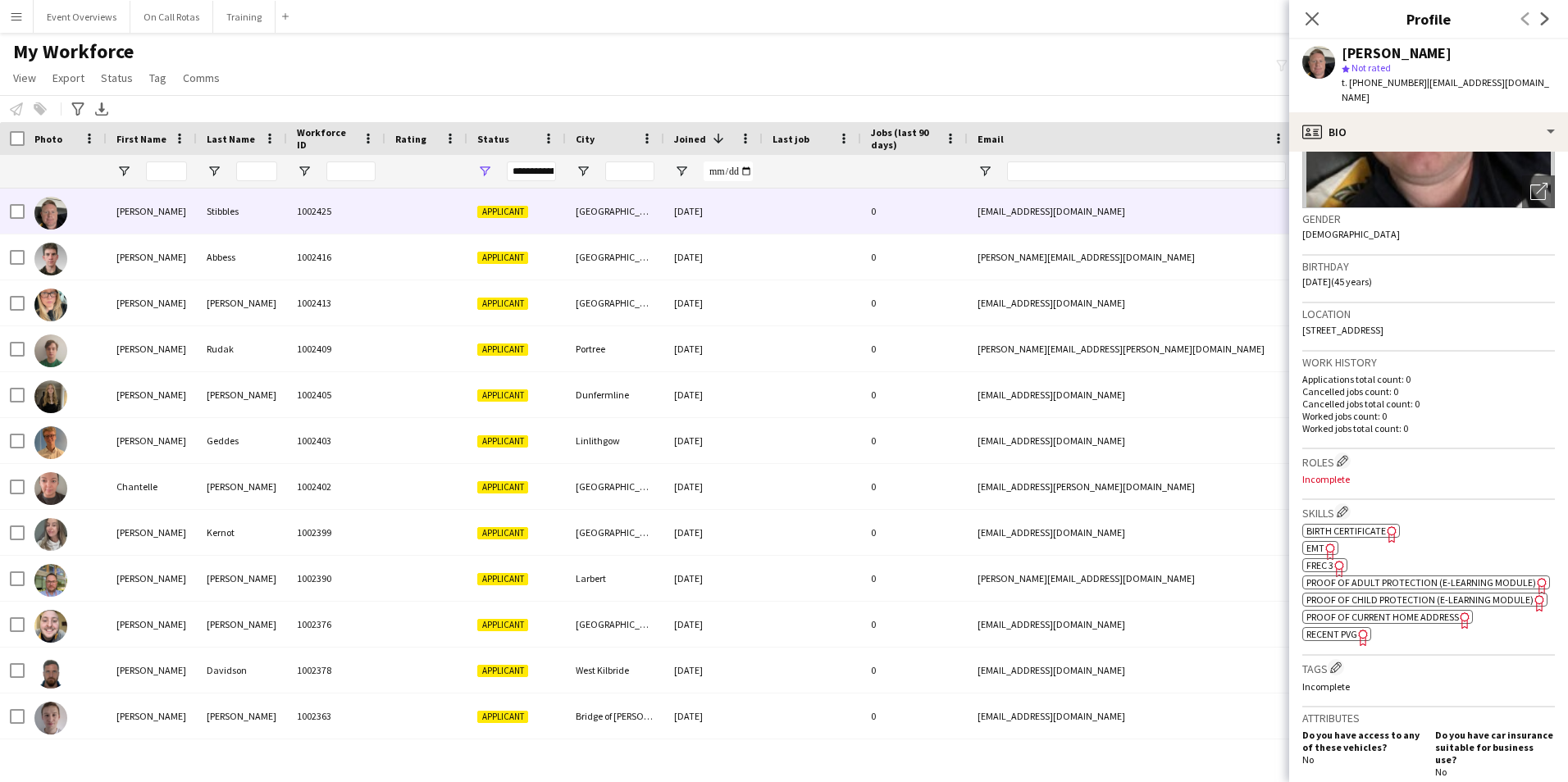
scroll to position [0, 0]
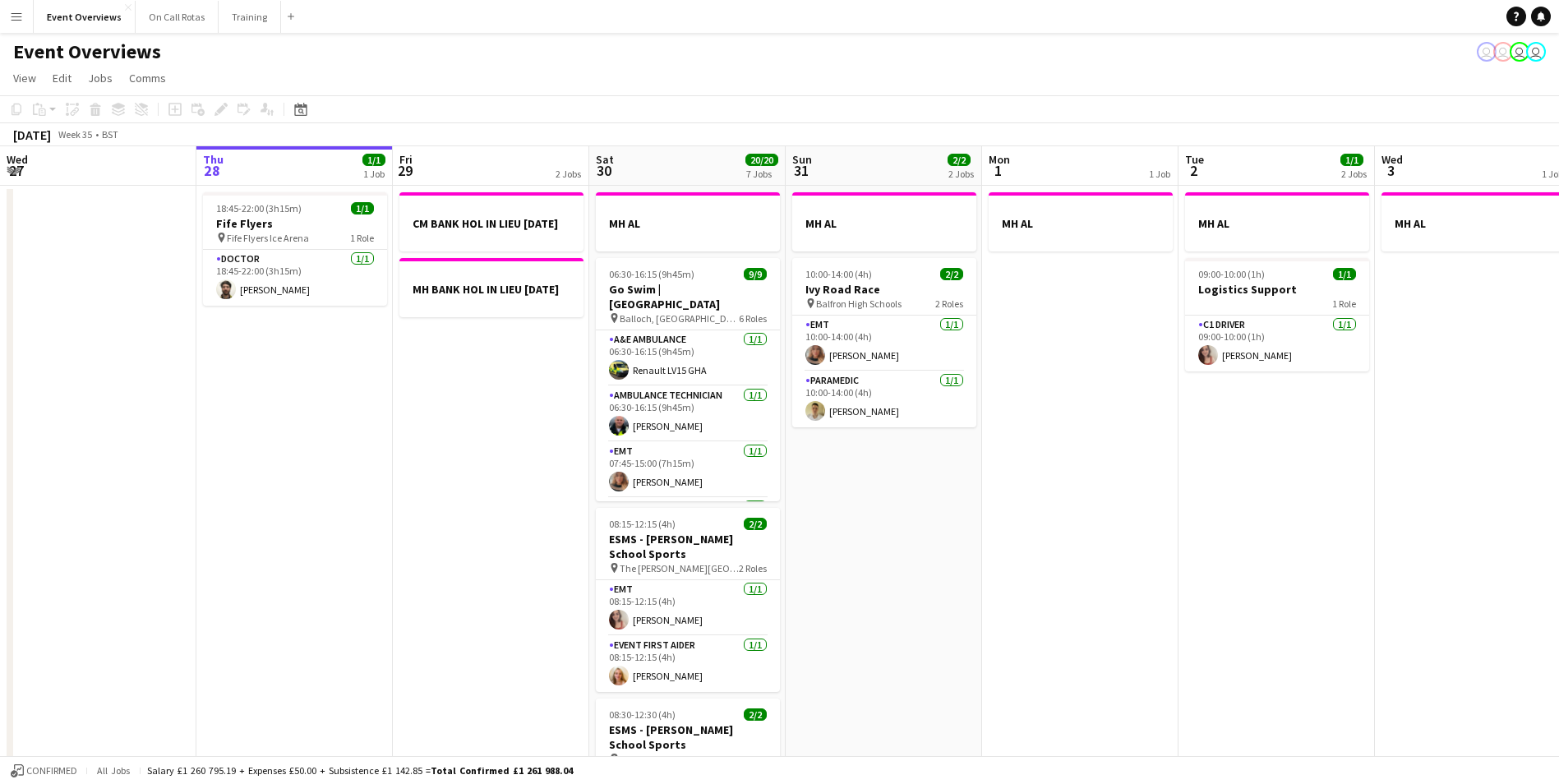
click at [10, 18] on app-icon "Menu" at bounding box center [17, 17] width 13 height 13
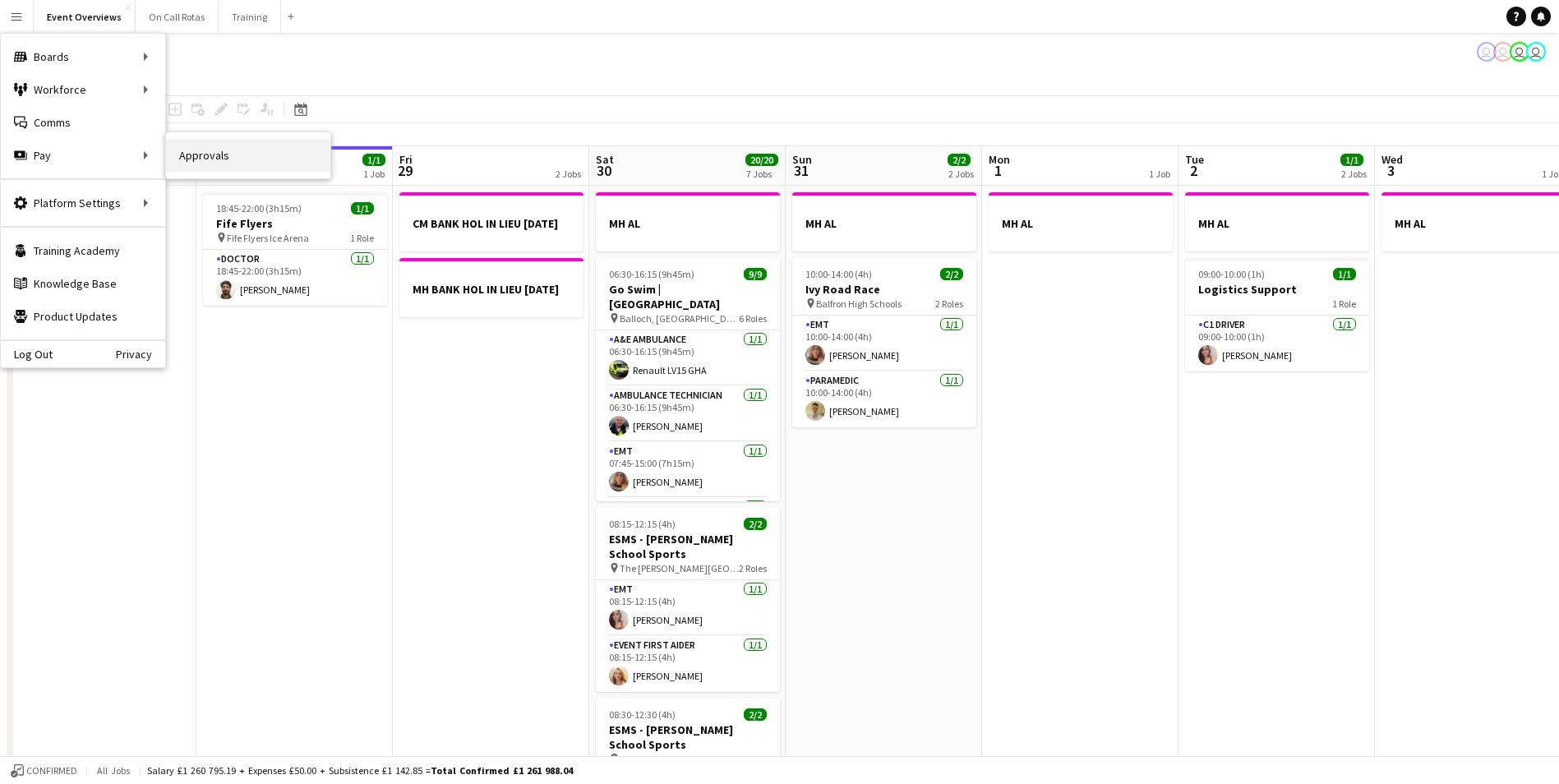
click at [181, 161] on link "Approvals" at bounding box center [248, 156] width 164 height 33
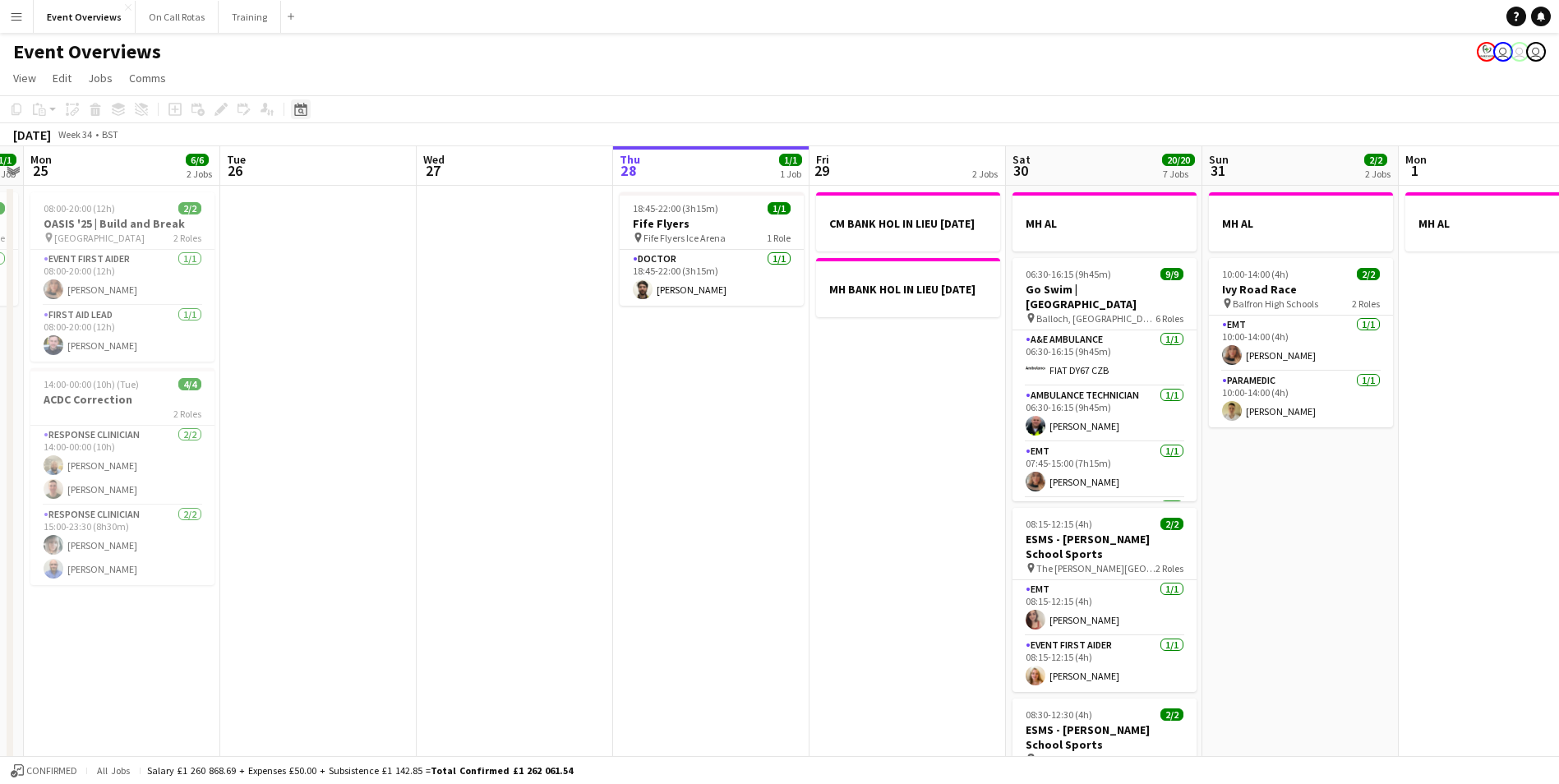
click at [306, 101] on div "Date picker" at bounding box center [300, 109] width 19 height 19
click at [446, 171] on span "Next month" at bounding box center [434, 166] width 33 height 33
click at [308, 248] on span "1" at bounding box center [303, 250] width 19 height 19
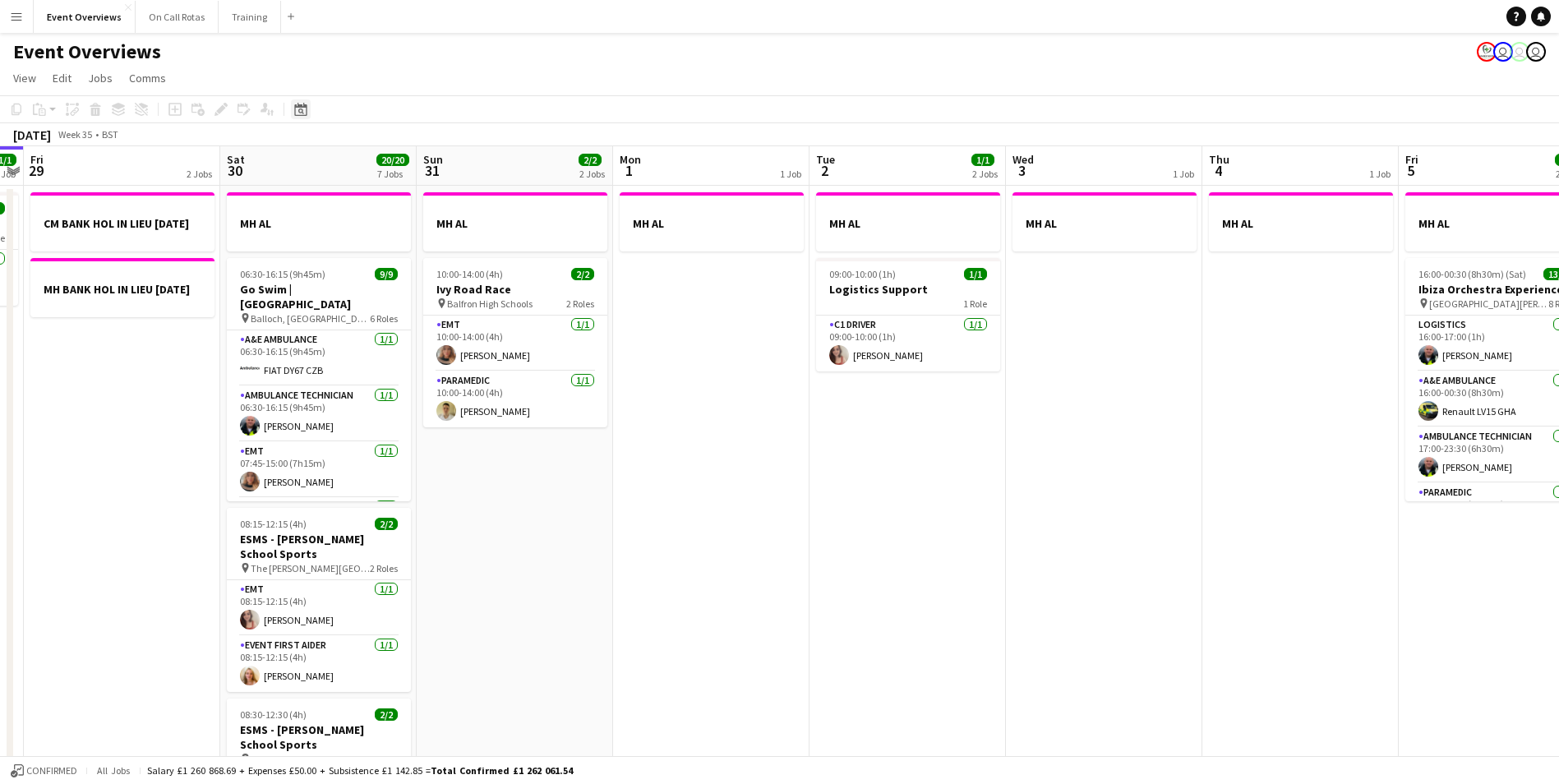
click at [294, 107] on icon "Date picker" at bounding box center [300, 110] width 13 height 13
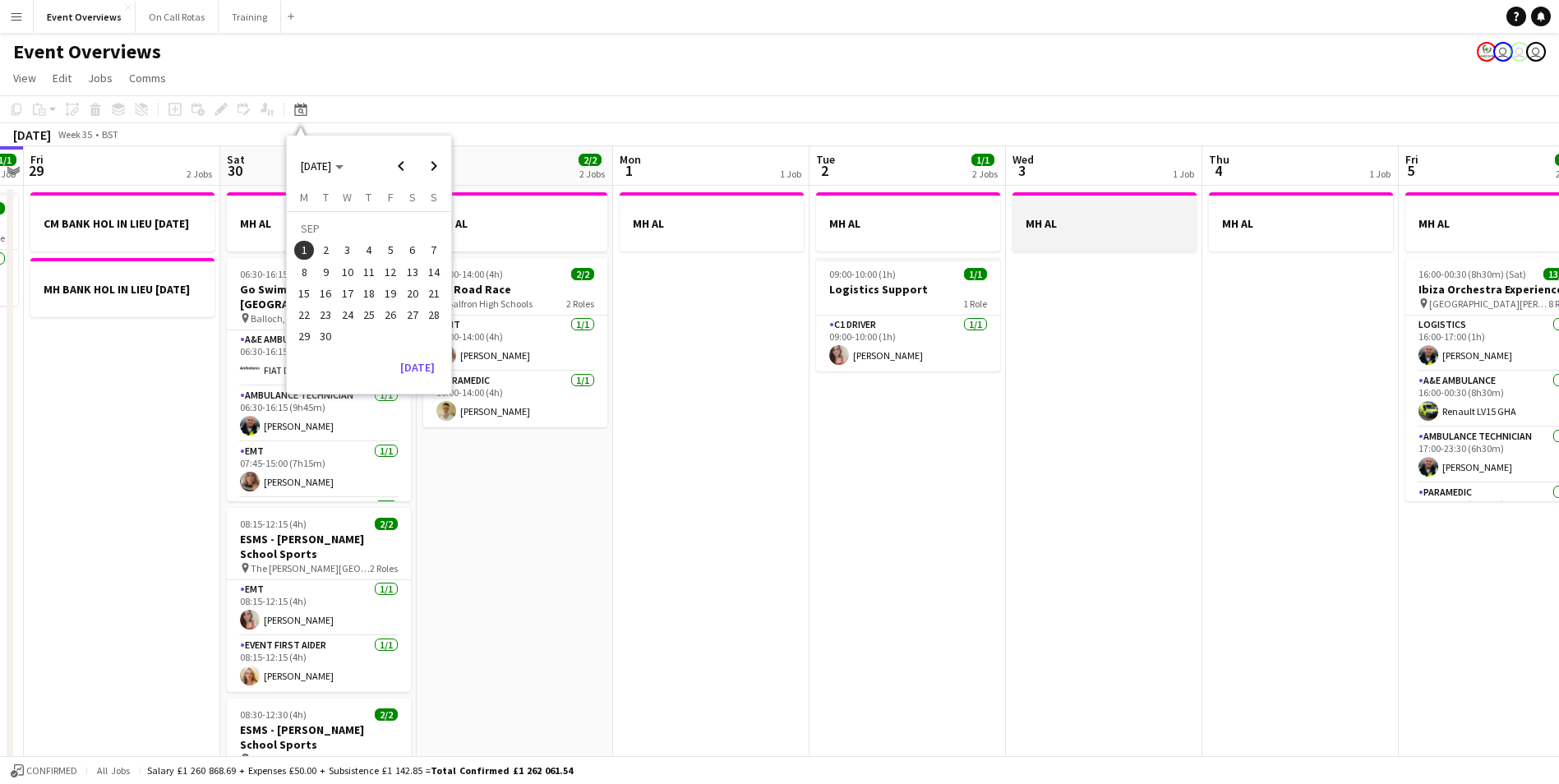
click at [395, 246] on span "5" at bounding box center [390, 250] width 19 height 19
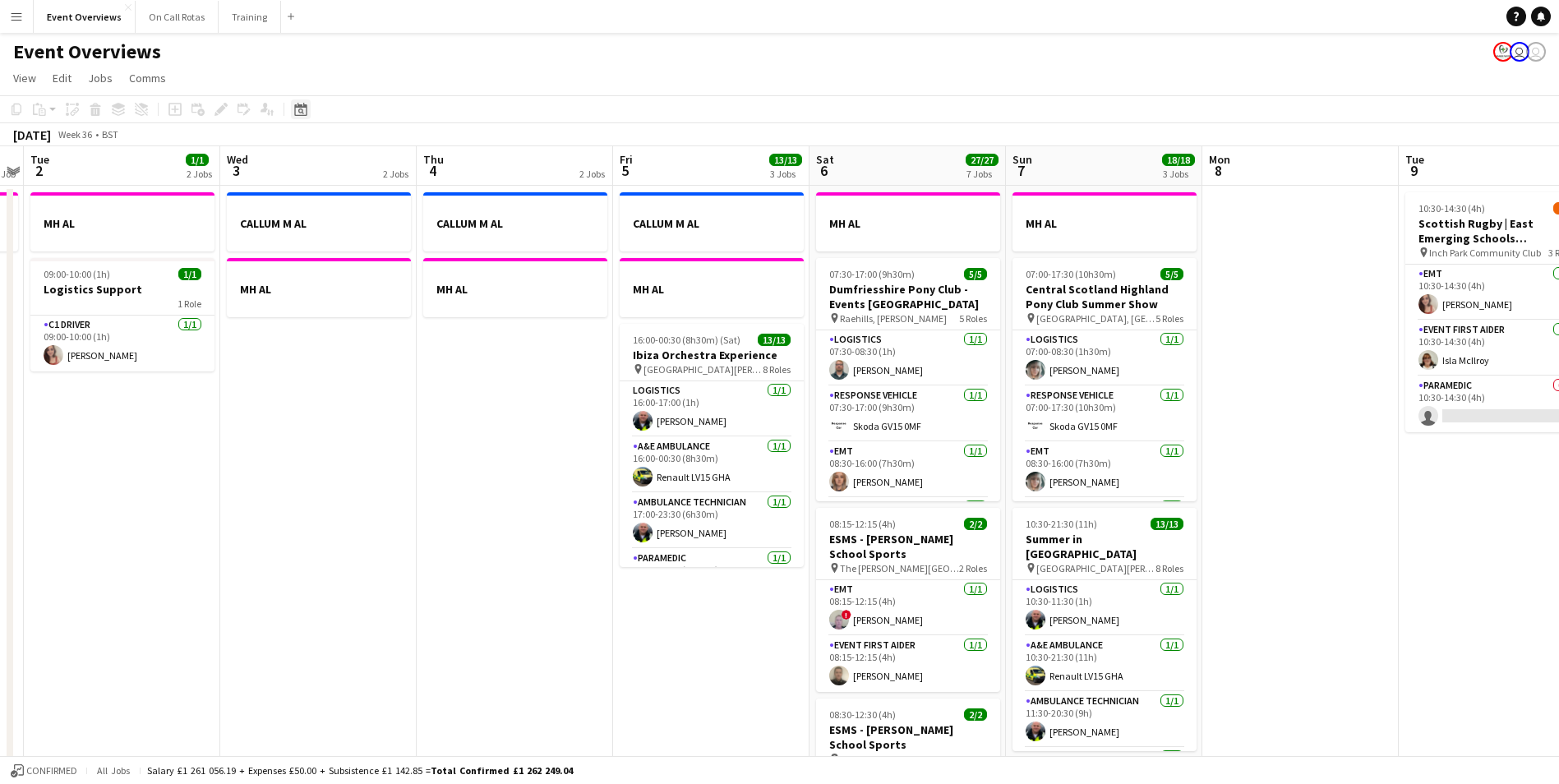
click at [297, 111] on icon "Date picker" at bounding box center [300, 110] width 13 height 13
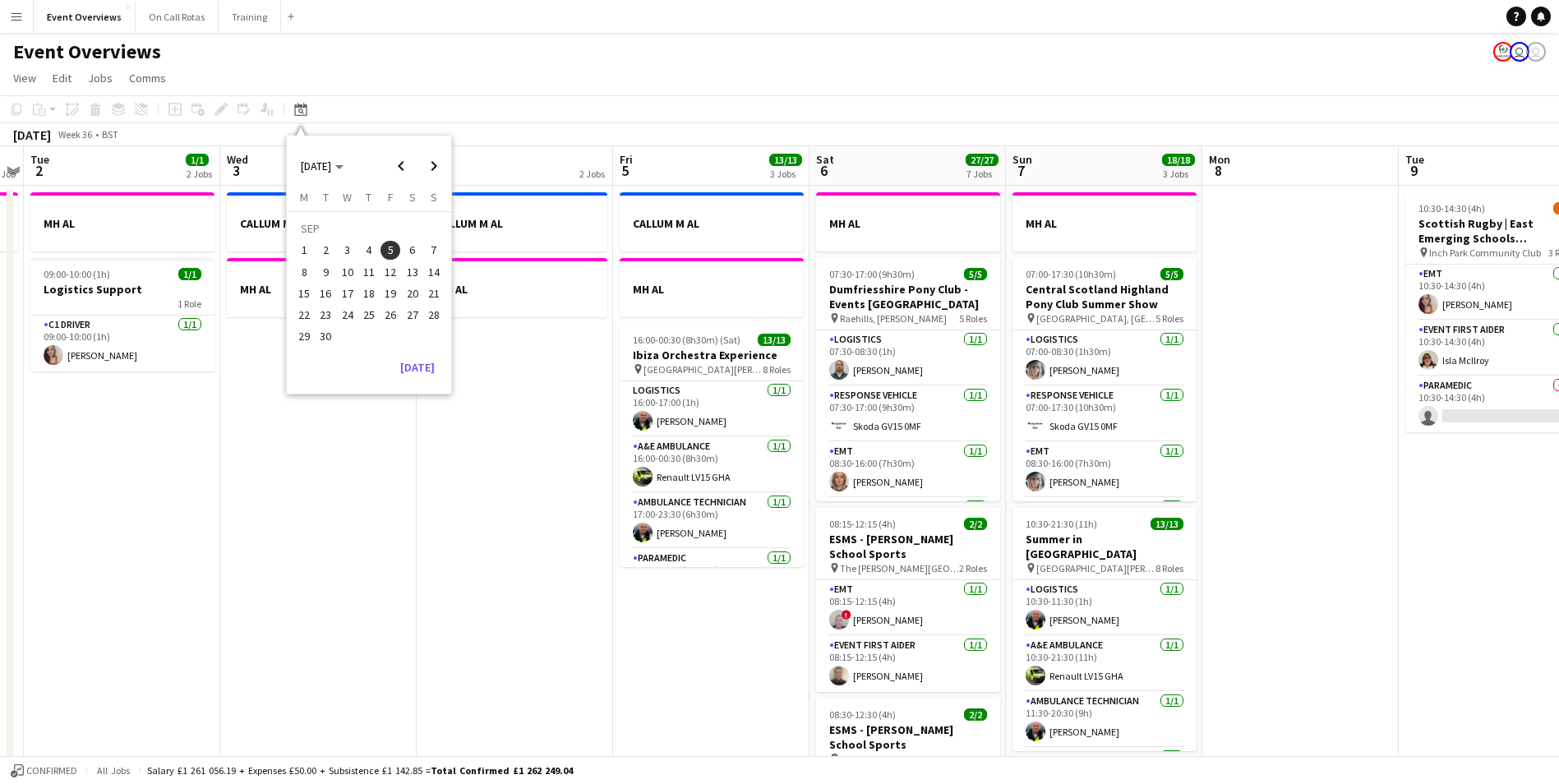
click at [315, 273] on button "9" at bounding box center [325, 272] width 21 height 21
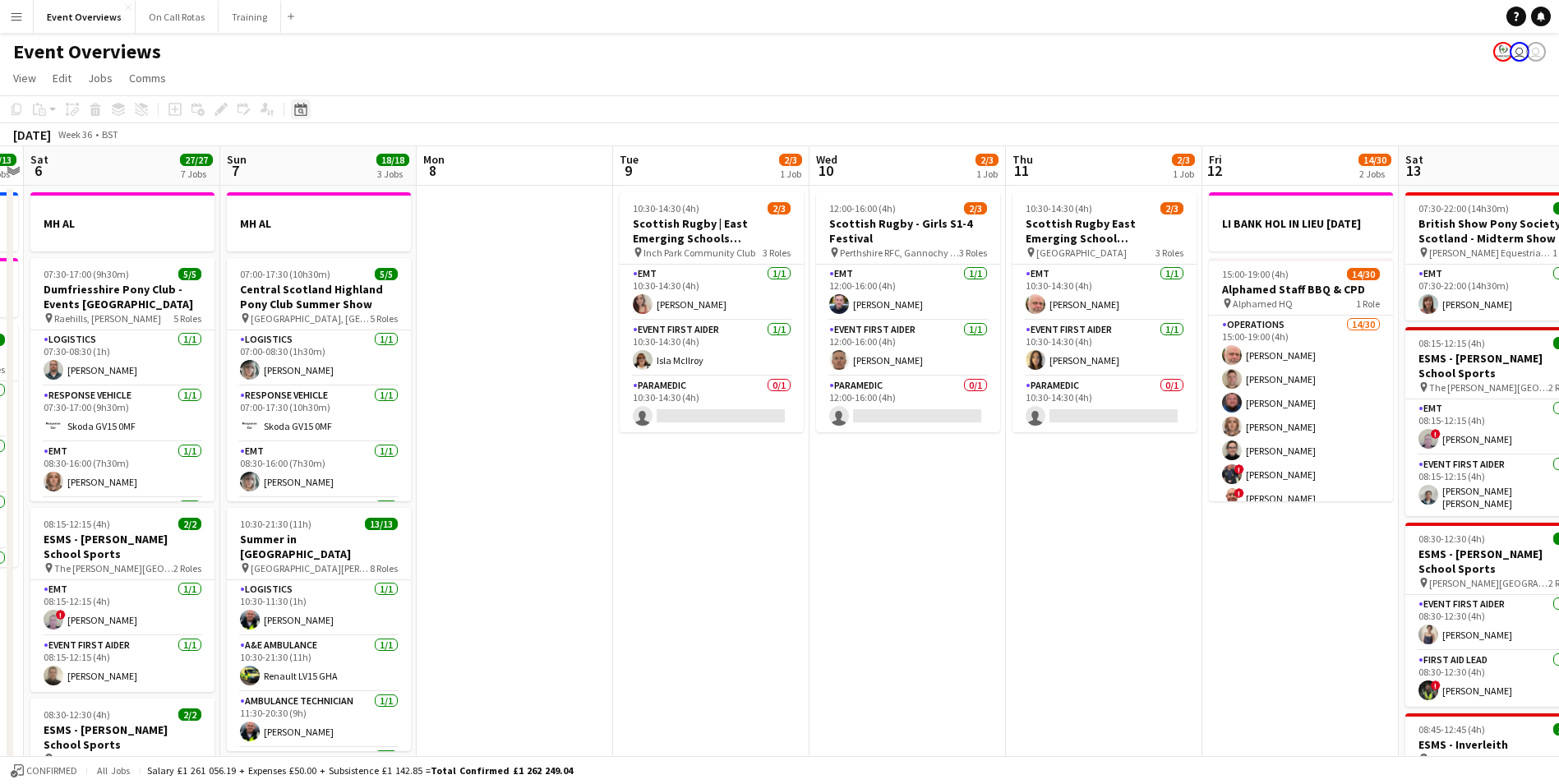
click at [302, 103] on icon "Date picker" at bounding box center [300, 110] width 13 height 13
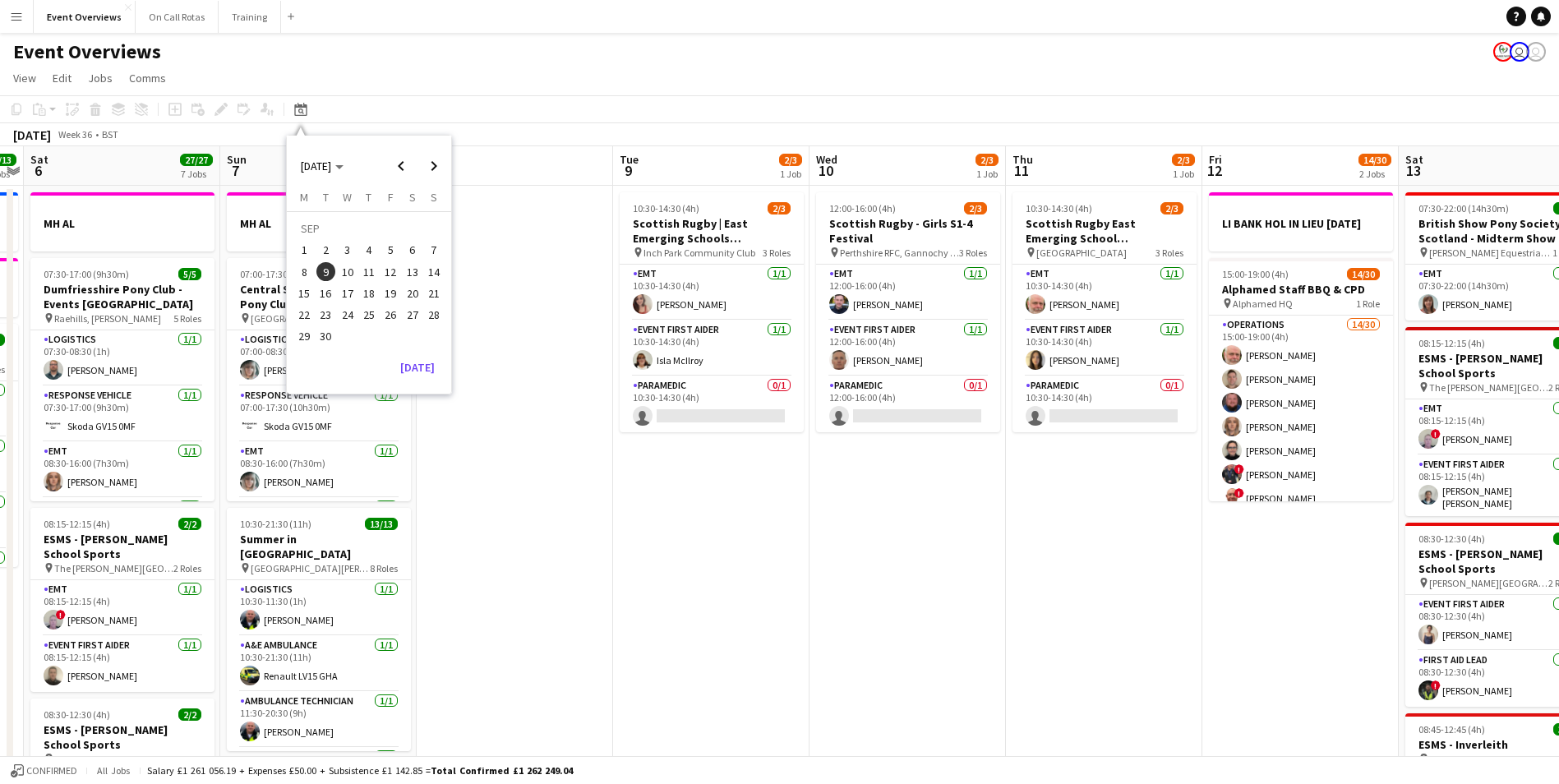
click at [307, 294] on span "15" at bounding box center [303, 293] width 19 height 19
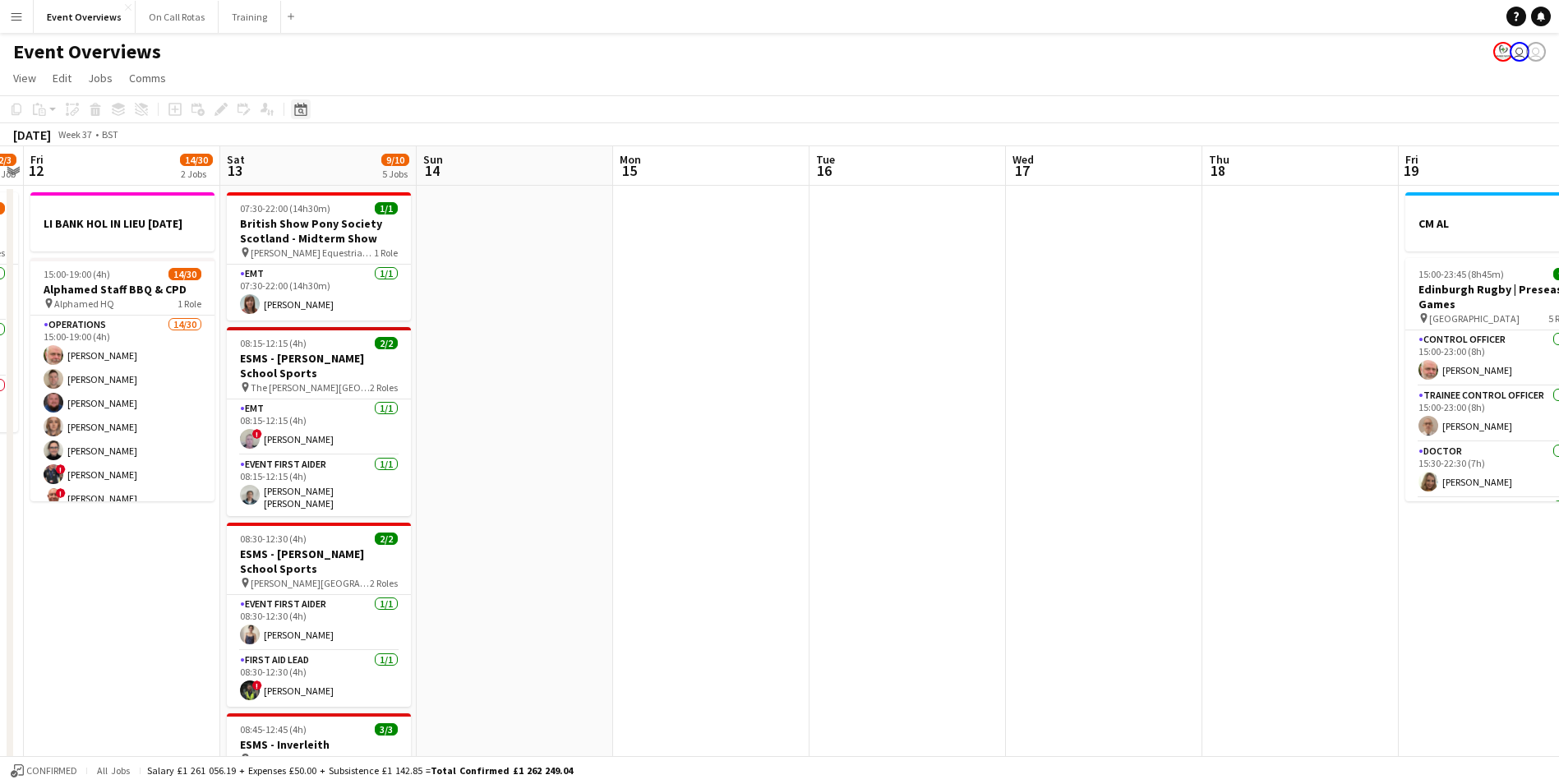
click at [299, 117] on div "Date picker" at bounding box center [300, 109] width 19 height 19
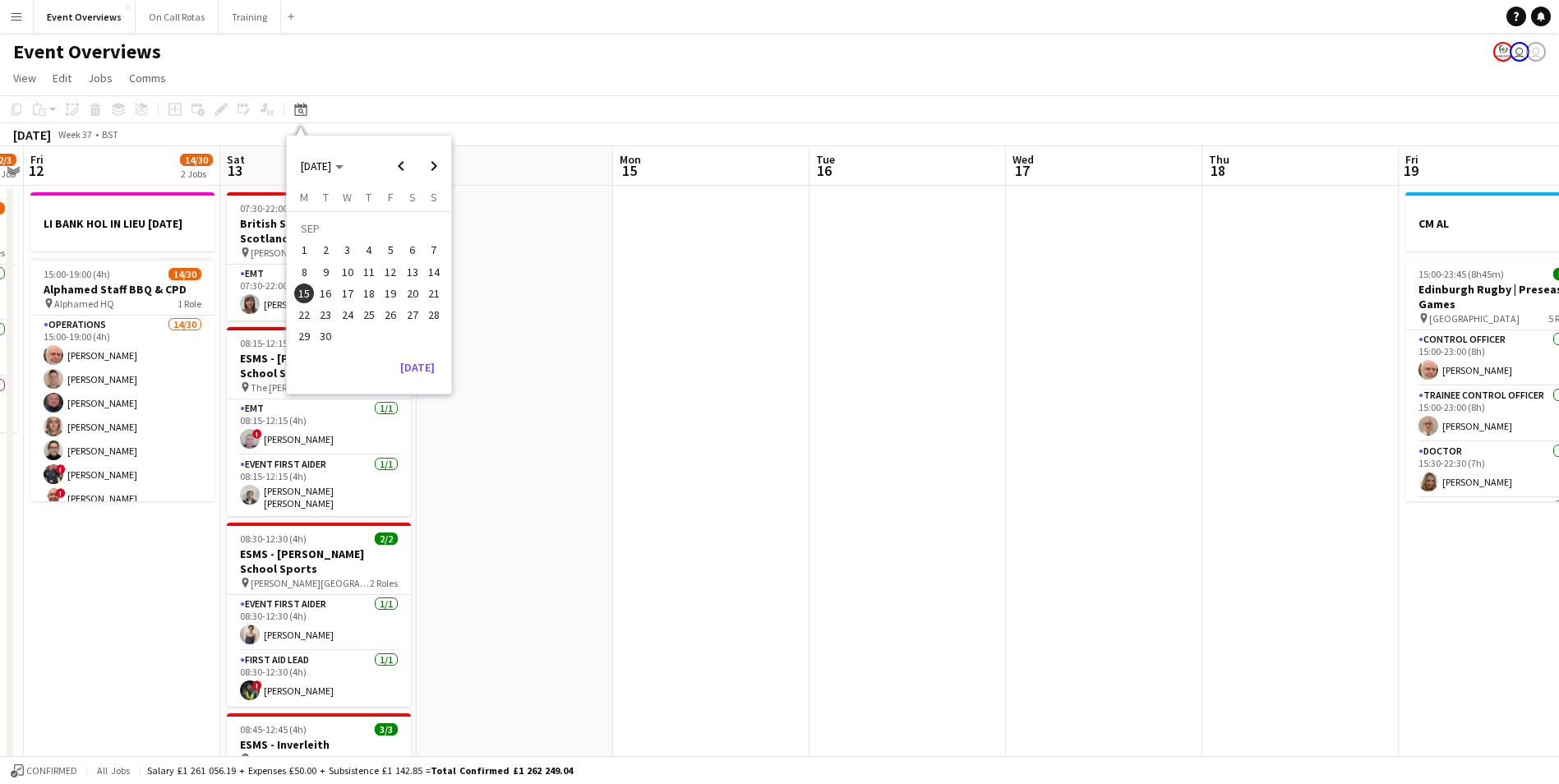
click at [306, 317] on span "22" at bounding box center [303, 314] width 19 height 19
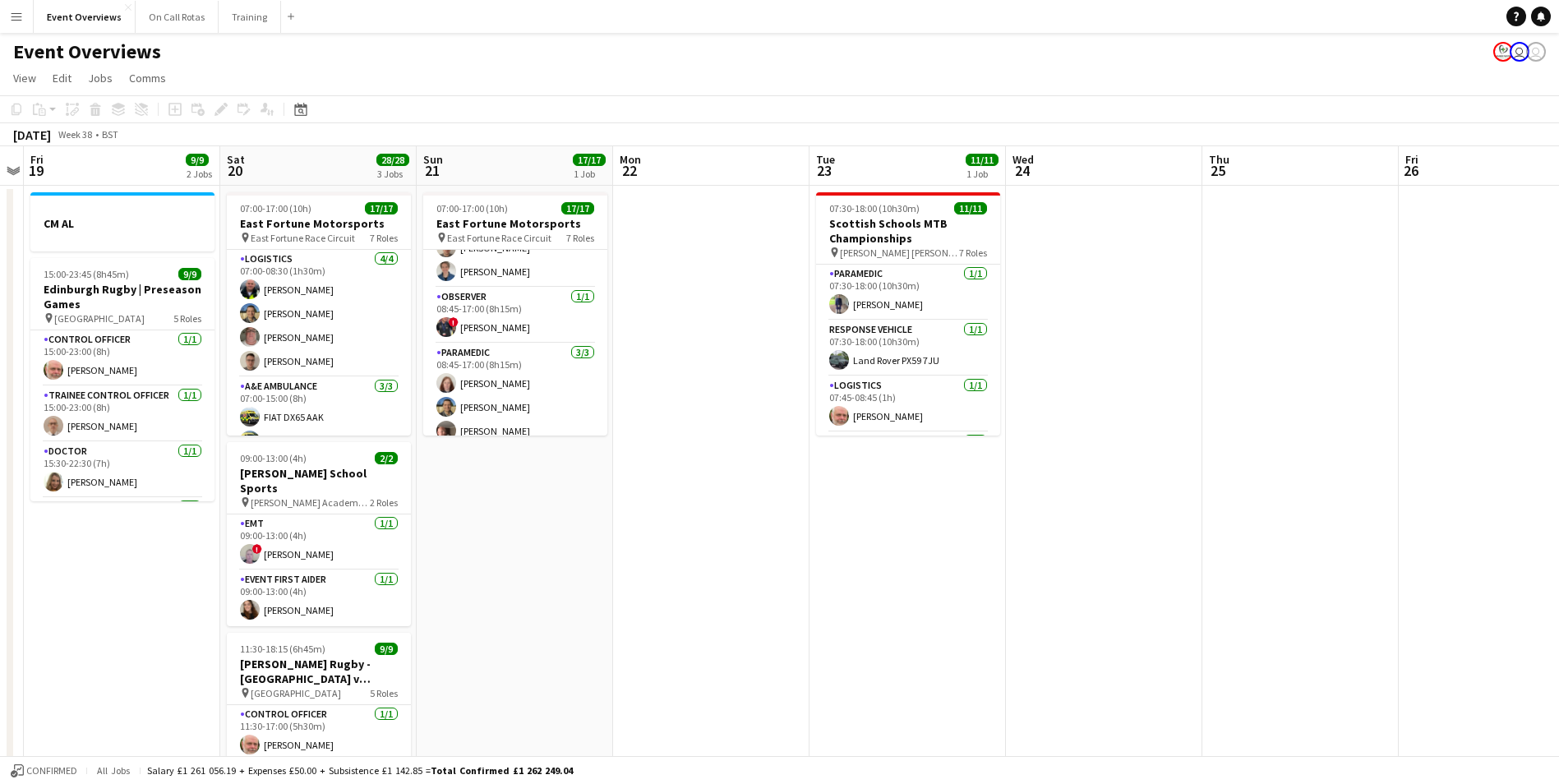
scroll to position [444, 0]
click at [298, 106] on icon "Date picker" at bounding box center [300, 110] width 13 height 13
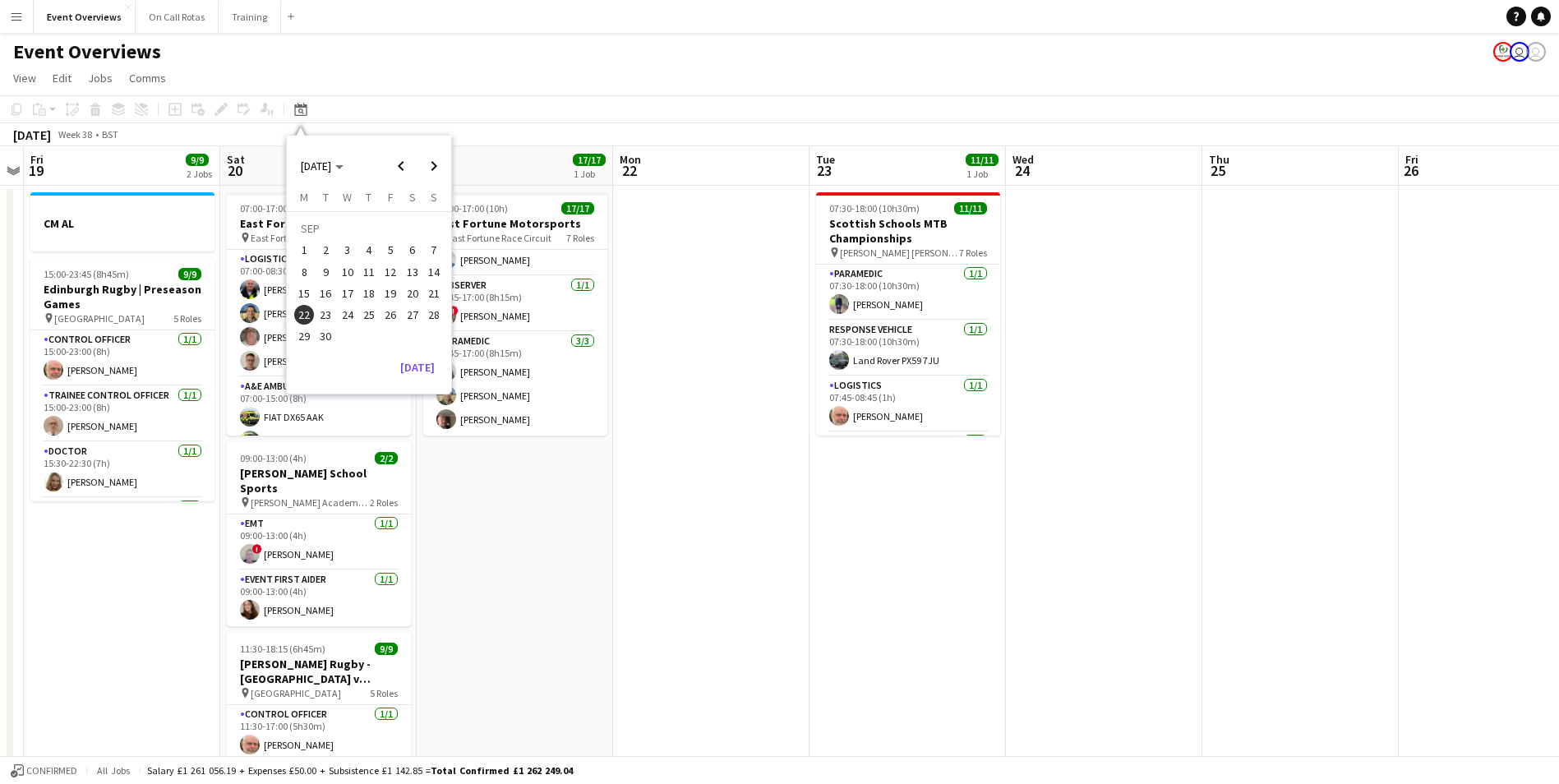
click at [382, 294] on span "19" at bounding box center [390, 293] width 19 height 19
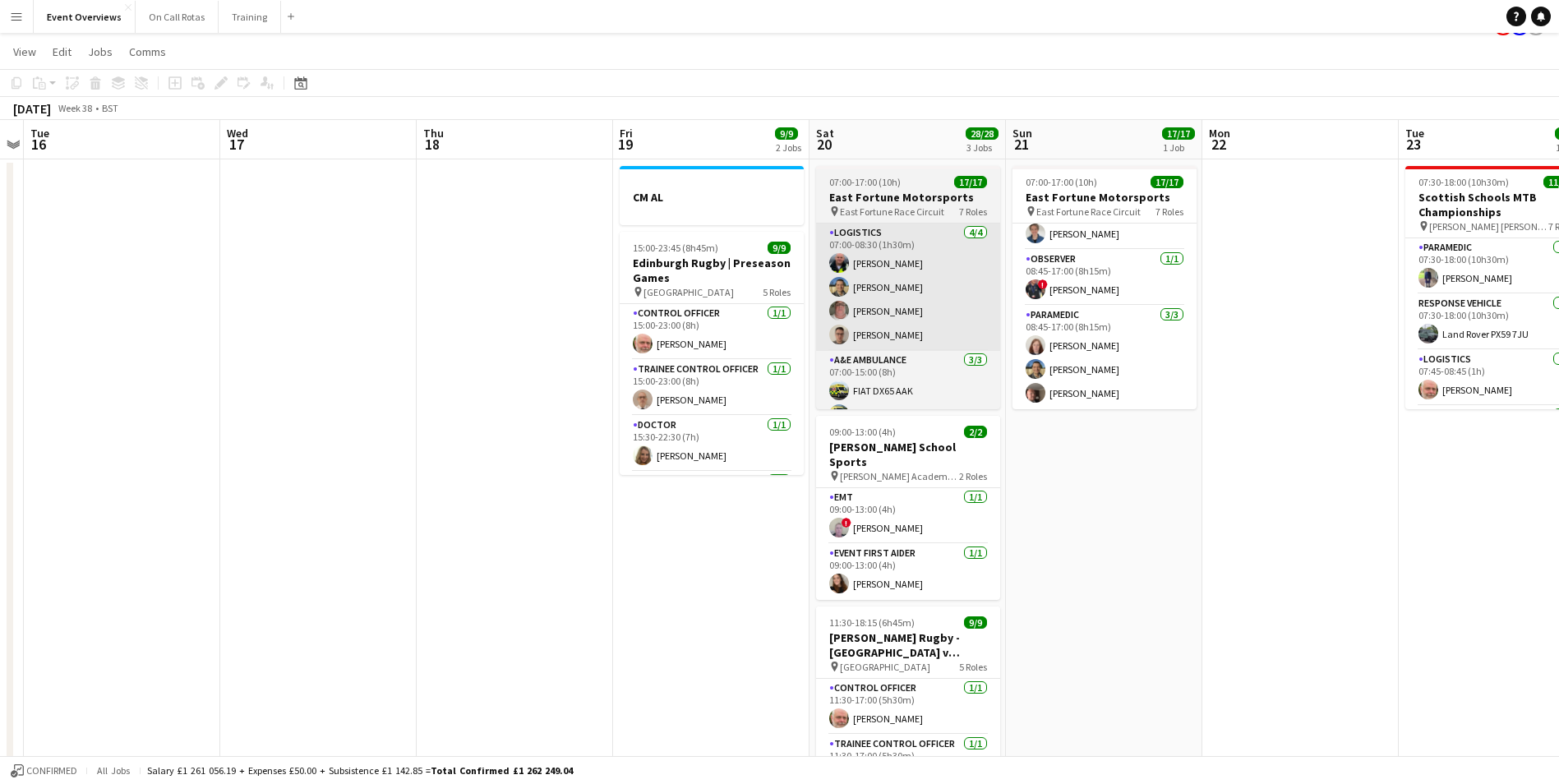
scroll to position [0, 0]
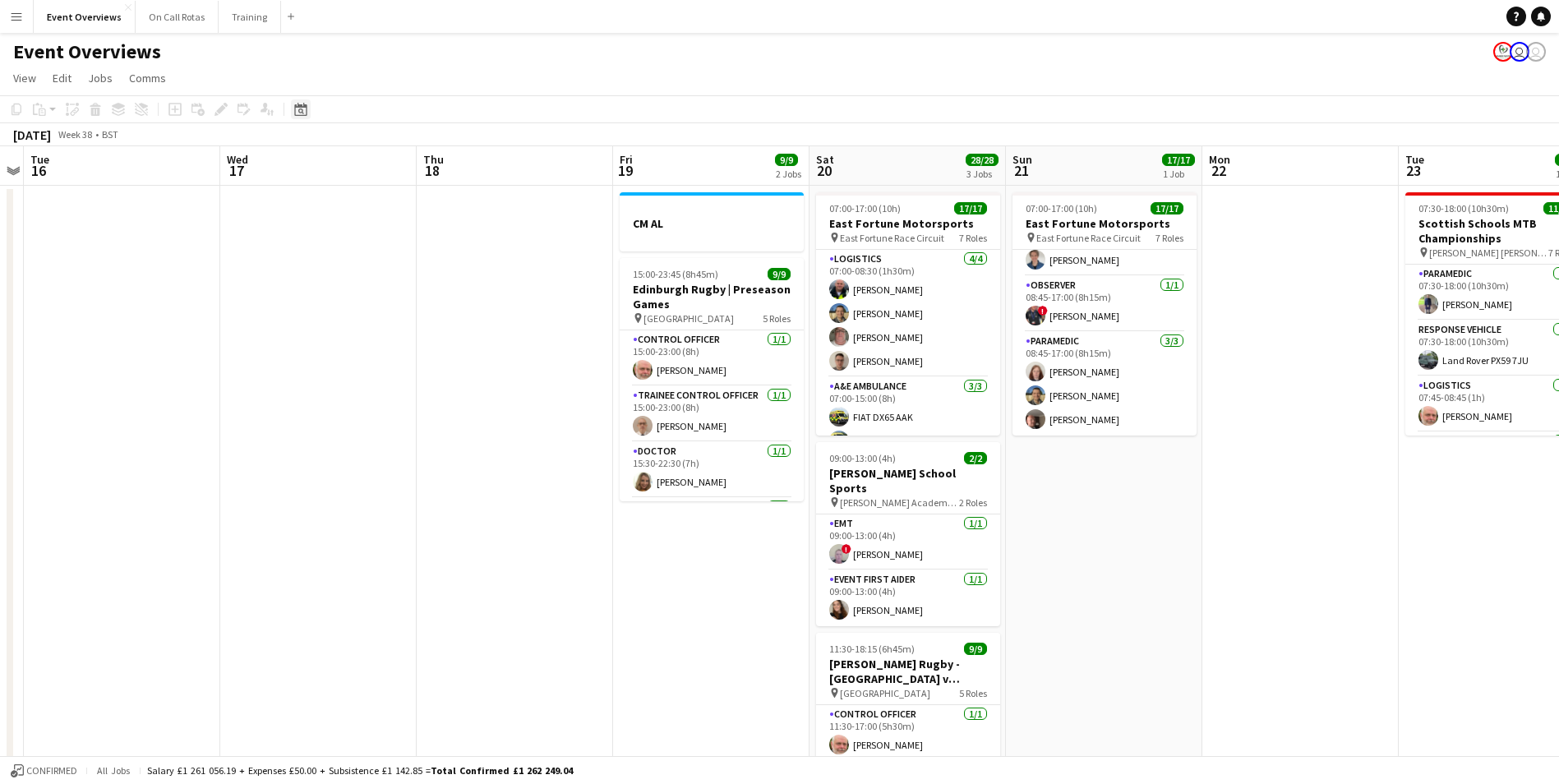
click at [300, 117] on div "Date picker" at bounding box center [300, 109] width 19 height 19
click at [295, 316] on span "22" at bounding box center [303, 314] width 19 height 19
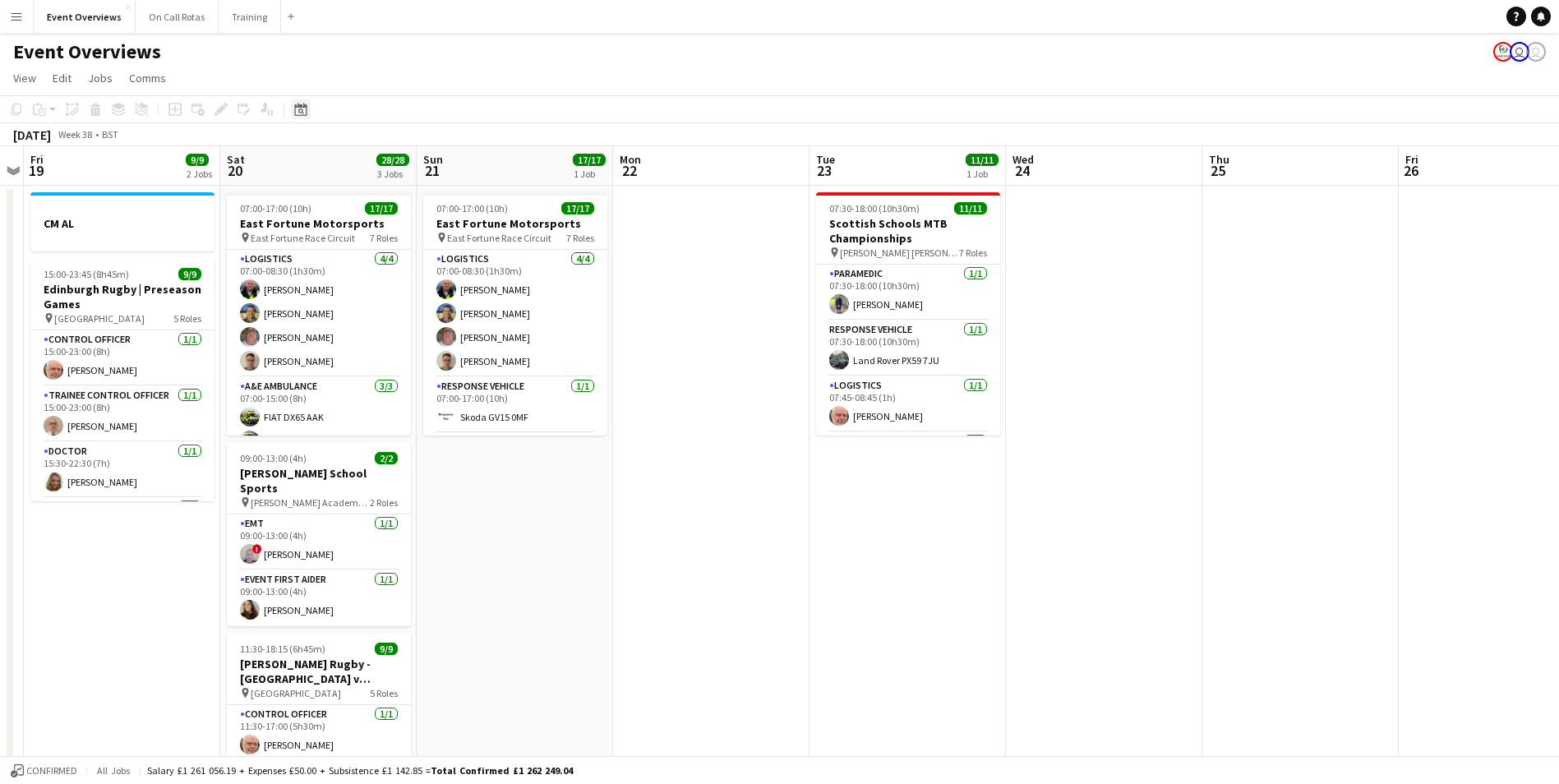
click at [301, 113] on icon "Date picker" at bounding box center [300, 110] width 13 height 13
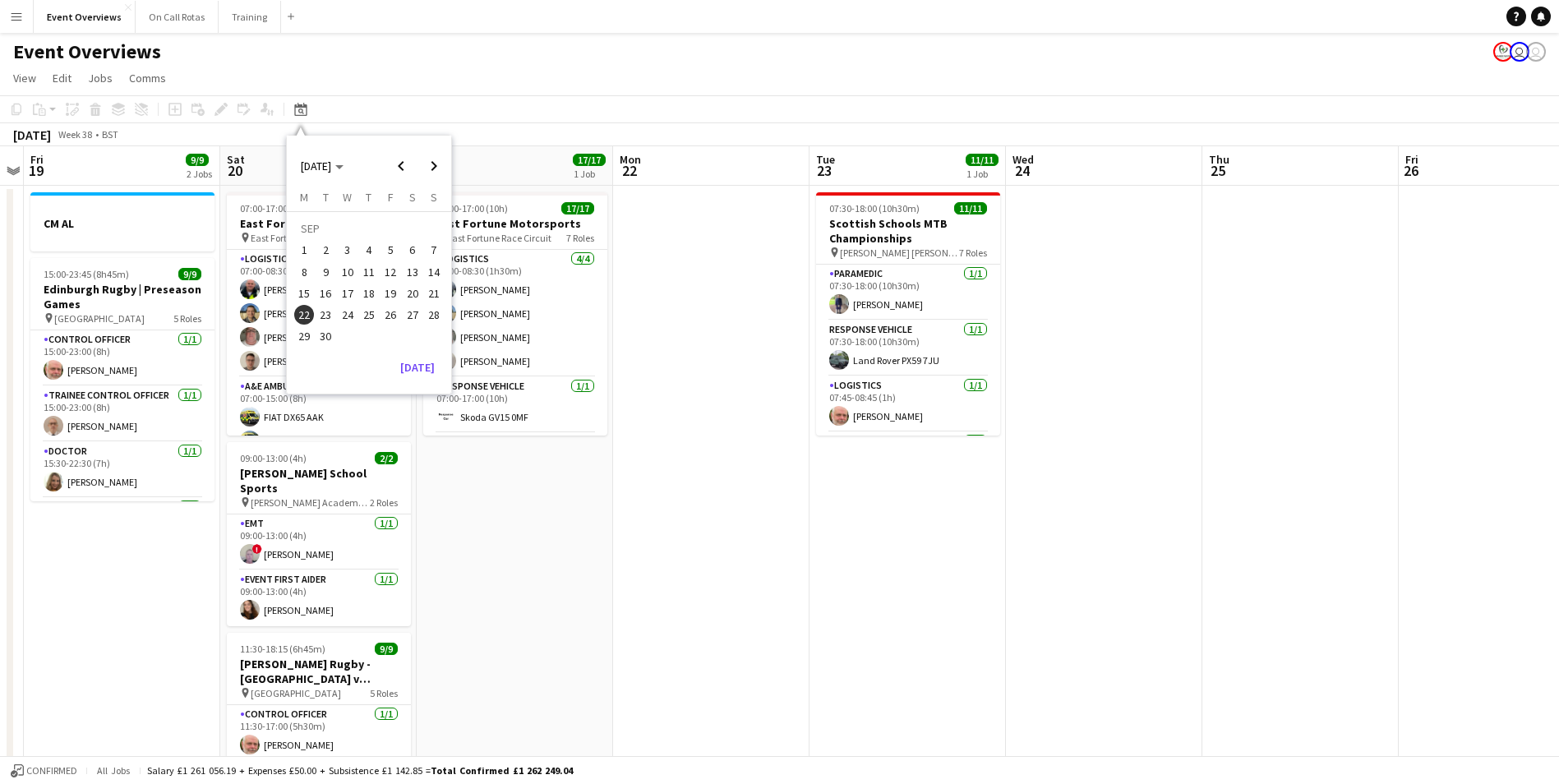
click at [307, 334] on span "29" at bounding box center [303, 336] width 19 height 19
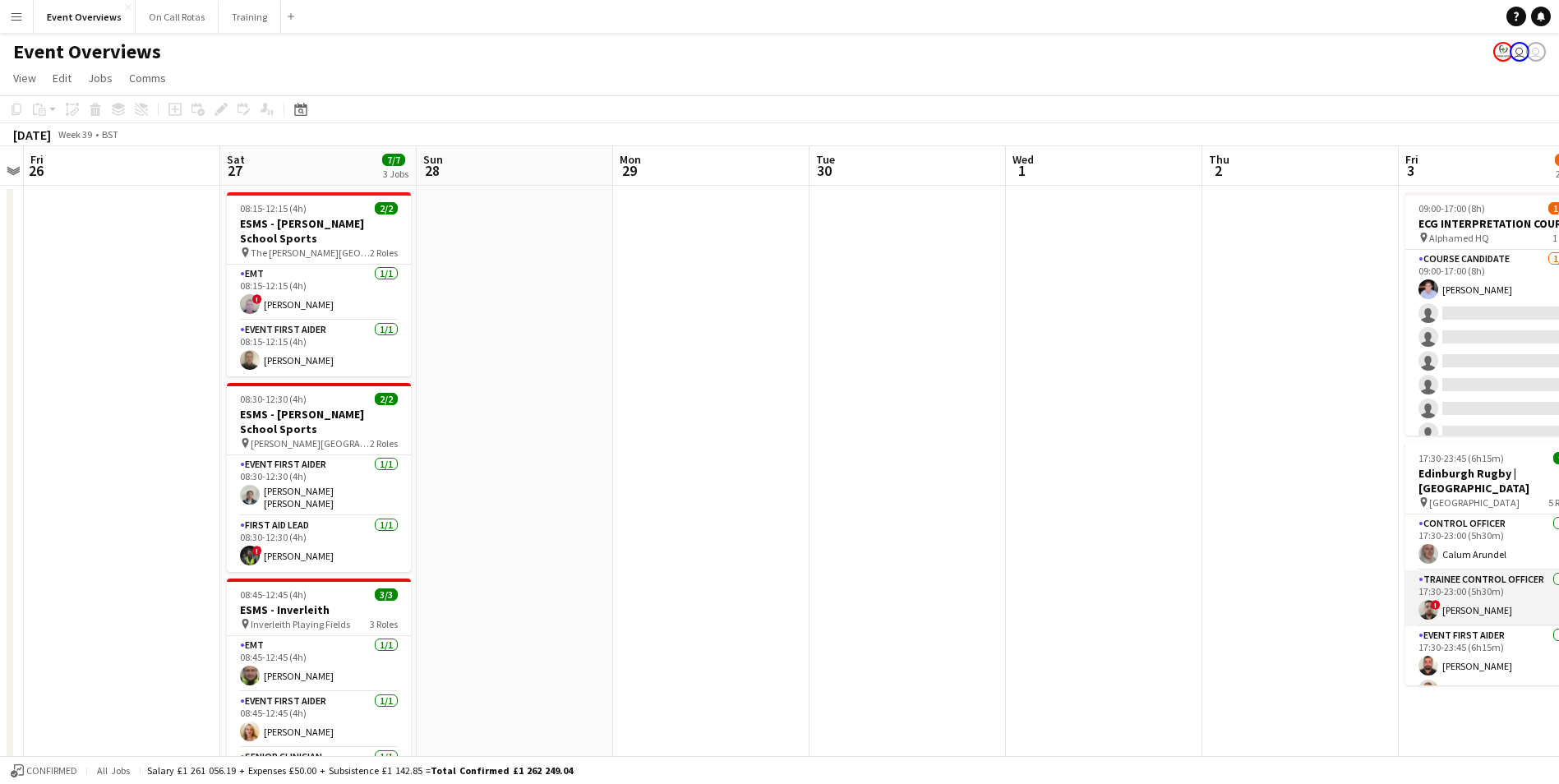
click at [1429, 600] on app-user-avatar at bounding box center [1428, 609] width 19 height 19
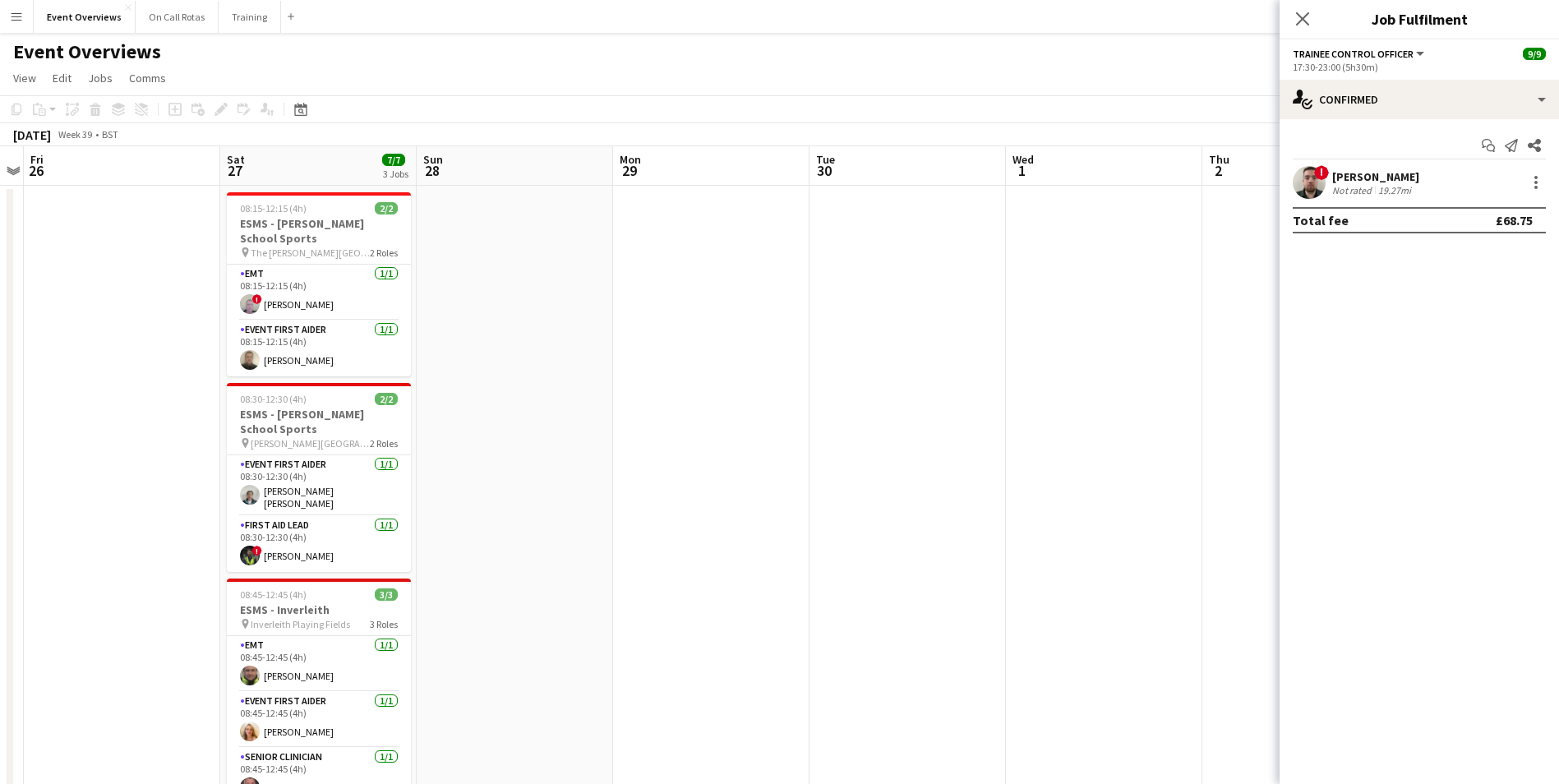
click at [1320, 181] on app-user-avatar at bounding box center [1309, 182] width 33 height 33
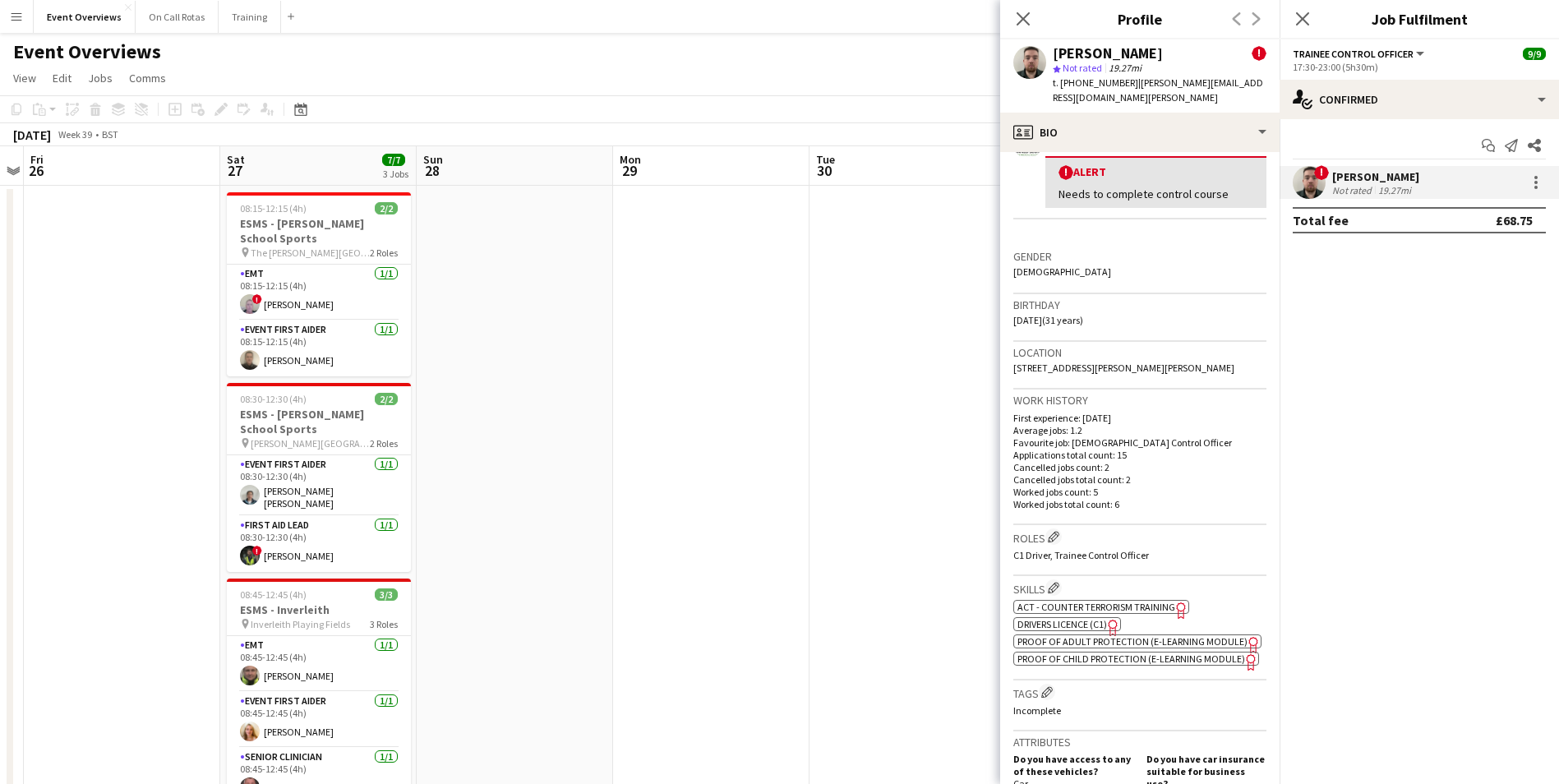
scroll to position [329, 0]
click at [1014, 15] on app-icon "Close pop-in" at bounding box center [1024, 19] width 24 height 24
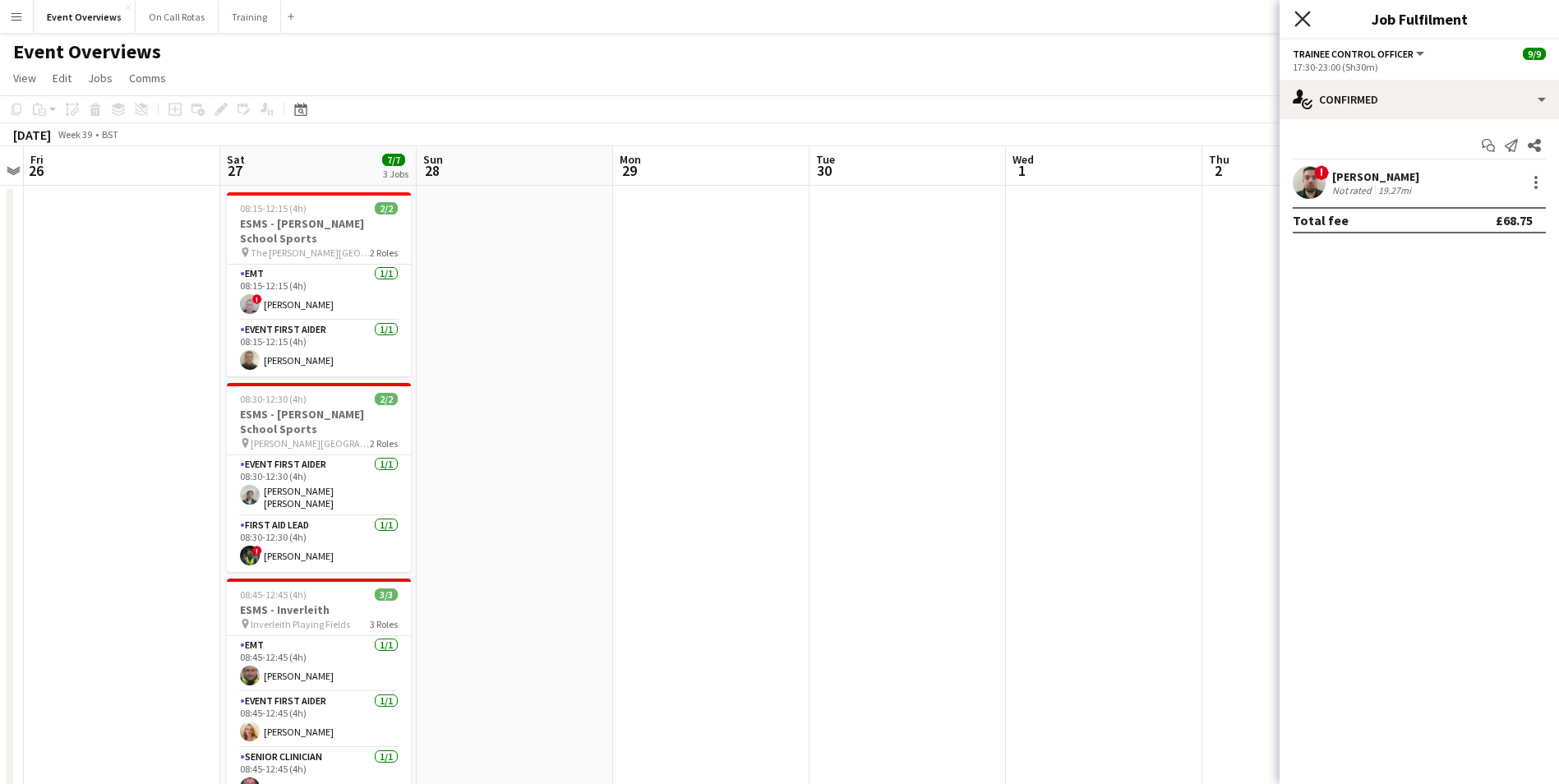
click at [1302, 11] on icon "Close pop-in" at bounding box center [1302, 18] width 16 height 16
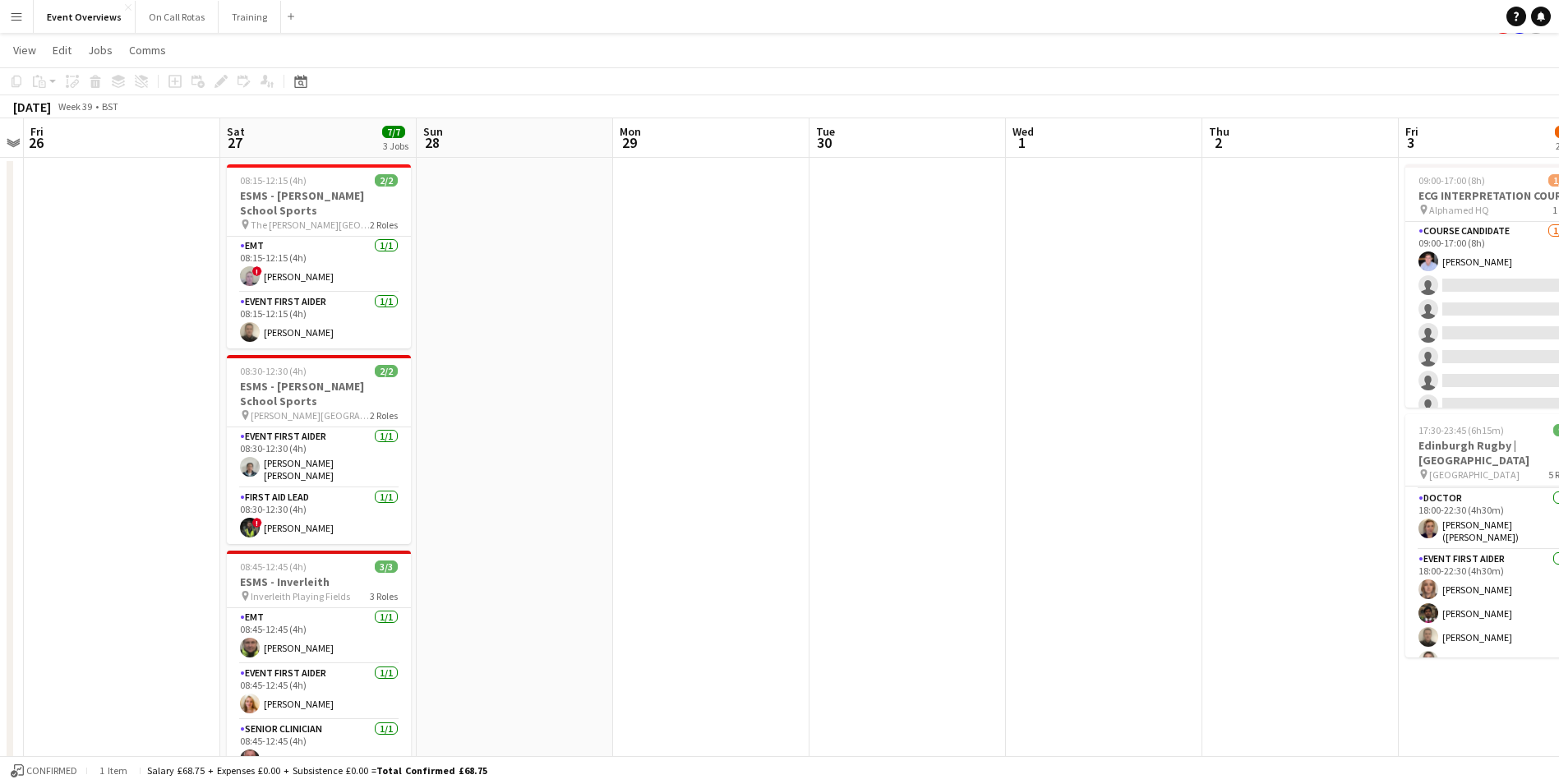
scroll to position [0, 0]
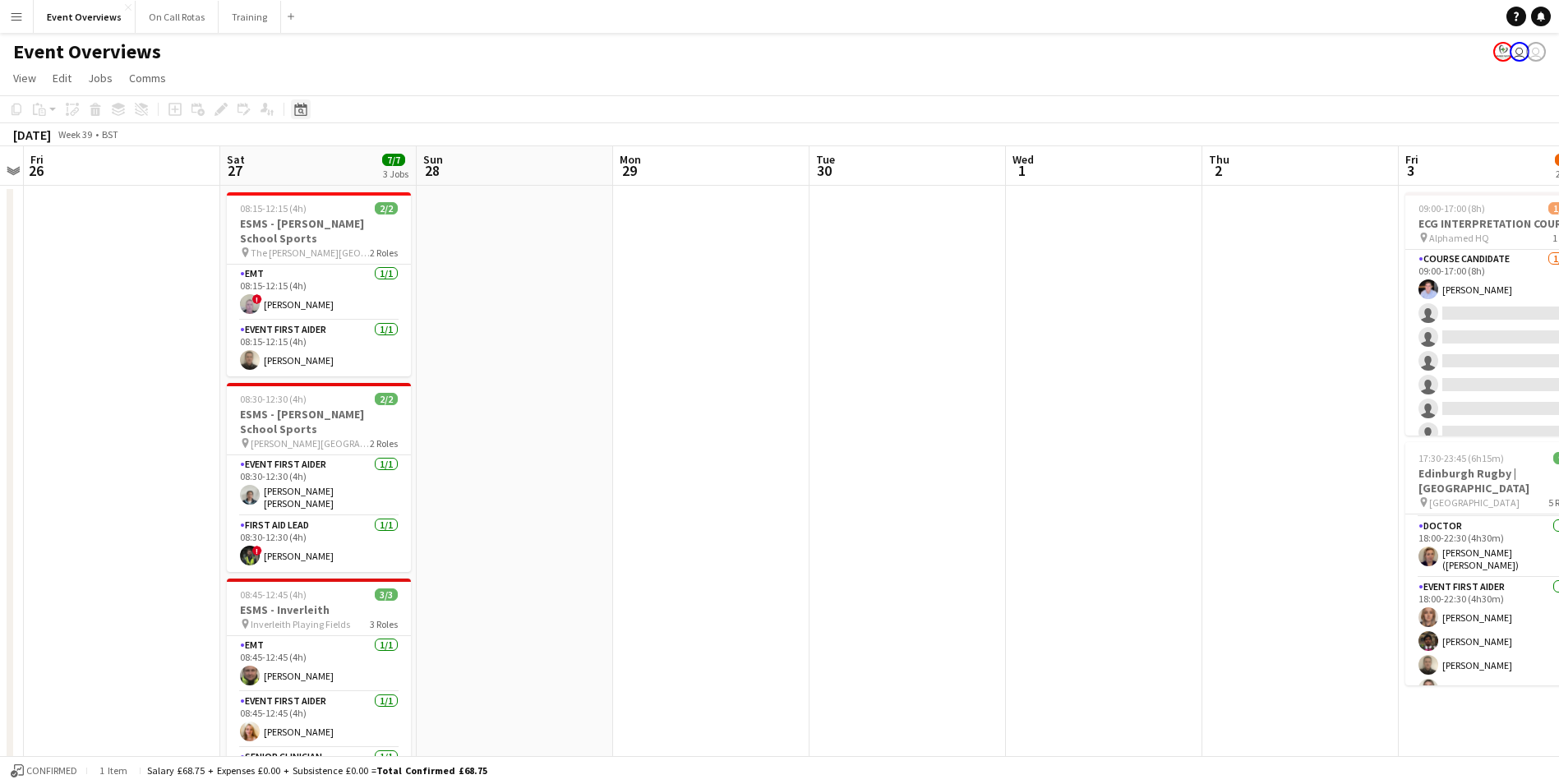
click at [301, 103] on icon "Date picker" at bounding box center [300, 110] width 13 height 13
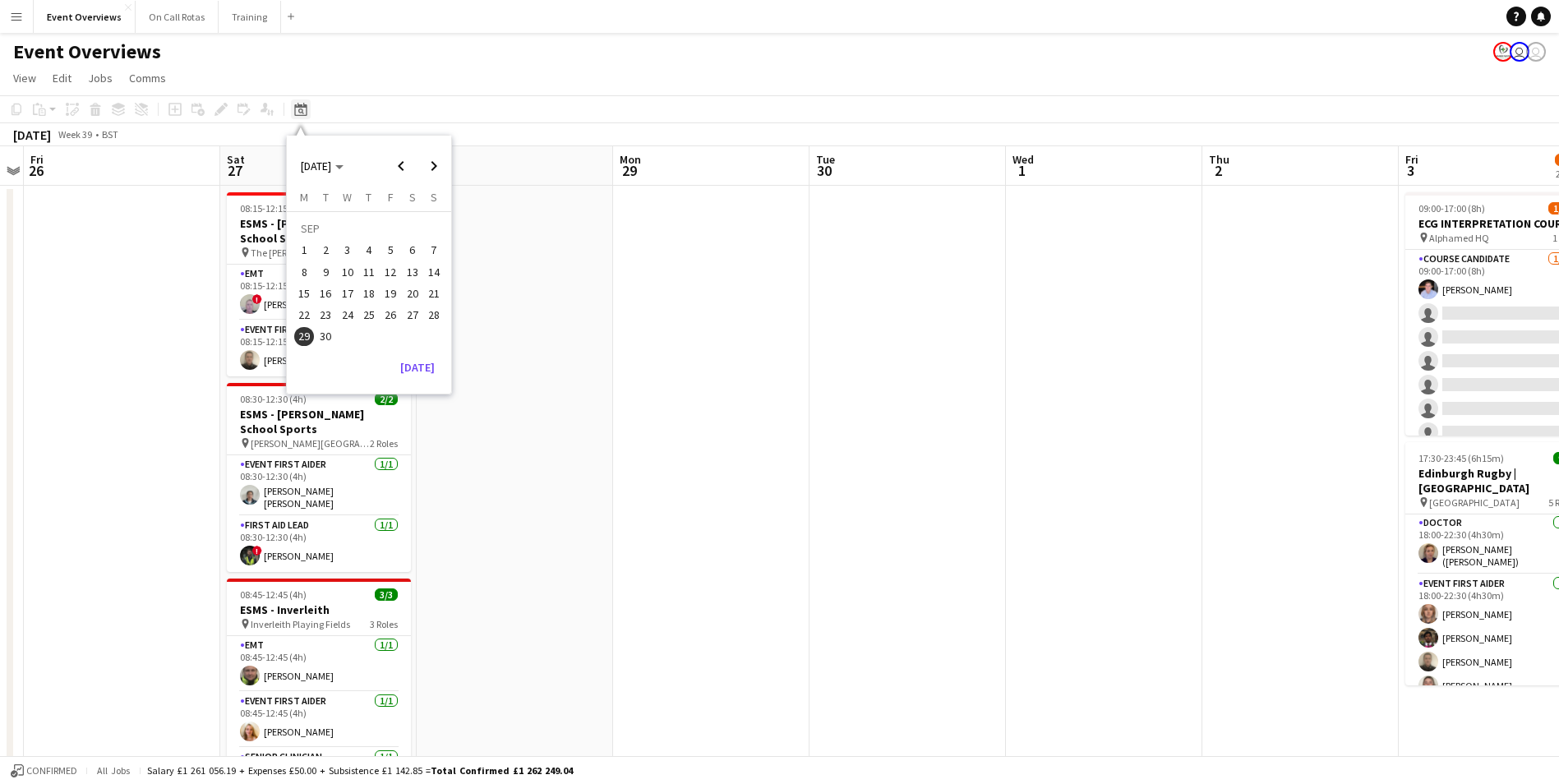
scroll to position [189, 0]
click at [432, 160] on span "Next month" at bounding box center [434, 166] width 33 height 33
click at [353, 248] on span "1" at bounding box center [347, 250] width 19 height 19
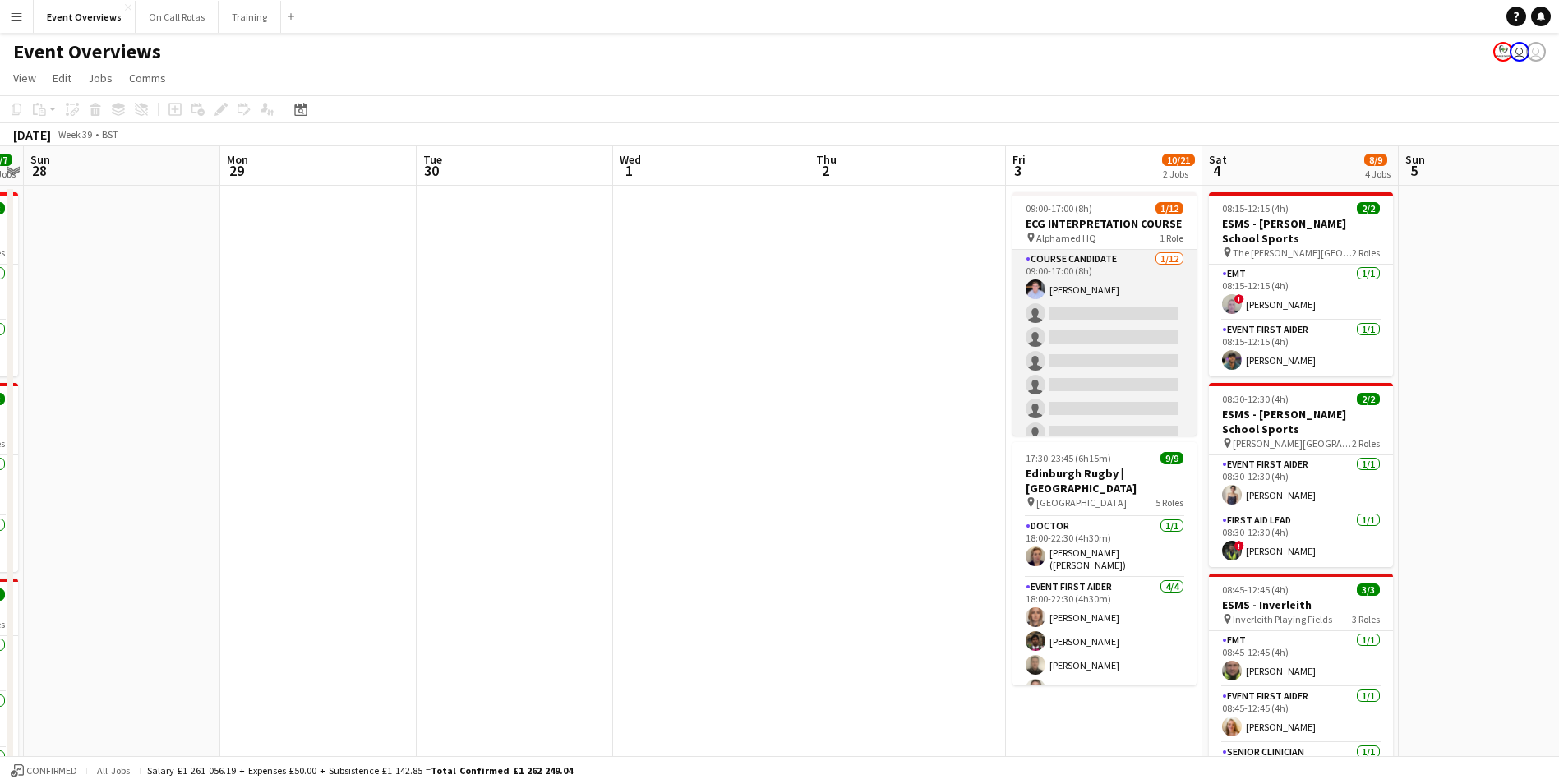
click at [1035, 283] on app-user-avatar at bounding box center [1035, 288] width 19 height 19
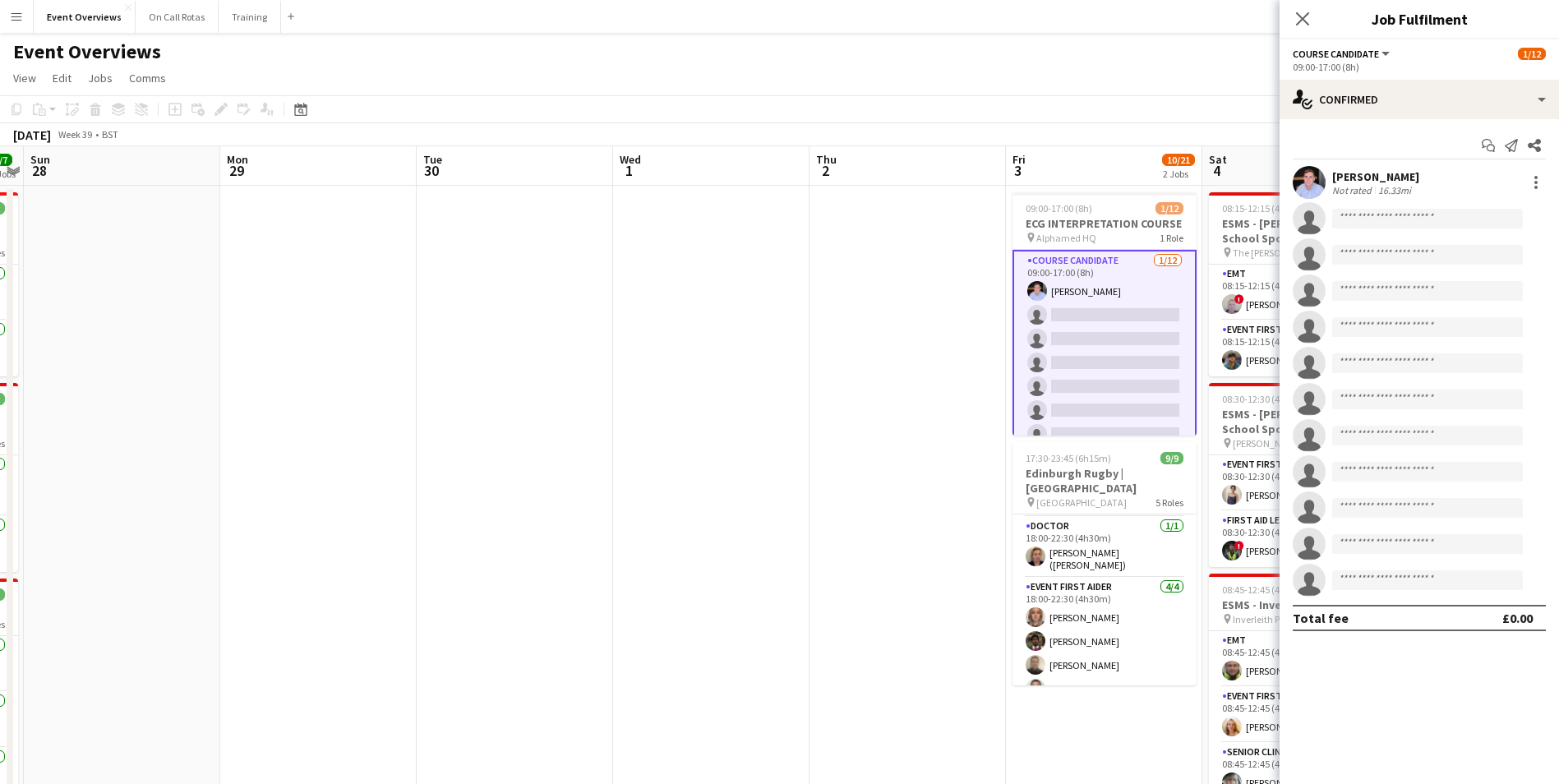
click at [1309, 183] on app-user-avatar at bounding box center [1309, 182] width 33 height 33
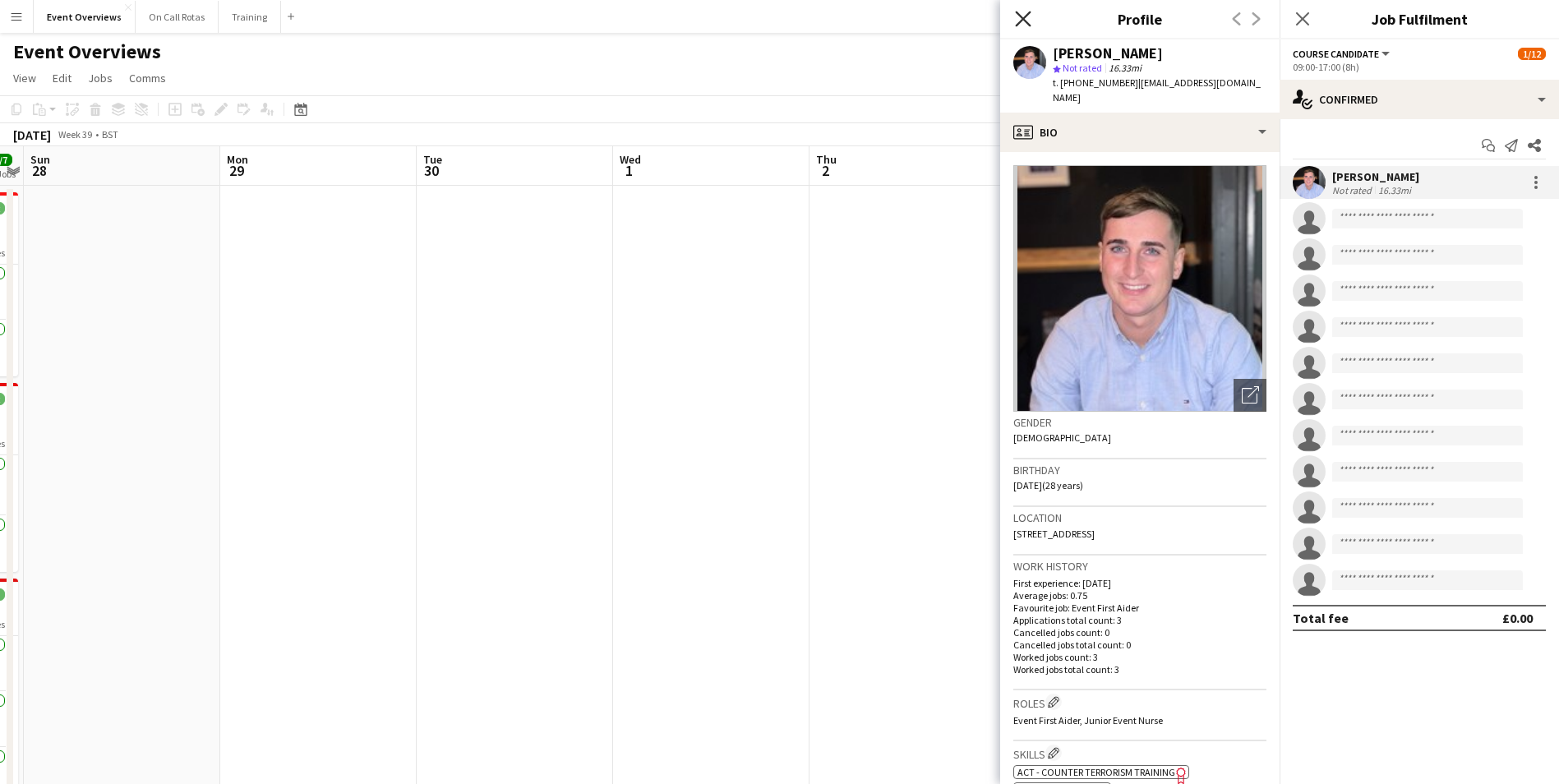
click at [1019, 19] on icon "Close pop-in" at bounding box center [1023, 18] width 16 height 16
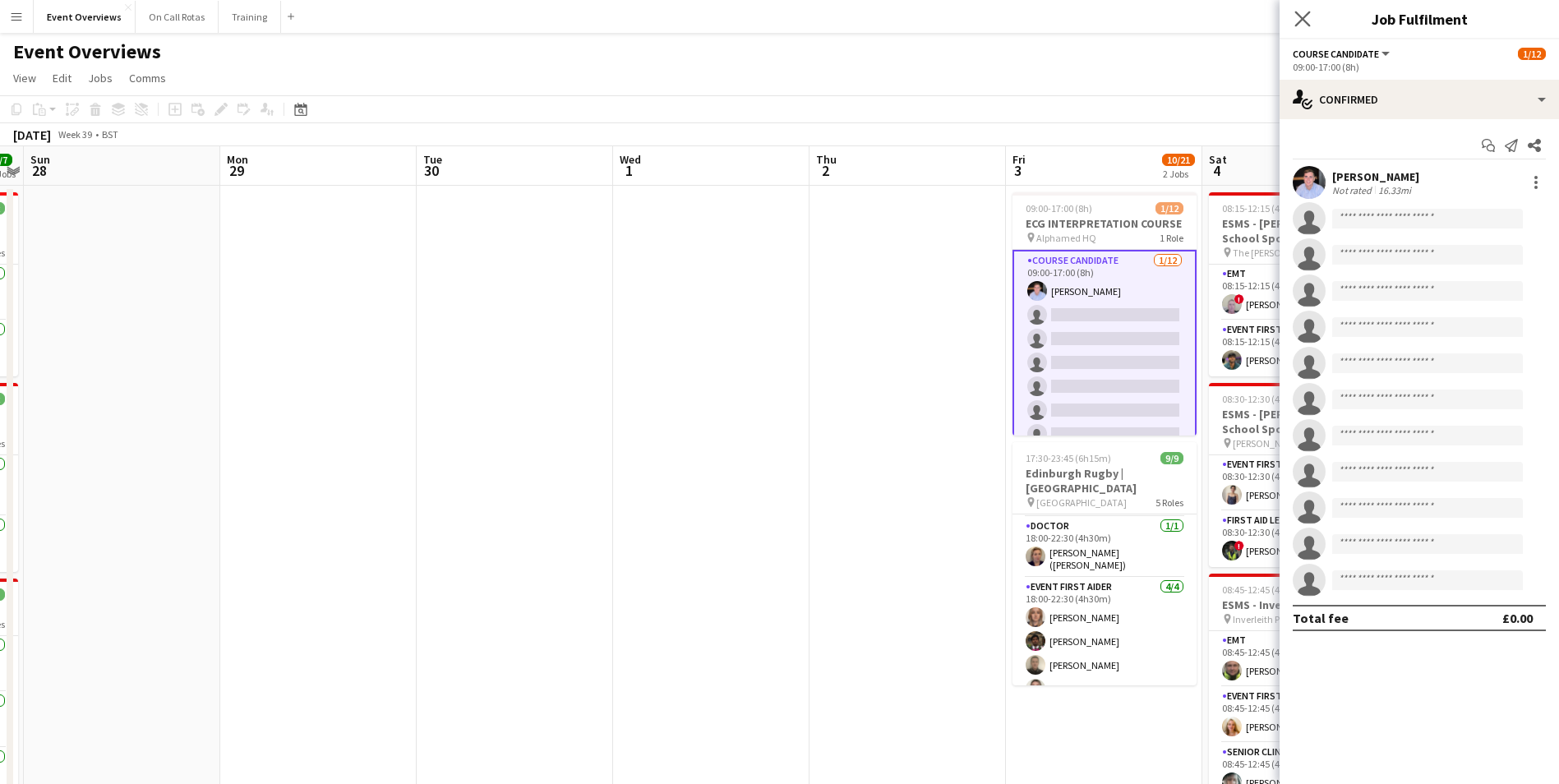
click at [1312, 24] on app-icon "Close pop-in" at bounding box center [1304, 19] width 24 height 24
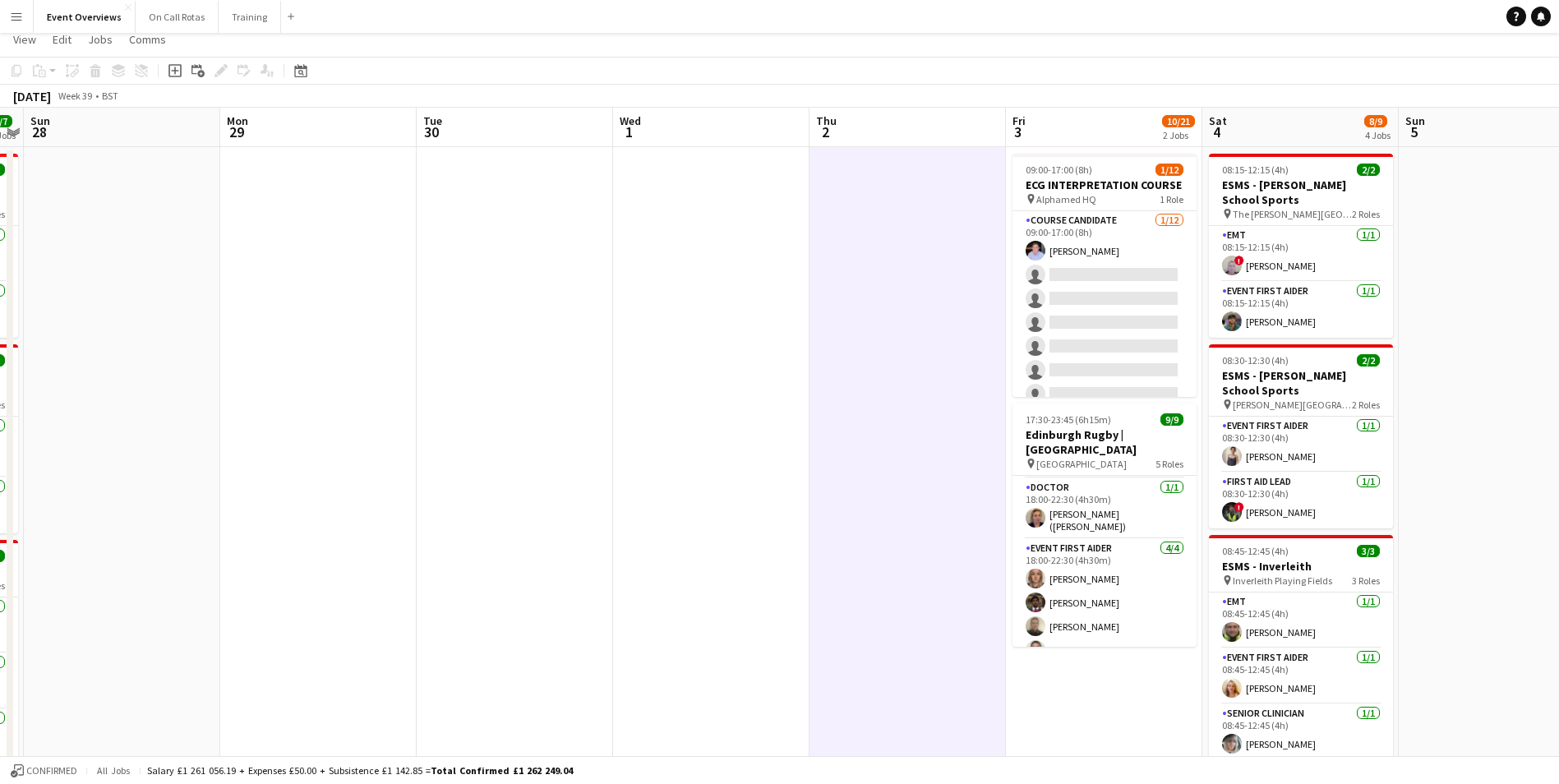
scroll to position [0, 0]
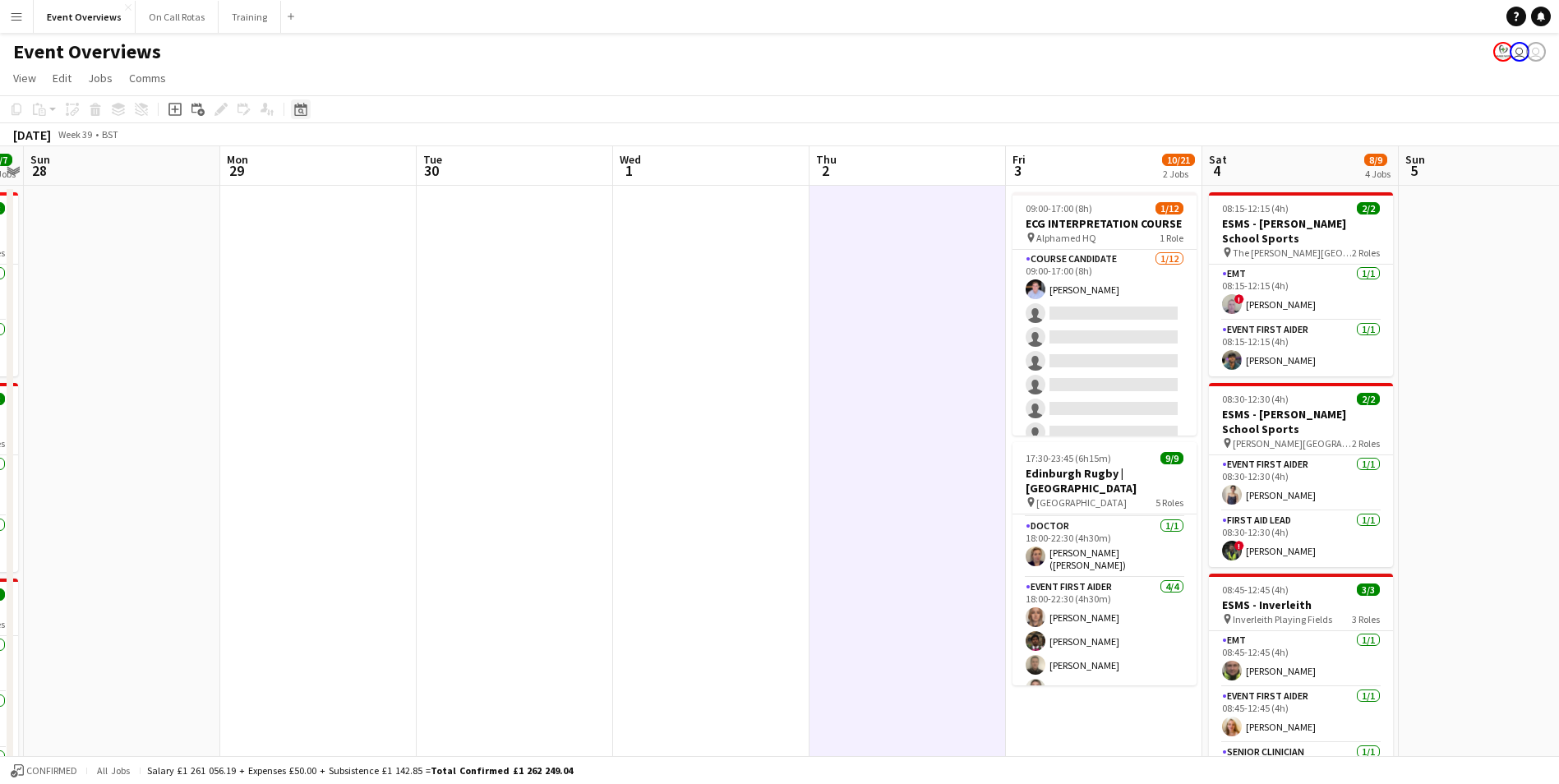
click at [300, 100] on div "Date picker" at bounding box center [300, 109] width 19 height 19
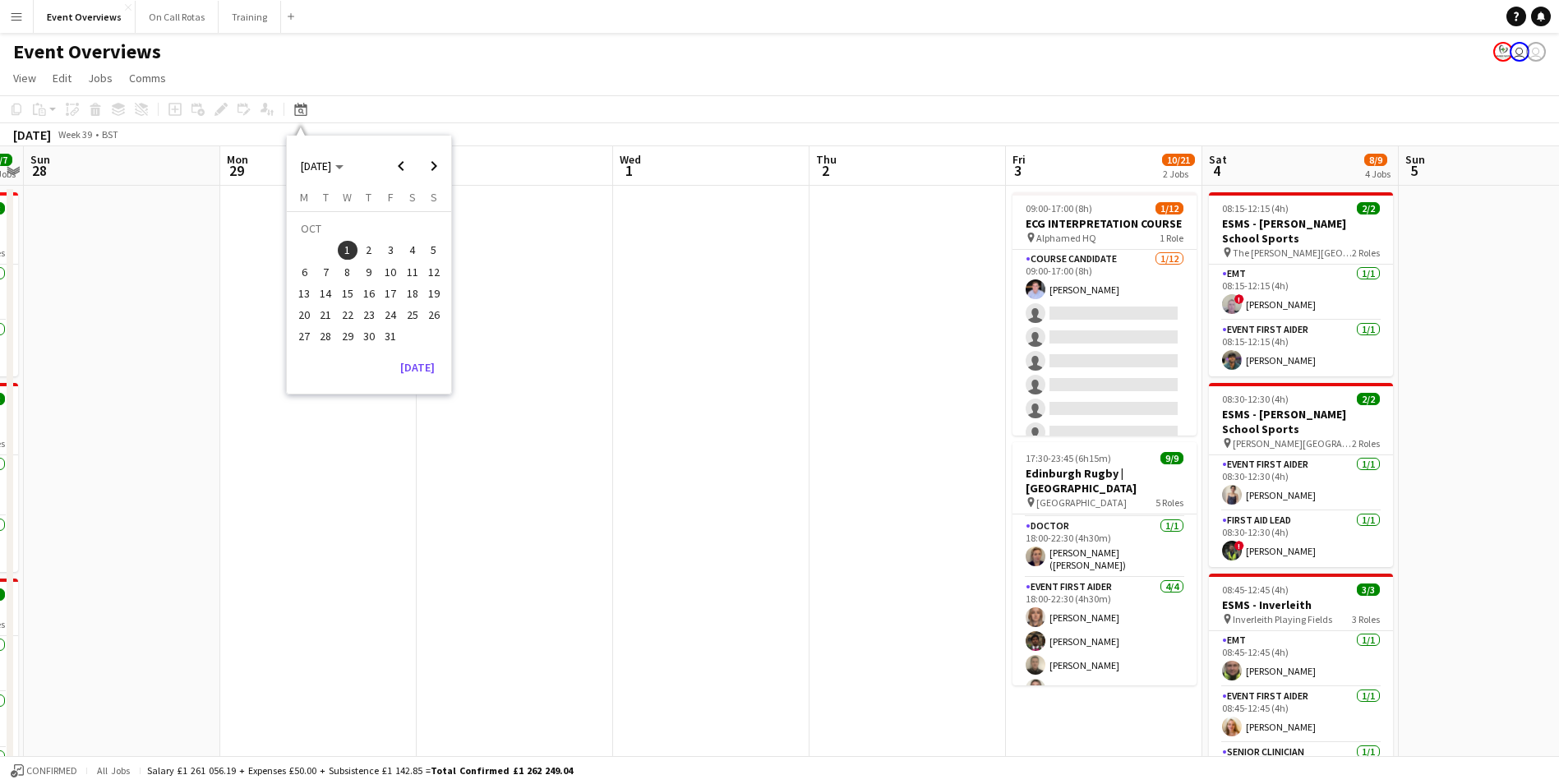
click at [417, 248] on span "4" at bounding box center [412, 250] width 19 height 19
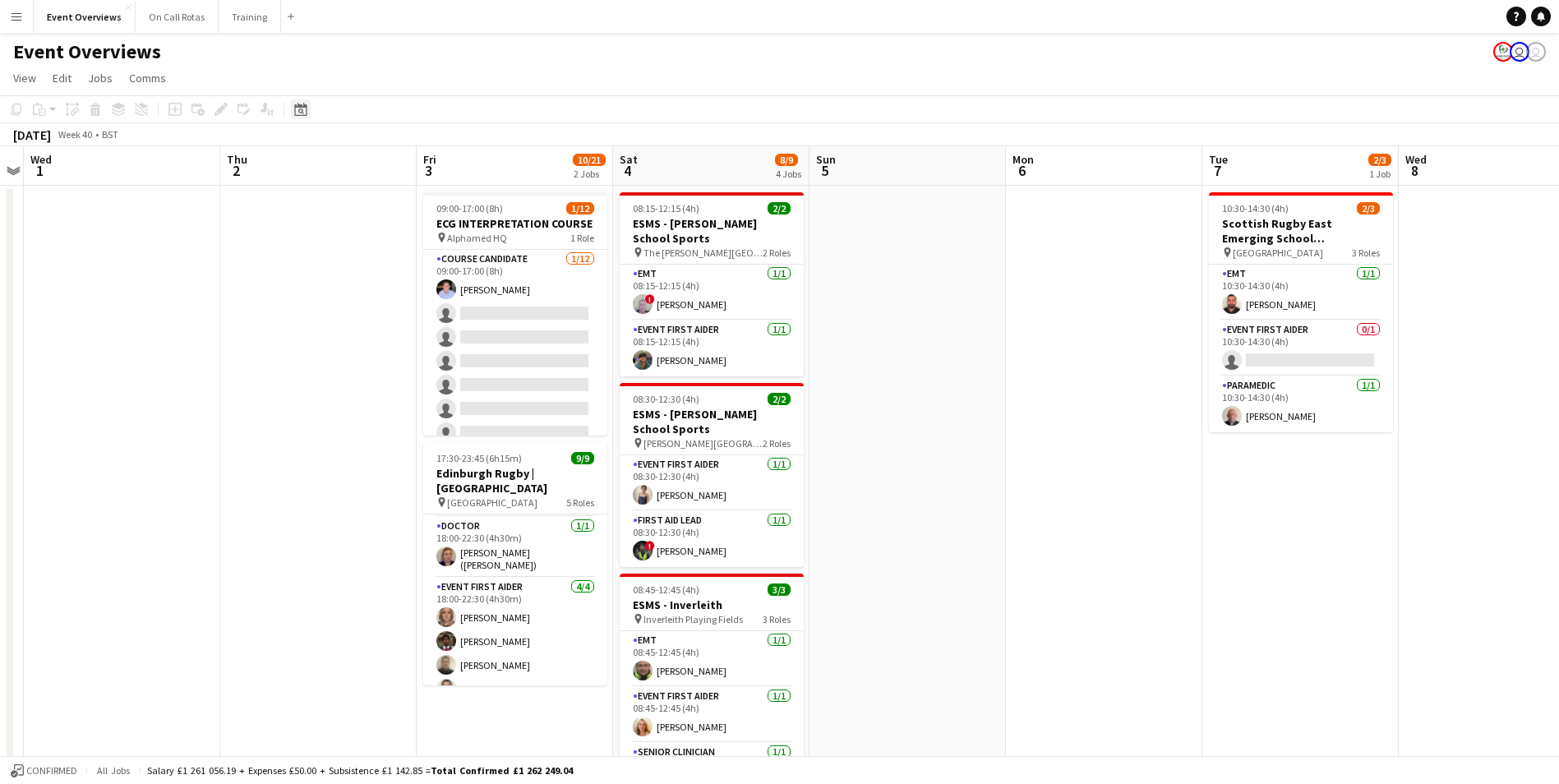
click at [299, 112] on icon "Date picker" at bounding box center [300, 110] width 13 height 13
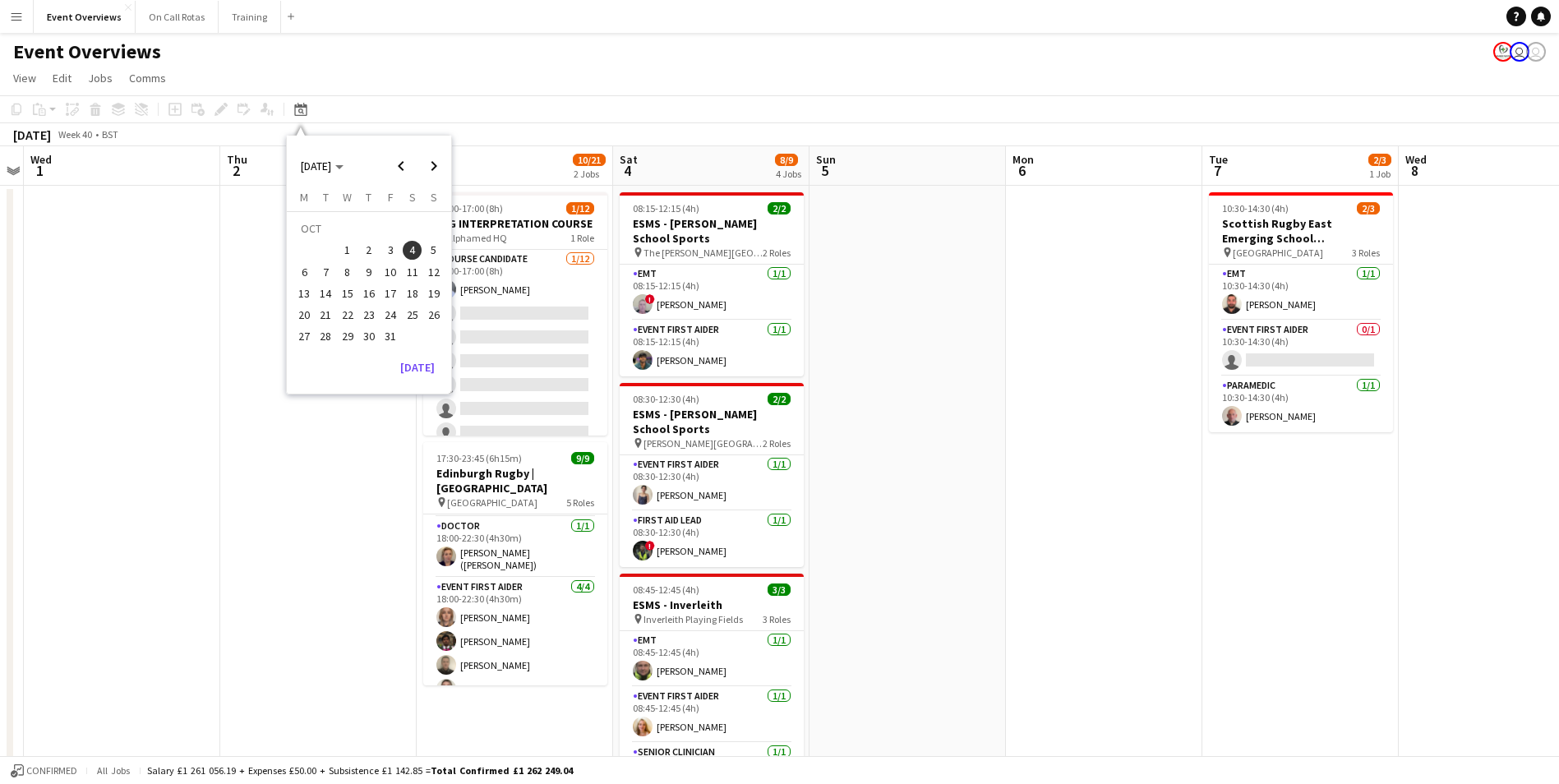
click at [302, 271] on span "6" at bounding box center [303, 272] width 19 height 19
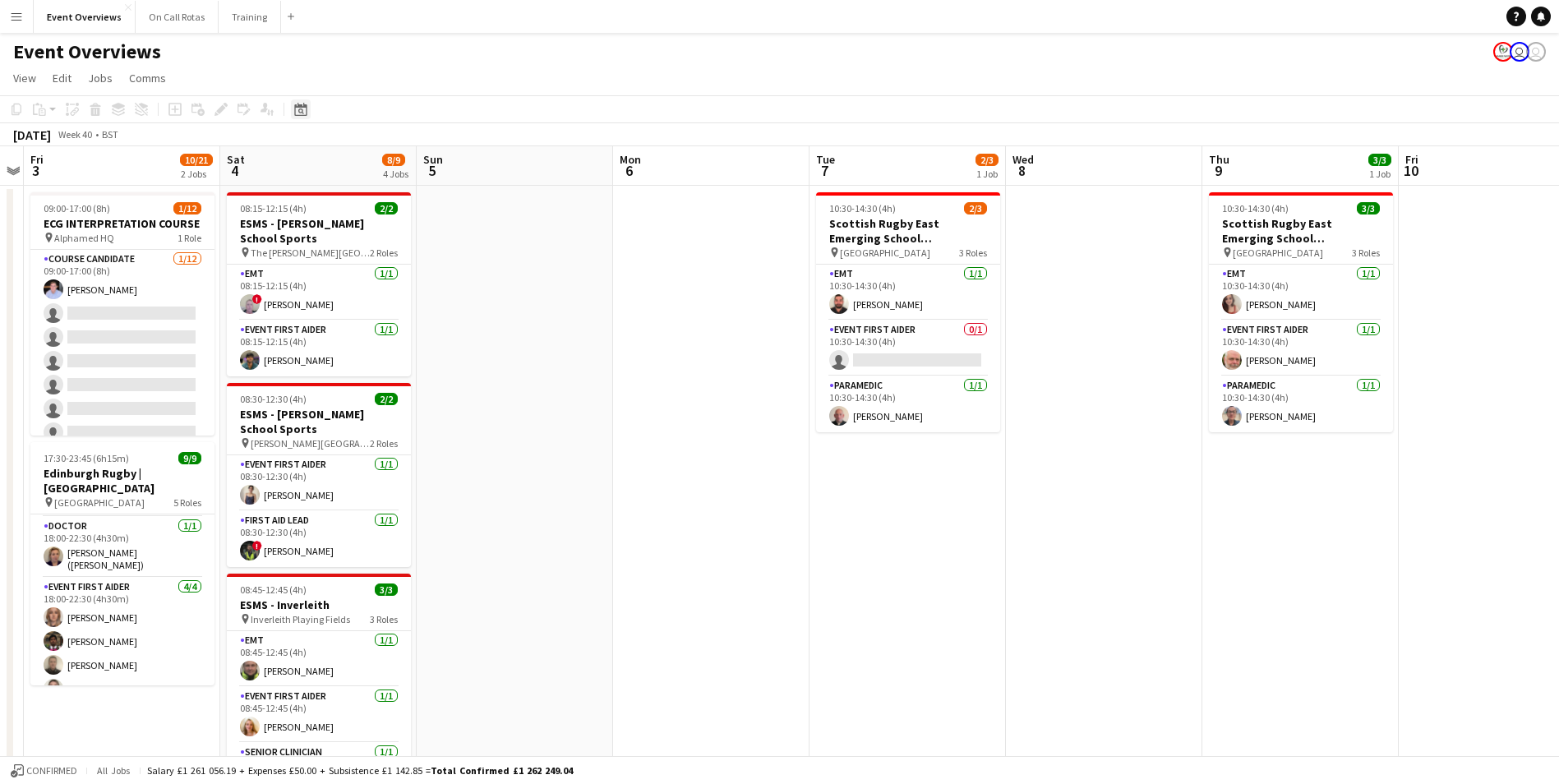
click at [305, 112] on icon "Date picker" at bounding box center [300, 110] width 13 height 13
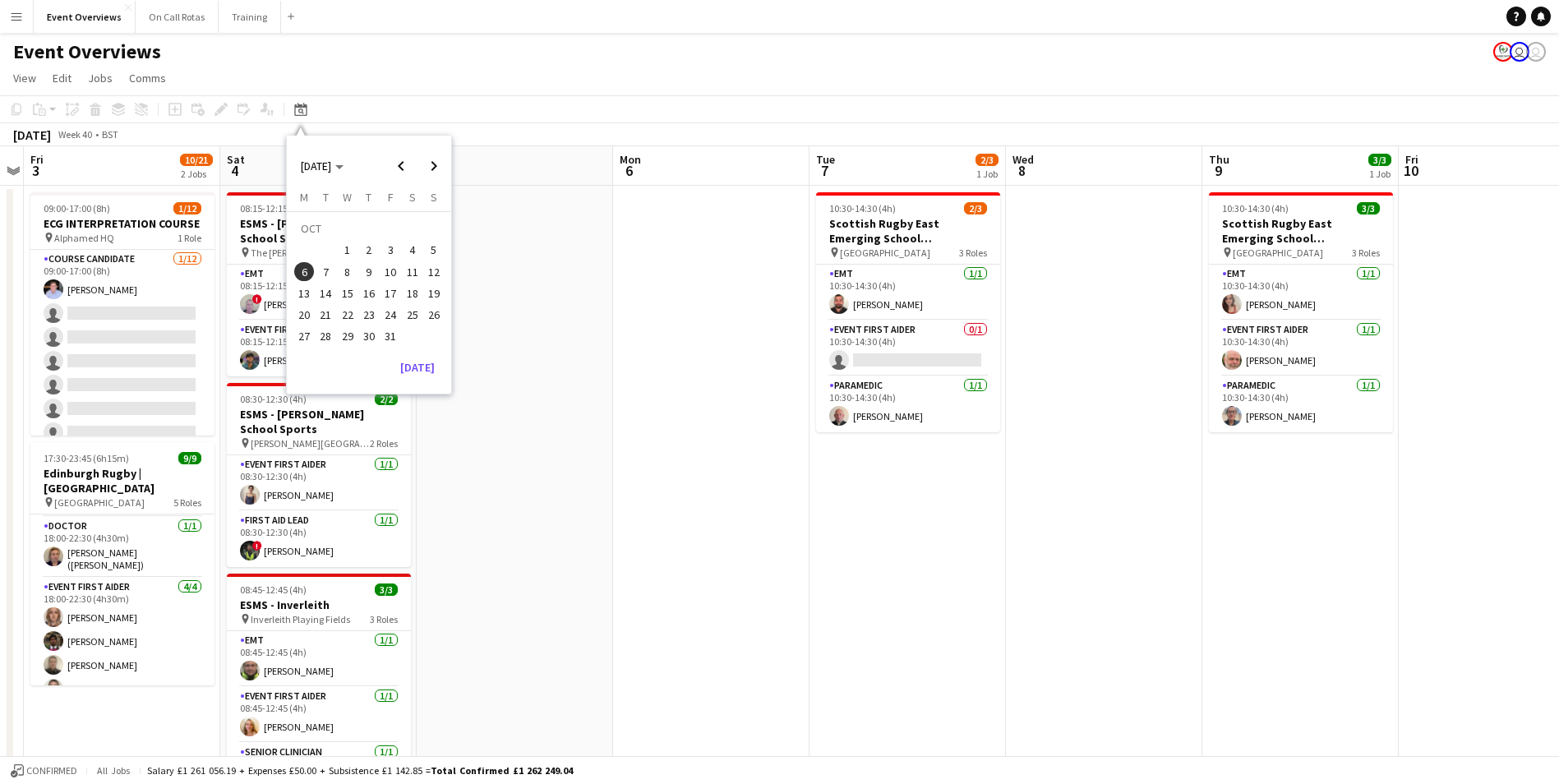
click at [301, 297] on span "13" at bounding box center [303, 293] width 19 height 19
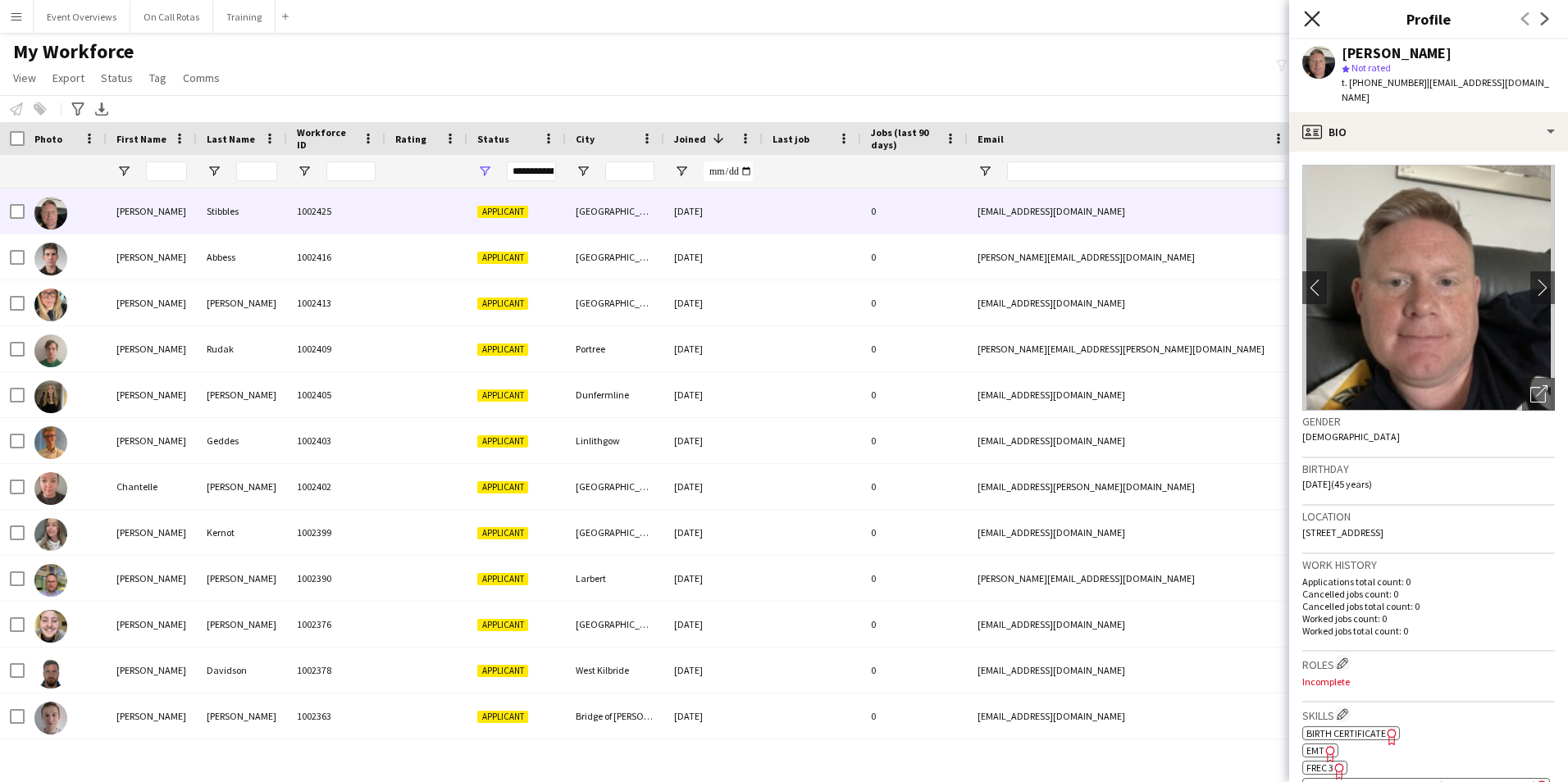
click at [1316, 17] on icon "Close pop-in" at bounding box center [1312, 18] width 16 height 16
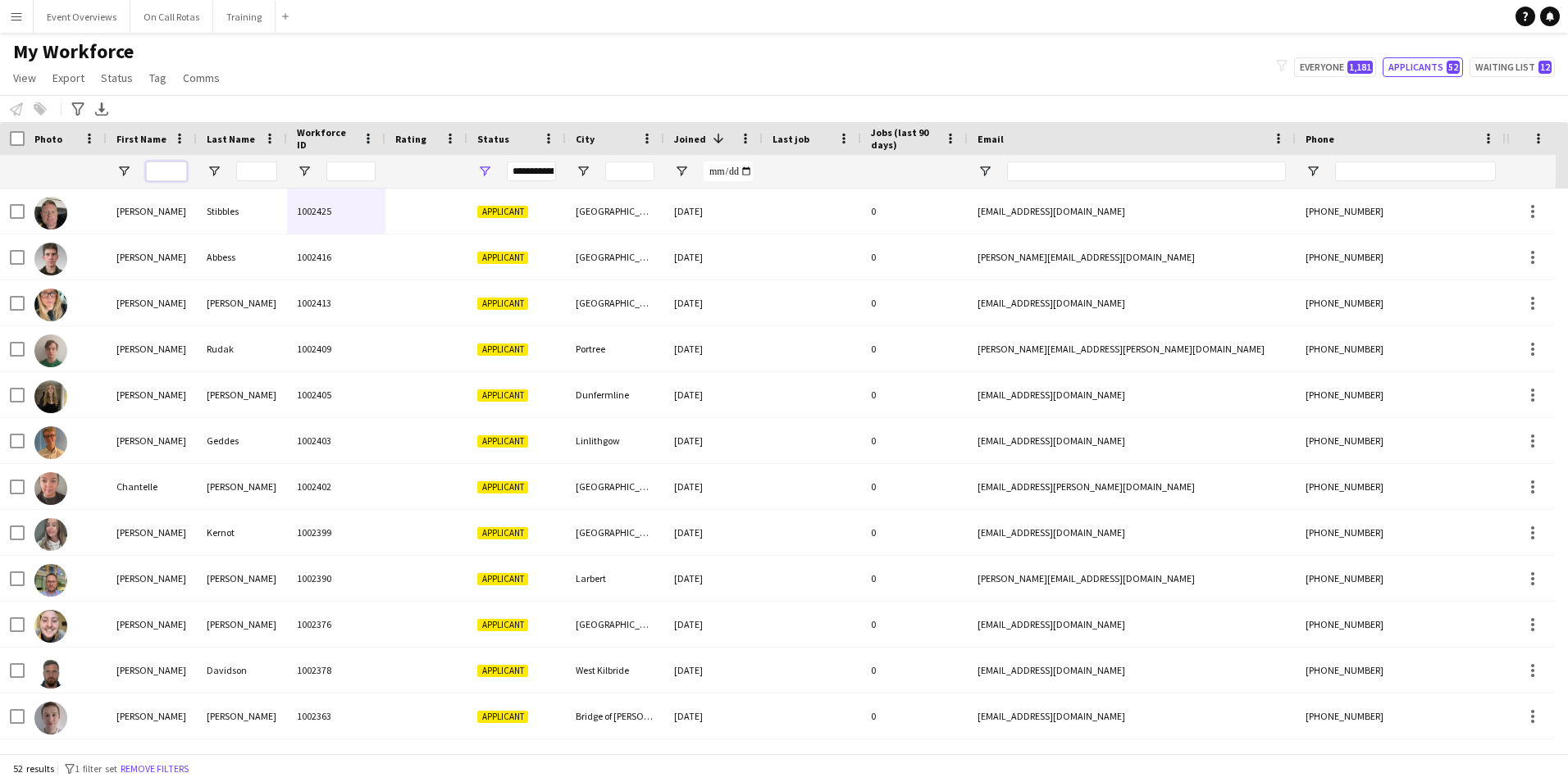
click at [152, 177] on input "First Name Filter Input" at bounding box center [166, 171] width 41 height 19
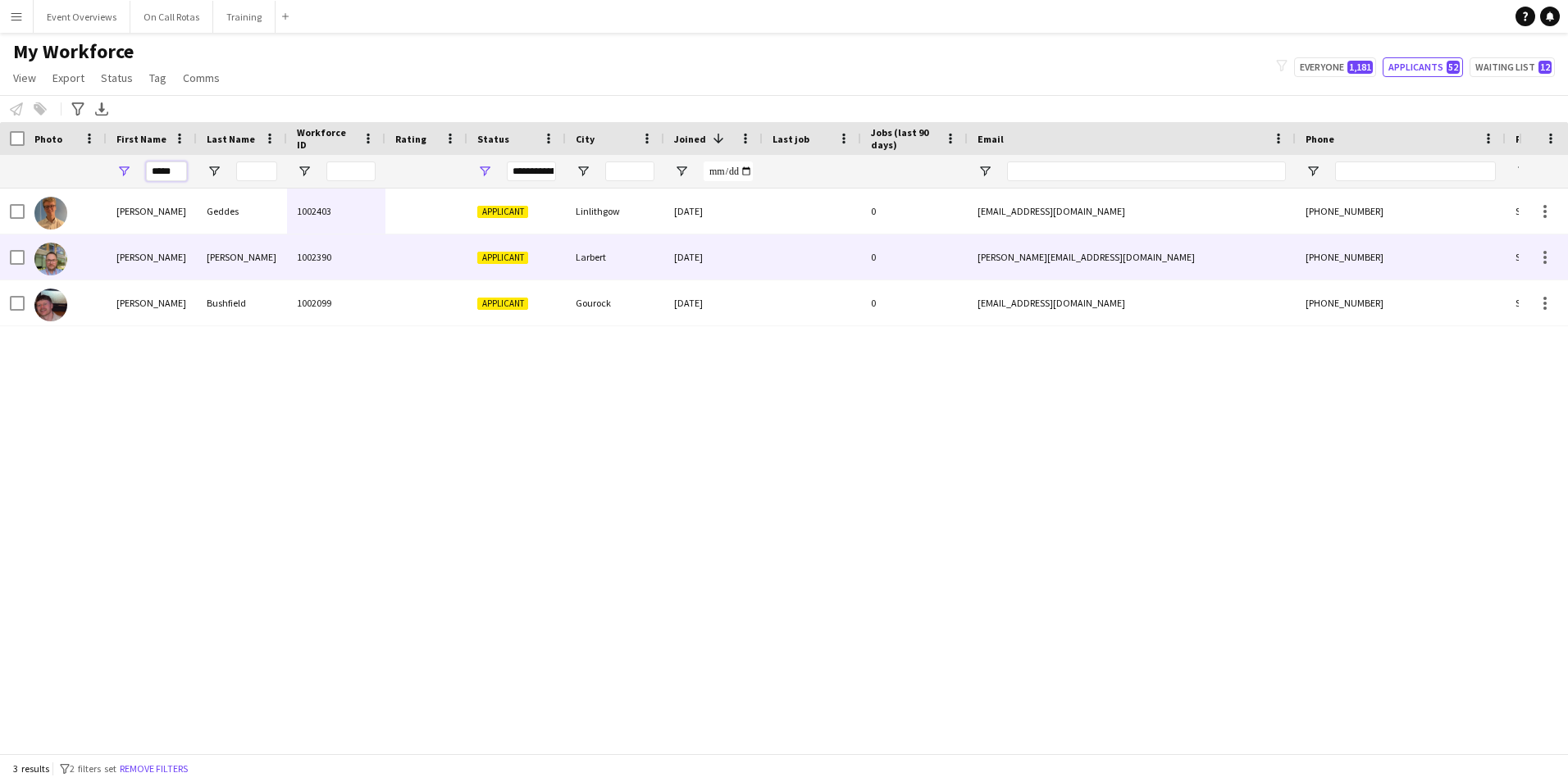
type input "*****"
click at [175, 262] on div "[PERSON_NAME]" at bounding box center [152, 256] width 90 height 45
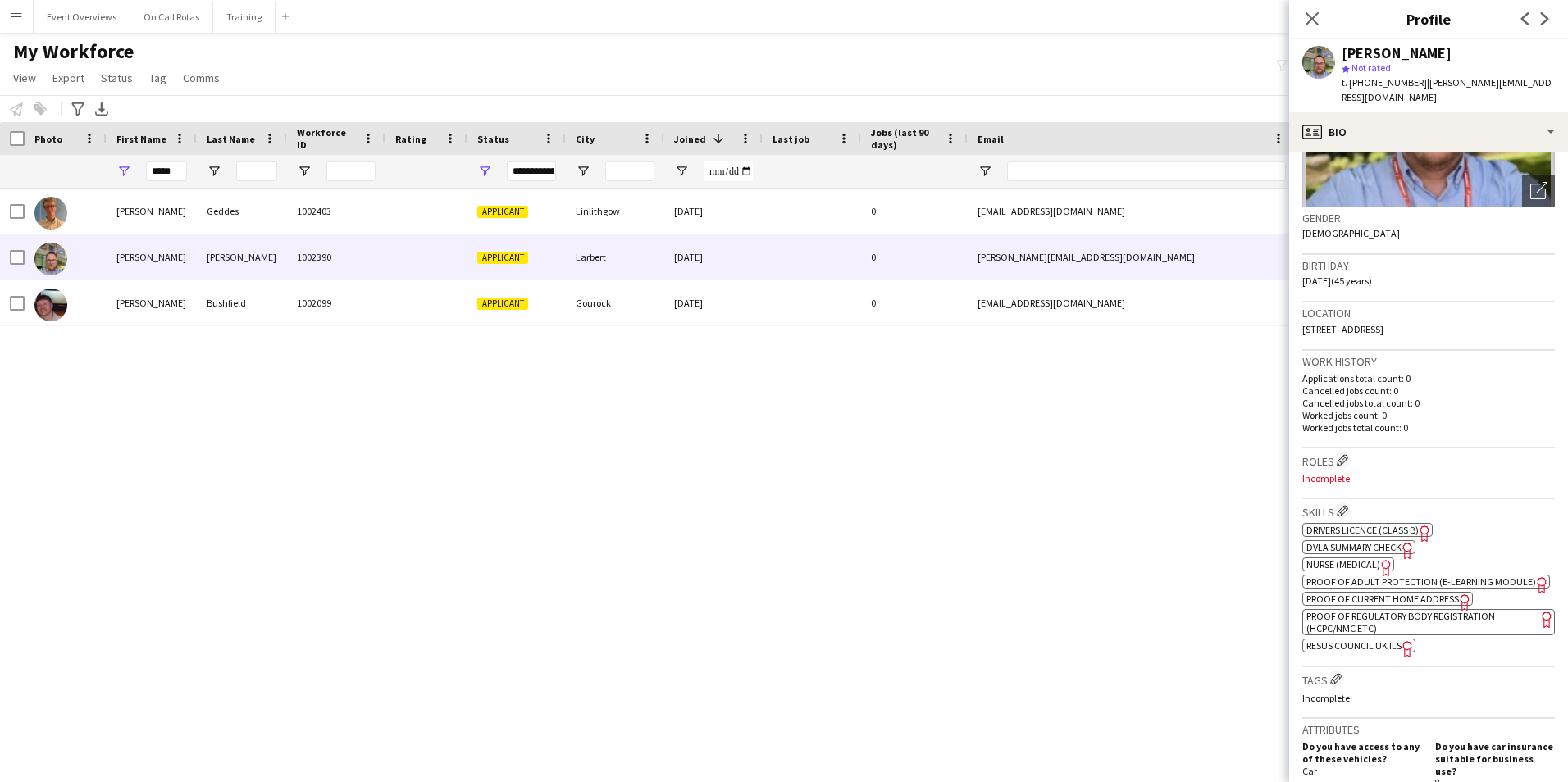
scroll to position [246, 0]
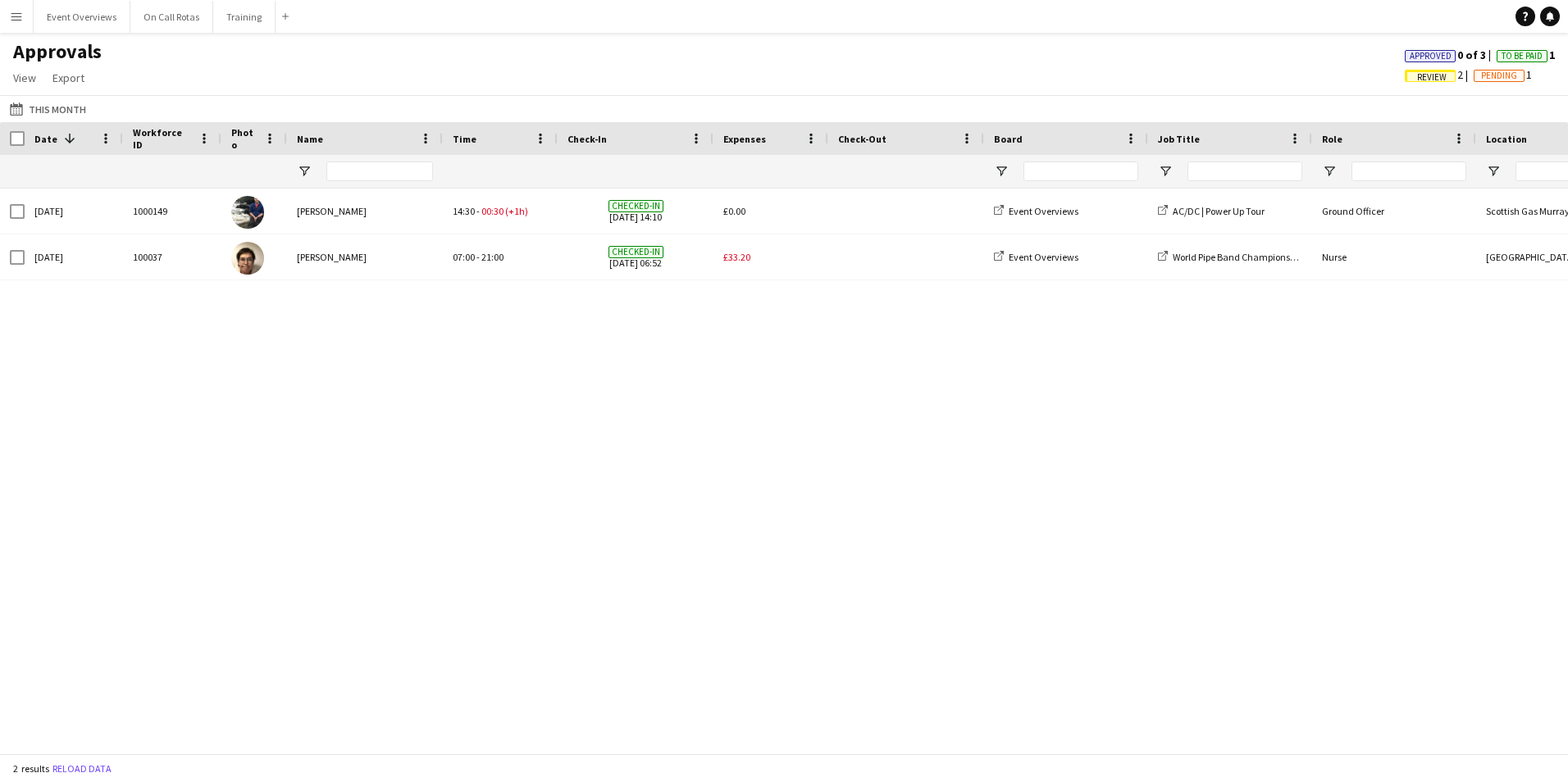
click at [19, 20] on app-icon "Menu" at bounding box center [17, 17] width 13 height 13
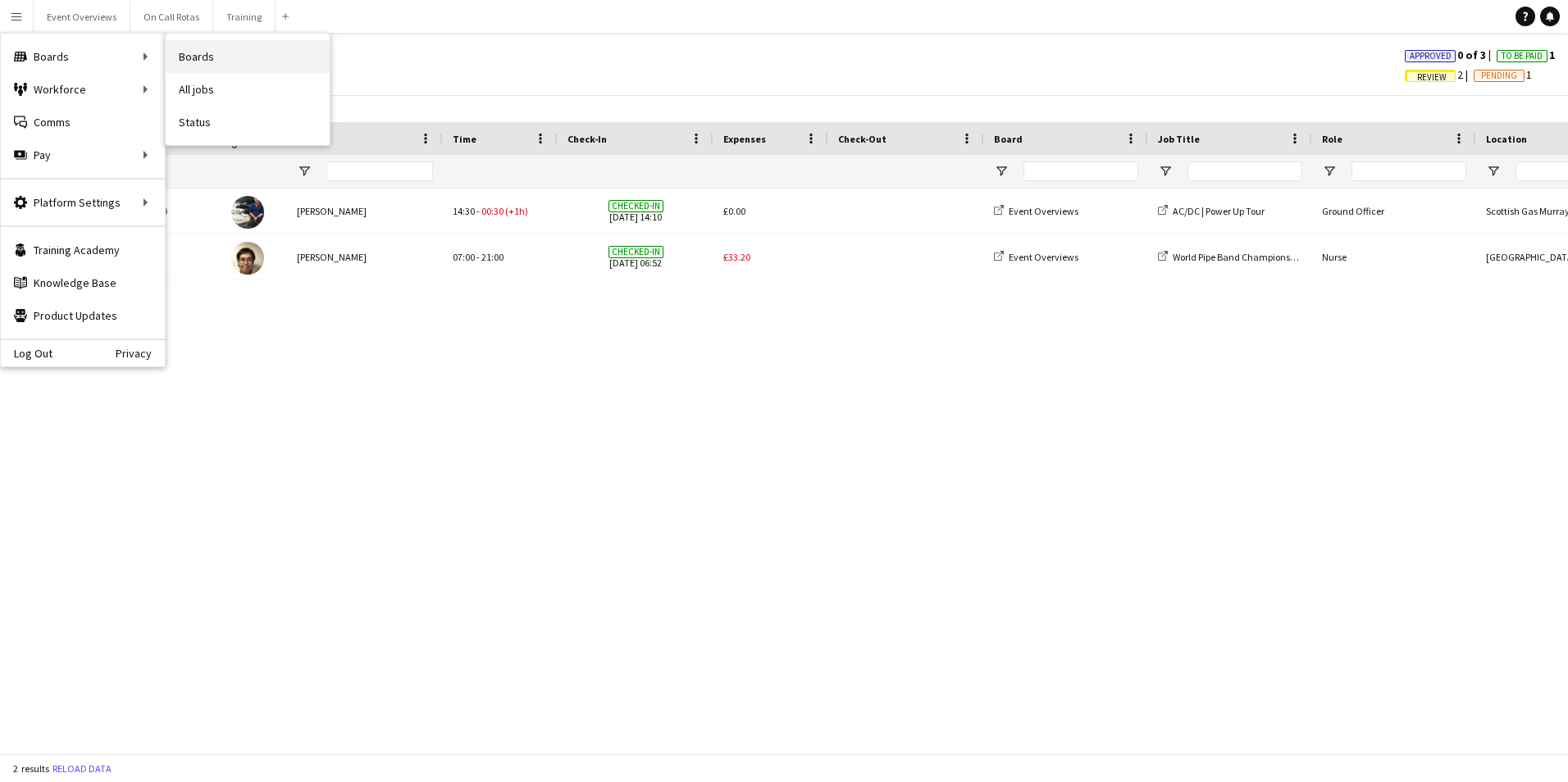
click at [195, 60] on link "Boards" at bounding box center [247, 57] width 164 height 33
